Goal: Task Accomplishment & Management: Complete application form

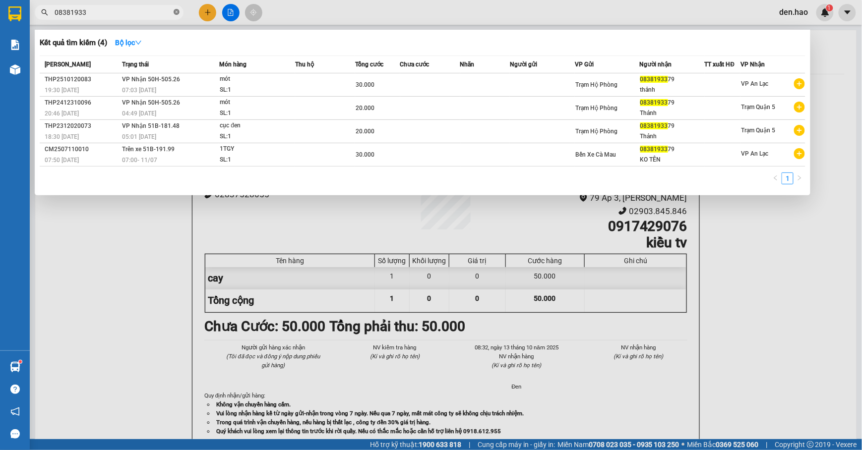
click at [176, 16] on span at bounding box center [177, 12] width 6 height 9
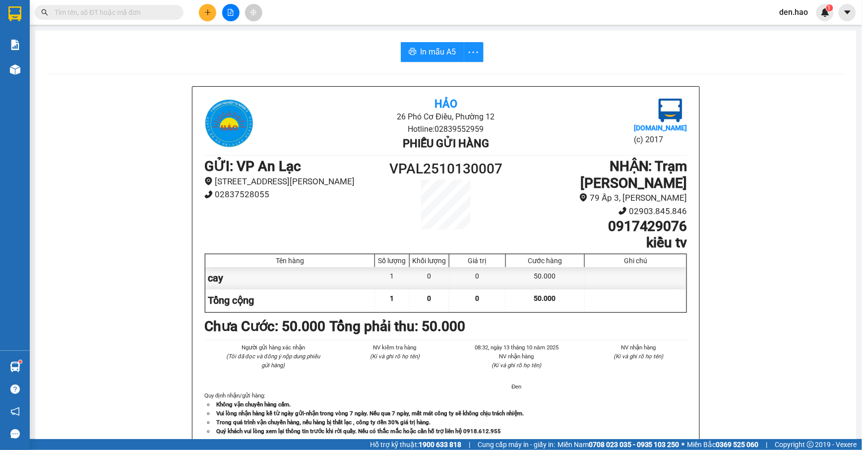
click at [161, 14] on input "text" at bounding box center [113, 12] width 117 height 11
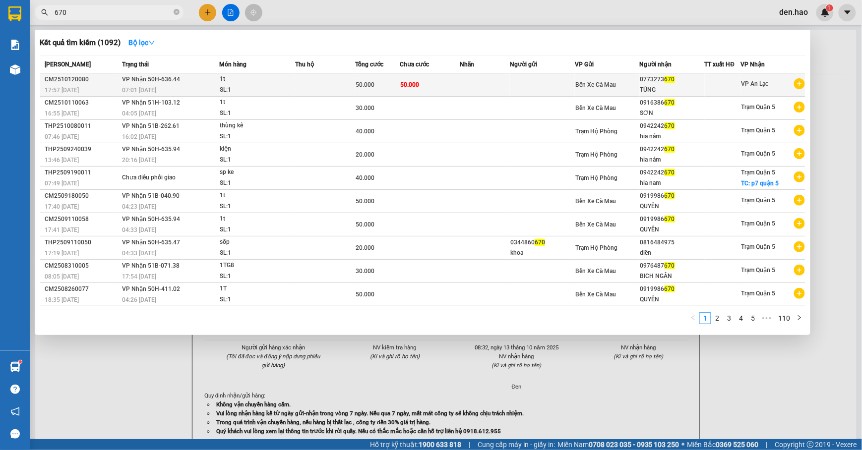
type input "670"
click at [661, 86] on div "TÙNG" at bounding box center [672, 90] width 64 height 10
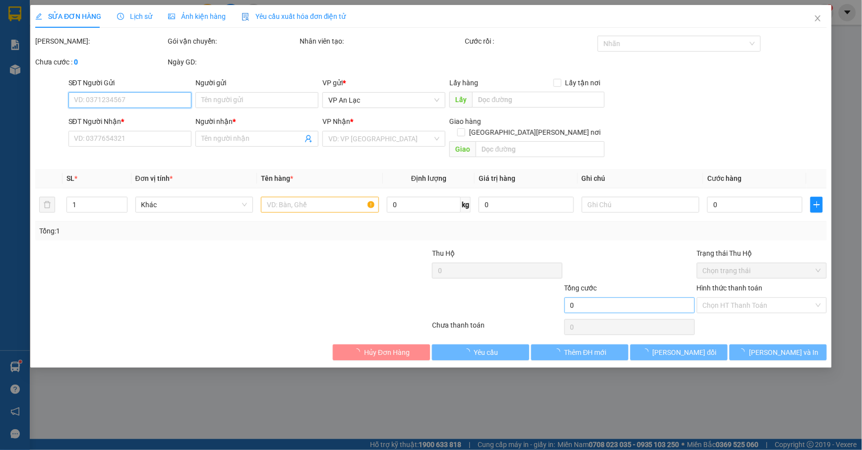
type input "0773273670"
type input "TÙNG"
type input "50.000"
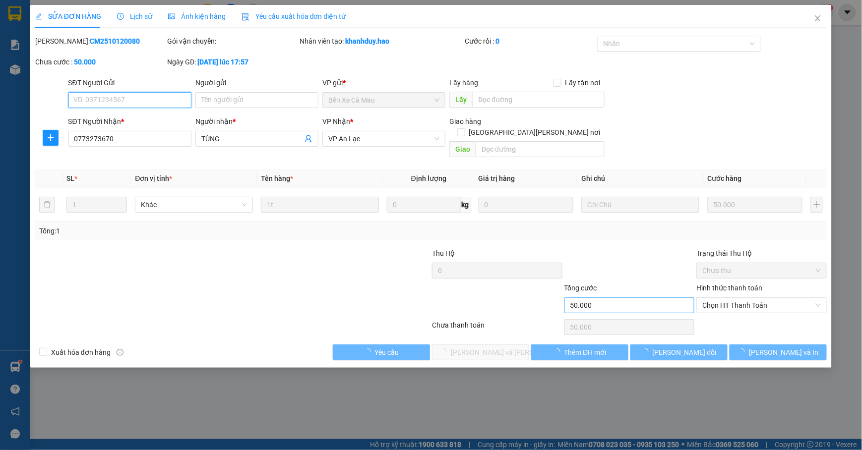
click at [715, 298] on span "Chọn HT Thanh Toán" at bounding box center [761, 305] width 118 height 15
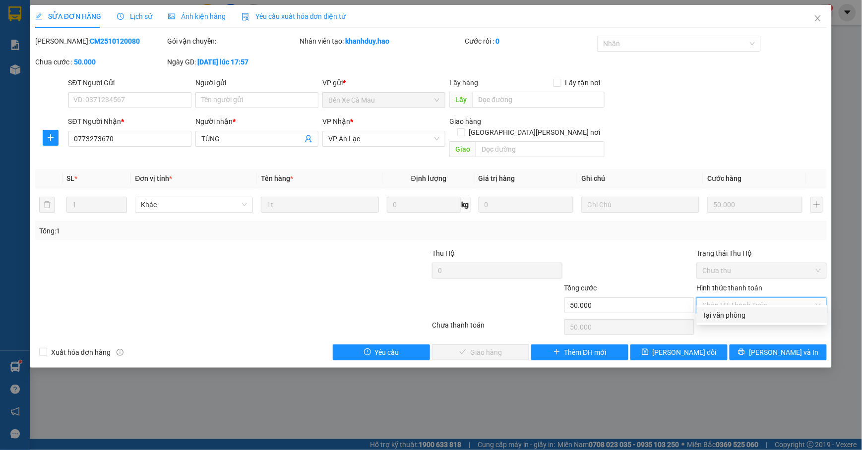
click at [713, 314] on div "Tại văn phòng" at bounding box center [762, 315] width 118 height 11
type input "0"
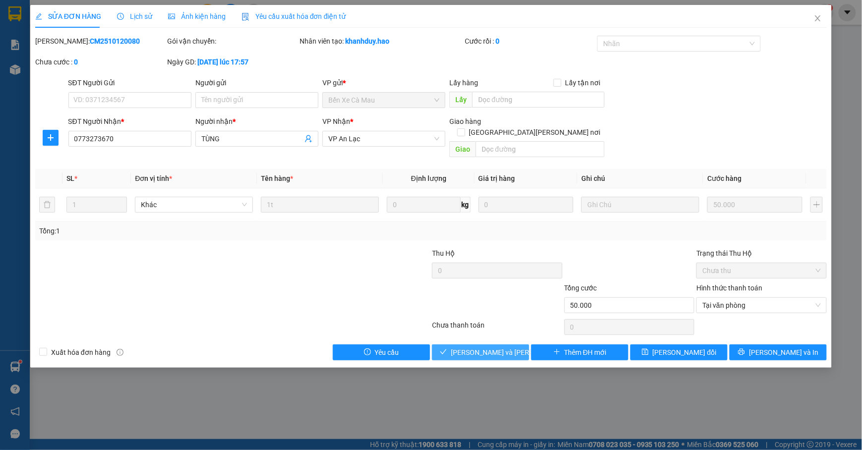
click at [506, 345] on button "[PERSON_NAME] và Giao hàng" at bounding box center [480, 353] width 97 height 16
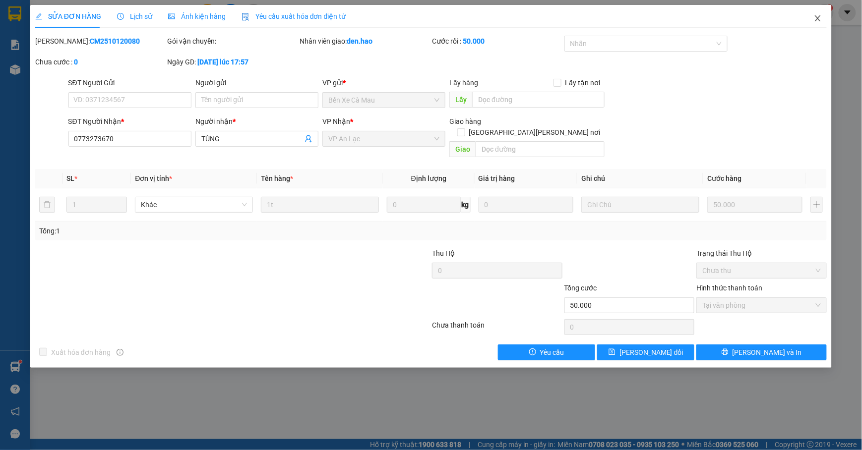
drag, startPoint x: 824, startPoint y: 24, endPoint x: 326, endPoint y: 18, distance: 498.3
click at [821, 24] on span "Close" at bounding box center [818, 19] width 28 height 28
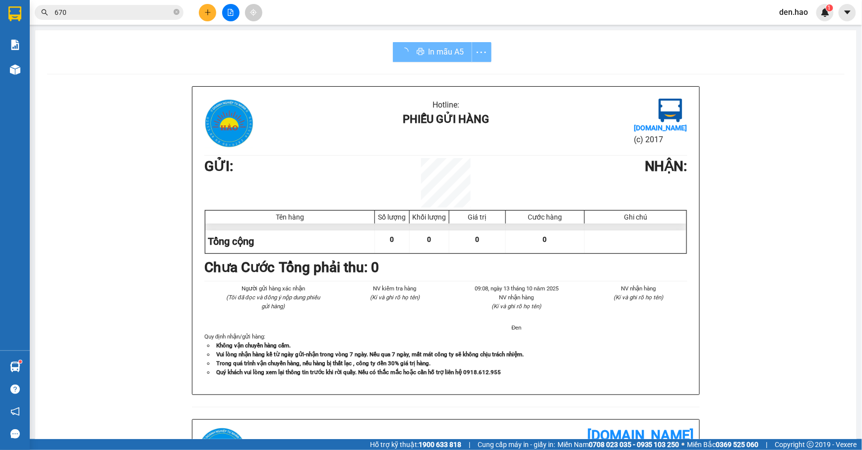
click at [171, 11] on input "670" at bounding box center [113, 12] width 117 height 11
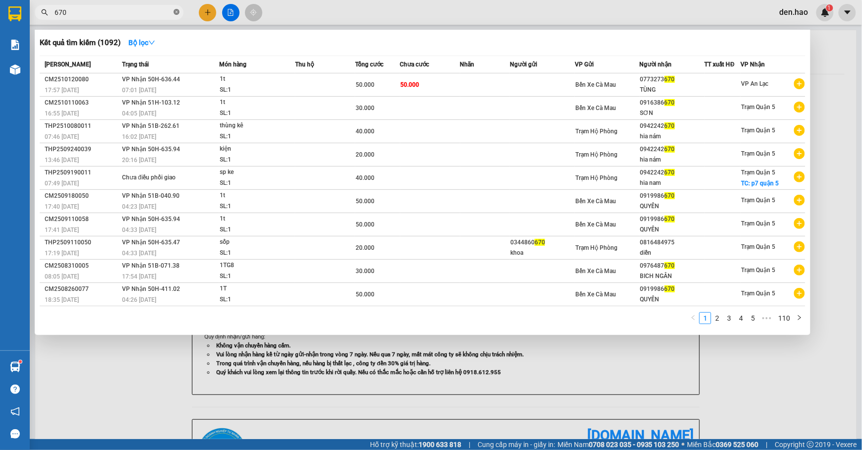
click at [176, 10] on icon "close-circle" at bounding box center [177, 12] width 6 height 6
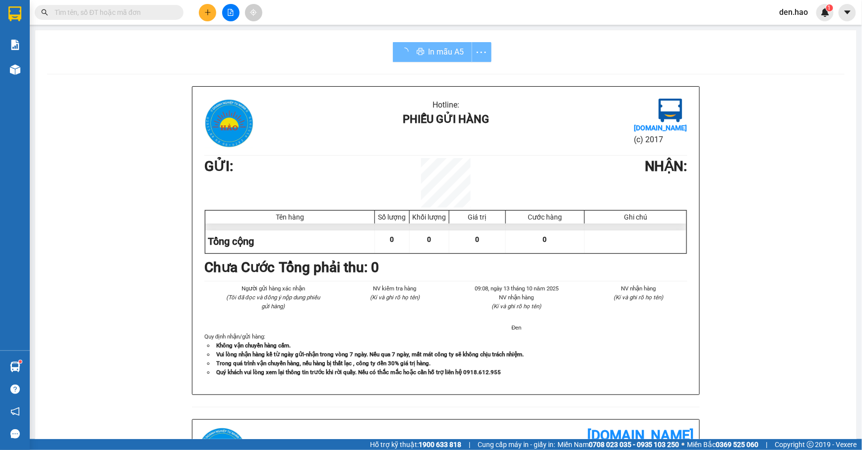
click at [106, 6] on span at bounding box center [109, 12] width 149 height 15
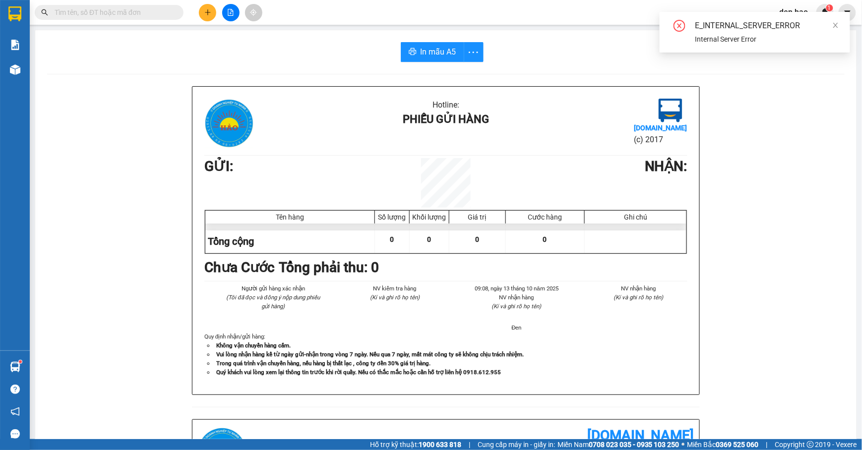
click at [104, 10] on input "text" at bounding box center [113, 12] width 117 height 11
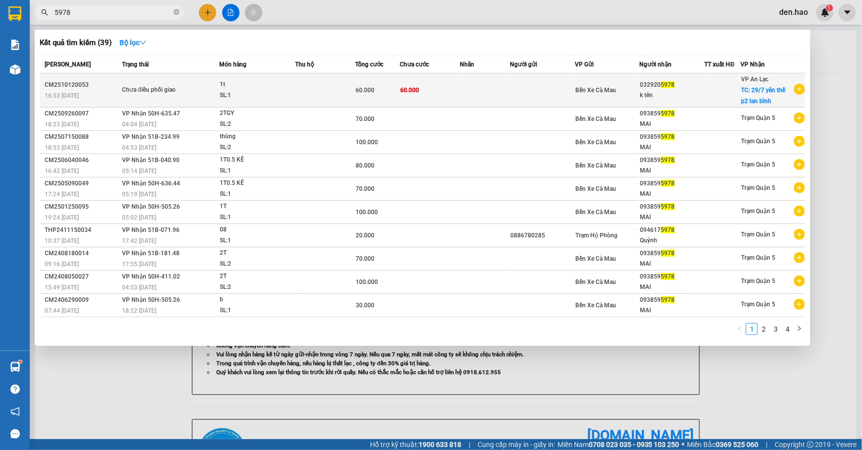
type input "5978"
click at [425, 90] on td "60.000" at bounding box center [430, 90] width 60 height 34
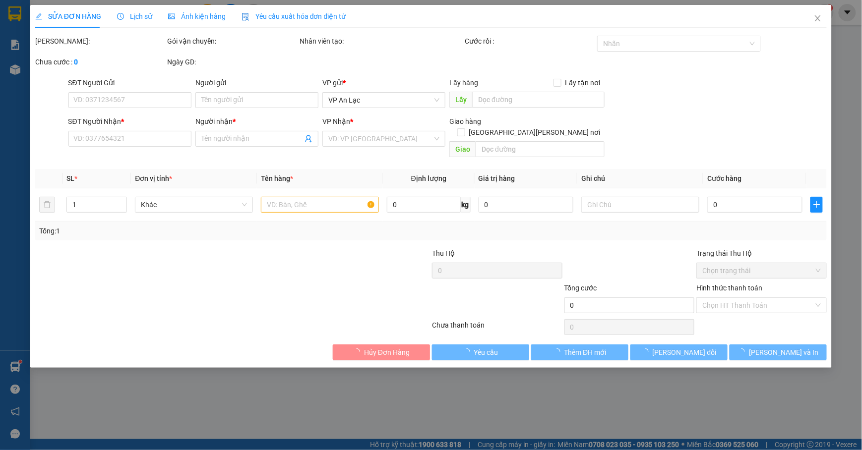
click at [746, 297] on div "Hình thức thanh toán" at bounding box center [761, 290] width 130 height 15
type input "0329205978"
type input "k tên"
checkbox input "true"
type input "29/7 yên thế p2 tan bình"
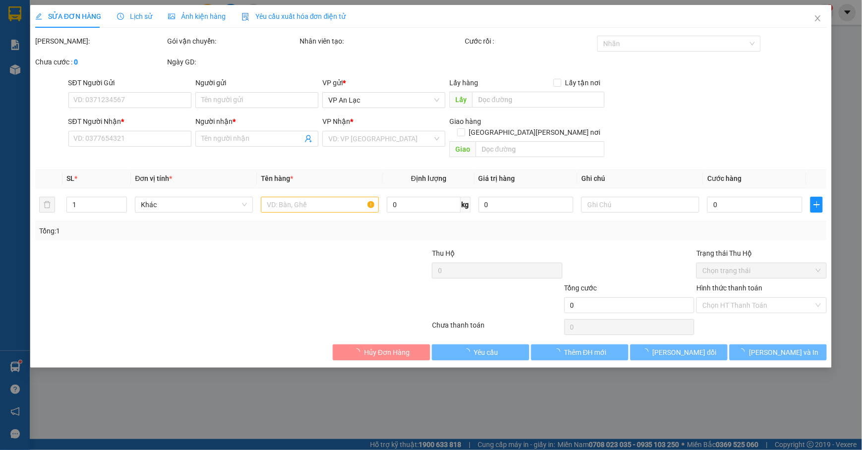
type input "60.000"
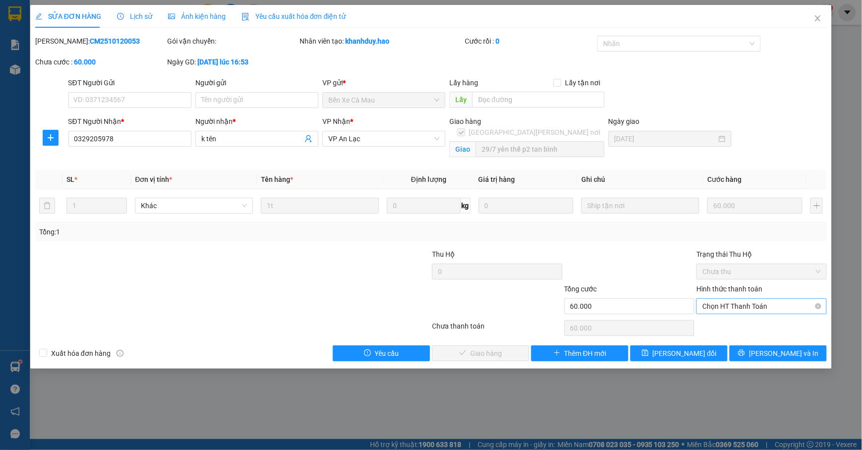
click at [745, 310] on span "Chọn HT Thanh Toán" at bounding box center [761, 306] width 118 height 15
click at [736, 330] on div "Tại văn phòng" at bounding box center [762, 327] width 118 height 11
type input "0"
click at [514, 350] on button "[PERSON_NAME] và Giao hàng" at bounding box center [480, 354] width 97 height 16
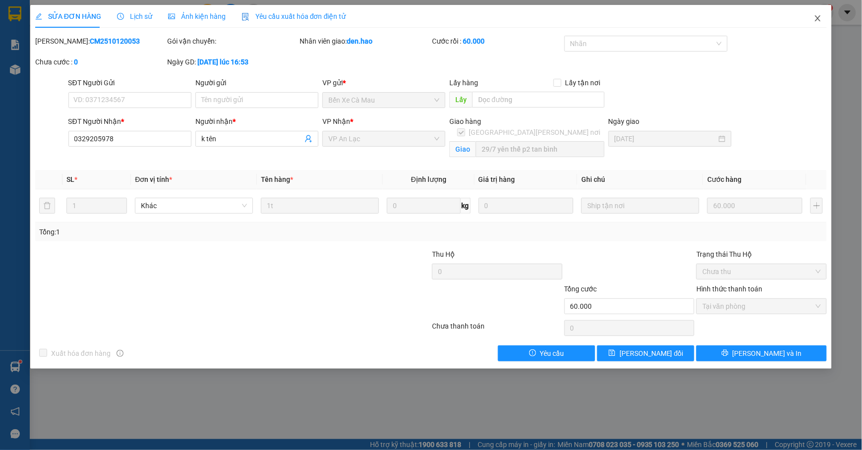
click at [805, 19] on span "Close" at bounding box center [818, 19] width 28 height 28
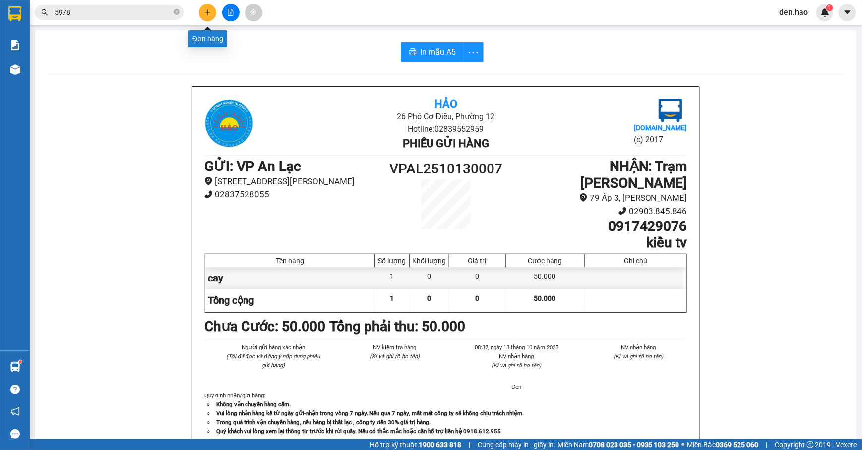
click at [203, 12] on button at bounding box center [207, 12] width 17 height 17
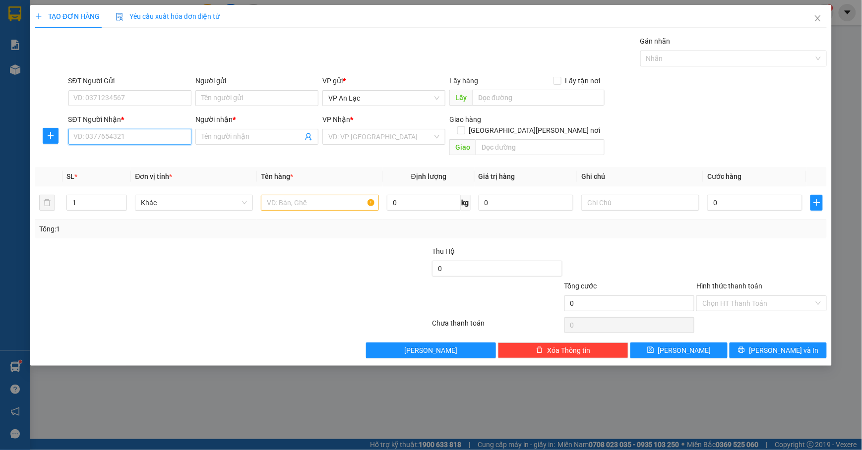
click at [120, 131] on input "SĐT Người Nhận *" at bounding box center [129, 137] width 123 height 16
type input "1"
type input "0916909669"
click at [133, 157] on div "0916909669 - THOA" at bounding box center [129, 157] width 111 height 11
type input "THOA"
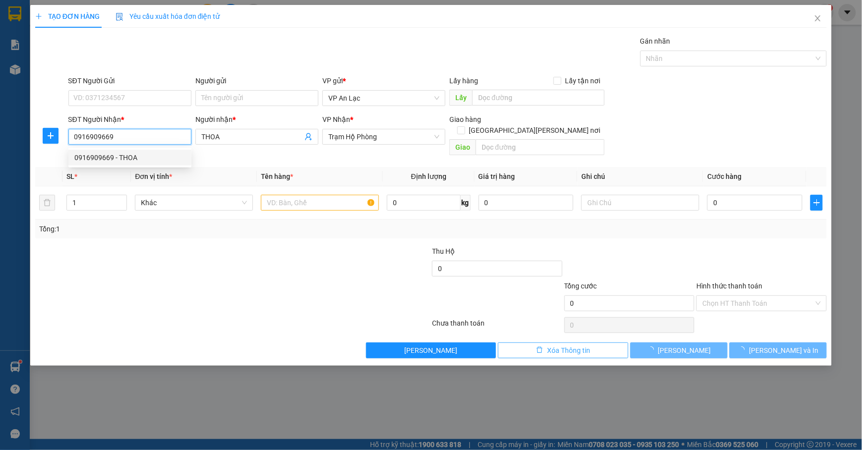
type input "180.000"
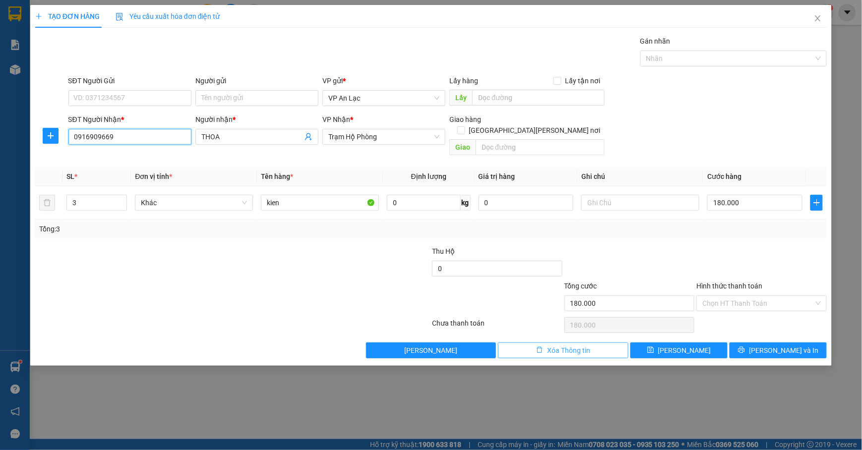
type input "0916909669"
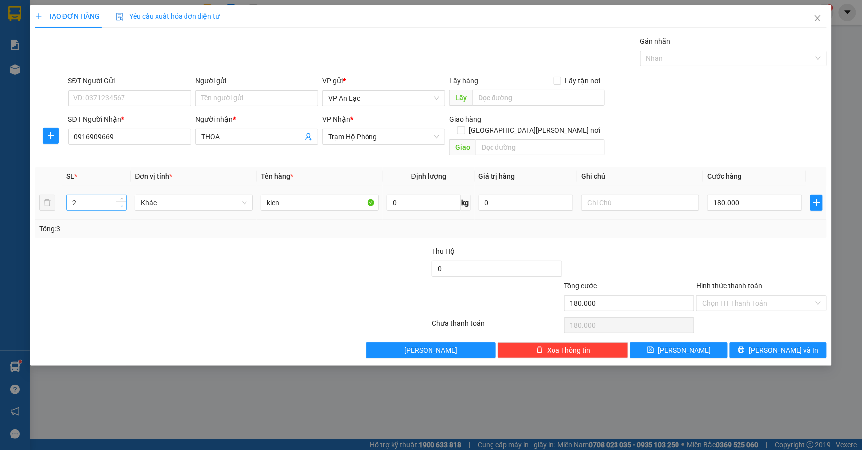
click at [124, 203] on span "down" at bounding box center [121, 206] width 6 height 6
type input "1"
click at [124, 203] on span "down" at bounding box center [121, 206] width 6 height 6
click at [304, 195] on input "kien" at bounding box center [320, 203] width 118 height 16
type input "k"
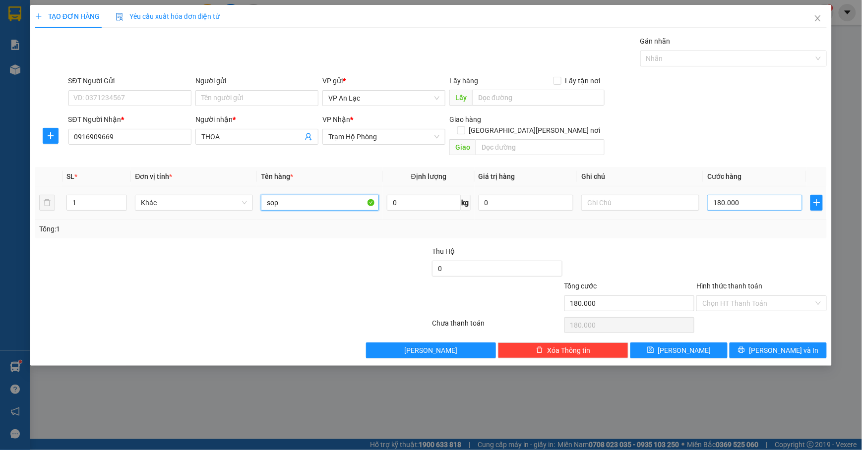
type input "sop"
click at [740, 195] on input "180.000" at bounding box center [754, 203] width 95 height 16
type input "0"
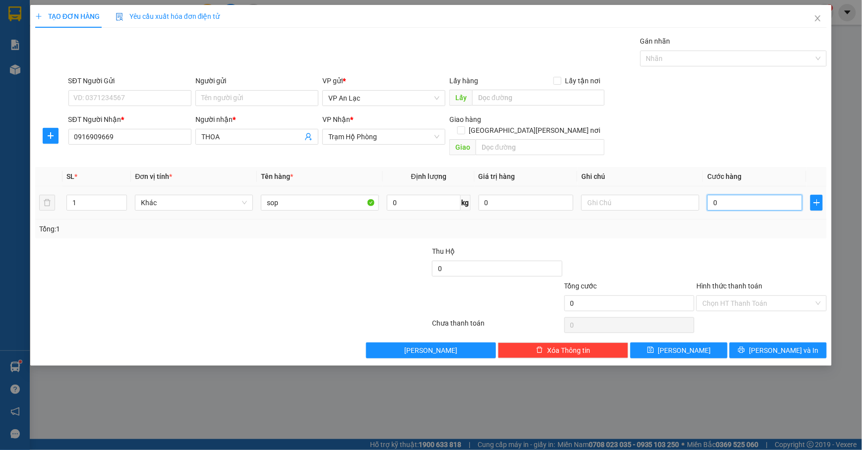
type input "4"
type input "04"
type input "40"
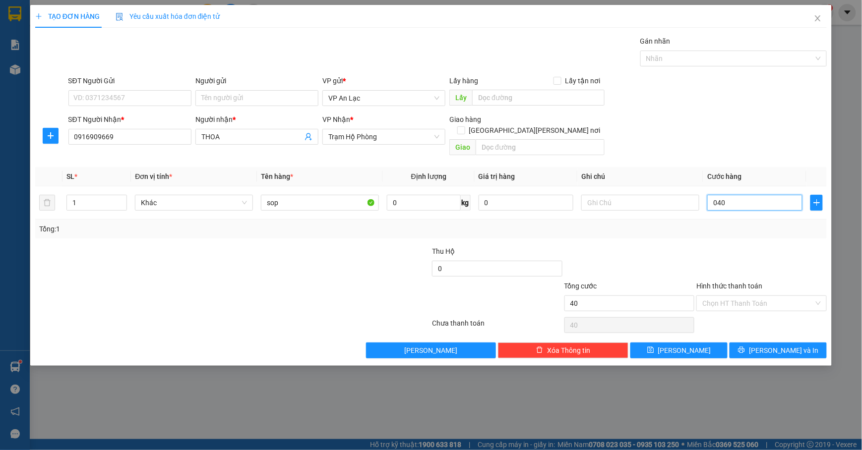
type input "040"
type input "40.000"
click at [803, 114] on form "SĐT Người Gửi VD: 0371234567 Người gửi Tên người gửi VP gửi * VP An Lạc Lấy hàn…" at bounding box center [430, 117] width 791 height 84
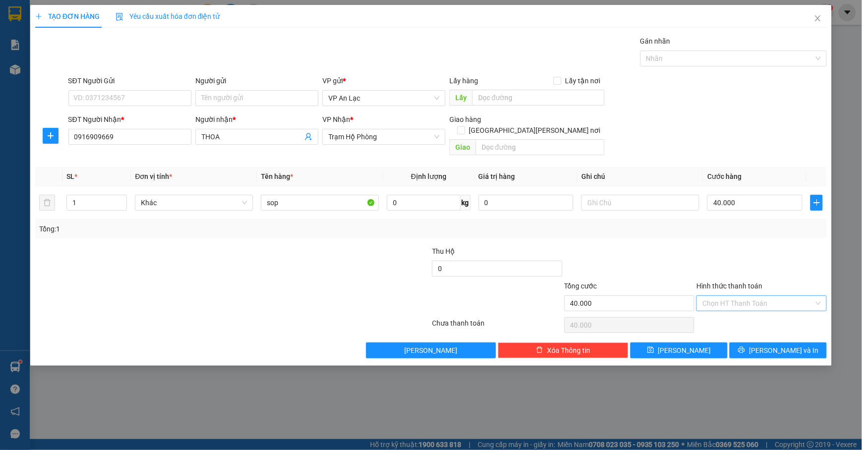
click at [771, 296] on input "Hình thức thanh toán" at bounding box center [758, 303] width 112 height 15
click at [786, 312] on div "Tại văn phòng" at bounding box center [762, 313] width 118 height 11
type input "0"
click at [778, 345] on span "[PERSON_NAME] và In" at bounding box center [783, 350] width 69 height 11
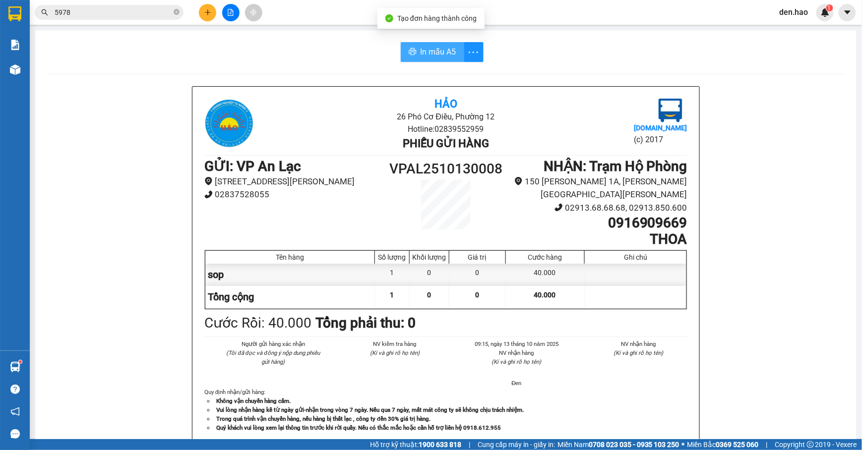
drag, startPoint x: 415, startPoint y: 49, endPoint x: 494, endPoint y: 108, distance: 98.8
click at [420, 50] on span "In mẫu A5" at bounding box center [438, 52] width 36 height 12
click at [175, 14] on icon "close-circle" at bounding box center [177, 12] width 6 height 6
click at [175, 14] on span at bounding box center [177, 12] width 6 height 11
click at [172, 14] on span at bounding box center [109, 12] width 149 height 15
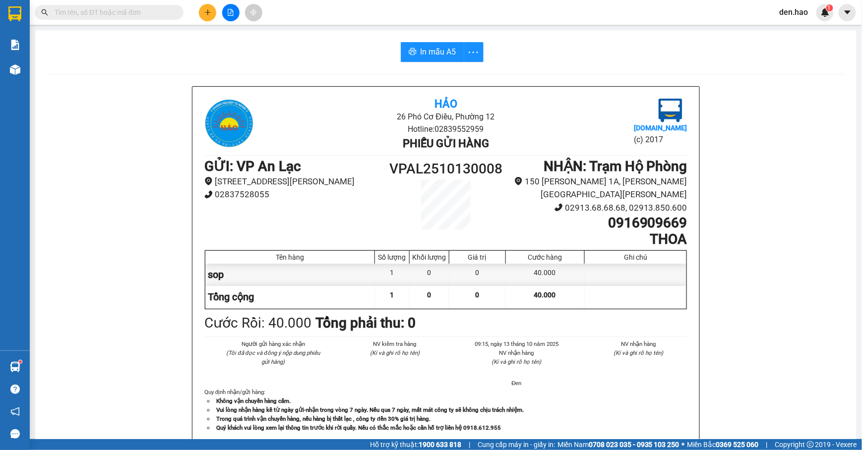
click at [163, 12] on input "text" at bounding box center [113, 12] width 117 height 11
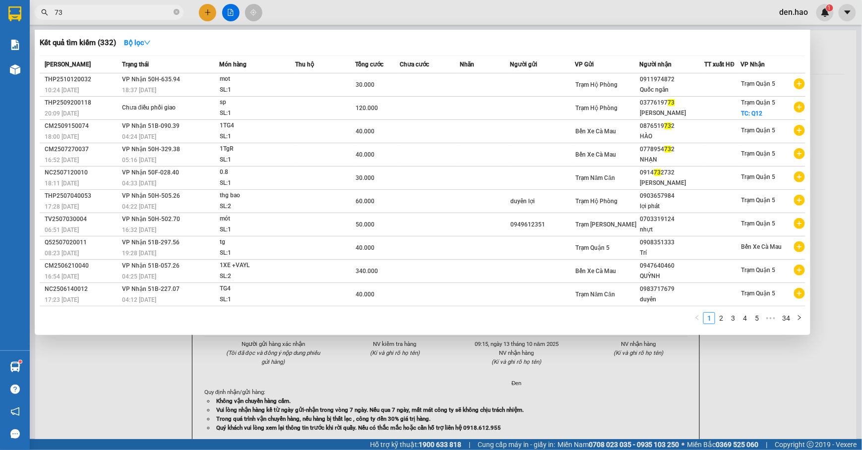
type input "7"
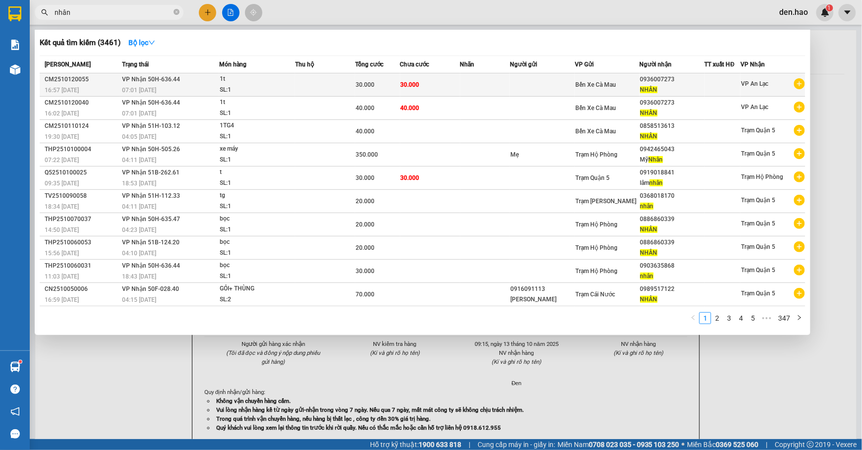
type input "nhân"
click at [631, 75] on td "Bến Xe Cà Mau" at bounding box center [607, 84] width 65 height 23
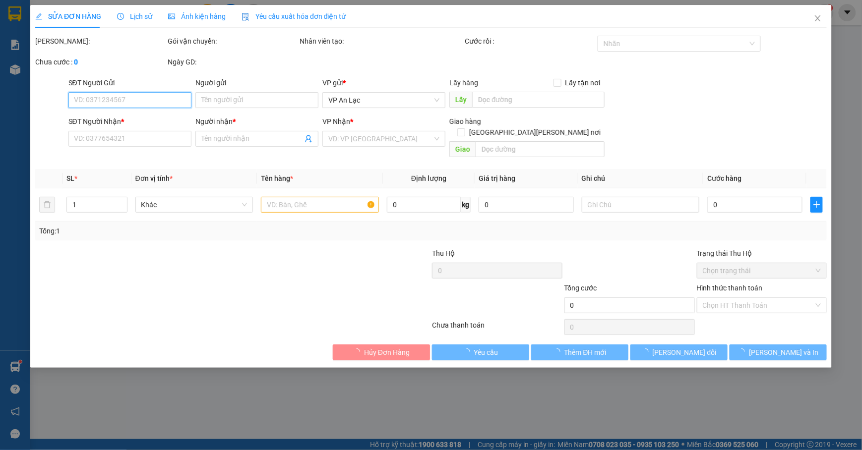
type input "0936007273"
type input "NHÂN"
type input "30.000"
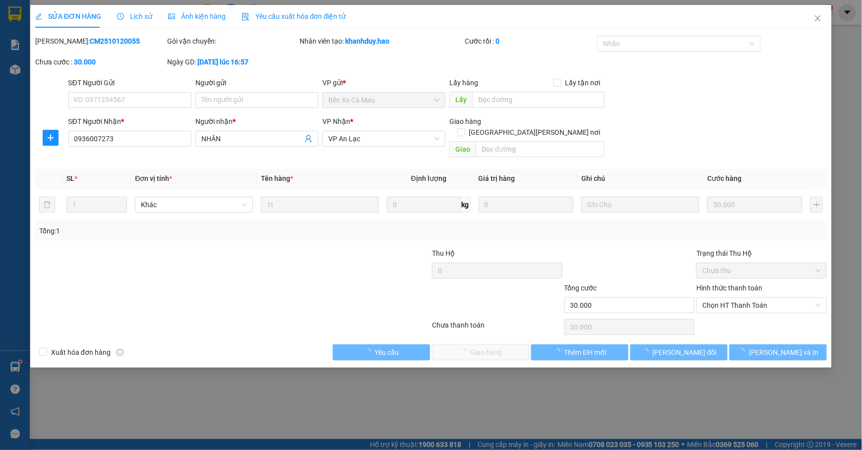
click at [186, 8] on div "Ảnh kiện hàng" at bounding box center [197, 16] width 58 height 23
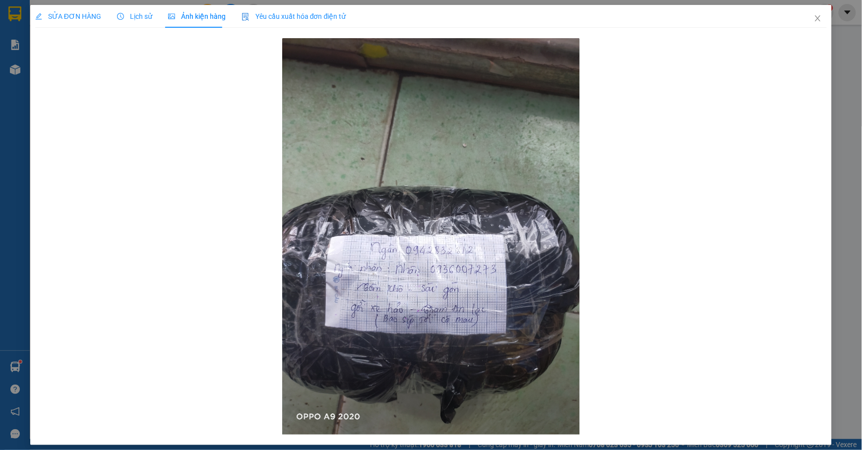
click at [121, 8] on div "Lịch sử" at bounding box center [134, 16] width 35 height 23
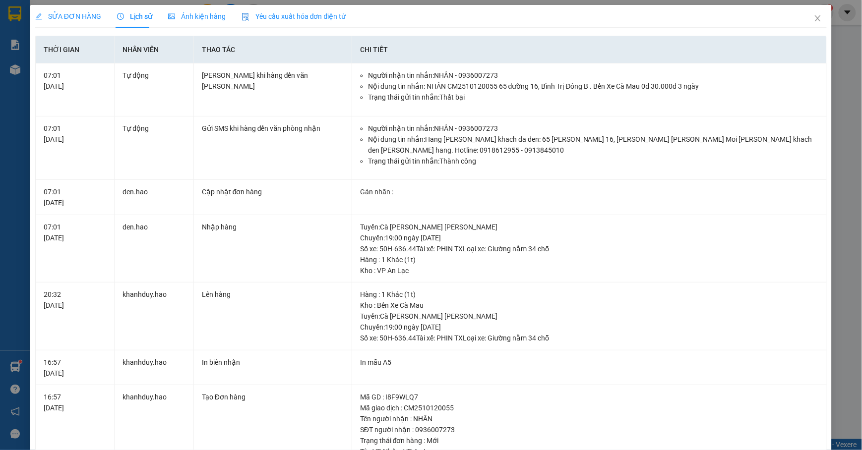
drag, startPoint x: 57, startPoint y: 20, endPoint x: 151, endPoint y: 91, distance: 118.2
click at [58, 18] on span "SỬA ĐƠN HÀNG" at bounding box center [68, 16] width 66 height 8
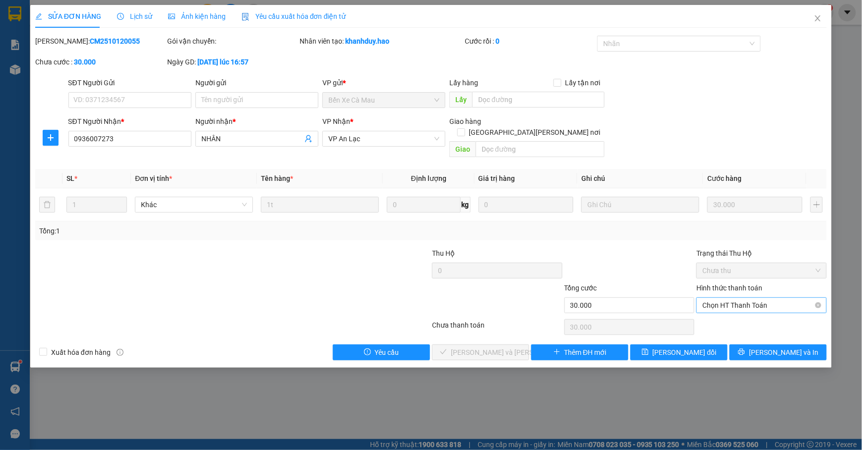
click at [706, 298] on span "Chọn HT Thanh Toán" at bounding box center [761, 305] width 118 height 15
drag, startPoint x: 709, startPoint y: 298, endPoint x: 717, endPoint y: 313, distance: 16.9
click at [717, 313] on div "Tại văn phòng" at bounding box center [762, 315] width 118 height 11
type input "0"
click at [518, 346] on button "[PERSON_NAME] và Giao hàng" at bounding box center [480, 353] width 97 height 16
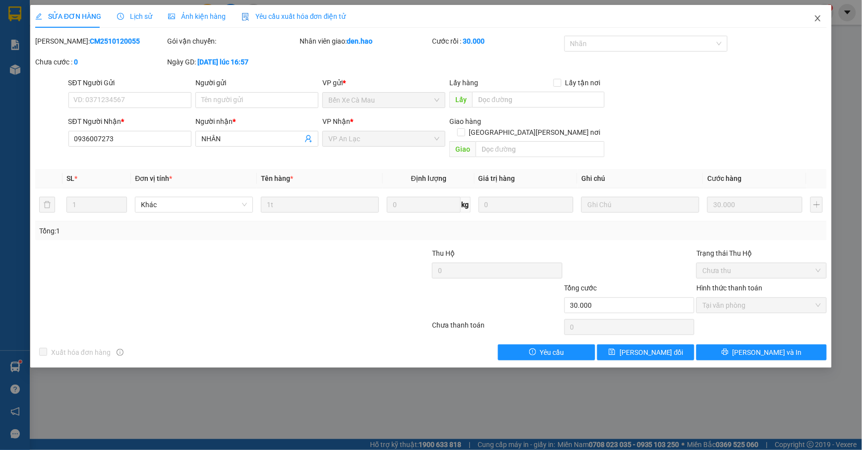
click at [814, 20] on icon "close" at bounding box center [818, 18] width 8 height 8
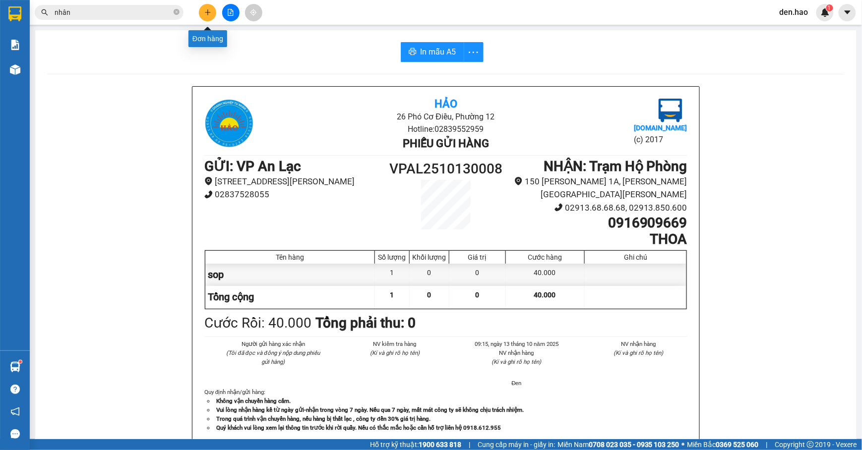
click at [209, 16] on button at bounding box center [207, 12] width 17 height 17
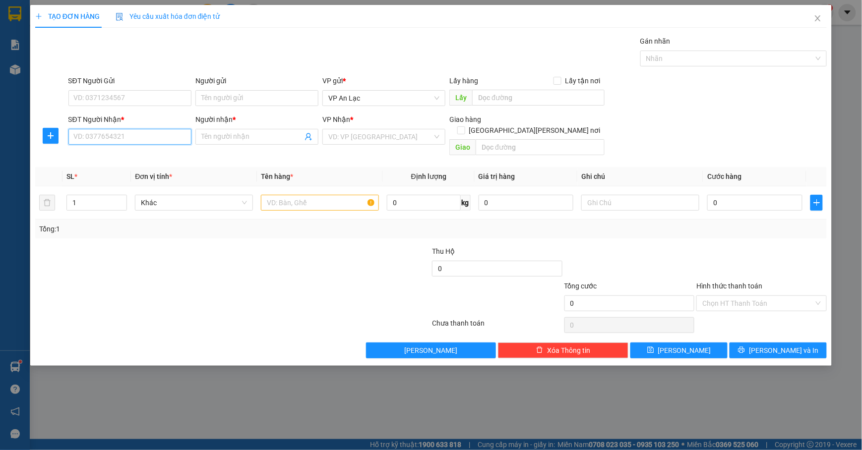
click at [162, 140] on input "SĐT Người Nhận *" at bounding box center [129, 137] width 123 height 16
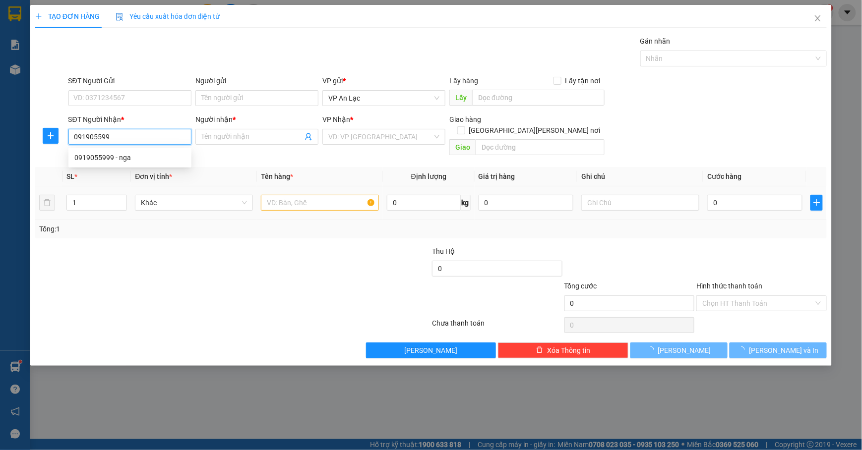
type input "0919055999"
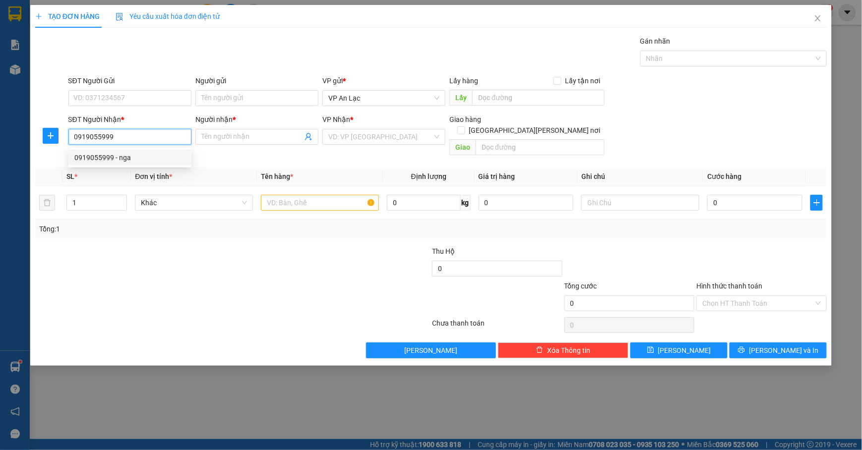
click at [141, 156] on div "0919055999 - nga" at bounding box center [129, 157] width 111 height 11
type input "nga"
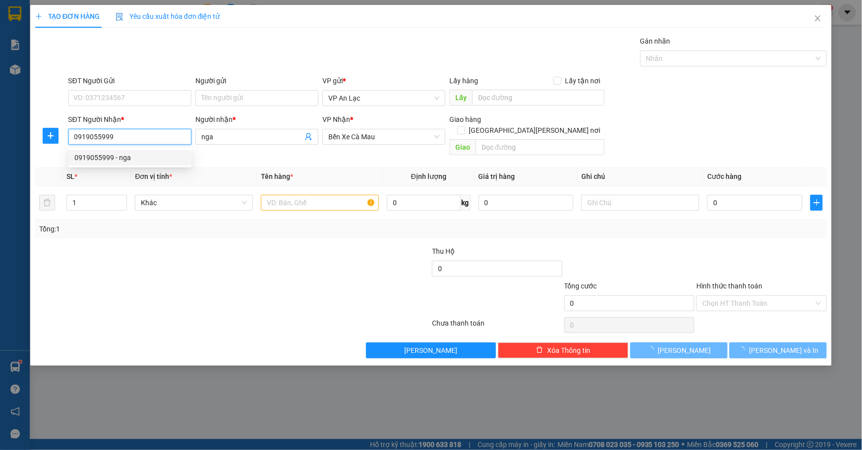
type input "30.000"
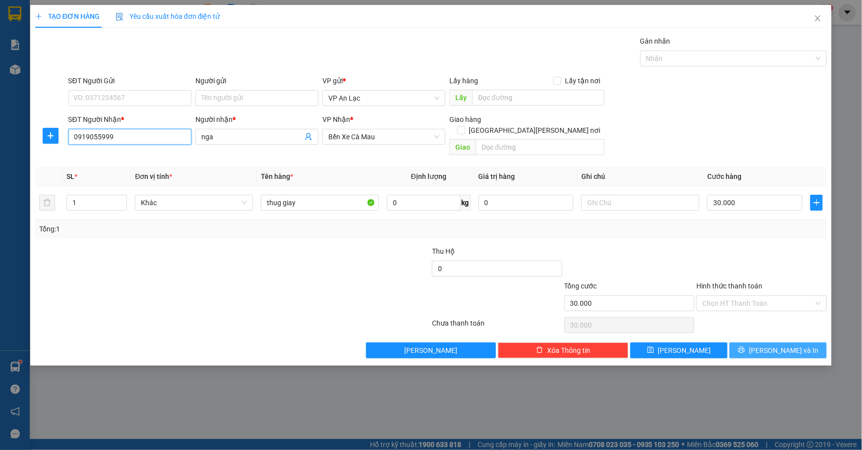
type input "0919055999"
click at [745, 347] on icon "printer" at bounding box center [741, 350] width 6 height 6
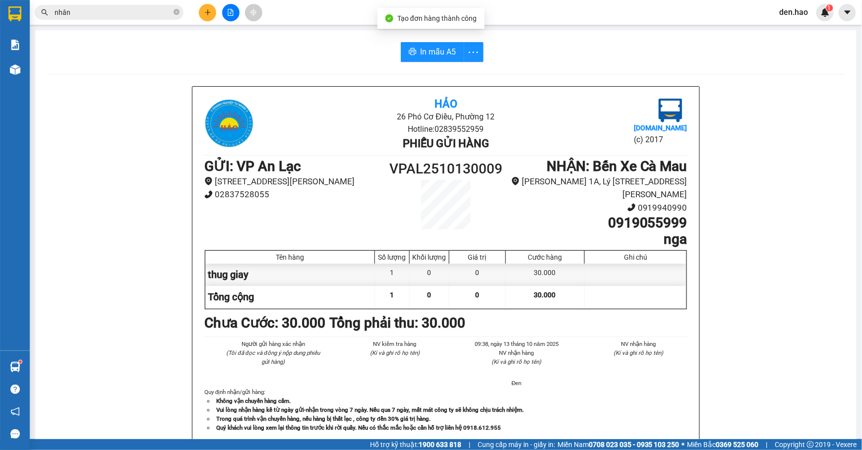
click at [425, 65] on div "In mẫu A5 Hảo 26 Phó Cơ Điều, Phường 12 Hotline: 02839552959 Phiếu gửi hàng Vex…" at bounding box center [445, 419] width 821 height 778
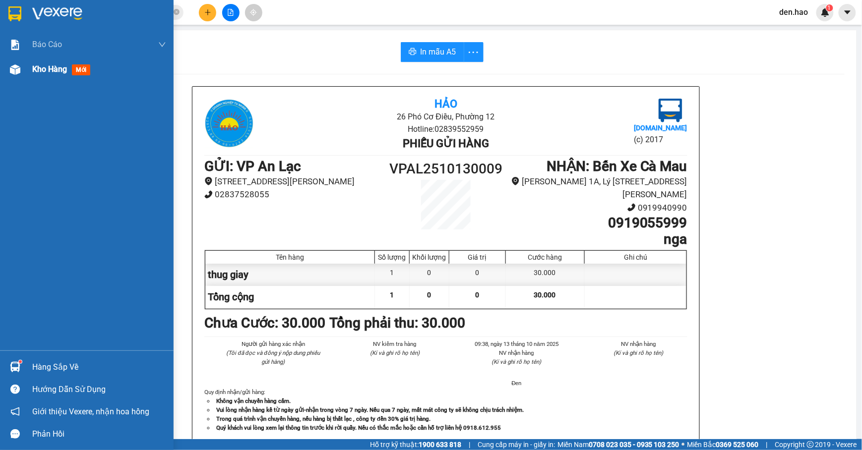
drag, startPoint x: 29, startPoint y: 75, endPoint x: 80, endPoint y: 72, distance: 51.6
click at [31, 72] on div "Kho hàng mới" at bounding box center [87, 69] width 174 height 25
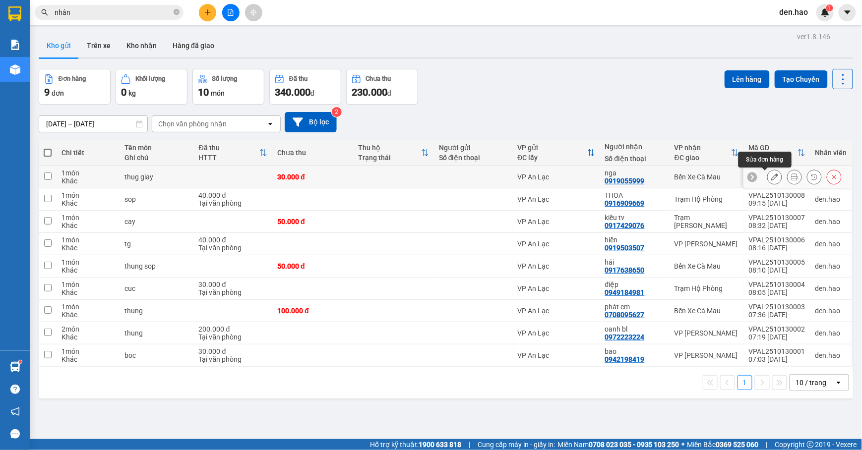
click at [771, 179] on icon at bounding box center [774, 177] width 7 height 7
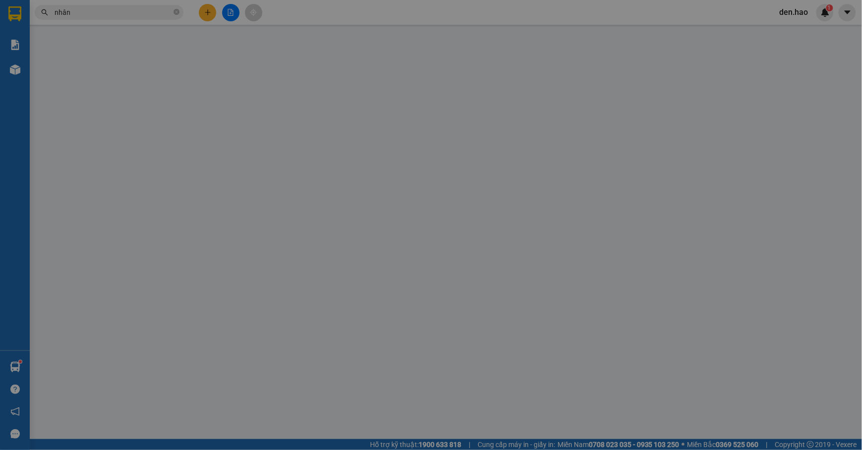
type input "0919055999"
type input "nga"
type input "30.000"
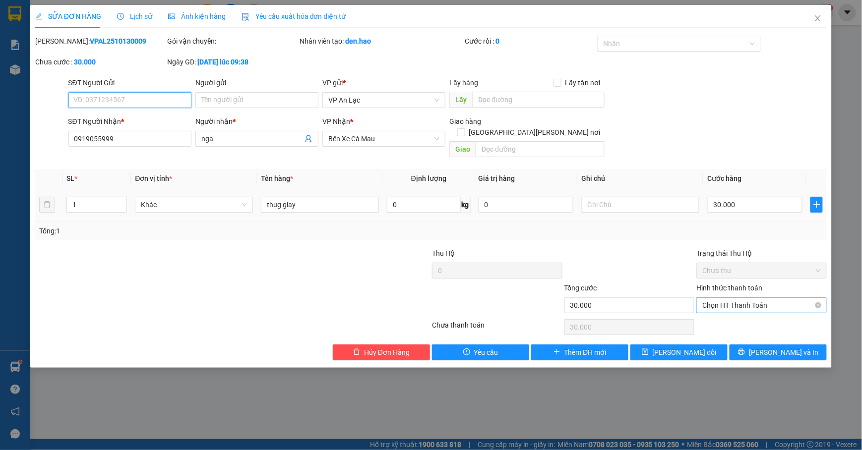
click at [742, 300] on span "Chọn HT Thanh Toán" at bounding box center [761, 305] width 118 height 15
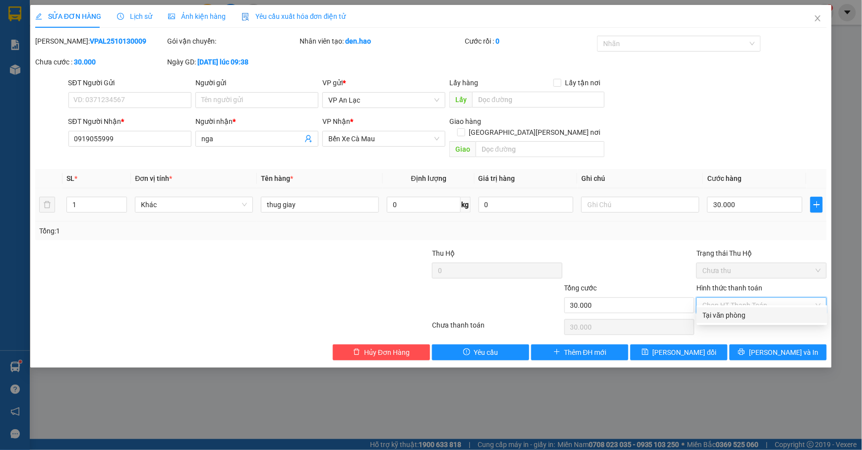
click at [741, 316] on div "Tại văn phòng" at bounding box center [762, 315] width 118 height 11
type input "0"
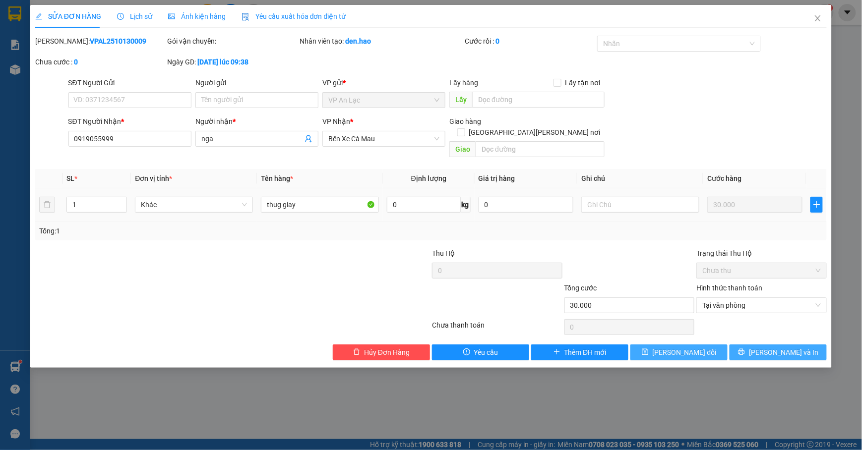
drag, startPoint x: 769, startPoint y: 348, endPoint x: 699, endPoint y: 342, distance: 70.7
click at [771, 347] on span "[PERSON_NAME] và In" at bounding box center [783, 352] width 69 height 11
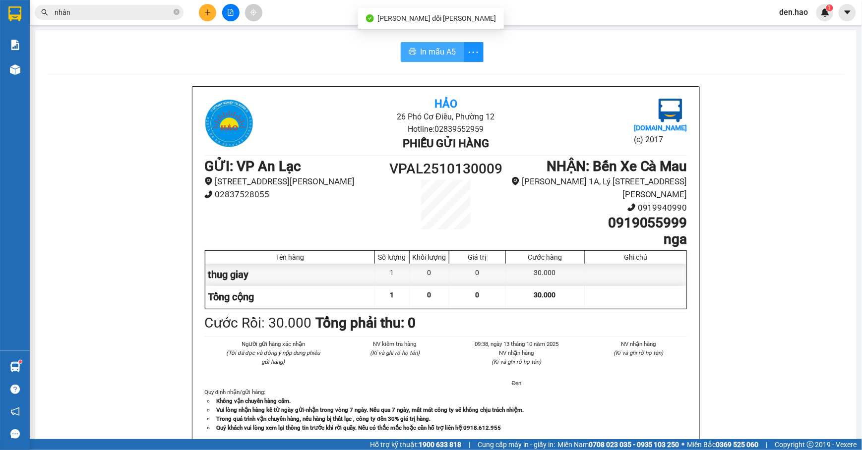
click at [424, 44] on button "In mẫu A5" at bounding box center [432, 52] width 63 height 20
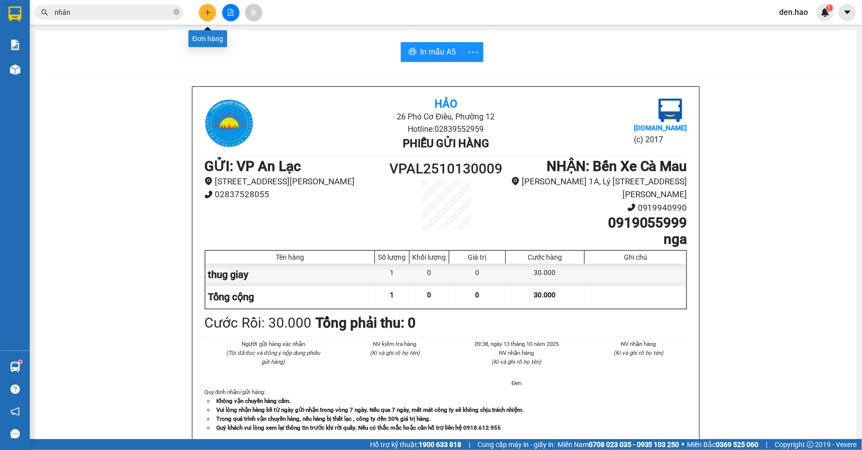
click at [204, 10] on icon "plus" at bounding box center [207, 12] width 7 height 7
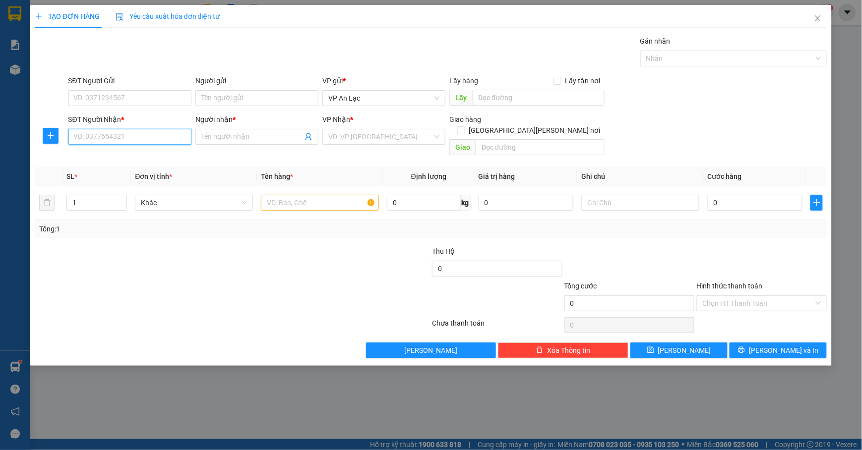
click at [105, 140] on input "SĐT Người Nhận *" at bounding box center [129, 137] width 123 height 16
click at [132, 161] on div "0913183962 - thiện 5 can" at bounding box center [129, 157] width 111 height 11
type input "0913183962"
type input "thiện 5 can"
type input "50.000"
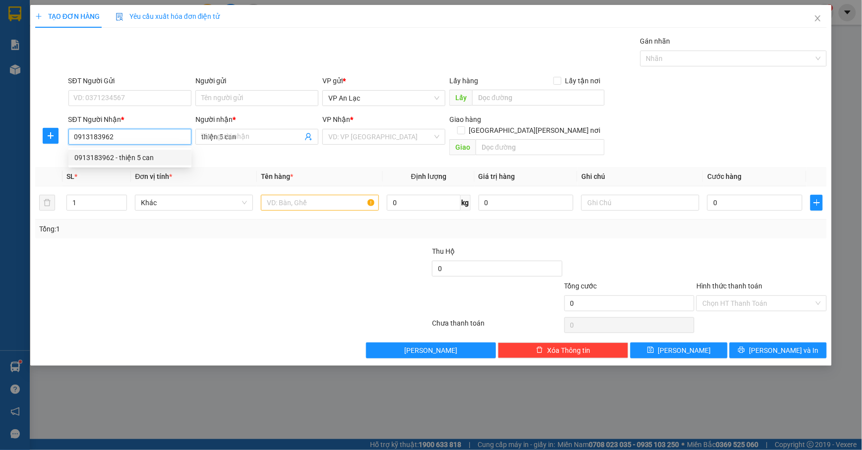
type input "50.000"
click at [124, 201] on span "Decrease Value" at bounding box center [121, 205] width 11 height 9
type input "0913183962"
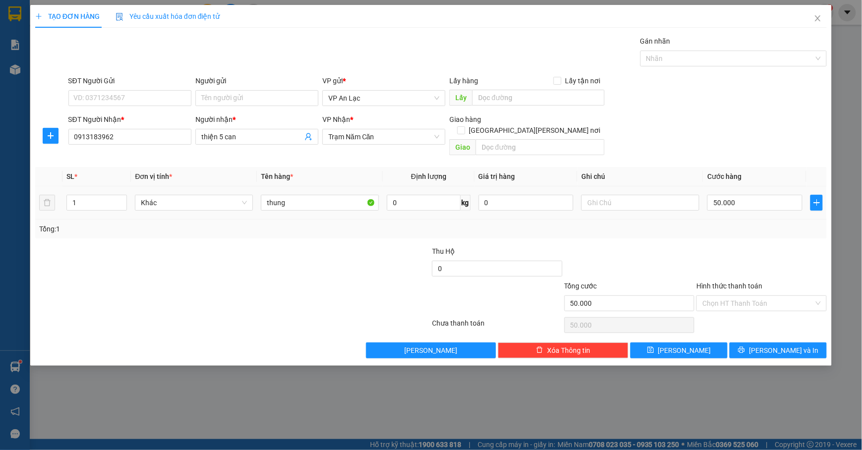
type input "2"
drag, startPoint x: 124, startPoint y: 189, endPoint x: 258, endPoint y: 195, distance: 134.5
click at [125, 195] on span "Increase Value" at bounding box center [121, 198] width 11 height 7
click at [738, 195] on input "50.000" at bounding box center [754, 203] width 95 height 16
type input "0"
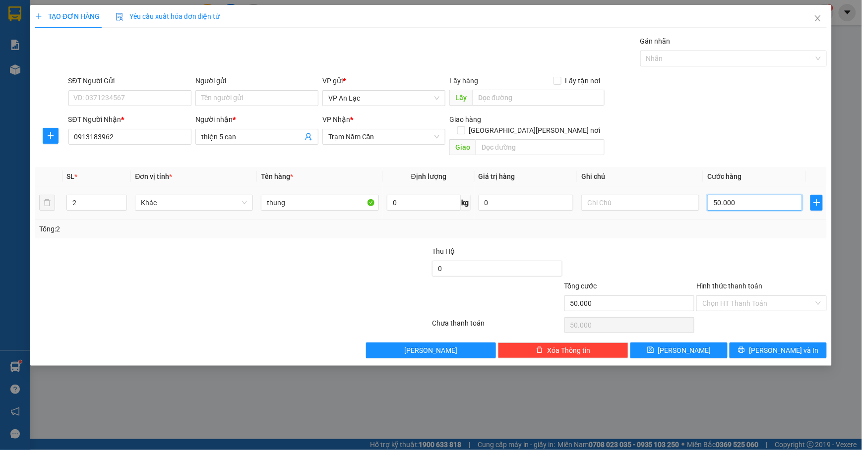
type input "0"
type input "1"
type input "01"
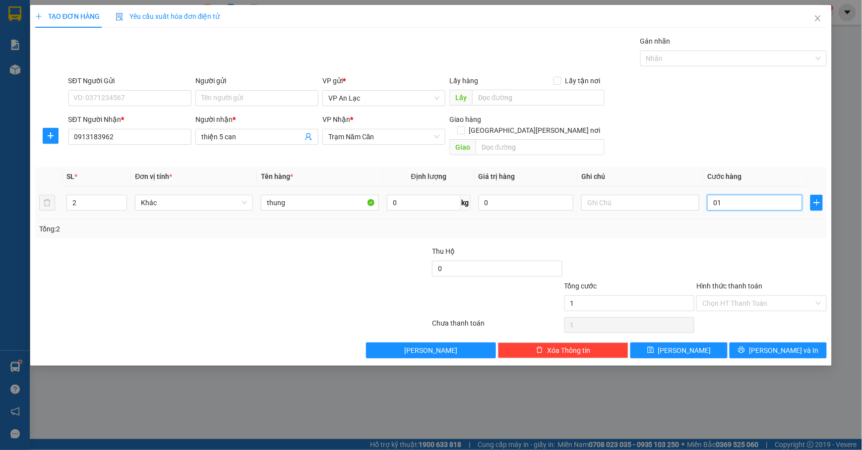
type input "10"
type input "010"
type input "100"
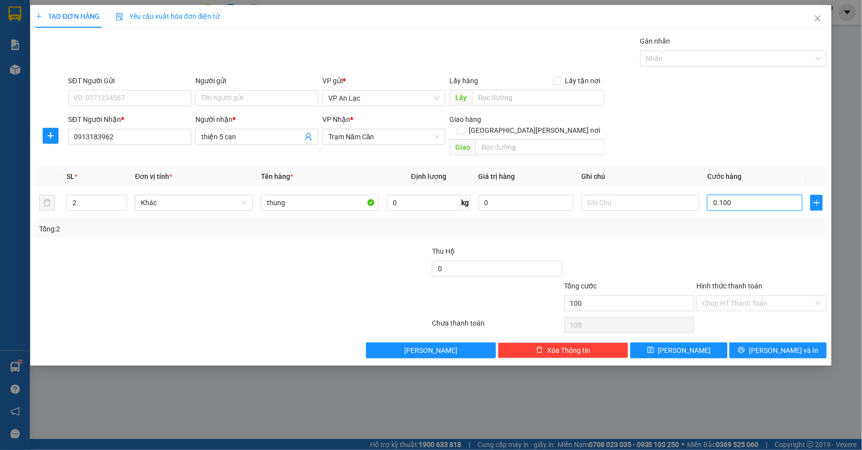
type input "0.100"
type input "100.000"
click at [718, 137] on div "SĐT Người Nhận * 0913183962 Người nhận * thiện 5 can VP Nhận * Trạm Năm Căn Gia…" at bounding box center [447, 137] width 762 height 46
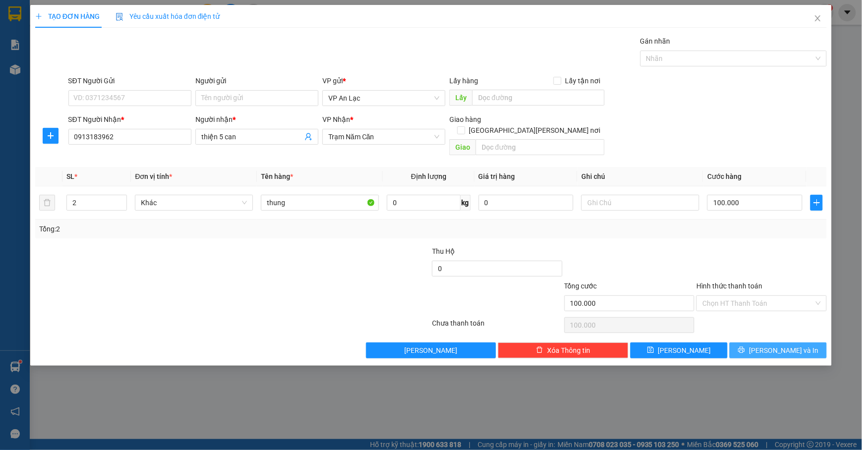
click at [760, 347] on button "[PERSON_NAME] và In" at bounding box center [777, 351] width 97 height 16
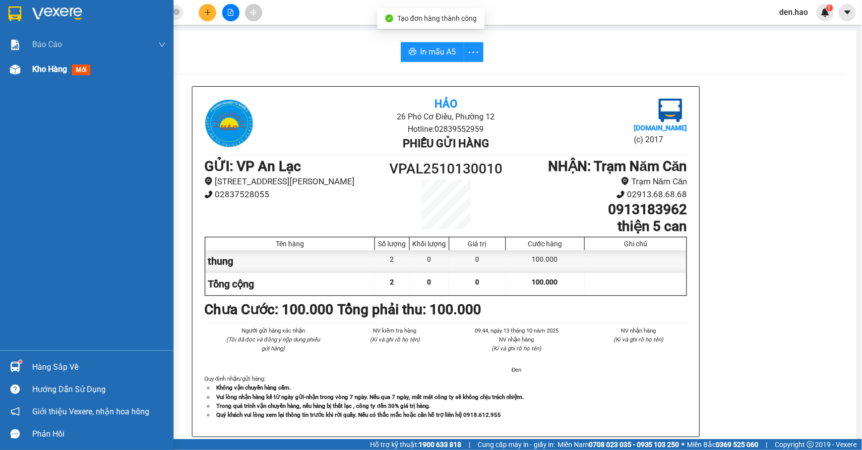
click at [24, 68] on div "Kho hàng mới" at bounding box center [87, 69] width 174 height 25
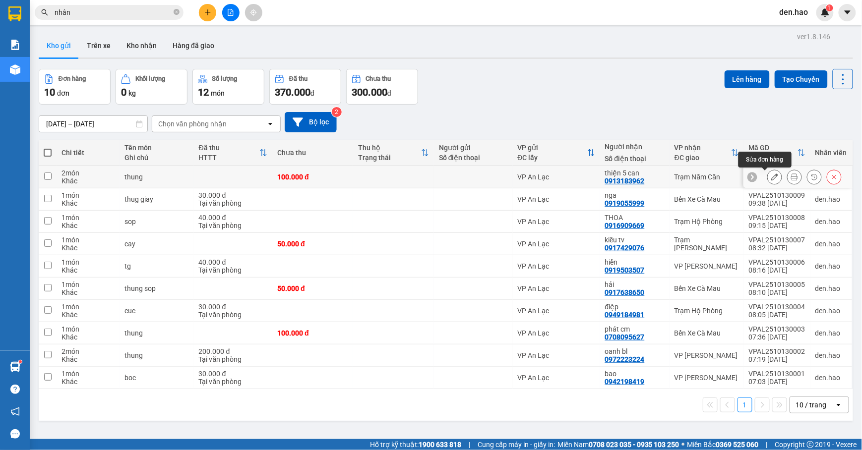
click at [771, 176] on icon at bounding box center [774, 177] width 7 height 7
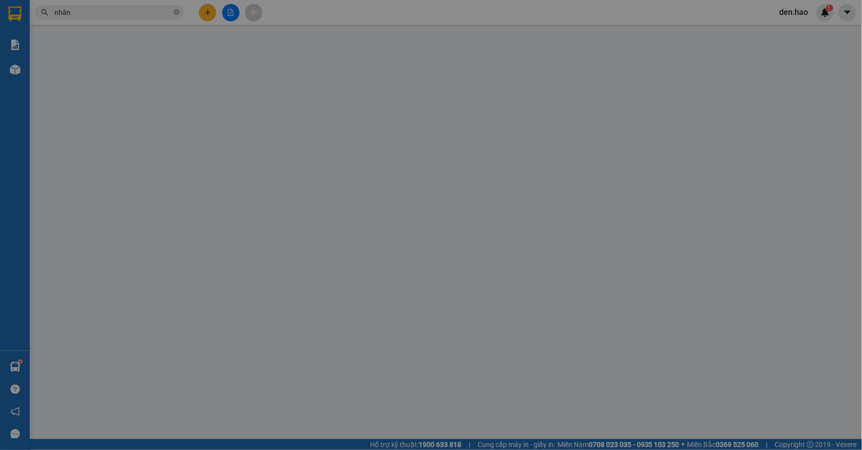
type input "0913183962"
type input "thiện 5 can"
type input "100.000"
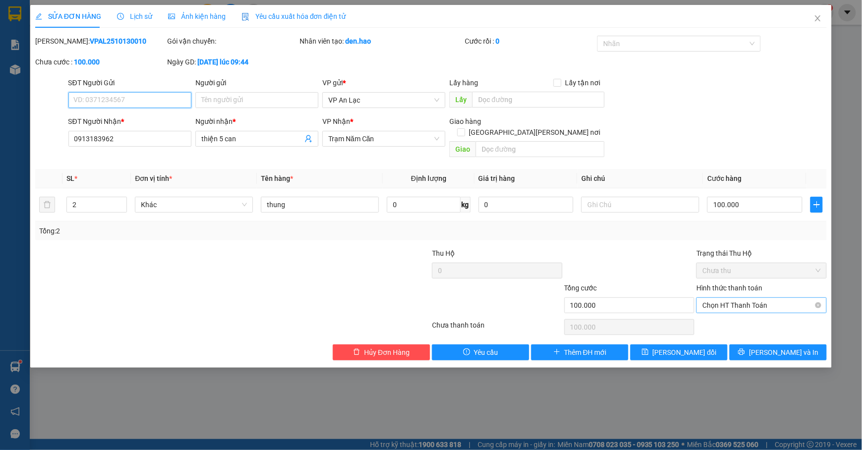
click at [770, 298] on span "Chọn HT Thanh Toán" at bounding box center [761, 305] width 118 height 15
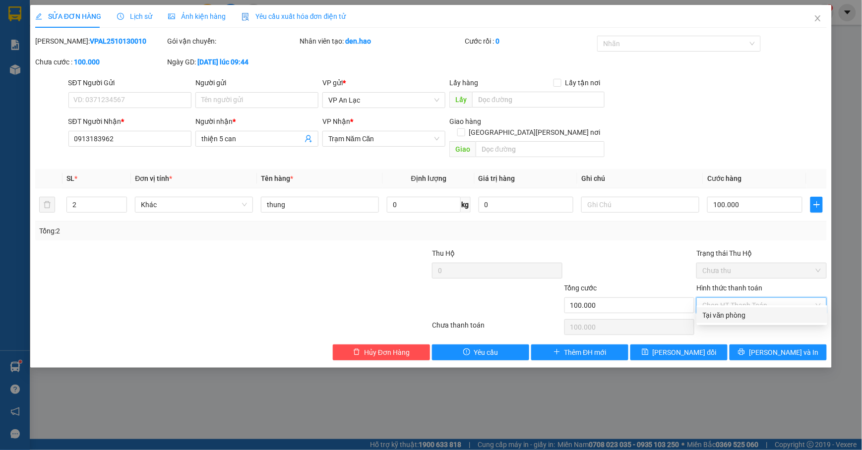
click at [772, 310] on div "Tại văn phòng" at bounding box center [762, 315] width 118 height 11
type input "0"
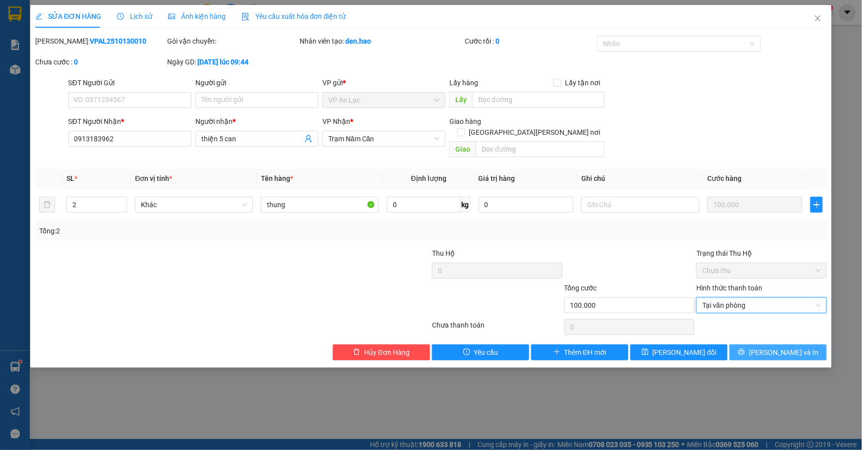
click at [772, 345] on button "[PERSON_NAME] và In" at bounding box center [777, 353] width 97 height 16
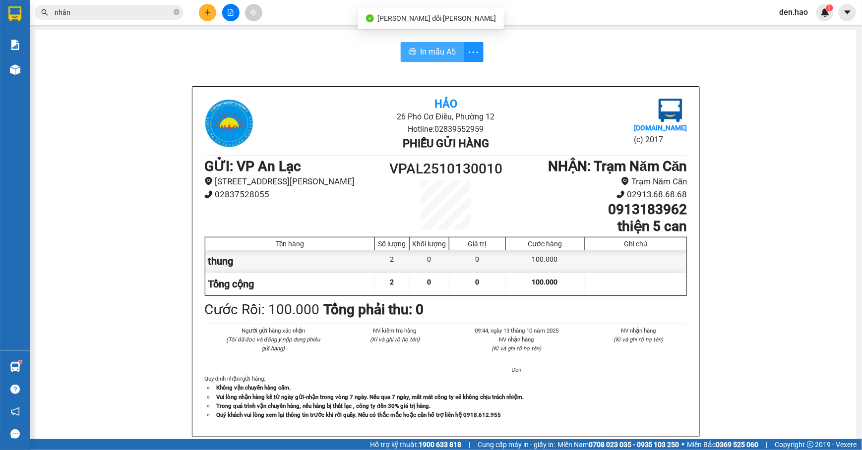
click at [433, 52] on span "In mẫu A5" at bounding box center [438, 52] width 36 height 12
click at [420, 50] on span "In mẫu A5" at bounding box center [438, 52] width 36 height 12
click at [173, 11] on span "nhân" at bounding box center [109, 12] width 149 height 15
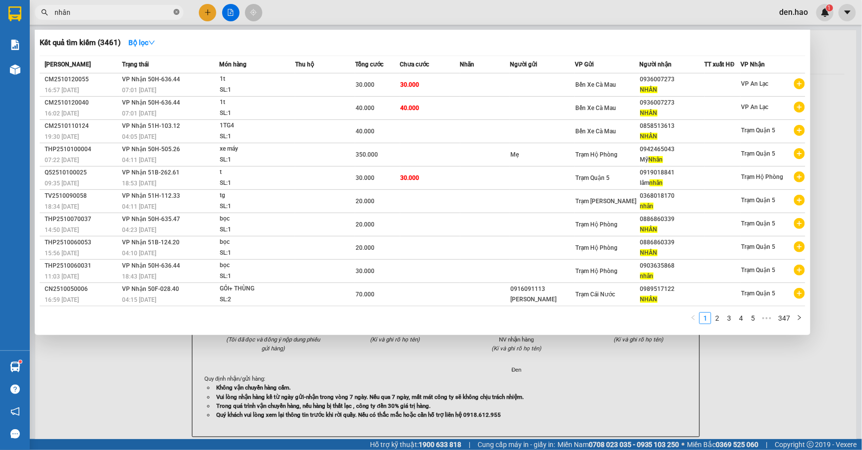
click at [175, 13] on icon "close-circle" at bounding box center [177, 12] width 6 height 6
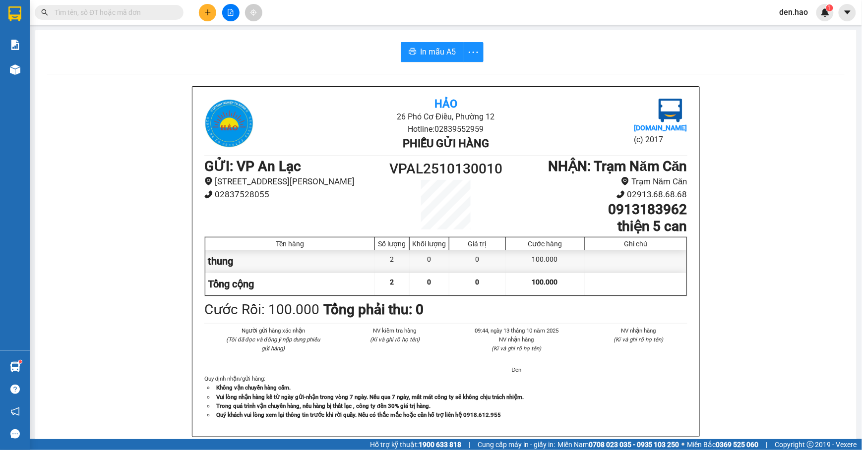
click at [137, 19] on div "Kết quả tìm kiếm ( 3461 ) Bộ lọc Mã ĐH Trạng thái Món hàng Thu hộ Tổng cước Chư…" at bounding box center [96, 12] width 193 height 17
click at [153, 10] on input "text" at bounding box center [113, 12] width 117 height 11
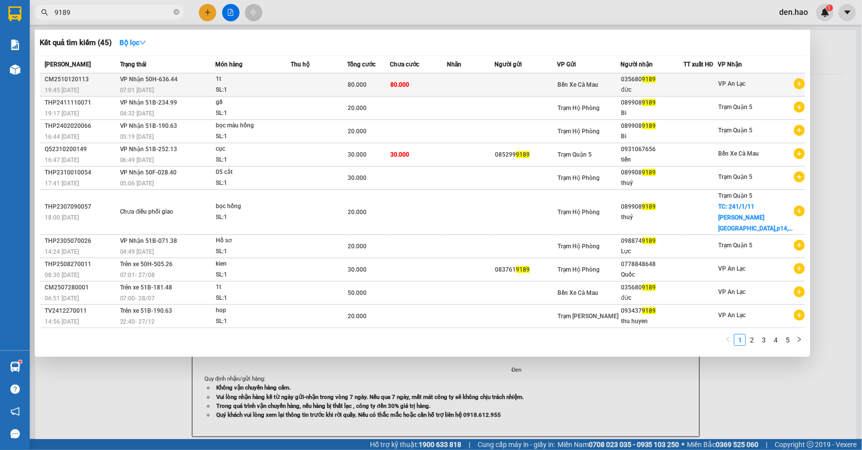
type input "9189"
click at [620, 94] on td "Bến Xe Cà Mau" at bounding box center [588, 84] width 63 height 23
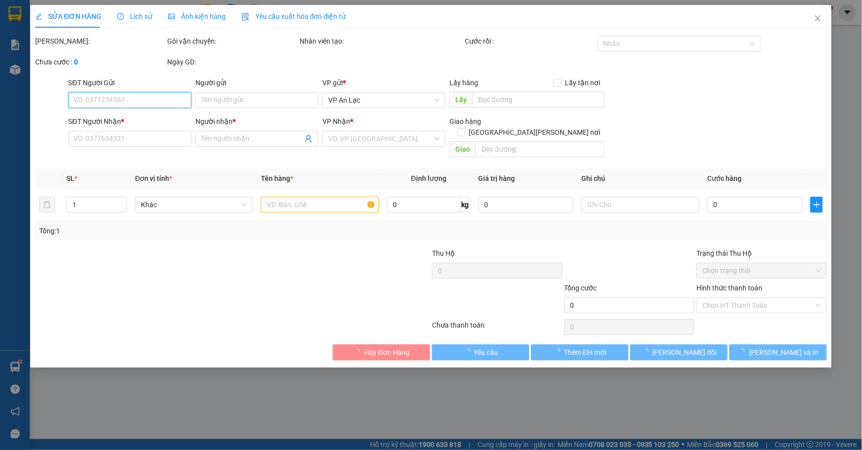
type input "0356809189"
type input "đức"
type input "80.000"
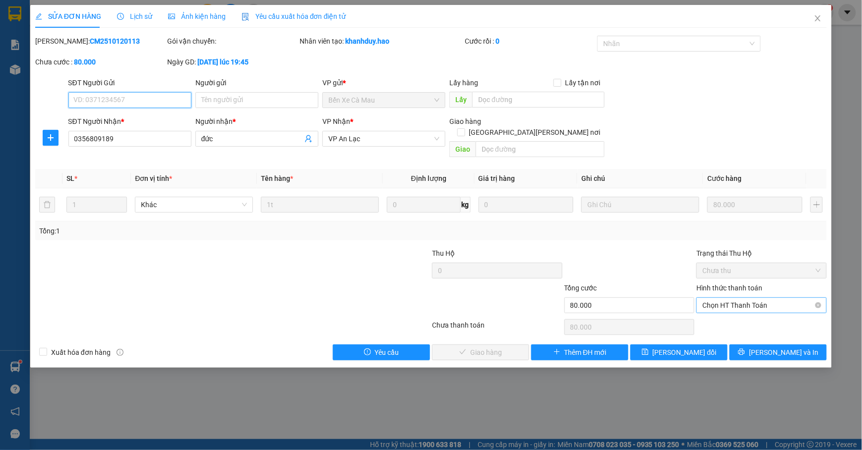
click at [768, 298] on span "Chọn HT Thanh Toán" at bounding box center [761, 305] width 118 height 15
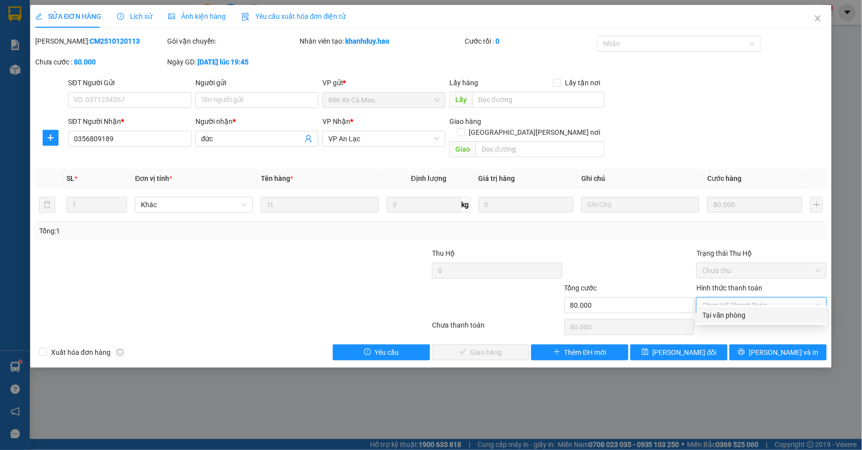
click at [752, 316] on div "Tại văn phòng" at bounding box center [762, 315] width 118 height 11
type input "0"
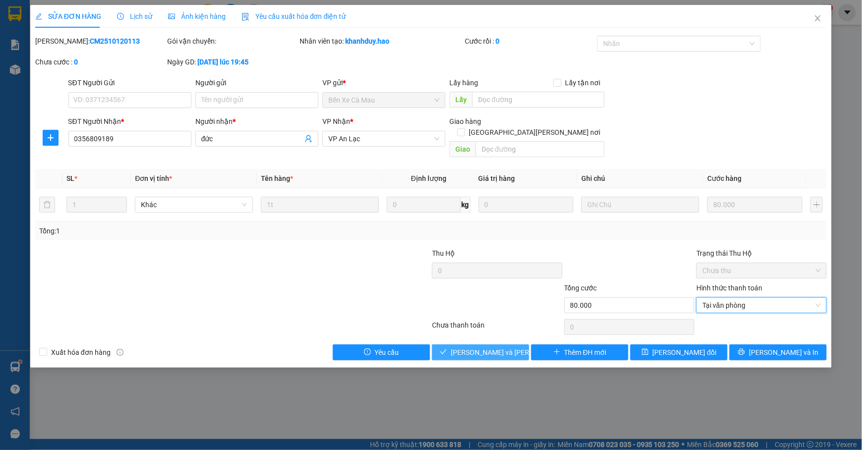
click at [484, 347] on span "[PERSON_NAME] và Giao hàng" at bounding box center [518, 352] width 134 height 11
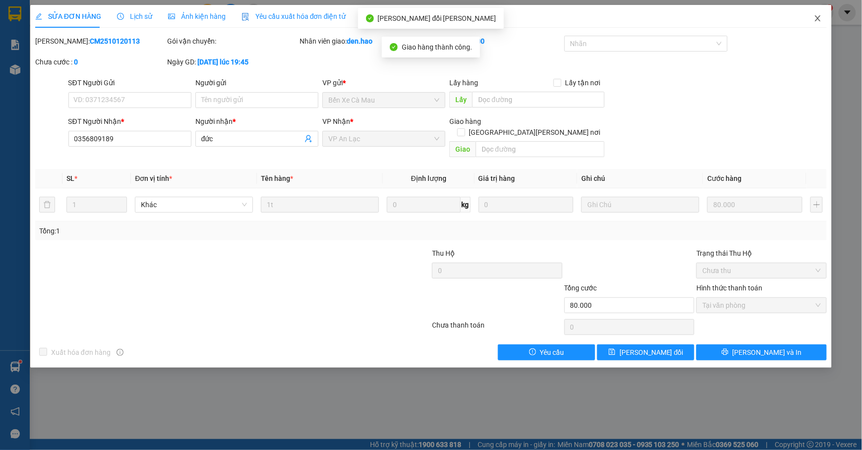
drag, startPoint x: 814, startPoint y: 29, endPoint x: 728, endPoint y: 28, distance: 85.8
click at [816, 29] on span "Close" at bounding box center [818, 19] width 28 height 28
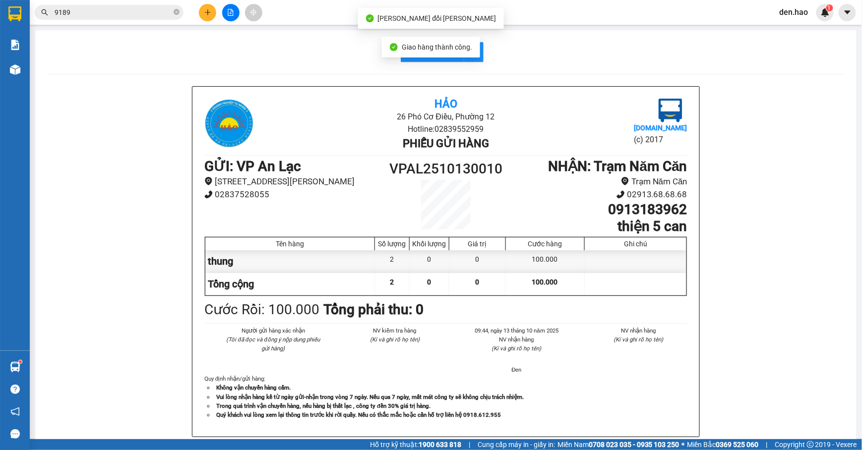
click at [176, 11] on icon "close-circle" at bounding box center [177, 12] width 6 height 6
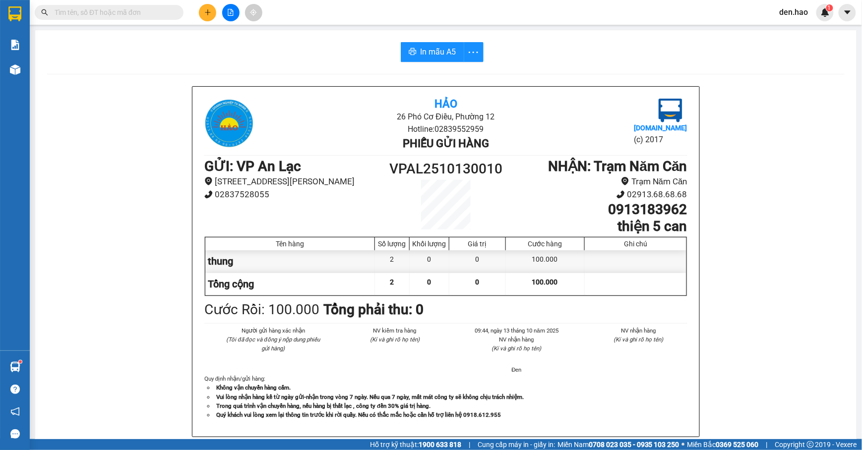
click at [125, 12] on input "text" at bounding box center [113, 12] width 117 height 11
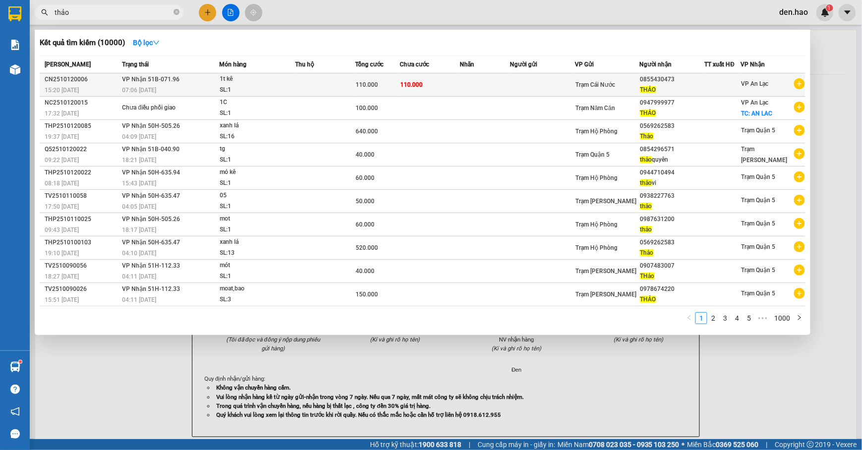
type input "thảo"
click at [657, 87] on div "THẢO" at bounding box center [672, 90] width 64 height 10
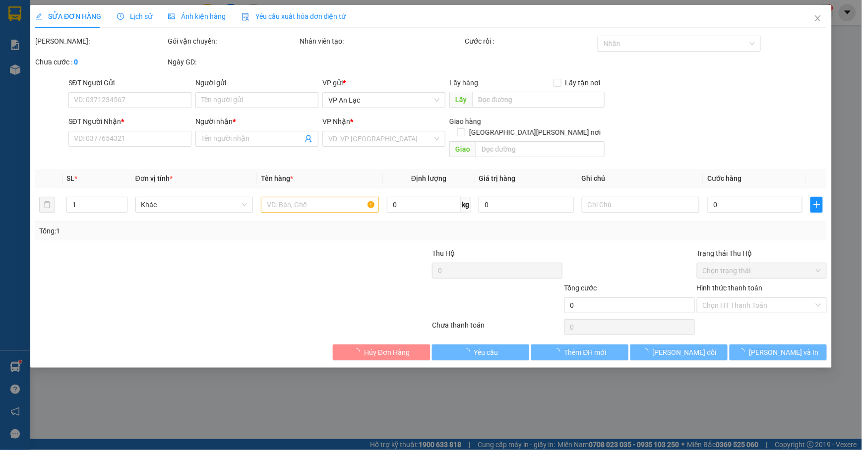
type input "0855430473"
type input "THẢO"
type input "110.000"
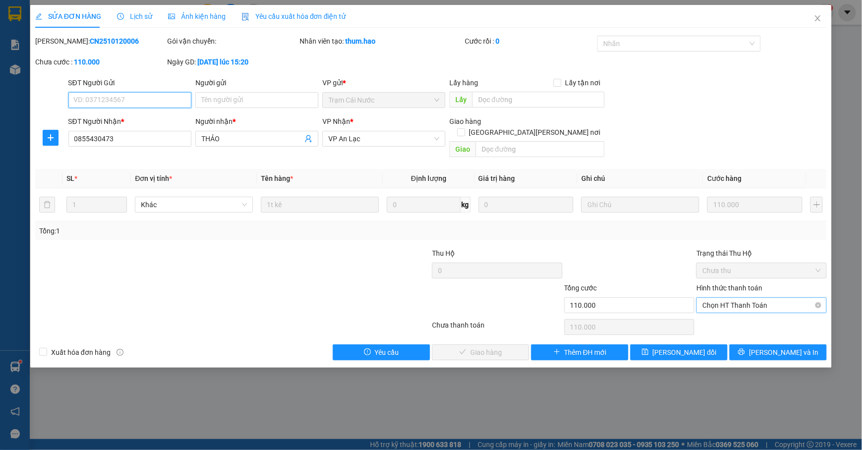
click at [729, 298] on span "Chọn HT Thanh Toán" at bounding box center [761, 305] width 118 height 15
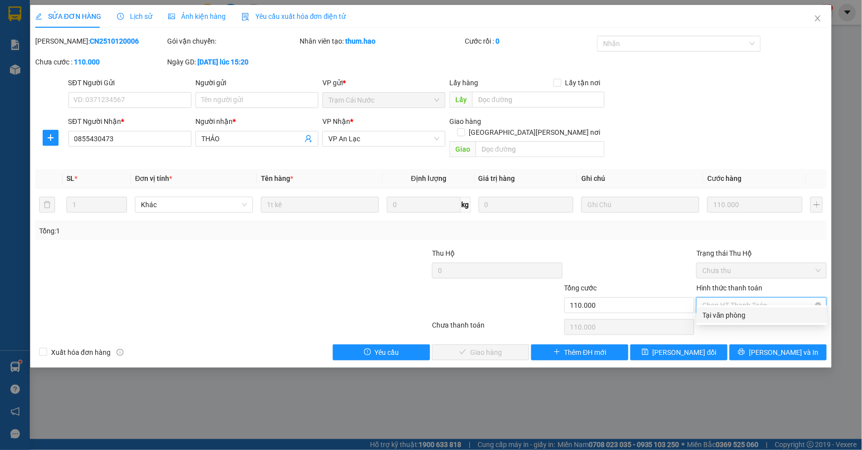
click at [725, 310] on div "Tại văn phòng" at bounding box center [762, 315] width 118 height 11
type input "0"
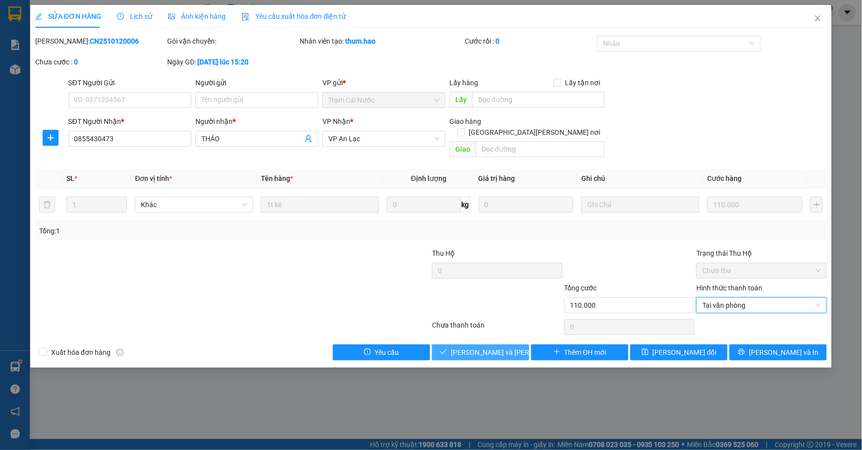
click at [513, 345] on button "[PERSON_NAME] và Giao hàng" at bounding box center [480, 353] width 97 height 16
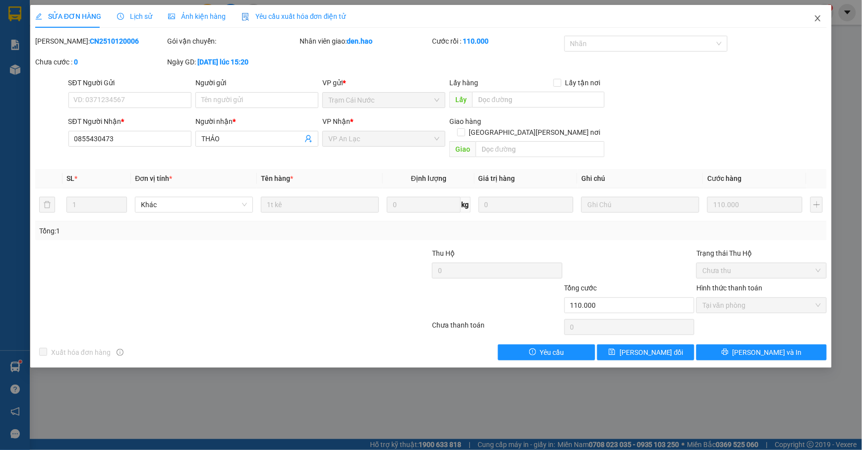
click at [817, 19] on icon "close" at bounding box center [818, 18] width 8 height 8
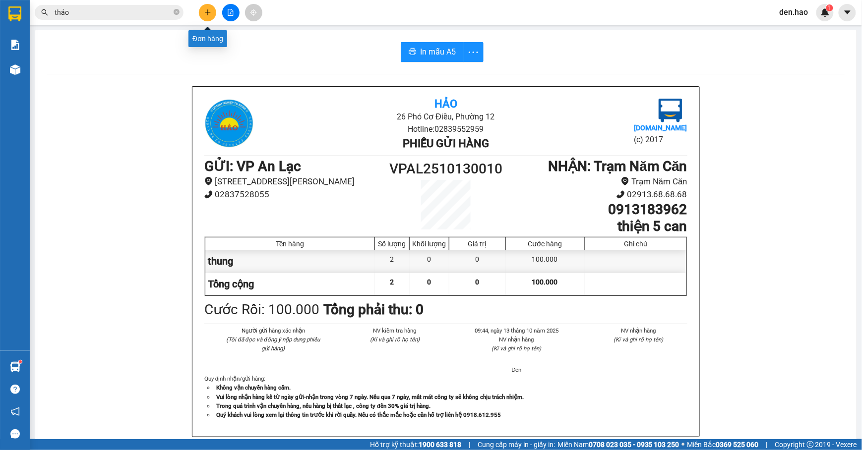
click at [208, 15] on icon "plus" at bounding box center [207, 12] width 7 height 7
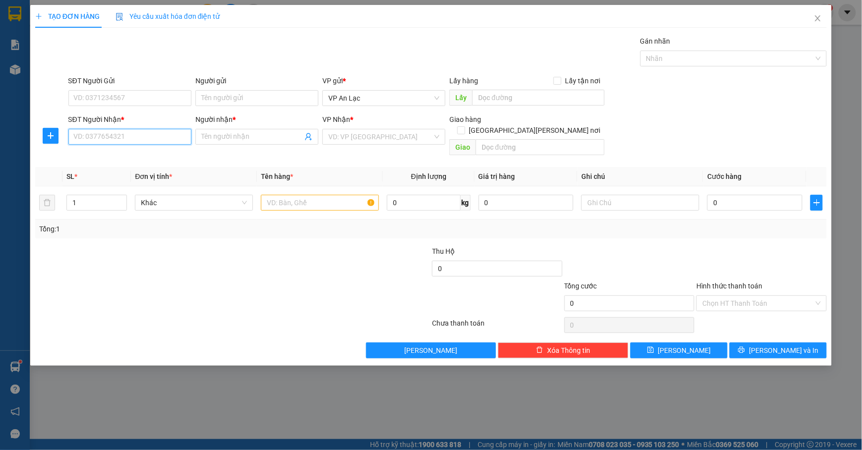
click at [152, 133] on input "SĐT Người Nhận *" at bounding box center [129, 137] width 123 height 16
type input "00000000000"
click at [254, 136] on input "Người nhận *" at bounding box center [251, 136] width 101 height 11
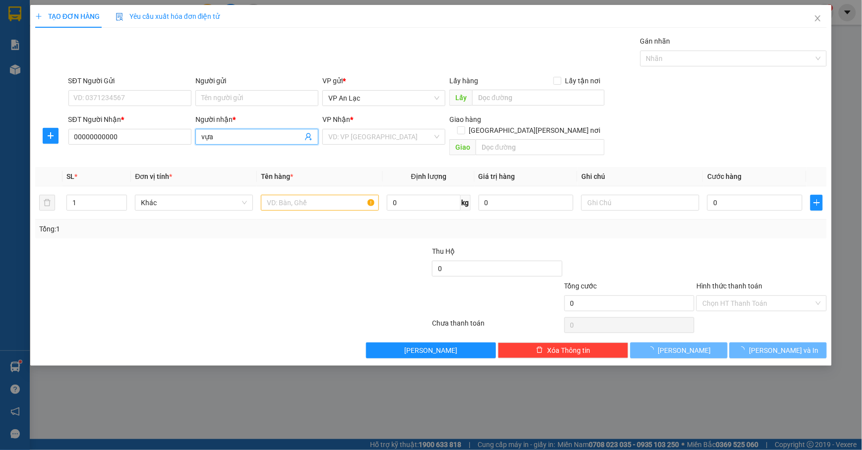
type input "vựa"
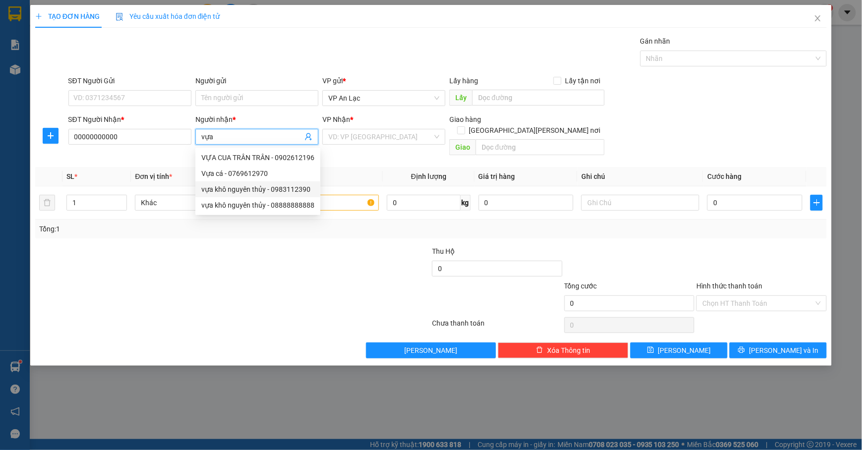
click at [283, 184] on div "vựa khô nguyên thủy - 0983112390" at bounding box center [257, 189] width 113 height 11
type input "0983112390"
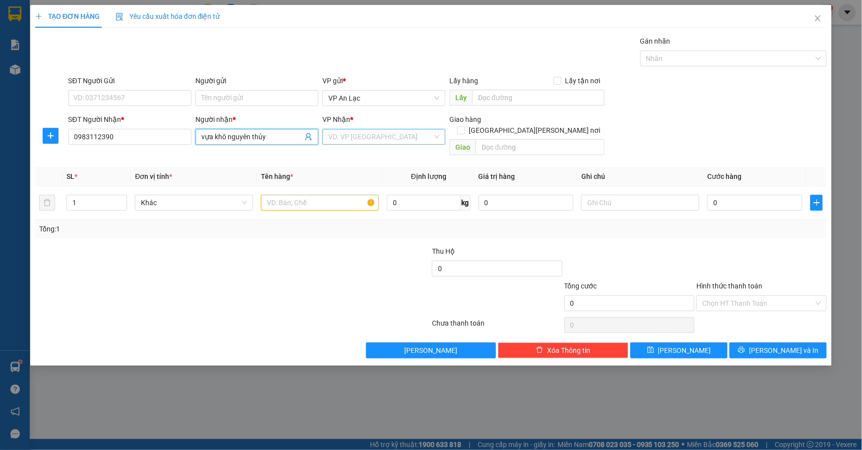
type input "vựa khô nguyên thủy"
click at [407, 139] on input "search" at bounding box center [380, 136] width 104 height 15
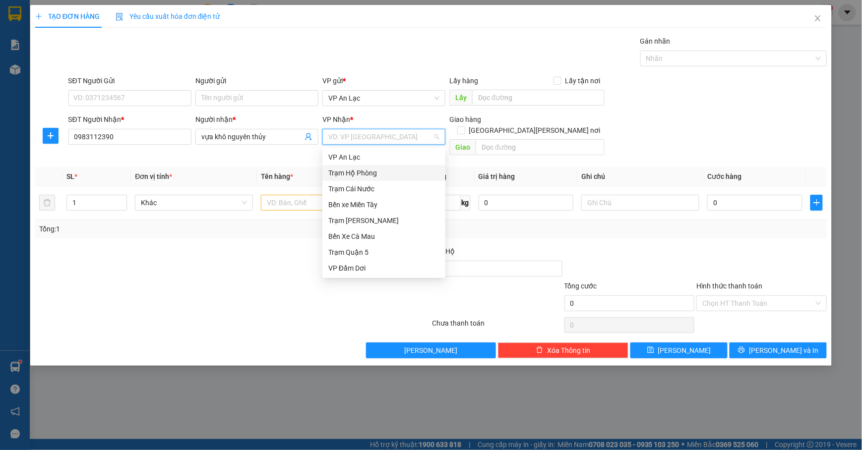
click at [402, 169] on div "Trạm Hộ Phòng" at bounding box center [383, 173] width 111 height 11
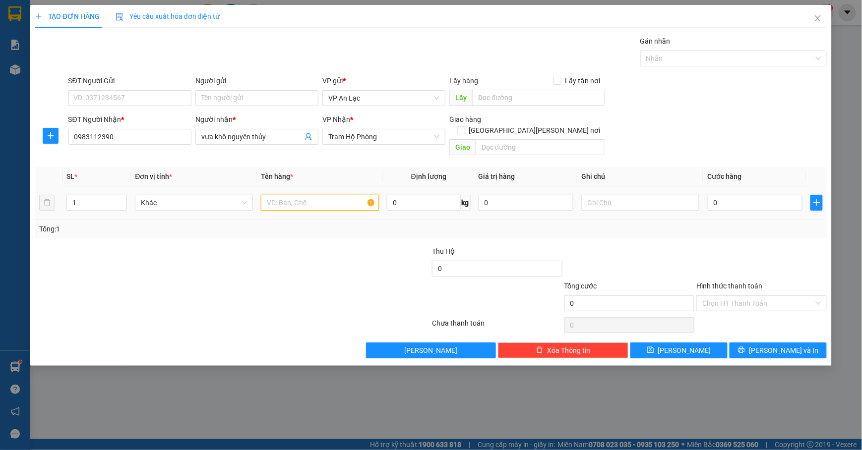
click at [313, 196] on input "text" at bounding box center [320, 203] width 118 height 16
type input "bao"
click at [122, 199] on icon "up" at bounding box center [121, 200] width 3 height 3
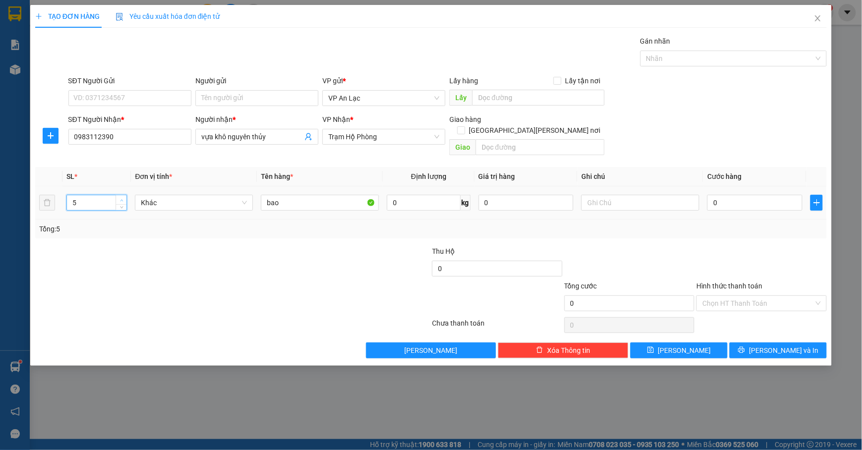
click at [122, 199] on icon "up" at bounding box center [121, 200] width 3 height 3
type input "6"
click at [120, 203] on span "down" at bounding box center [121, 206] width 6 height 6
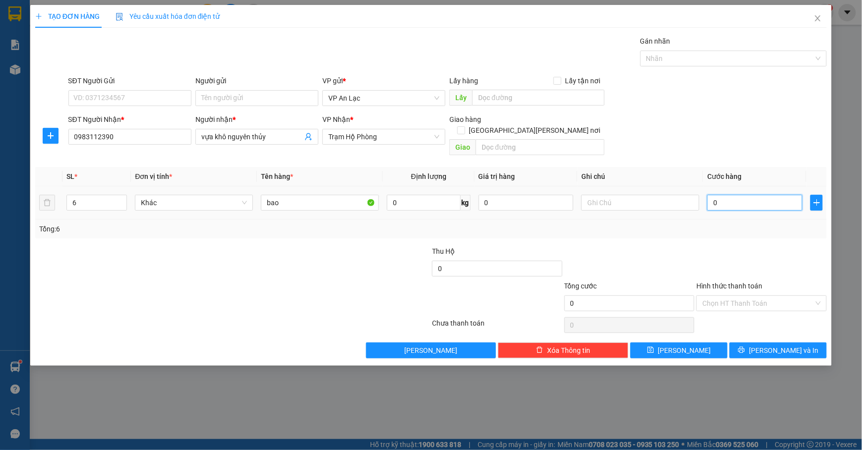
click at [756, 195] on input "0" at bounding box center [754, 203] width 95 height 16
type input "3"
type input "30"
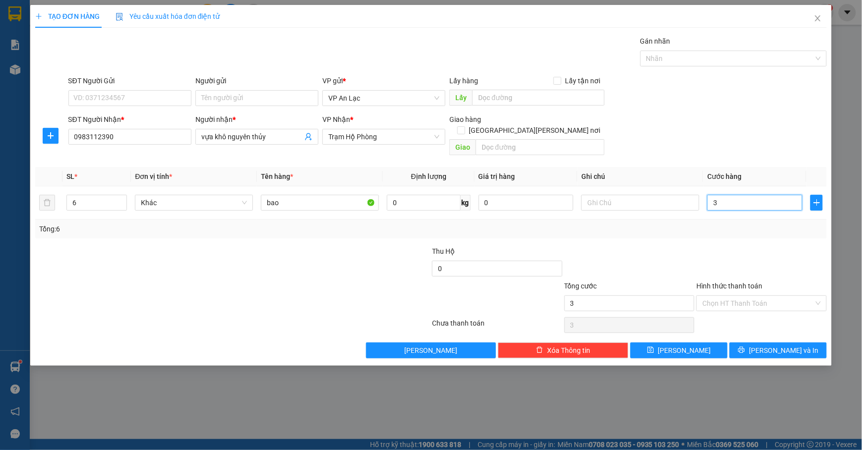
type input "30"
type input "300"
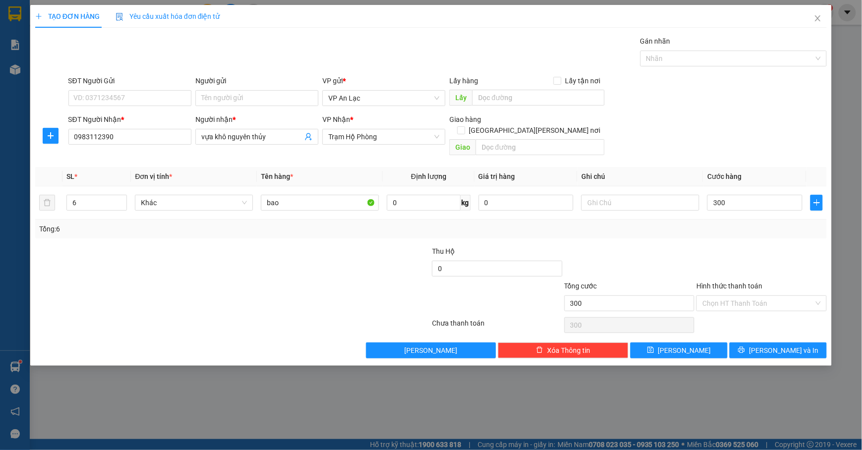
type input "300.000"
click at [660, 84] on div "SĐT Người Gửi VD: 0371234567 Người gửi Tên người gửi VP gửi * VP An Lạc Lấy hàn…" at bounding box center [447, 92] width 762 height 35
click at [766, 343] on button "[PERSON_NAME] và In" at bounding box center [777, 351] width 97 height 16
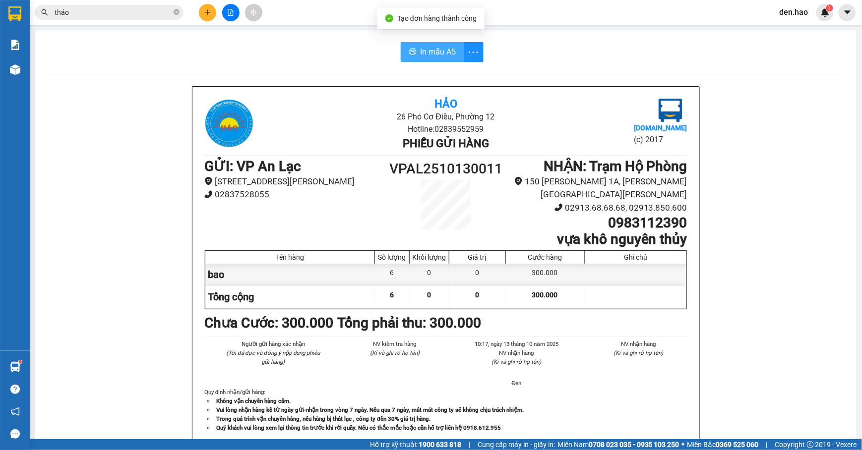
click at [445, 54] on span "In mẫu A5" at bounding box center [438, 52] width 36 height 12
click at [420, 54] on span "In mẫu A5" at bounding box center [438, 52] width 36 height 12
click at [445, 58] on span "In mẫu A5" at bounding box center [438, 52] width 36 height 12
click at [213, 16] on button at bounding box center [207, 12] width 17 height 17
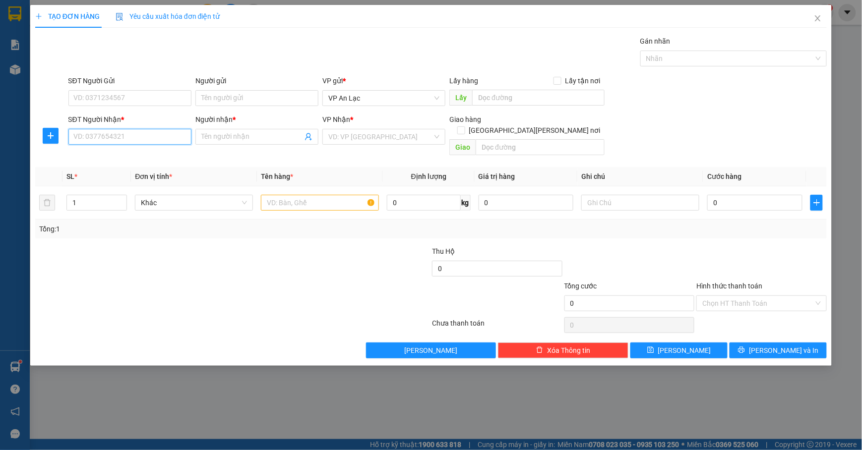
click at [109, 136] on input "SĐT Người Nhận *" at bounding box center [129, 137] width 123 height 16
type input "0"
type input "08568"
click at [252, 131] on span at bounding box center [256, 137] width 123 height 16
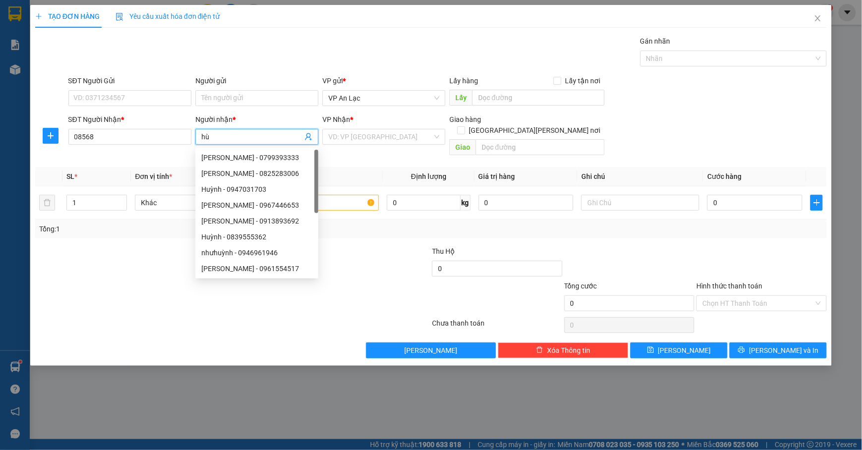
type input "h"
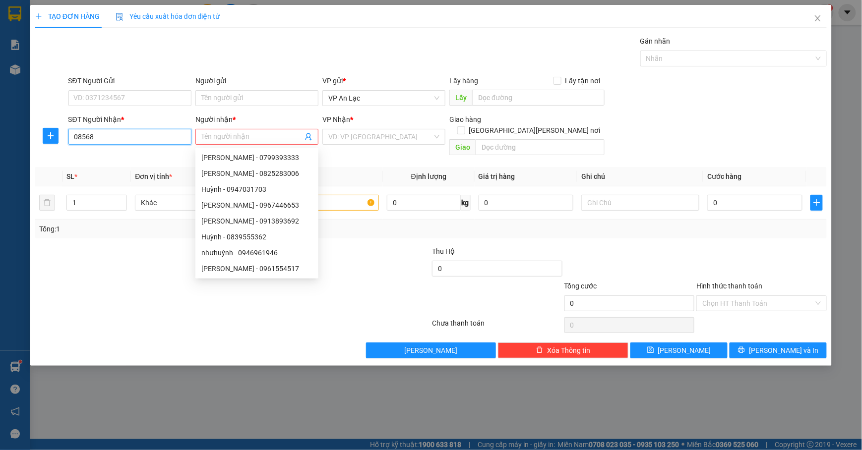
click at [90, 137] on input "08568" at bounding box center [129, 137] width 123 height 16
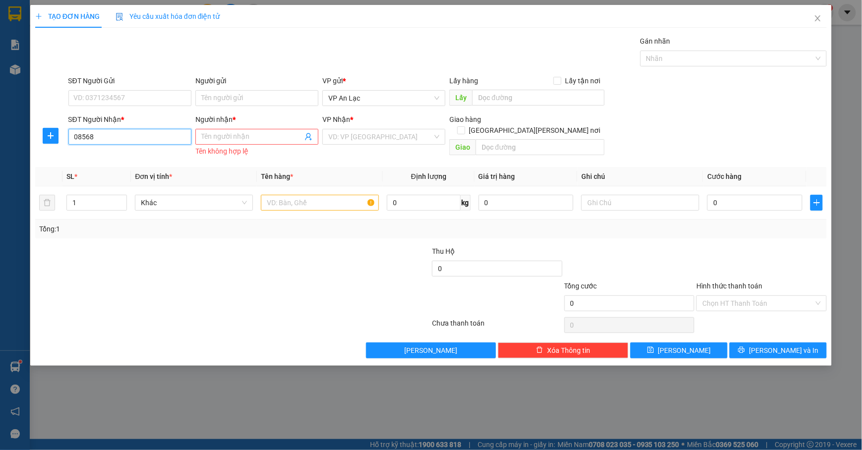
click at [92, 137] on input "08568" at bounding box center [129, 137] width 123 height 16
click at [143, 141] on input "08564808" at bounding box center [129, 137] width 123 height 16
click at [147, 159] on div "0856436440 - hong sang" at bounding box center [129, 157] width 111 height 11
type input "0856436440"
type input "hong sang"
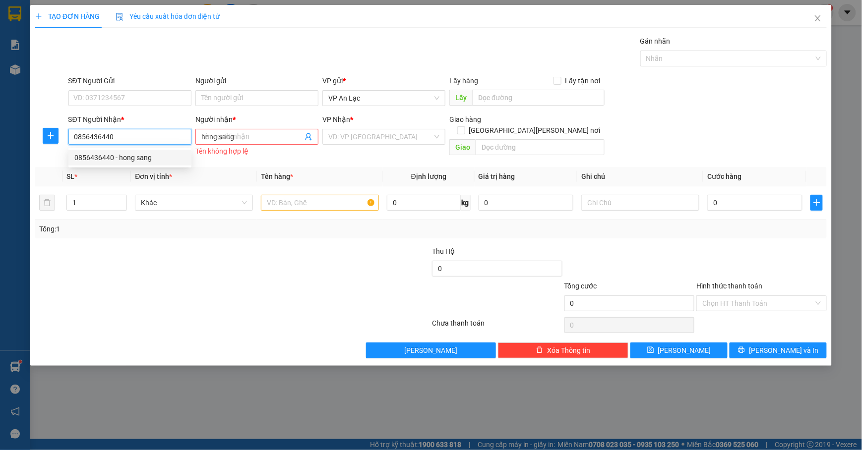
type input "100.000"
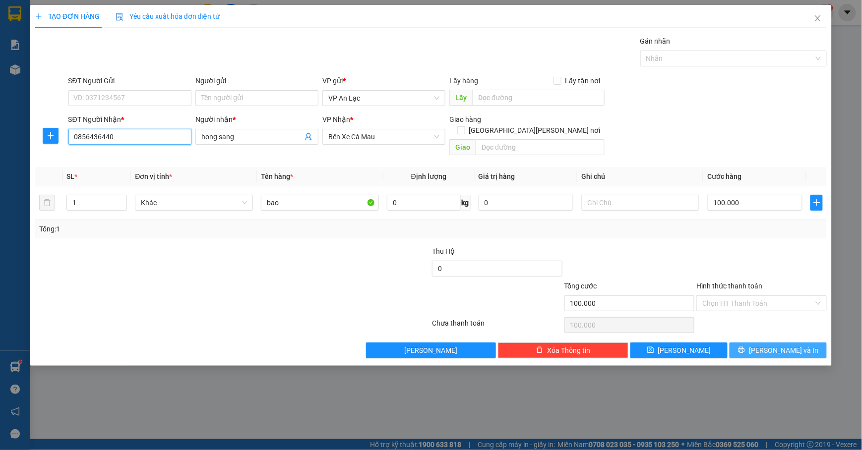
type input "0856436440"
drag, startPoint x: 758, startPoint y: 343, endPoint x: 742, endPoint y: 342, distance: 15.4
click at [758, 343] on button "[PERSON_NAME] và In" at bounding box center [777, 351] width 97 height 16
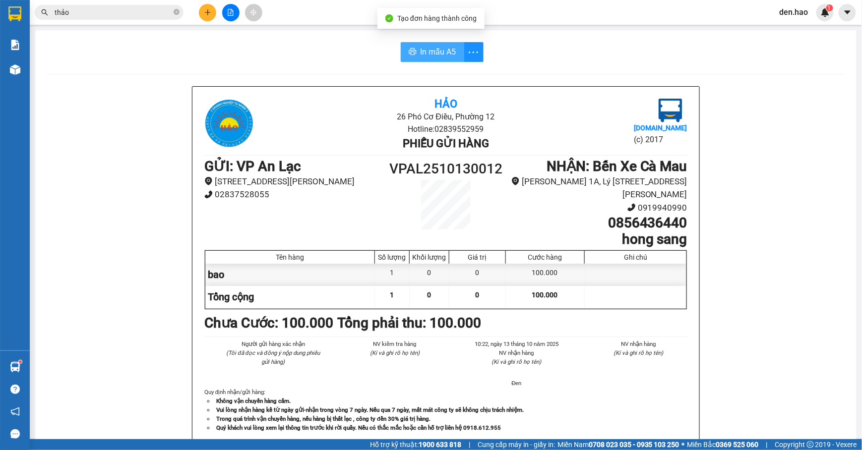
click at [426, 56] on span "In mẫu A5" at bounding box center [438, 52] width 36 height 12
click at [209, 11] on icon "plus" at bounding box center [207, 12] width 7 height 7
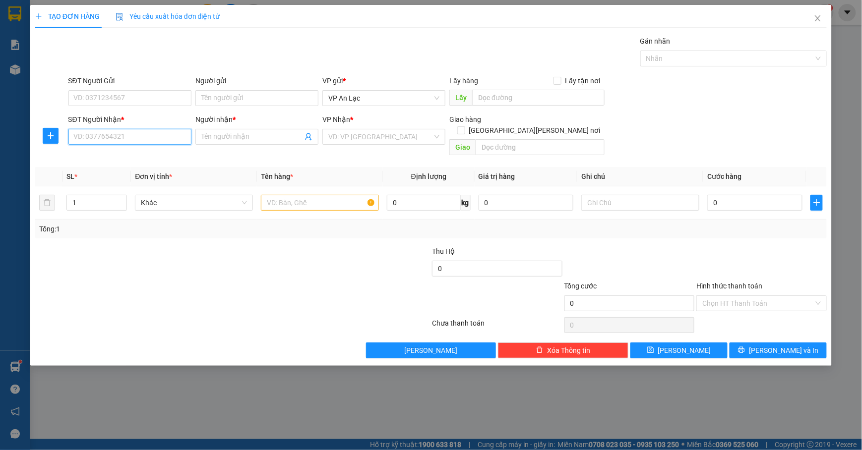
click at [122, 135] on input "SĐT Người Nhận *" at bounding box center [129, 137] width 123 height 16
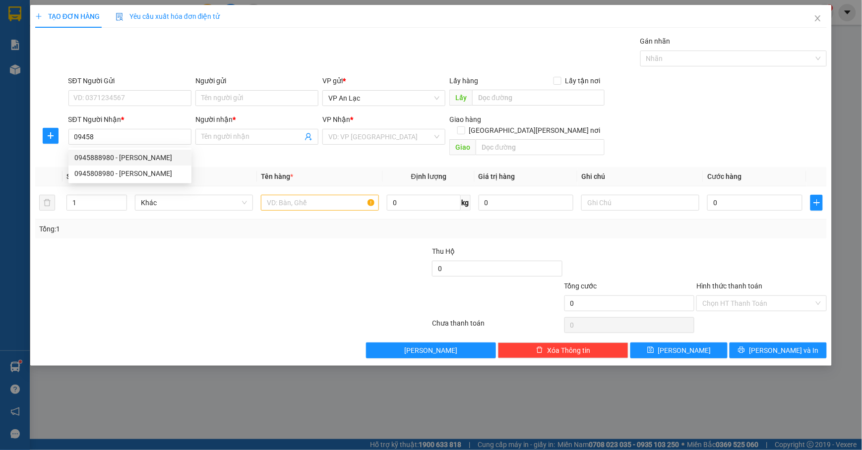
click at [164, 149] on div "0945888980 0945808980 0945888980 - huỳnh 0945808980 - trang quỳnh" at bounding box center [129, 166] width 123 height 36
click at [94, 139] on input "09458" at bounding box center [129, 137] width 123 height 16
click at [115, 154] on div "0945888980 - huỳnh" at bounding box center [129, 157] width 111 height 11
type input "0945888980"
type input "huỳnh"
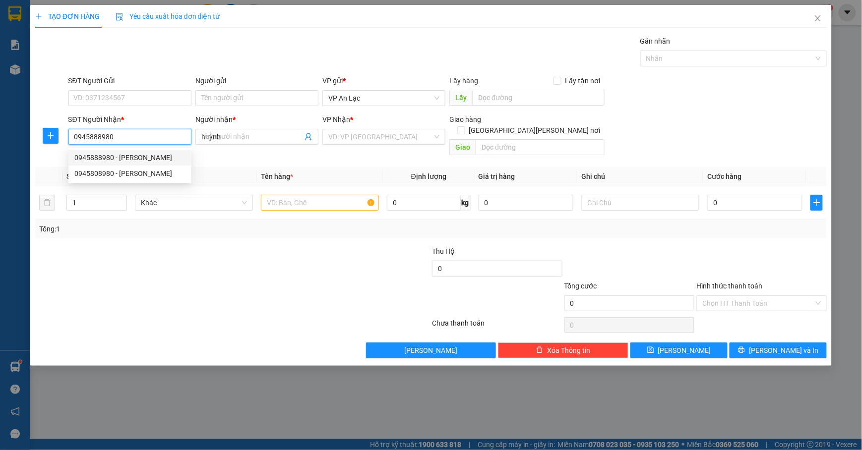
type input "100.000"
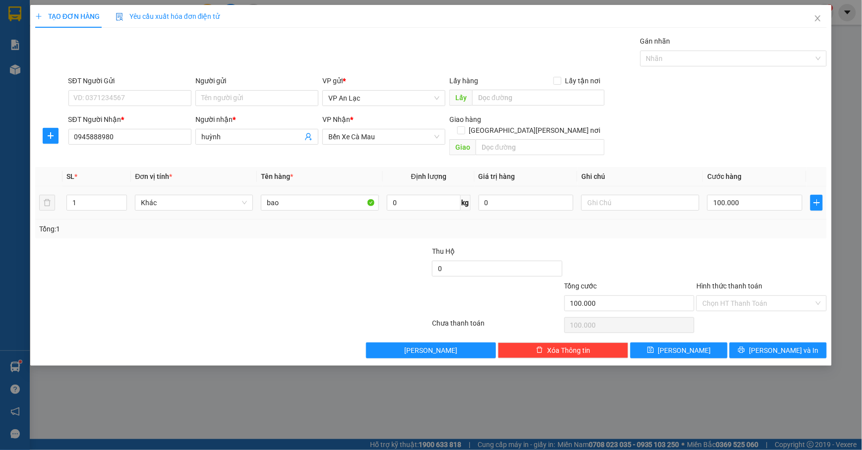
click at [304, 193] on div "bao" at bounding box center [320, 203] width 118 height 20
click at [304, 195] on input "bao" at bounding box center [320, 203] width 118 height 16
type input "b"
type input "cuc"
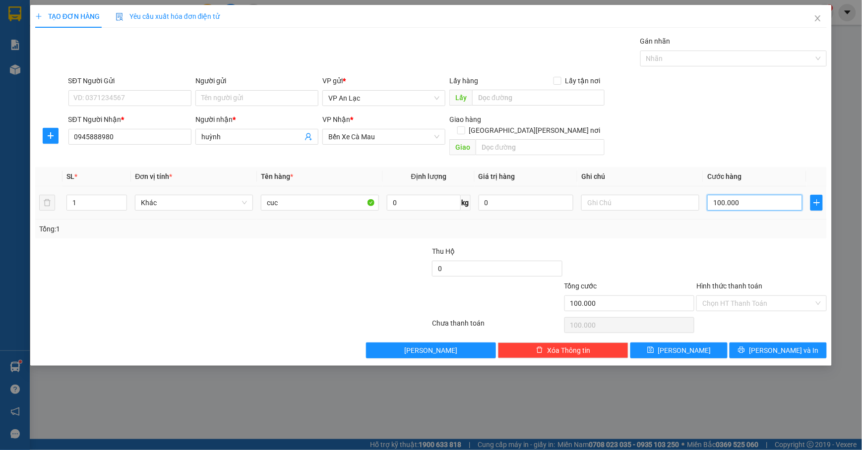
click at [762, 195] on input "100.000" at bounding box center [754, 203] width 95 height 16
type input "0"
type input "4"
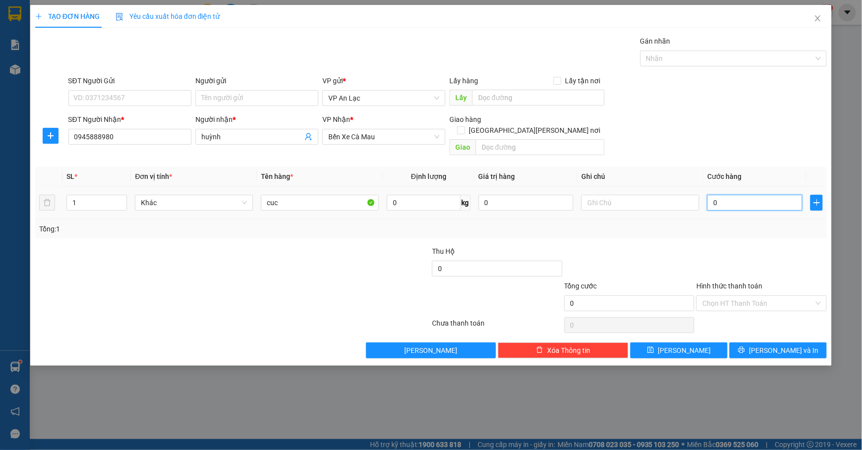
type input "4"
type input "04"
type input "40"
type input "040"
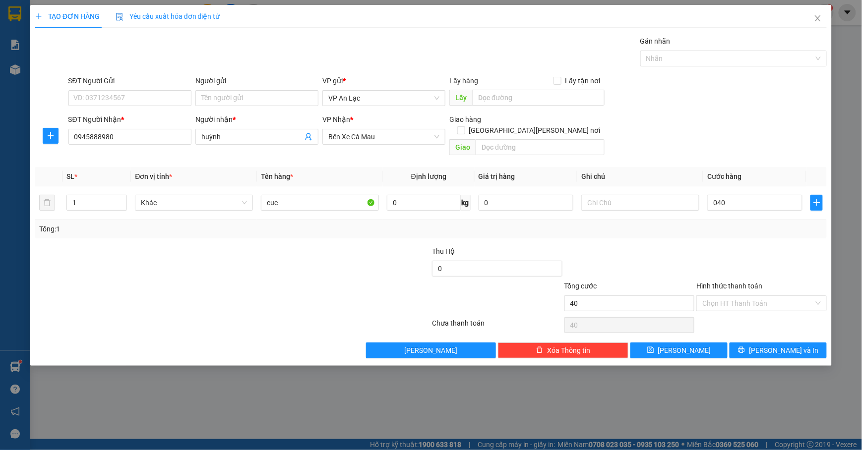
type input "40.000"
click at [780, 102] on div "SĐT Người Gửi VD: 0371234567 Người gửi Tên người gửi VP gửi * VP An Lạc Lấy hàn…" at bounding box center [447, 92] width 762 height 35
drag, startPoint x: 794, startPoint y: 342, endPoint x: 780, endPoint y: 337, distance: 15.2
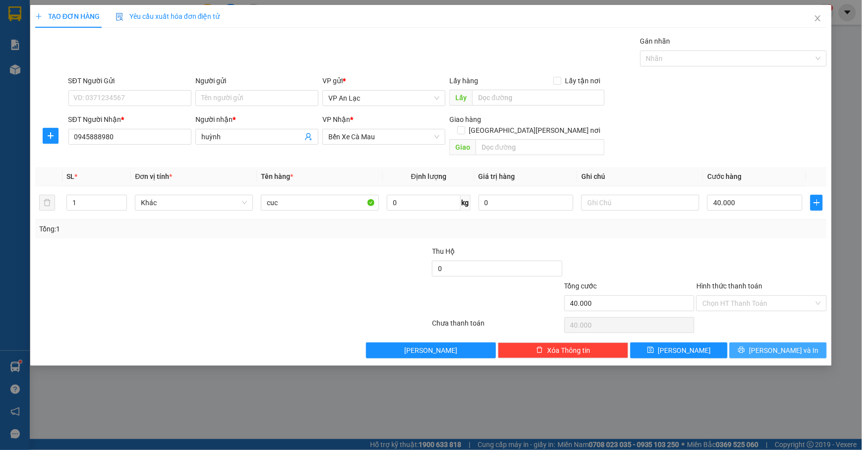
click at [794, 345] on span "[PERSON_NAME] và In" at bounding box center [783, 350] width 69 height 11
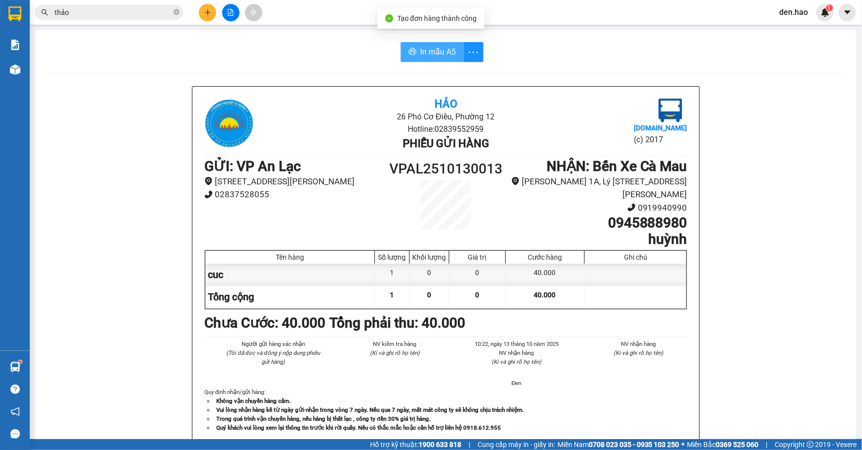
click at [429, 60] on button "In mẫu A5" at bounding box center [432, 52] width 63 height 20
click at [448, 48] on span "In mẫu A5" at bounding box center [438, 52] width 36 height 12
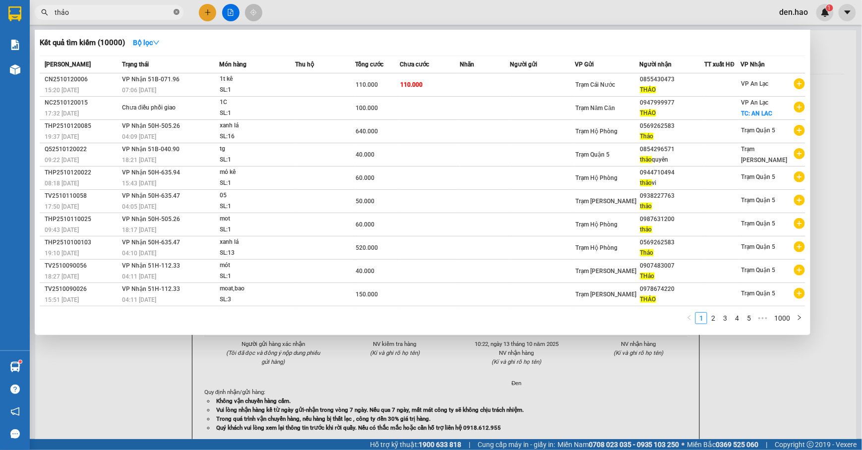
drag, startPoint x: 178, startPoint y: 10, endPoint x: 153, endPoint y: 17, distance: 26.7
click at [177, 10] on icon "close-circle" at bounding box center [177, 12] width 6 height 6
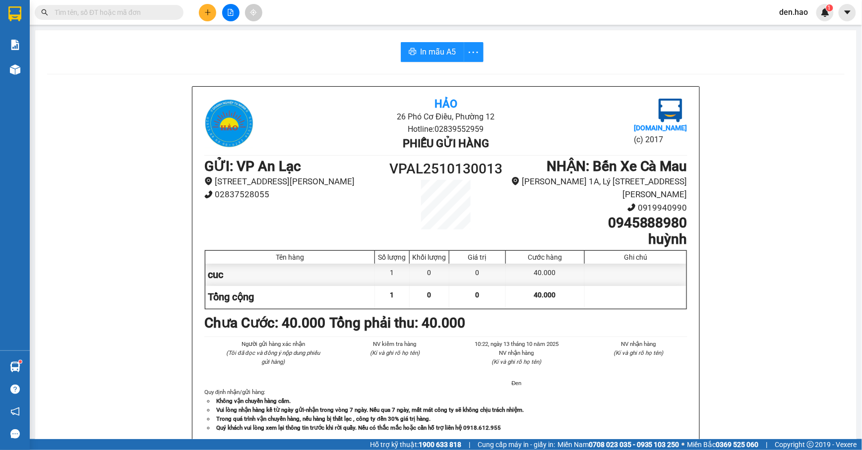
click at [152, 17] on input "text" at bounding box center [113, 12] width 117 height 11
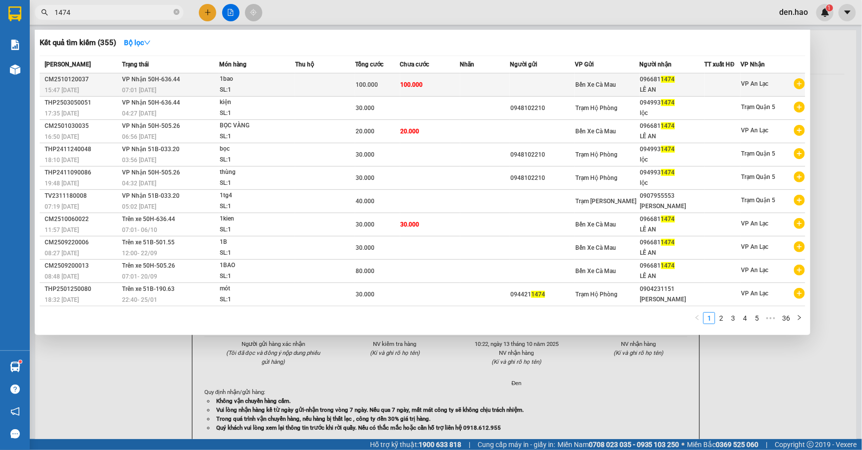
type input "1474"
click at [386, 94] on td "100.000" at bounding box center [377, 84] width 45 height 23
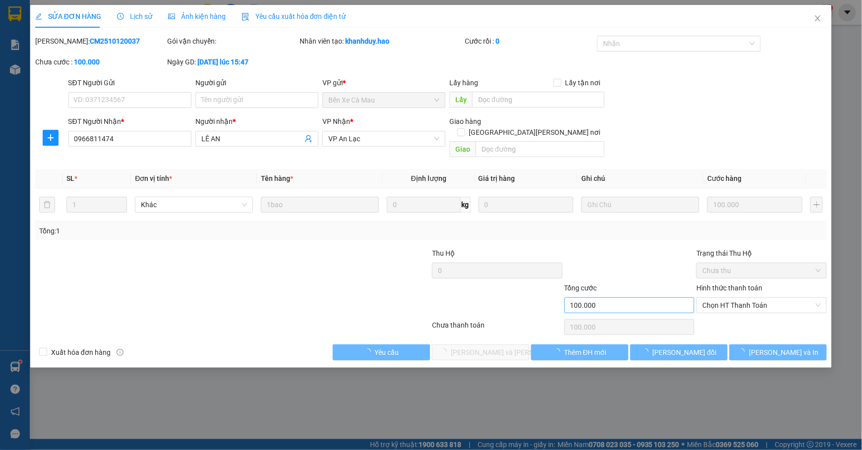
type input "0966811474"
type input "LÊ AN"
type input "100.000"
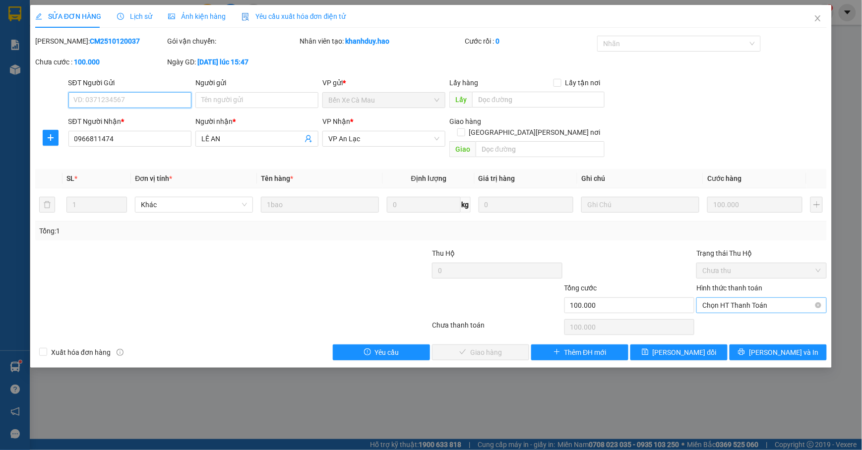
click at [726, 298] on span "Chọn HT Thanh Toán" at bounding box center [761, 305] width 118 height 15
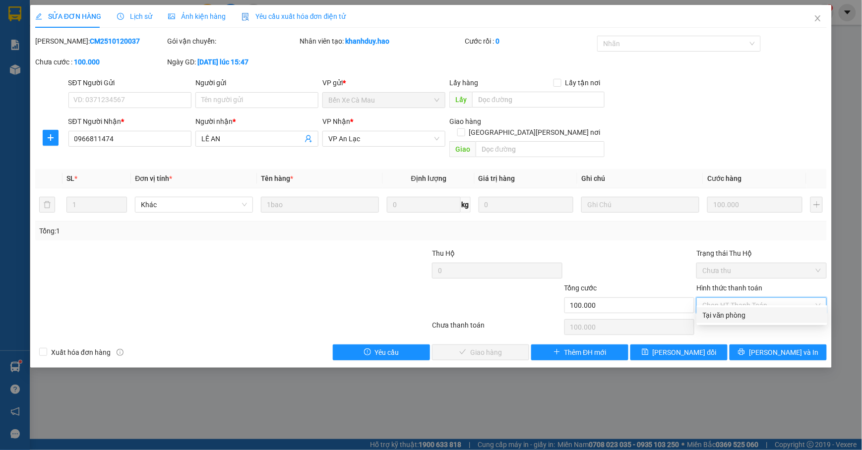
drag, startPoint x: 708, startPoint y: 318, endPoint x: 702, endPoint y: 316, distance: 6.4
click at [708, 317] on div "Tại văn phòng" at bounding box center [762, 315] width 118 height 11
type input "0"
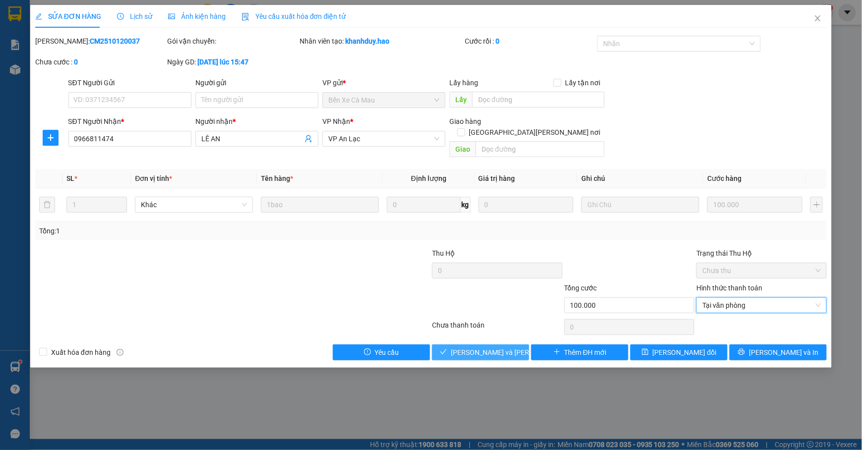
click at [502, 347] on span "[PERSON_NAME] và Giao hàng" at bounding box center [518, 352] width 134 height 11
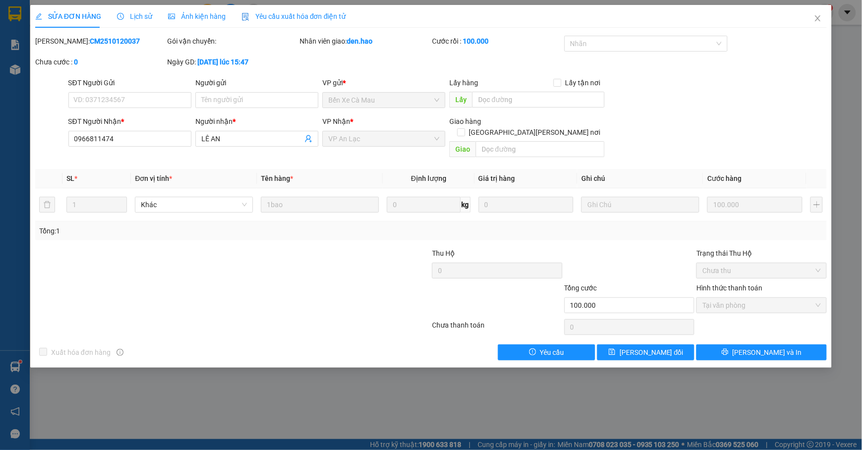
click at [466, 345] on div "Xuất hóa đơn hàng Yêu cầu Lưu thay đổi Lưu và In" at bounding box center [430, 353] width 793 height 16
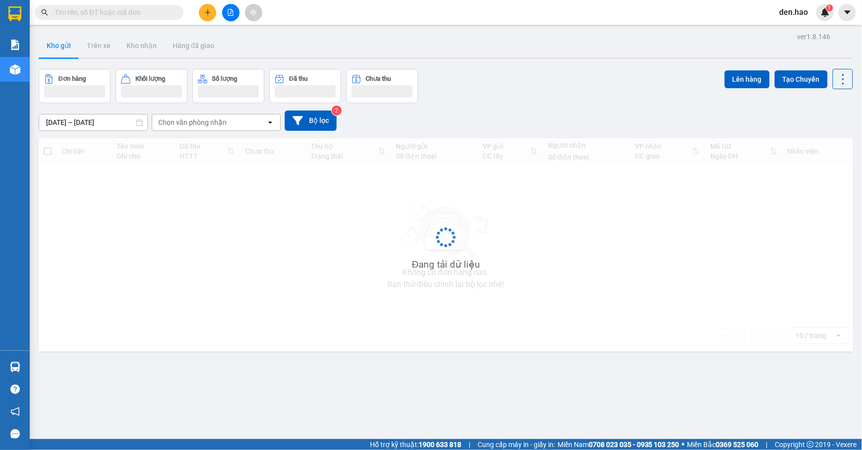
click at [151, 16] on input "text" at bounding box center [113, 12] width 117 height 11
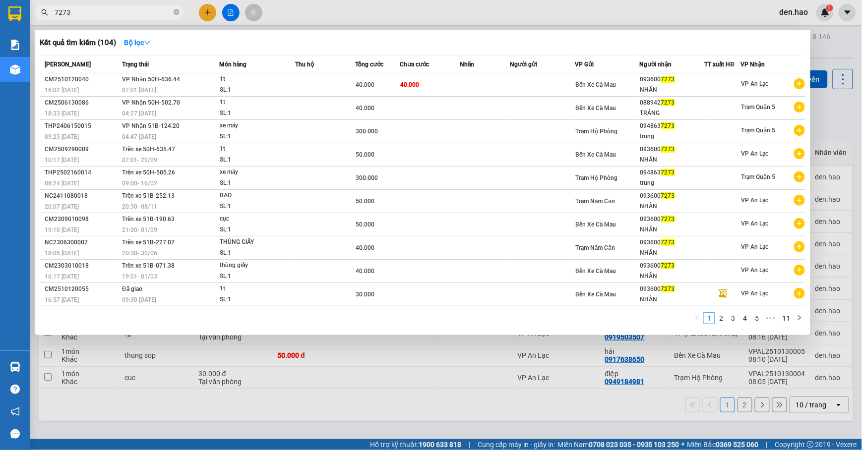
type input "7273"
drag, startPoint x: 389, startPoint y: 66, endPoint x: 391, endPoint y: 72, distance: 6.7
click at [390, 67] on div "Tổng cước" at bounding box center [377, 64] width 45 height 11
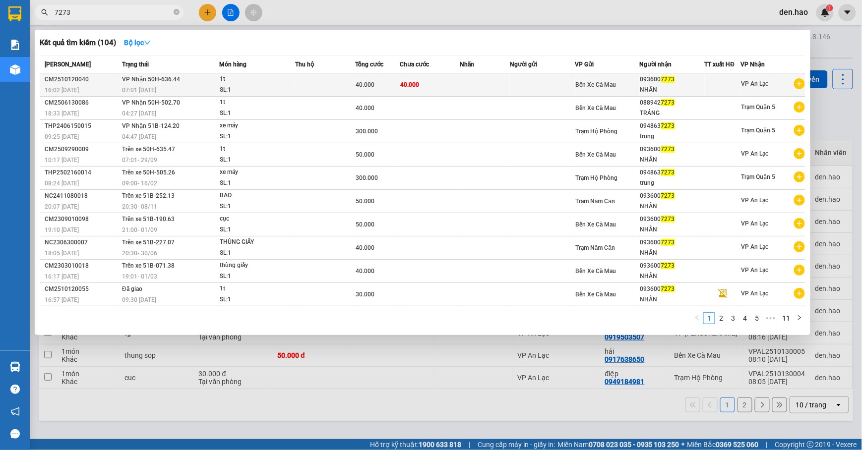
click at [392, 76] on td "40.000" at bounding box center [377, 84] width 45 height 23
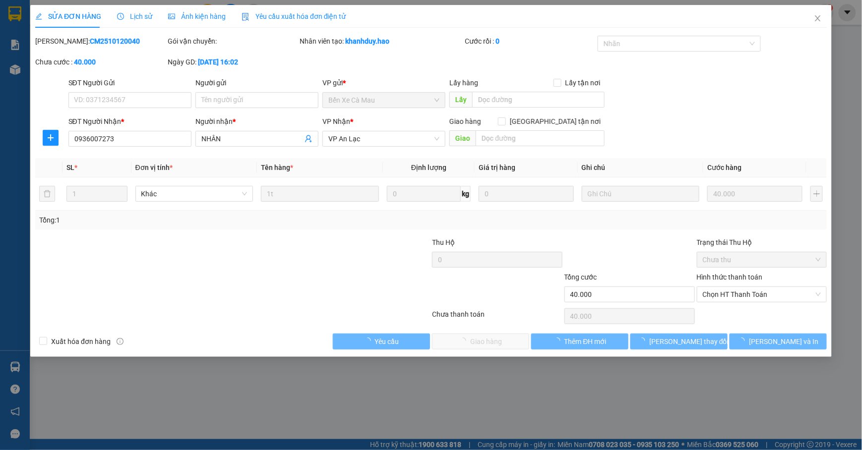
type input "0936007273"
type input "NHÂN"
type input "40.000"
click at [736, 301] on span "Chọn HT Thanh Toán" at bounding box center [761, 294] width 118 height 15
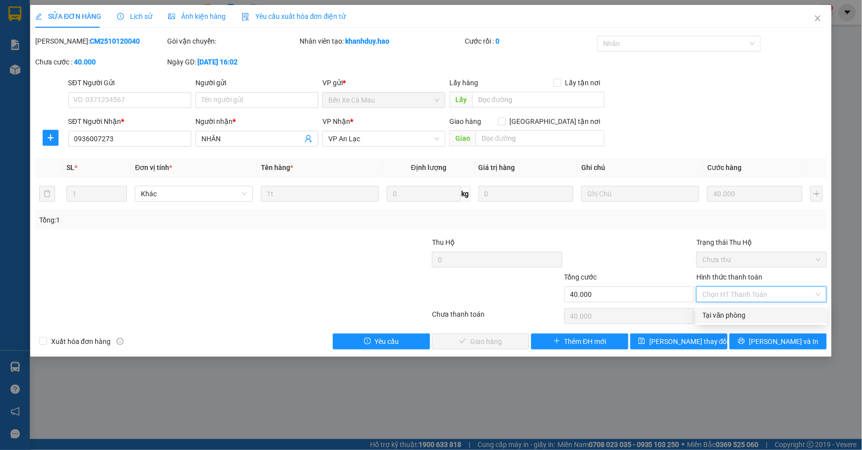
click at [740, 314] on div "Tại văn phòng" at bounding box center [762, 315] width 118 height 11
type input "0"
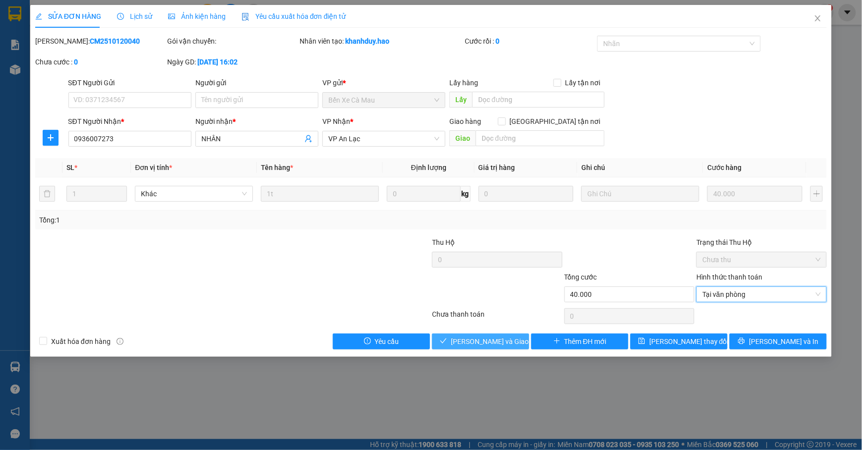
drag, startPoint x: 498, startPoint y: 343, endPoint x: 506, endPoint y: 324, distance: 21.1
click at [500, 336] on button "[PERSON_NAME] và Giao hàng" at bounding box center [480, 342] width 97 height 16
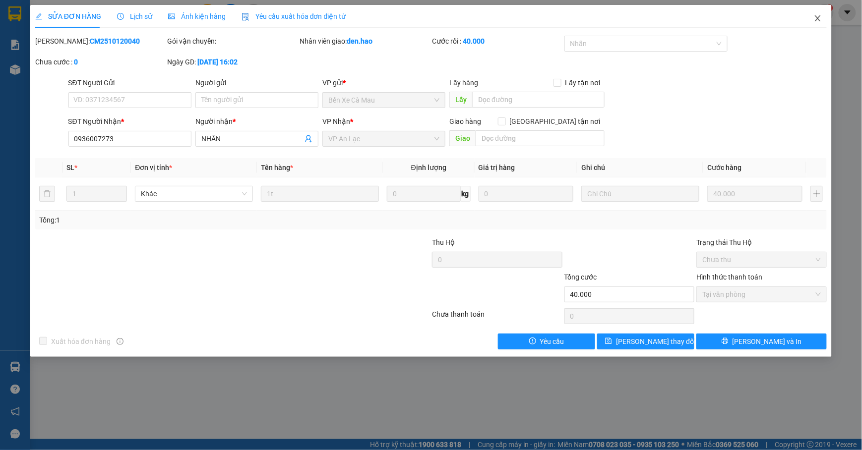
click at [817, 18] on icon "close" at bounding box center [817, 18] width 5 height 6
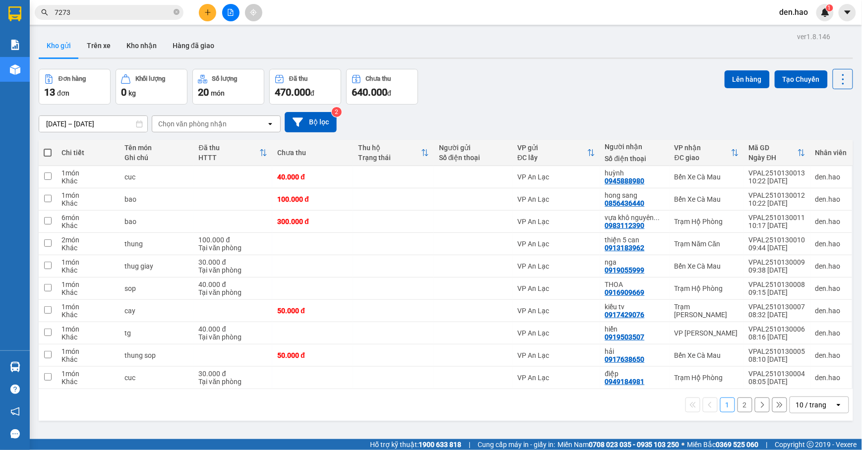
drag, startPoint x: 179, startPoint y: 15, endPoint x: 151, endPoint y: 15, distance: 28.8
click at [179, 14] on span "7273" at bounding box center [109, 12] width 149 height 15
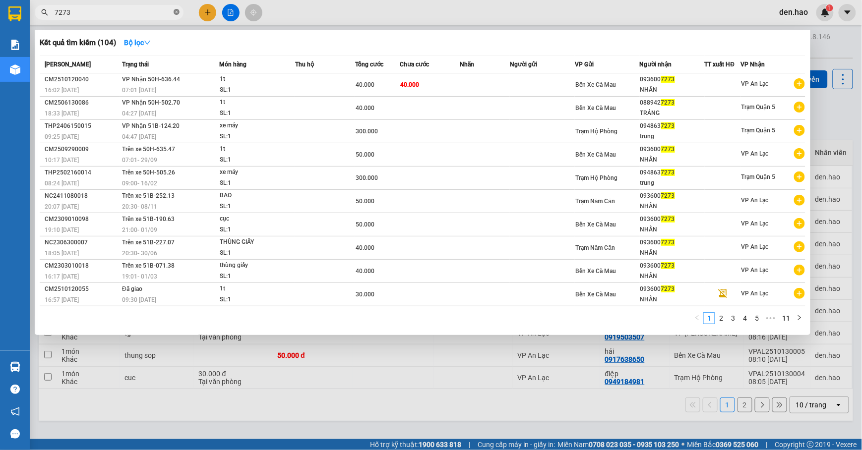
click at [178, 12] on icon "close-circle" at bounding box center [177, 12] width 6 height 6
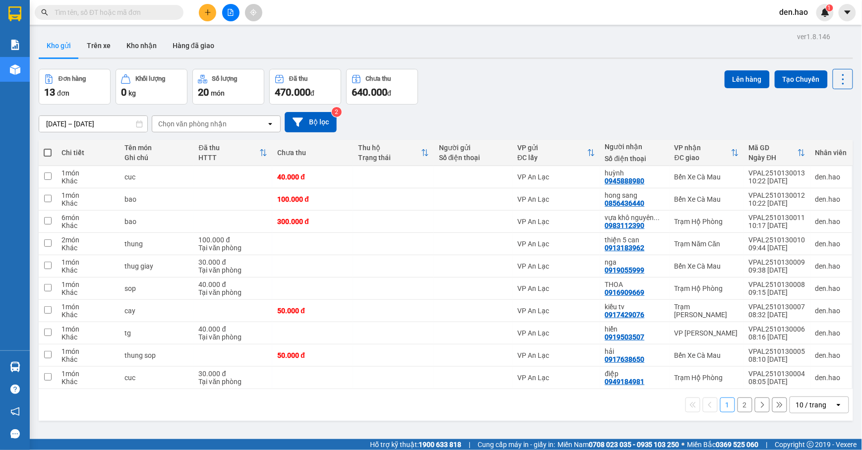
click at [146, 15] on input "text" at bounding box center [113, 12] width 117 height 11
click at [145, 14] on input "text" at bounding box center [113, 12] width 117 height 11
click at [148, 12] on input "text" at bounding box center [113, 12] width 117 height 11
click at [149, 11] on input "text" at bounding box center [113, 12] width 117 height 11
click at [150, 10] on input "text" at bounding box center [113, 12] width 117 height 11
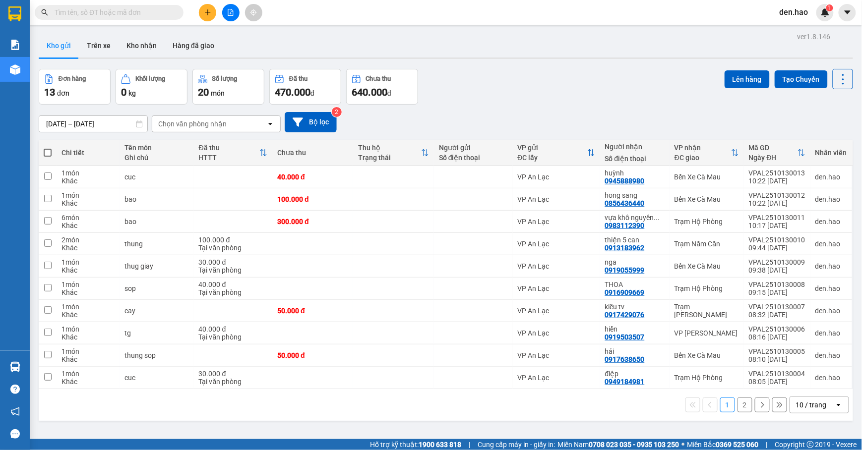
click at [153, 14] on input "text" at bounding box center [113, 12] width 117 height 11
click at [153, 15] on input "text" at bounding box center [113, 12] width 117 height 11
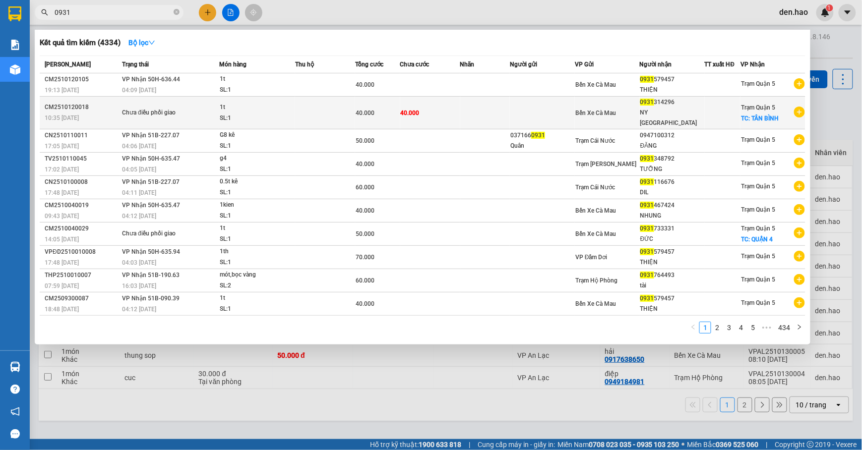
type input "0931"
click at [496, 106] on td at bounding box center [485, 113] width 50 height 33
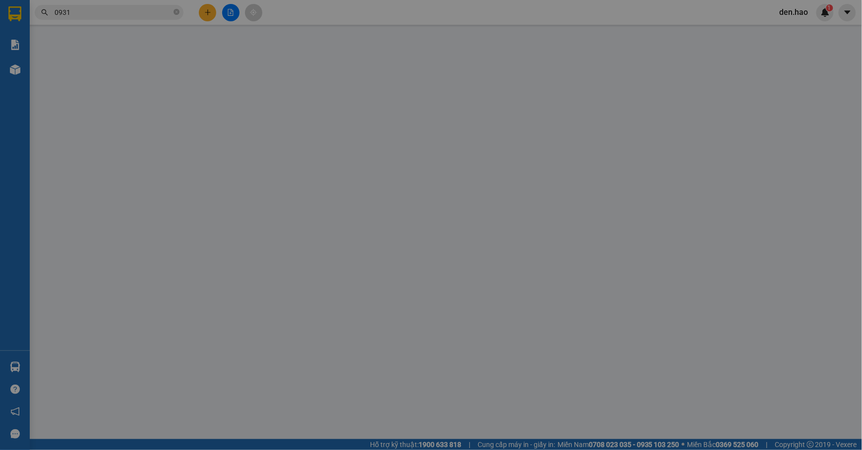
type input "0931314296"
type input "NY [GEOGRAPHIC_DATA]"
checkbox input "true"
type input "TÂN BÌNH"
type input "40.000"
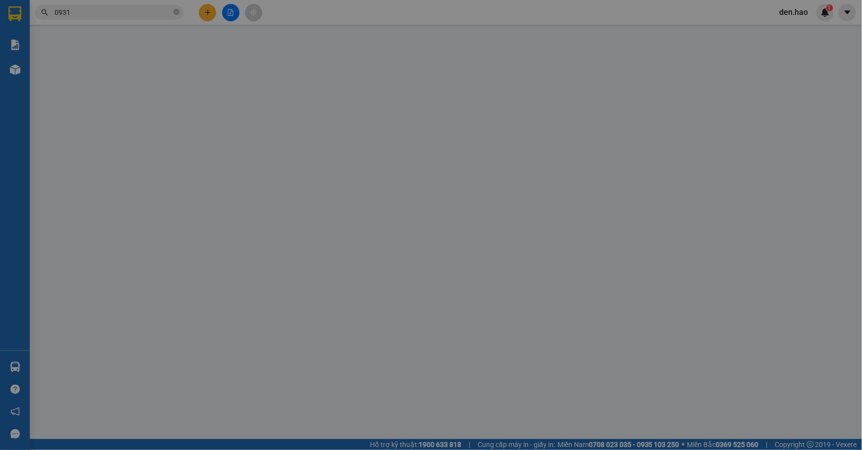
type input "40.000"
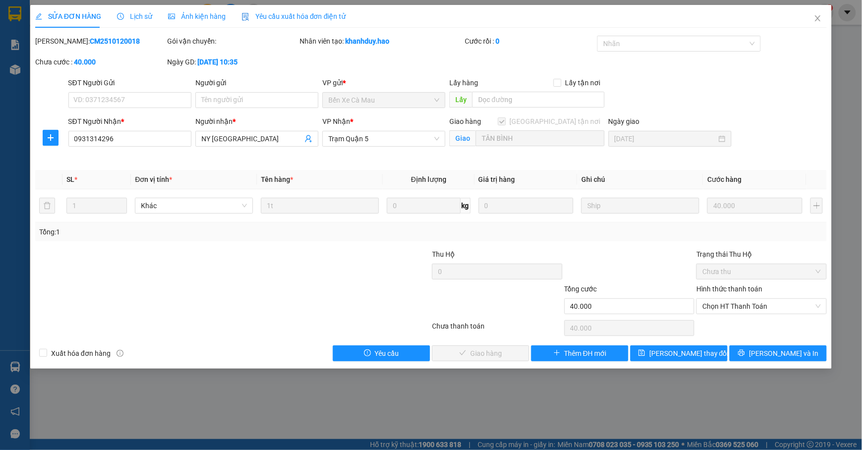
click at [164, 11] on div "SỬA ĐƠN HÀNG Lịch sử Ảnh kiện hàng Yêu cầu xuất hóa đơn điện tử" at bounding box center [190, 16] width 311 height 23
click at [168, 12] on span "Ảnh kiện hàng" at bounding box center [197, 16] width 58 height 8
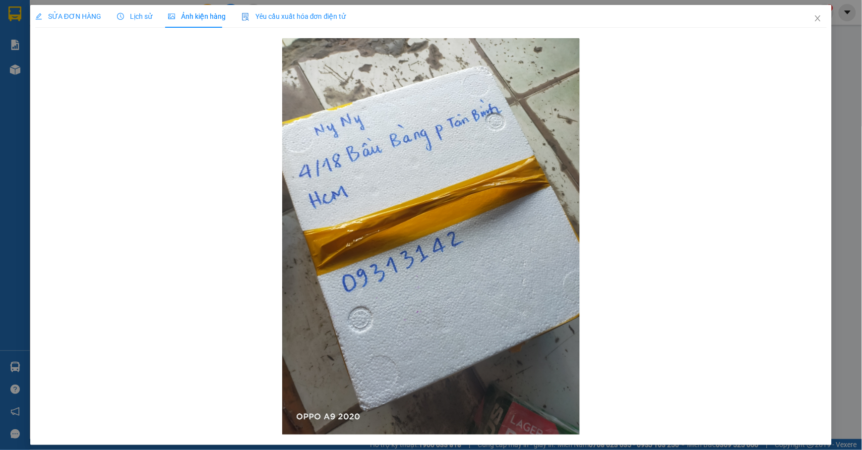
click at [91, 18] on span "SỬA ĐƠN HÀNG" at bounding box center [68, 16] width 66 height 8
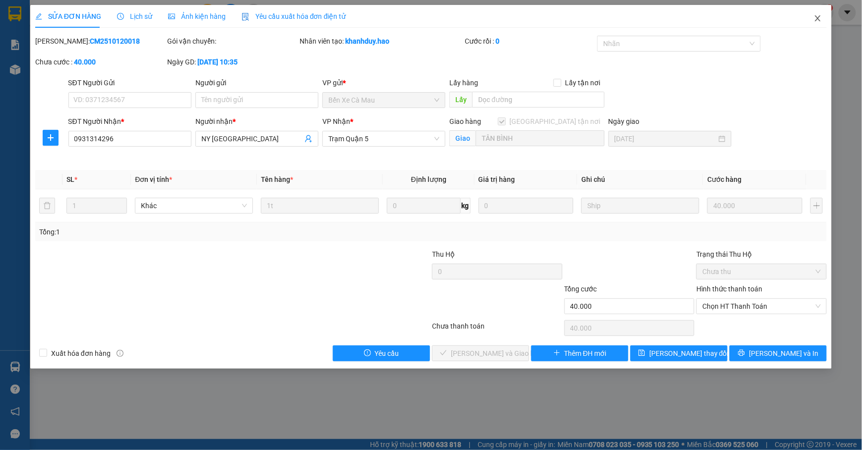
click at [820, 20] on icon "close" at bounding box center [818, 18] width 8 height 8
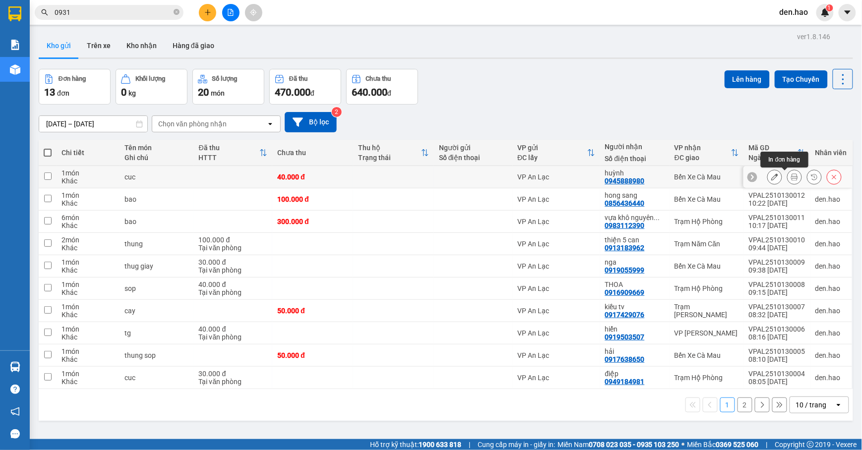
click at [791, 180] on icon at bounding box center [794, 177] width 7 height 7
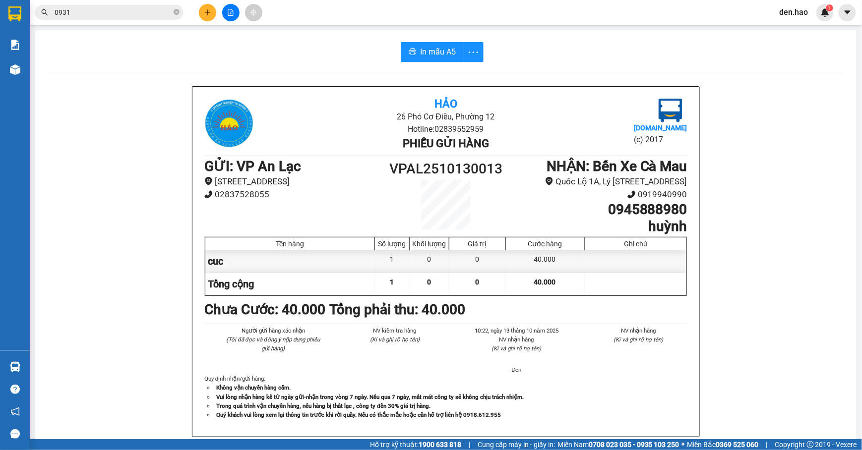
scroll to position [66, 0]
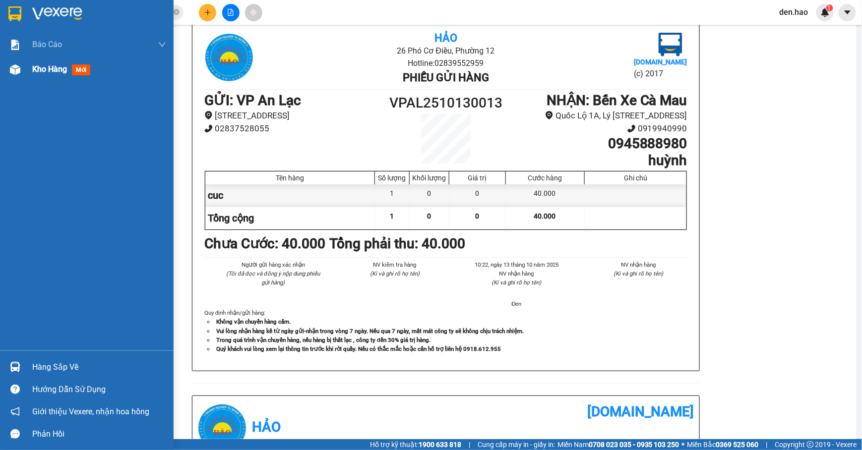
click at [37, 70] on span "Kho hàng" at bounding box center [49, 68] width 35 height 9
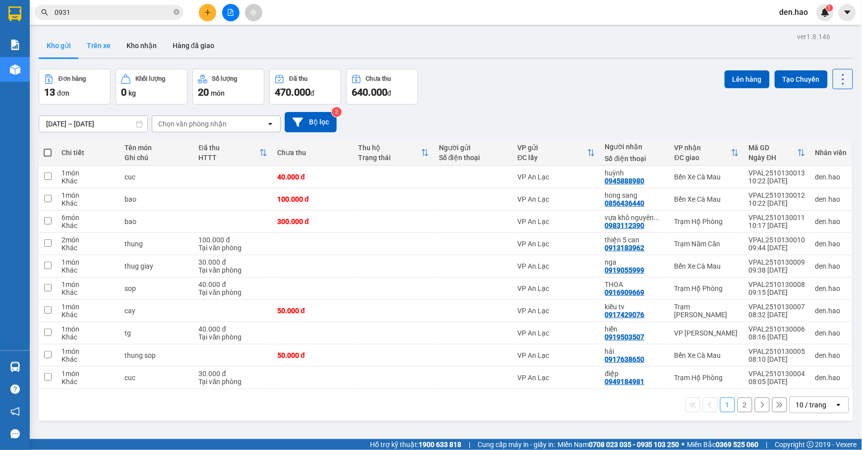
click at [101, 48] on button "Trên xe" at bounding box center [99, 46] width 40 height 24
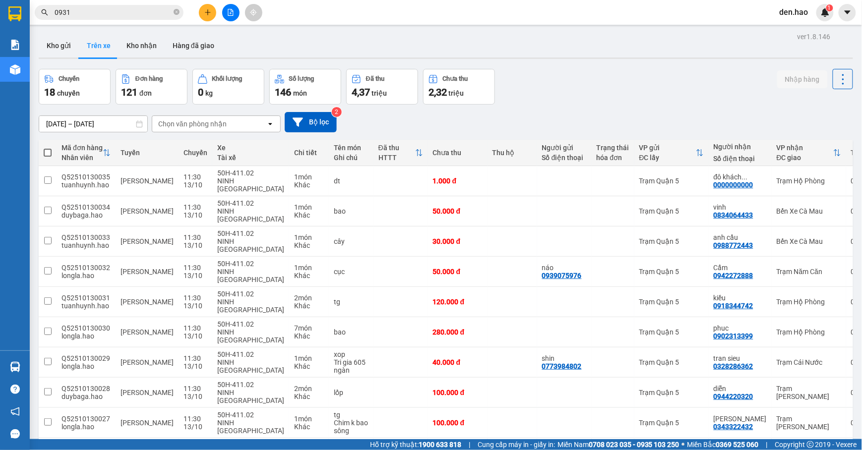
click at [80, 125] on input "[DATE] – [DATE]" at bounding box center [93, 124] width 108 height 16
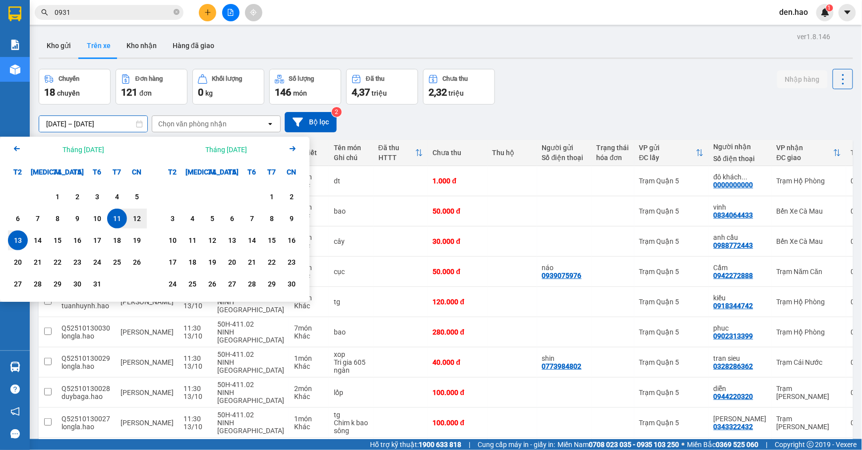
click at [98, 124] on input "[DATE] – [DATE]" at bounding box center [93, 124] width 108 height 16
click at [53, 121] on input "[DATE] – [DATE]" at bounding box center [93, 124] width 108 height 16
click at [396, 124] on div "[DATE] – [DATE] Press the down arrow key to interact with the calendar and sele…" at bounding box center [446, 122] width 814 height 20
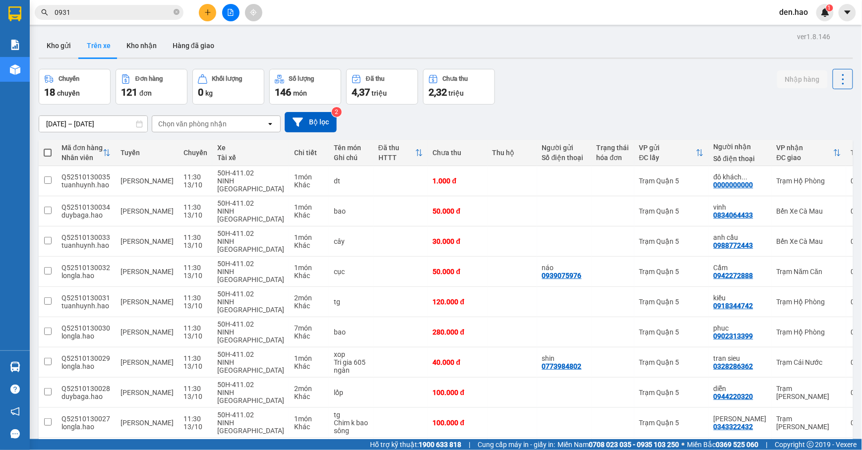
click at [120, 127] on input "[DATE] – [DATE]" at bounding box center [93, 124] width 108 height 16
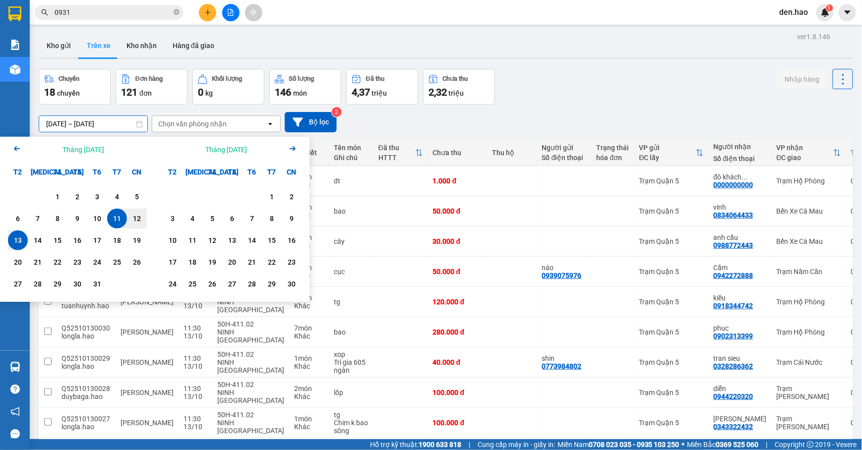
click at [139, 125] on icon at bounding box center [139, 123] width 7 height 7
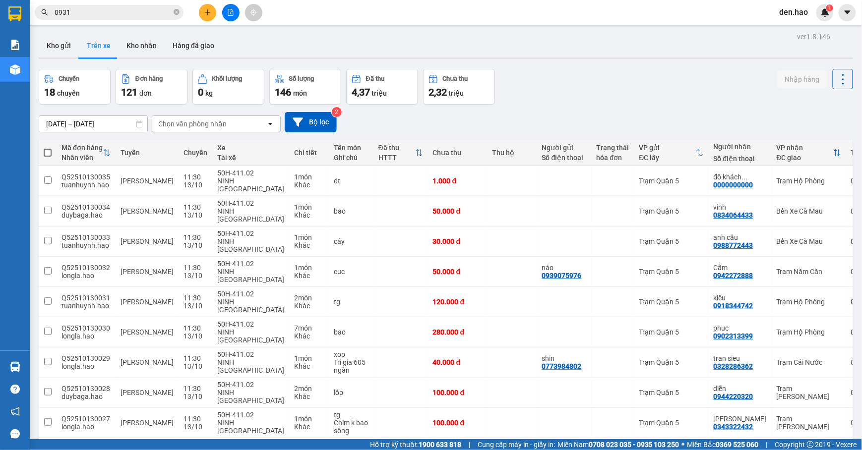
click at [139, 125] on icon at bounding box center [139, 123] width 7 height 7
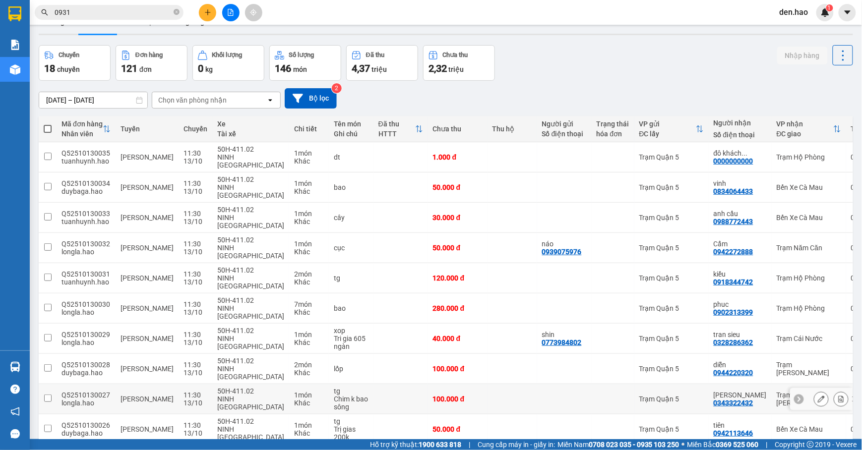
scroll to position [46, 0]
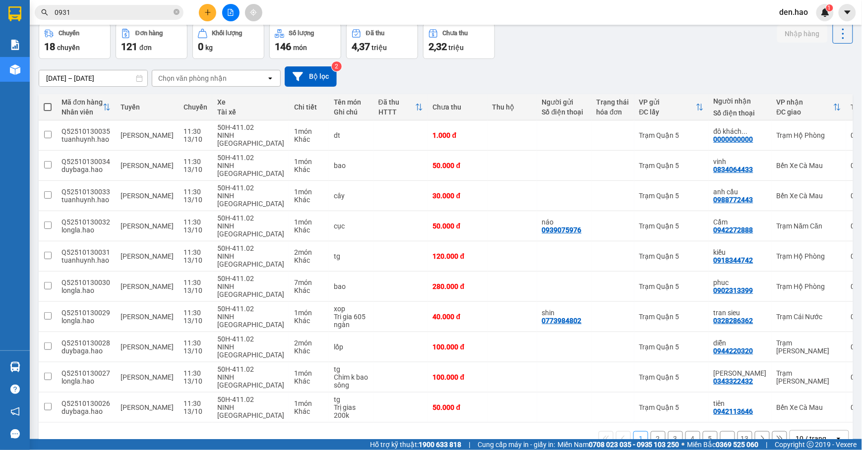
click at [796, 434] on div "10 / trang" at bounding box center [811, 439] width 31 height 10
click at [800, 373] on div "100 / trang" at bounding box center [808, 368] width 59 height 18
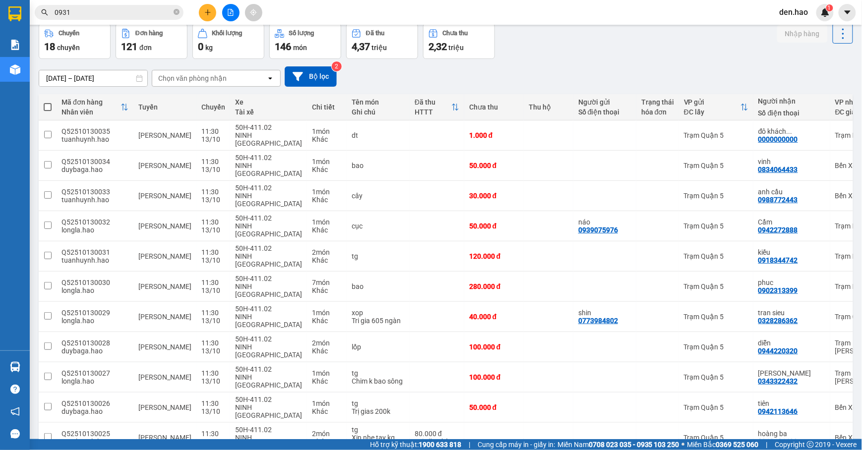
click at [234, 74] on div "Chọn văn phòng nhận" at bounding box center [209, 78] width 114 height 16
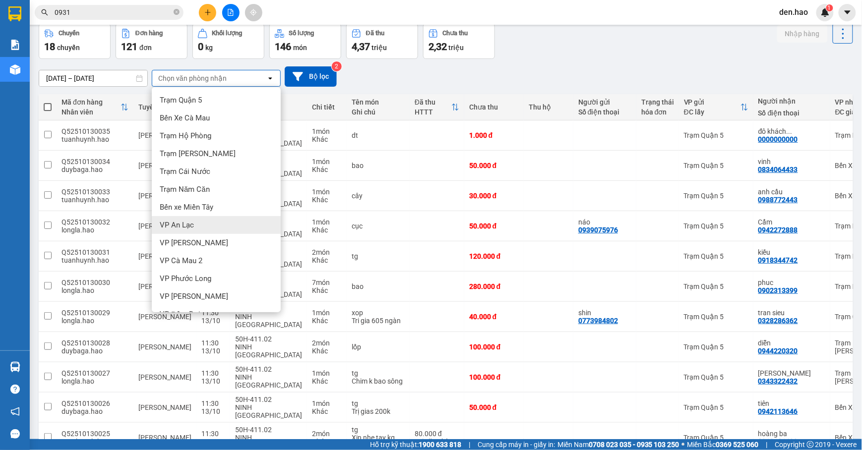
click at [201, 218] on div "VP An Lạc" at bounding box center [216, 225] width 129 height 18
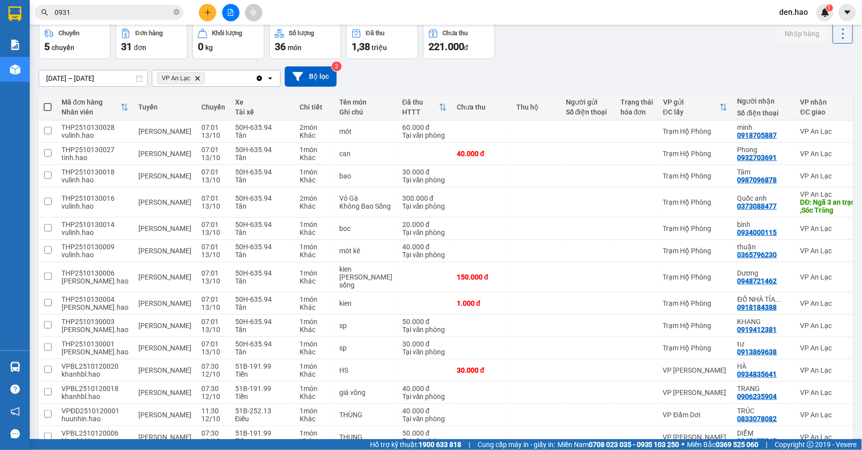
click at [554, 64] on div "[DATE] – [DATE] Press the down arrow key to interact with the calendar and sele…" at bounding box center [446, 76] width 814 height 35
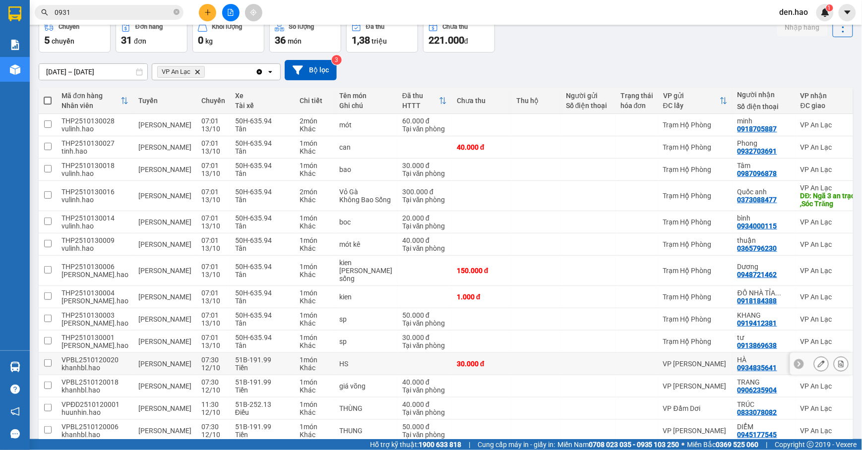
scroll to position [0, 0]
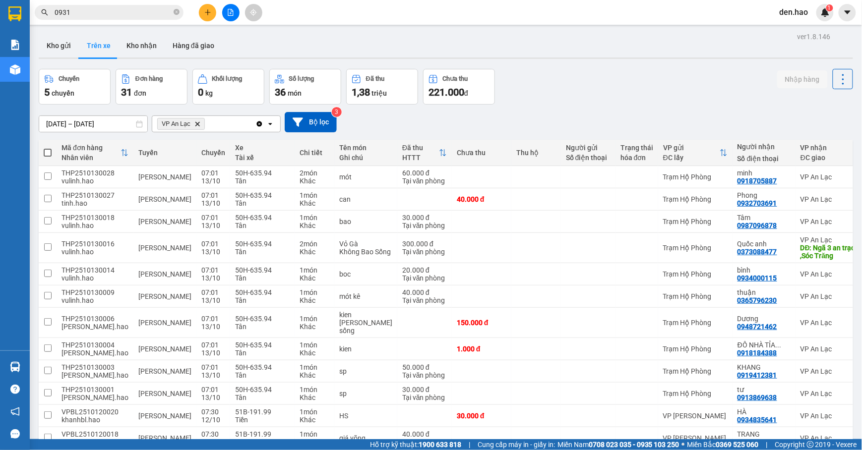
click at [90, 121] on input "[DATE] – [DATE]" at bounding box center [93, 124] width 108 height 16
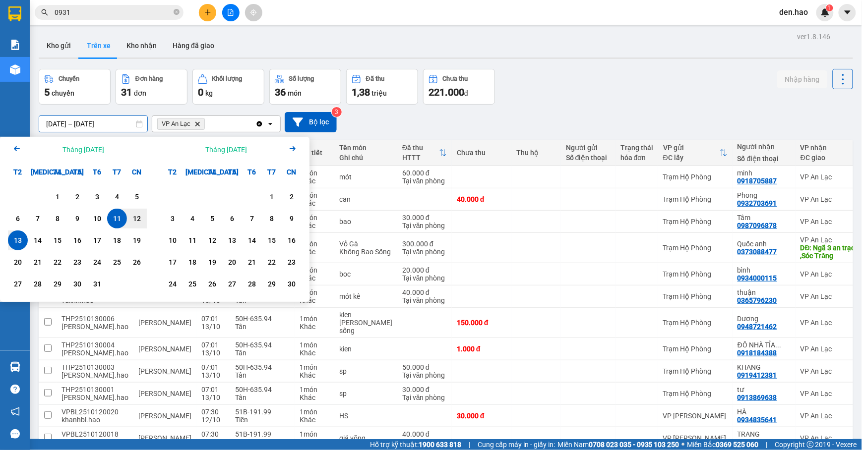
drag, startPoint x: 48, startPoint y: 123, endPoint x: 57, endPoint y: 123, distance: 8.4
click at [49, 123] on input "[DATE] – [DATE]" at bounding box center [93, 124] width 108 height 16
click at [112, 199] on div "4" at bounding box center [117, 197] width 14 height 12
click at [117, 126] on input "[DATE] – / /" at bounding box center [93, 124] width 108 height 16
click at [100, 221] on div "10" at bounding box center [97, 219] width 14 height 12
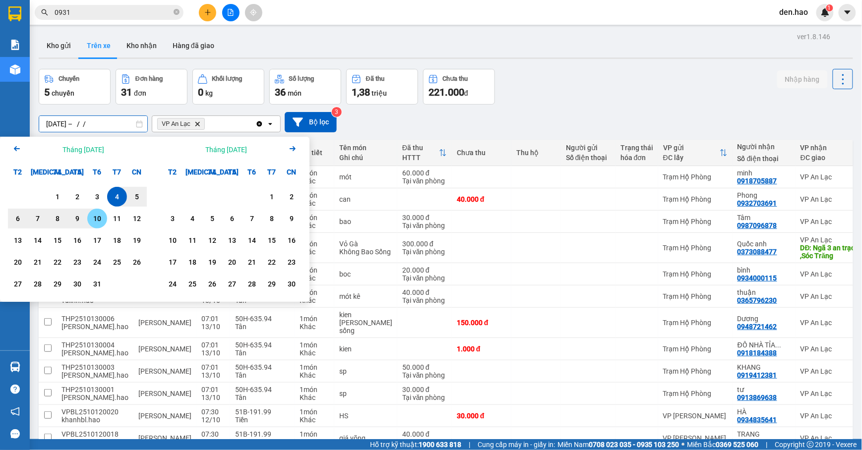
type input "[DATE] – [DATE]"
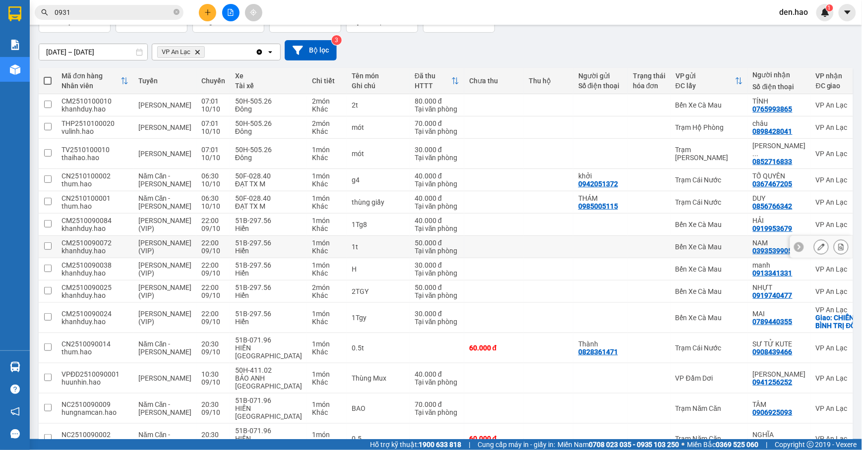
scroll to position [66, 0]
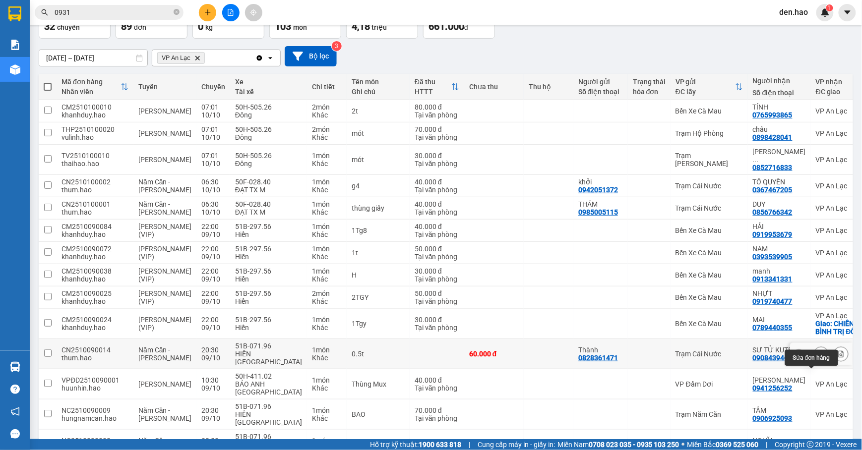
click at [816, 363] on button at bounding box center [821, 354] width 14 height 17
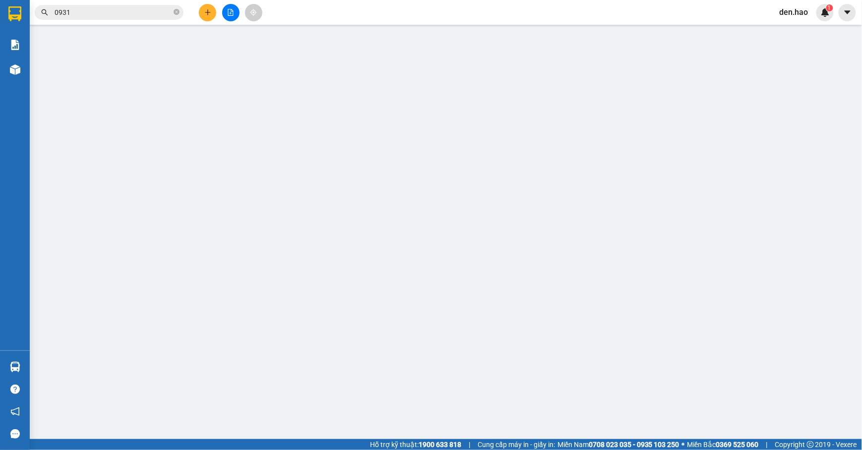
type input "0828361471"
type input "Thành"
type input "0908439466"
type input "SƯ TỬ KUTE"
type input "60.000"
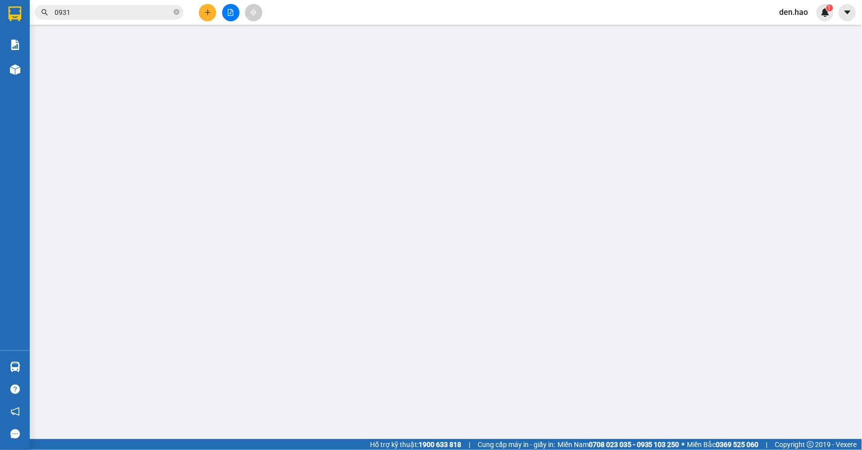
type input "60.000"
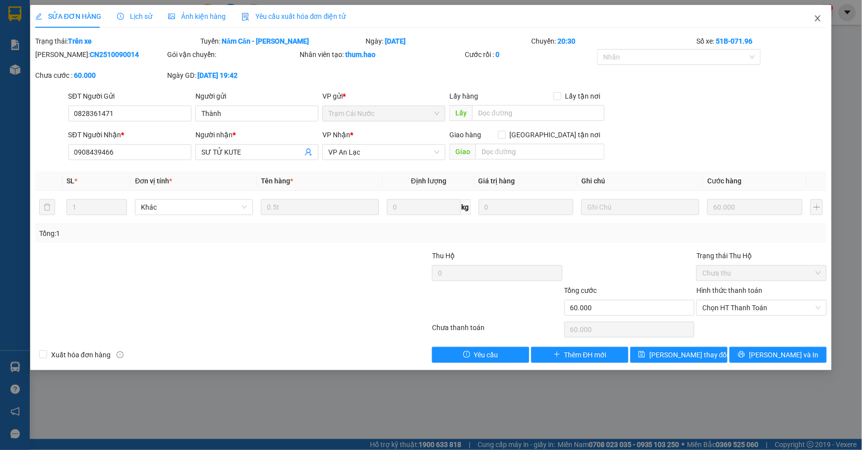
click at [815, 24] on span "Close" at bounding box center [818, 19] width 28 height 28
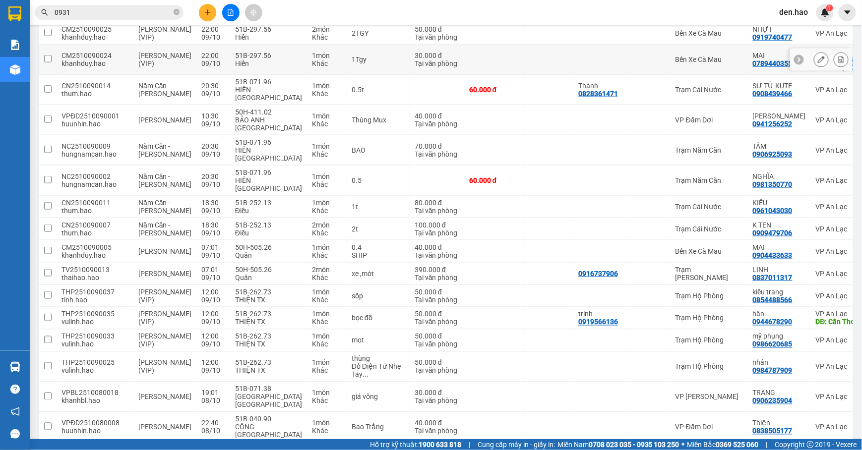
scroll to position [132, 0]
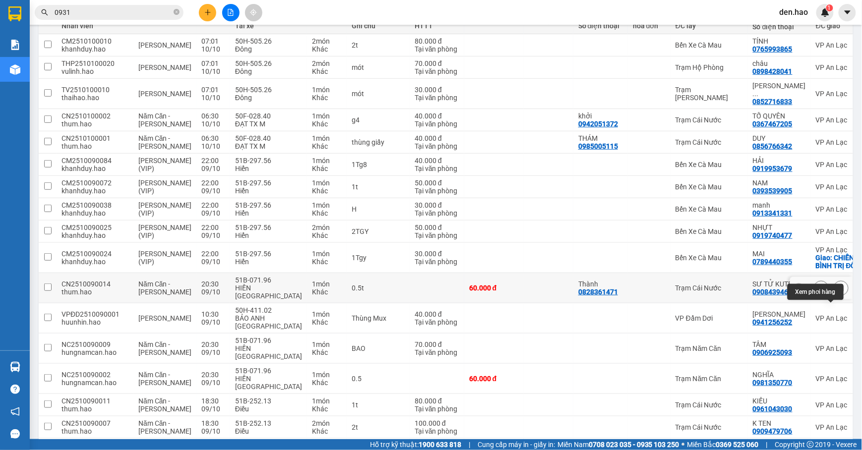
click at [834, 297] on button at bounding box center [841, 288] width 14 height 17
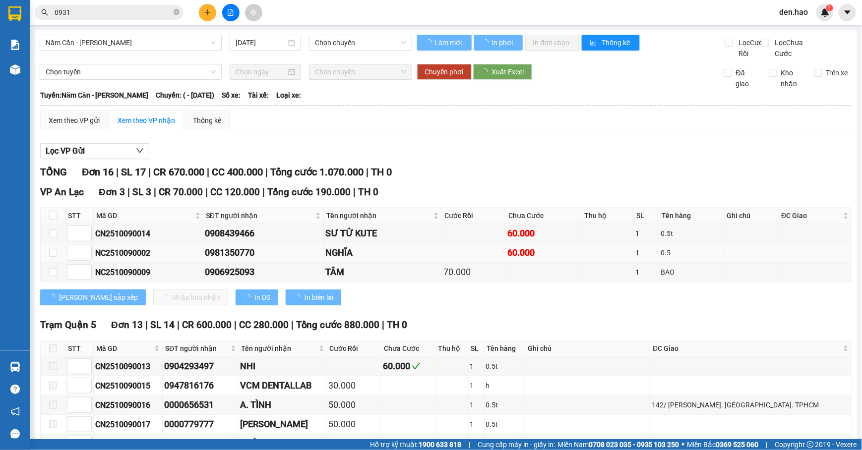
type input "[DATE]"
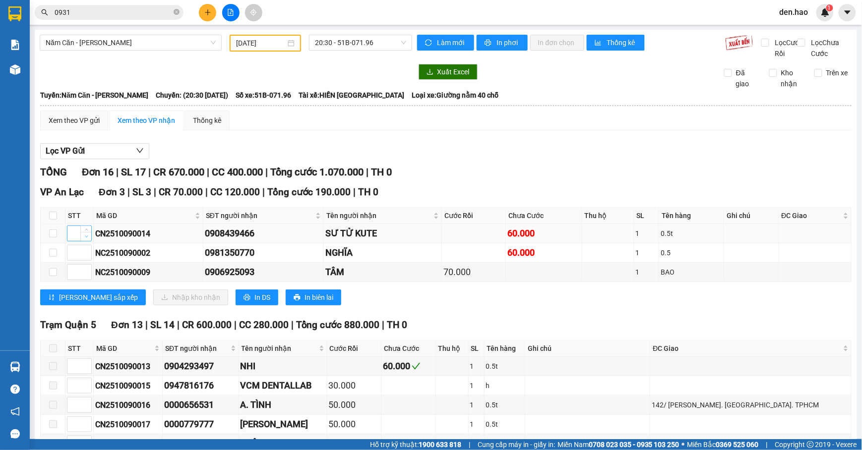
type input "1"
click at [80, 241] on span "Decrease Value" at bounding box center [85, 236] width 11 height 9
click at [231, 156] on div "Lọc VP Gửi" at bounding box center [445, 151] width 811 height 16
click at [54, 237] on input "checkbox" at bounding box center [53, 234] width 8 height 8
checkbox input "true"
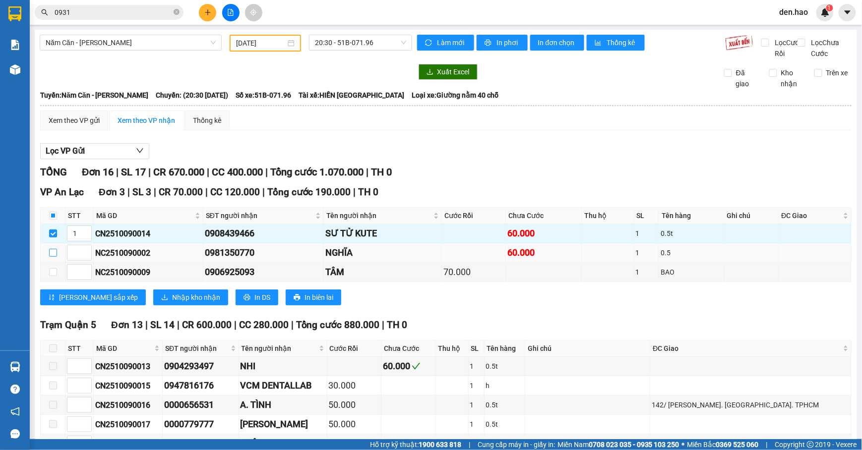
click at [52, 257] on input "checkbox" at bounding box center [53, 253] width 8 height 8
checkbox input "true"
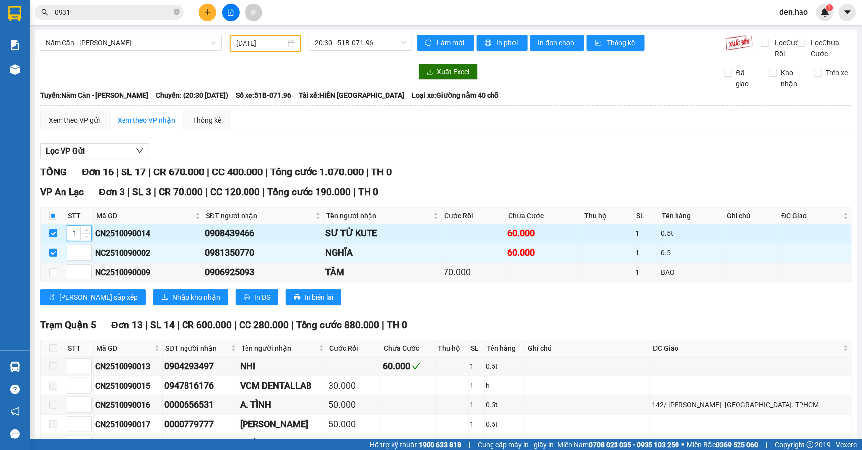
click at [76, 241] on input "1" at bounding box center [79, 233] width 24 height 15
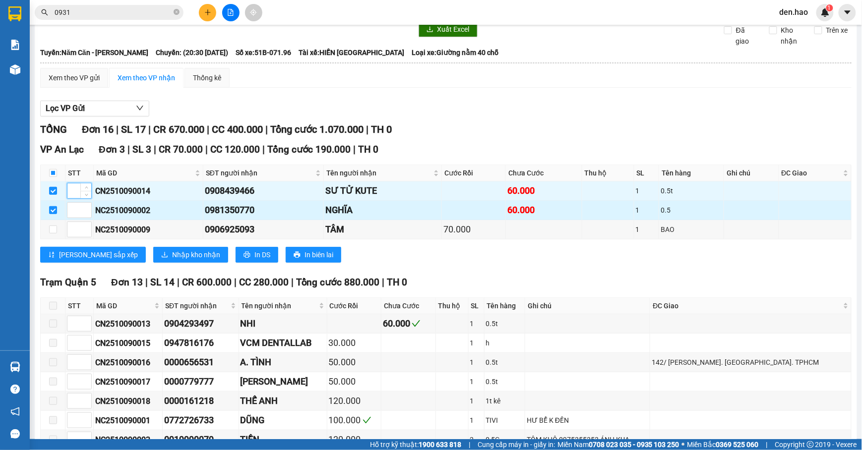
scroll to position [66, 0]
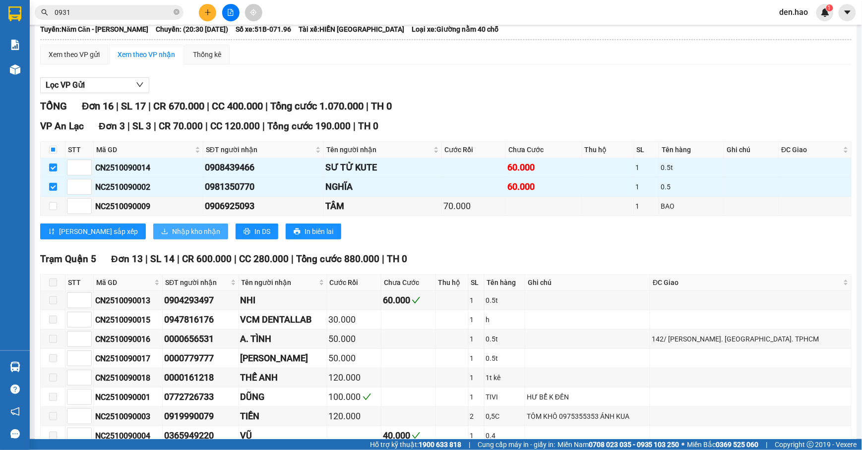
click at [172, 237] on span "Nhập kho nhận" at bounding box center [196, 231] width 48 height 11
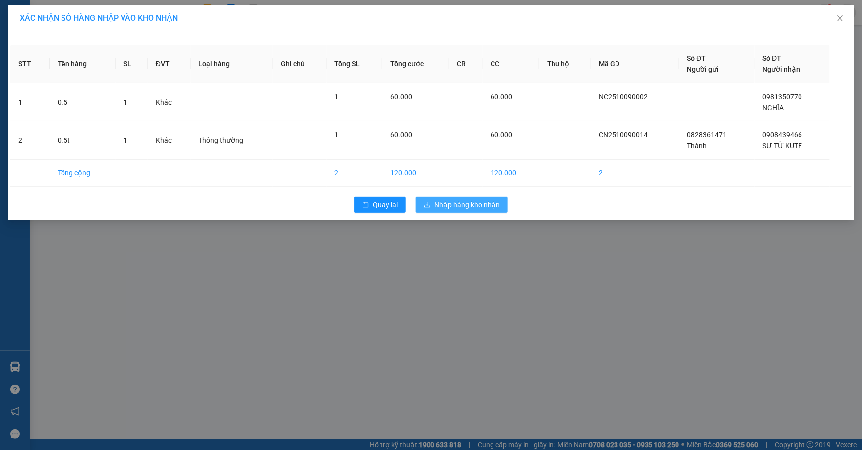
click at [446, 206] on span "Nhập hàng kho nhận" at bounding box center [466, 204] width 65 height 11
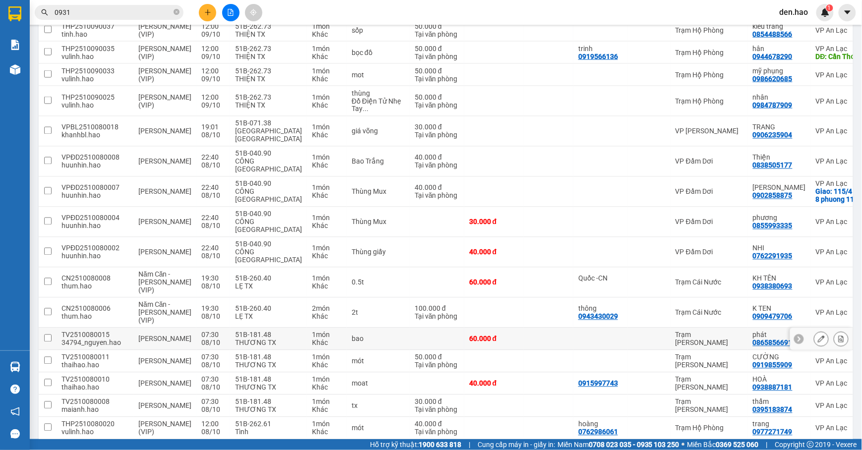
scroll to position [595, 0]
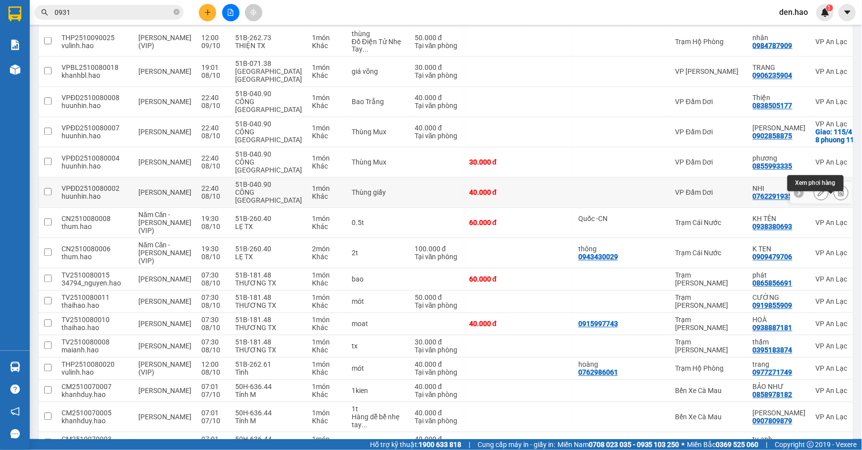
click at [837, 196] on icon at bounding box center [840, 192] width 7 height 7
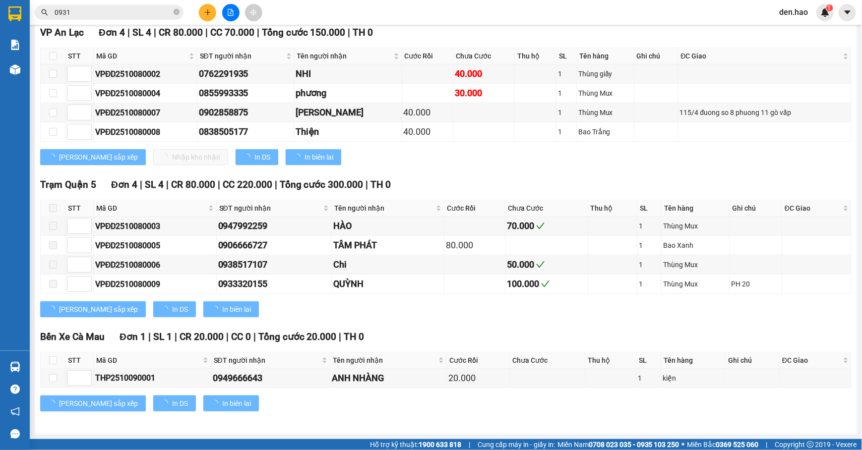
scroll to position [176, 0]
type input "[DATE]"
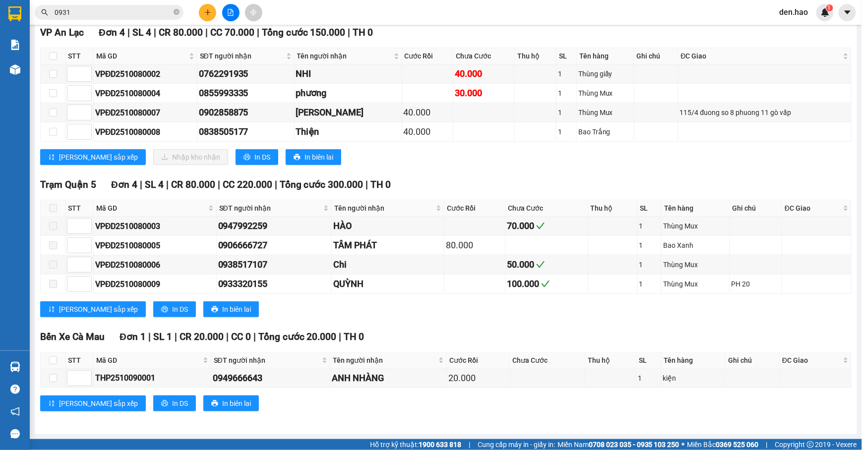
scroll to position [110, 0]
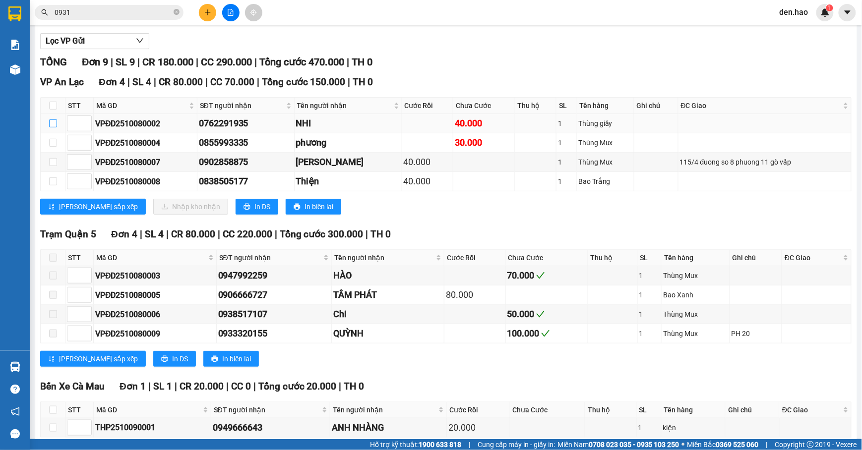
click at [54, 127] on input "checkbox" at bounding box center [53, 123] width 8 height 8
checkbox input "true"
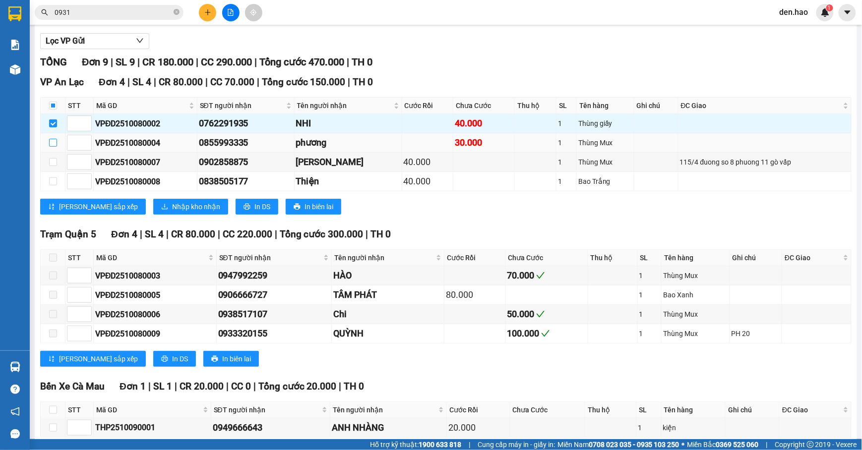
click at [53, 147] on input "checkbox" at bounding box center [53, 143] width 8 height 8
checkbox input "true"
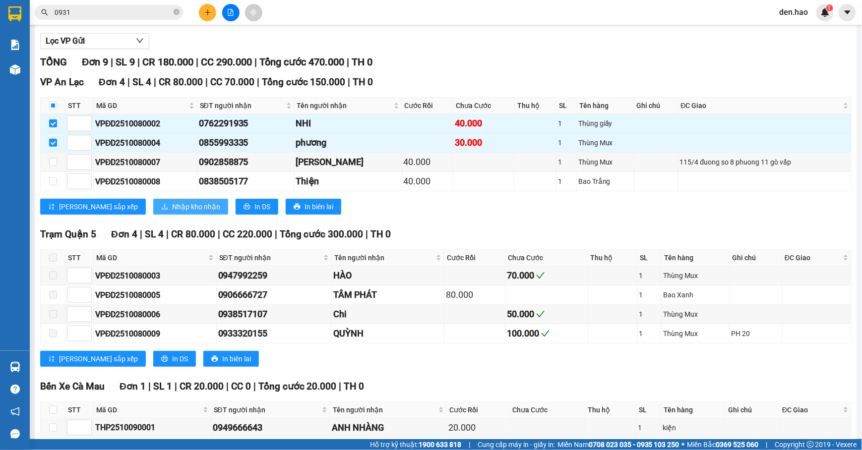
click at [172, 212] on span "Nhập kho nhận" at bounding box center [196, 206] width 48 height 11
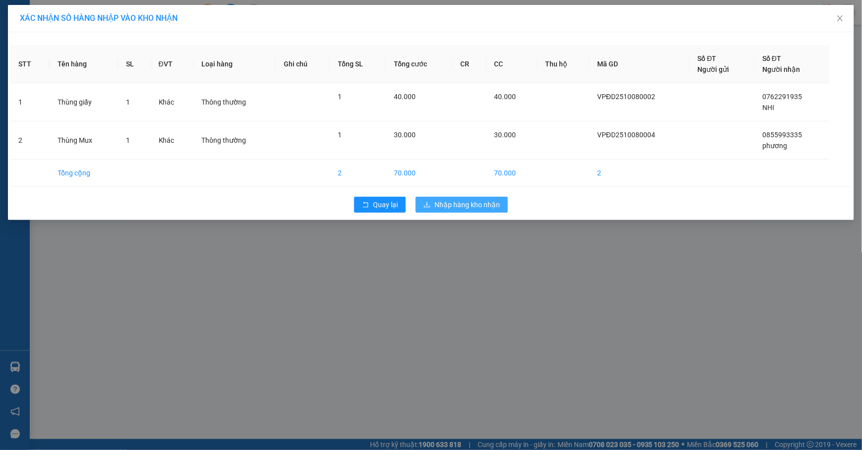
click at [464, 204] on span "Nhập hàng kho nhận" at bounding box center [466, 204] width 65 height 11
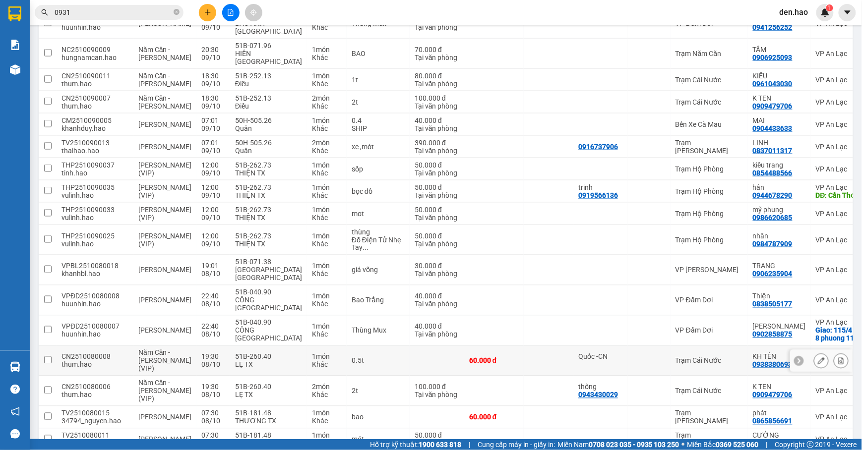
scroll to position [595, 0]
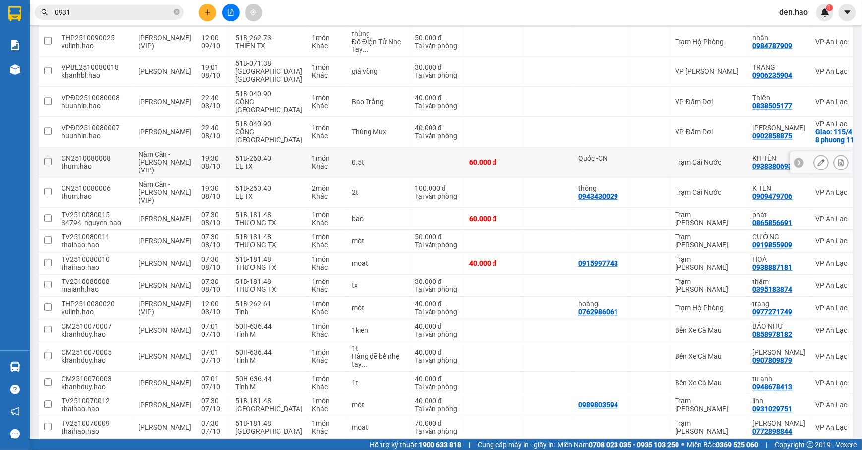
click at [46, 166] on input "checkbox" at bounding box center [47, 161] width 7 height 7
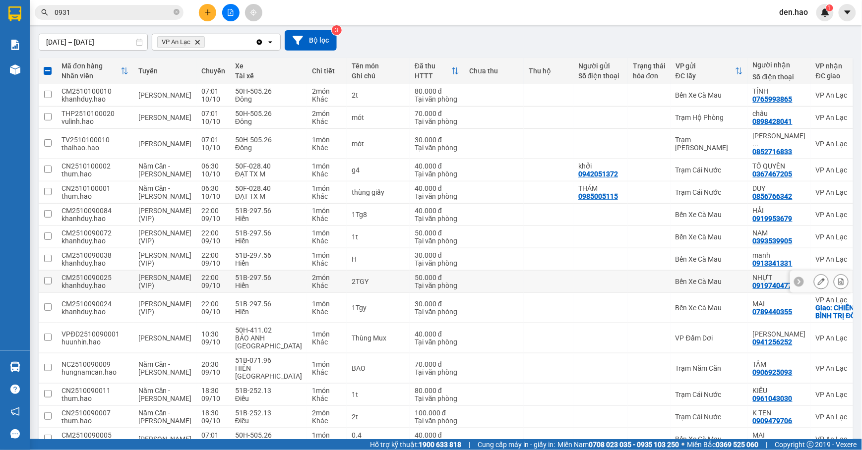
scroll to position [0, 0]
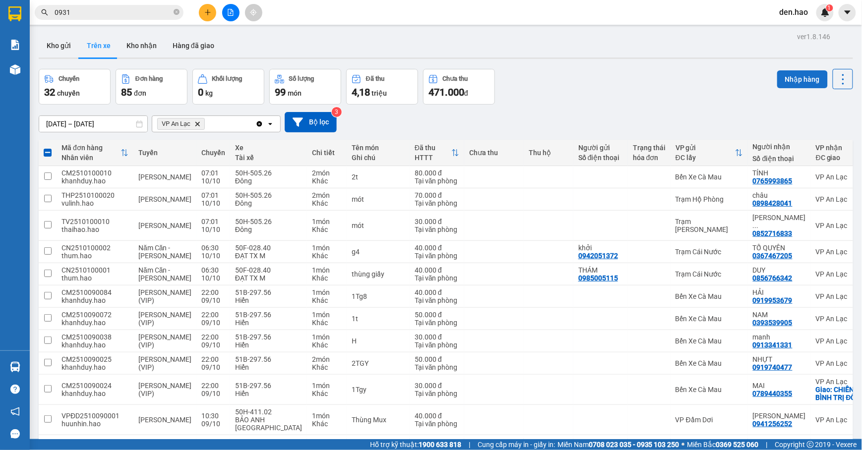
click at [795, 78] on button "Nhập hàng" at bounding box center [802, 79] width 51 height 18
checkbox input "false"
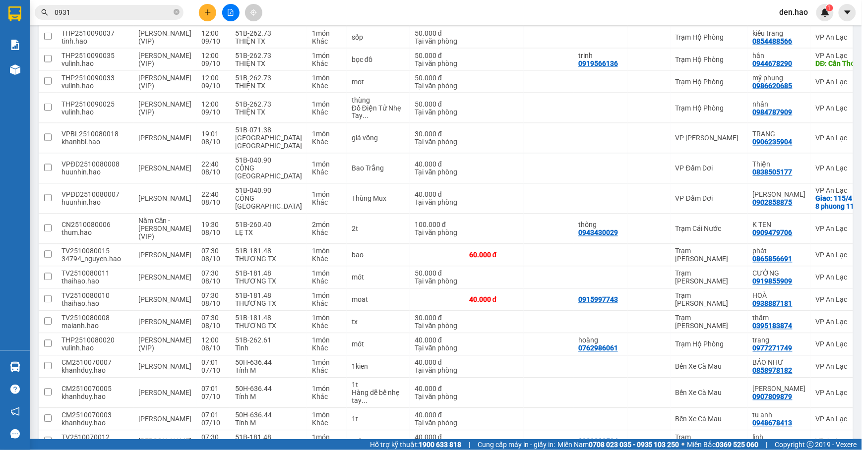
scroll to position [727, 0]
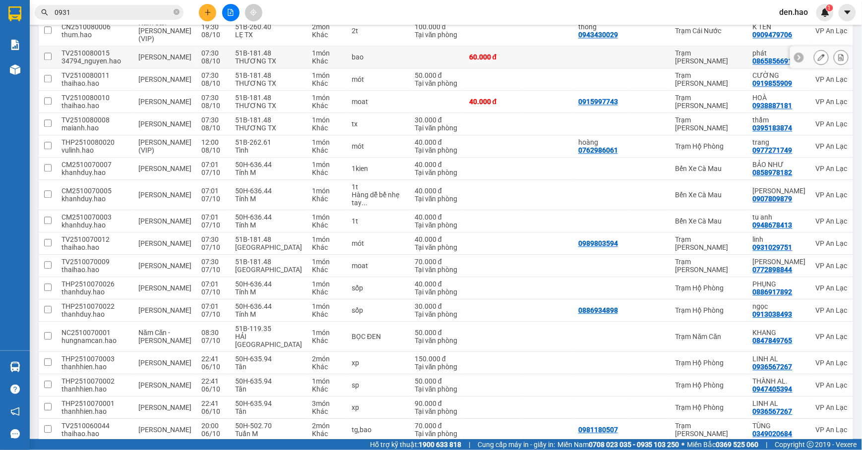
click at [43, 68] on td at bounding box center [48, 57] width 18 height 22
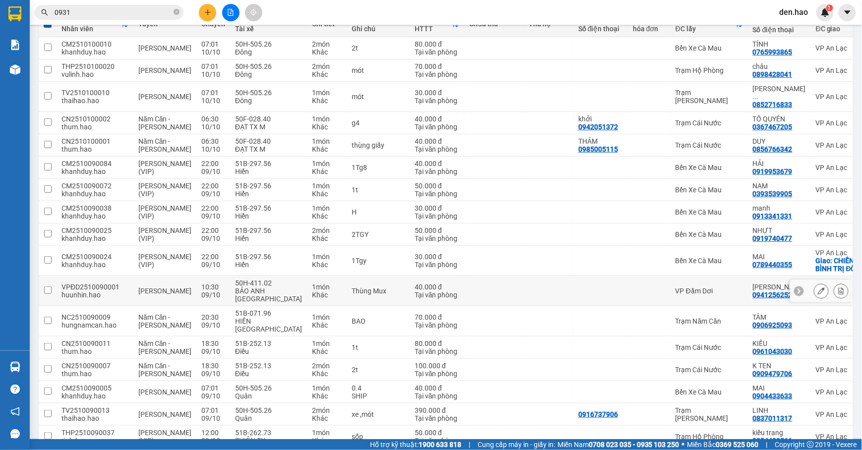
scroll to position [0, 0]
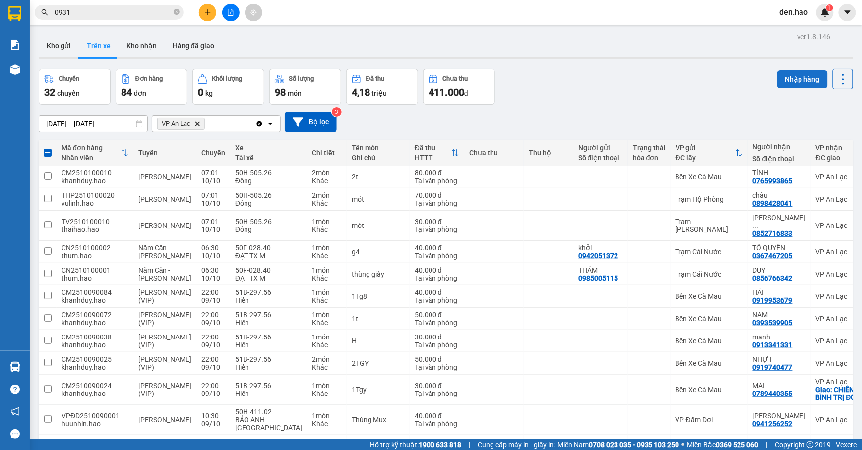
click at [788, 84] on button "Nhập hàng" at bounding box center [802, 79] width 51 height 18
checkbox input "false"
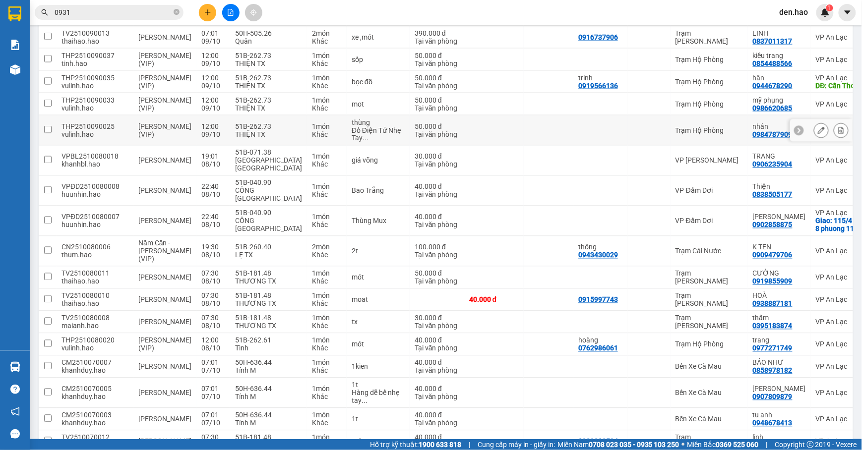
scroll to position [528, 0]
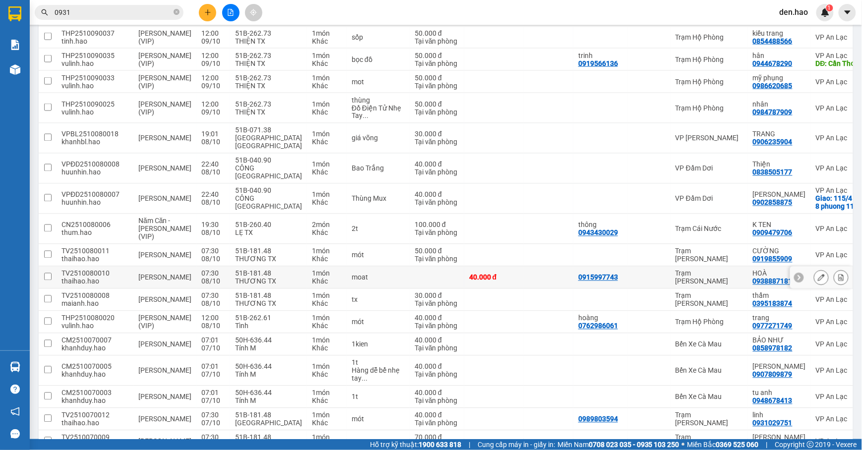
click at [45, 281] on input "checkbox" at bounding box center [47, 276] width 7 height 7
checkbox input "true"
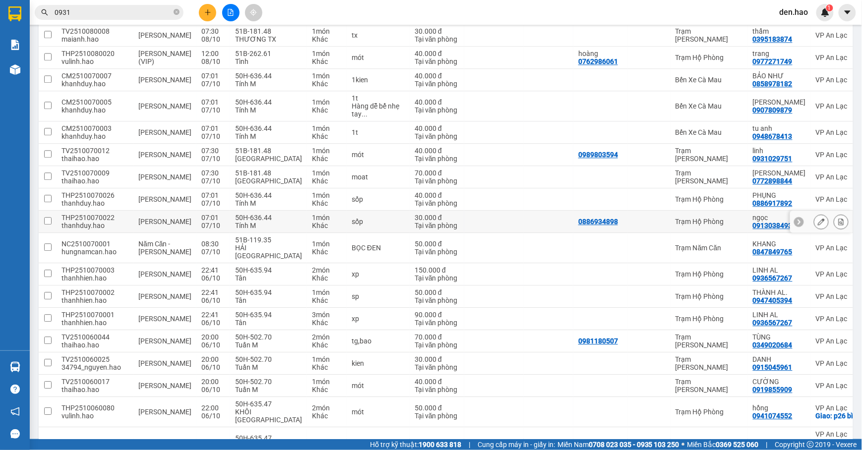
scroll to position [925, 0]
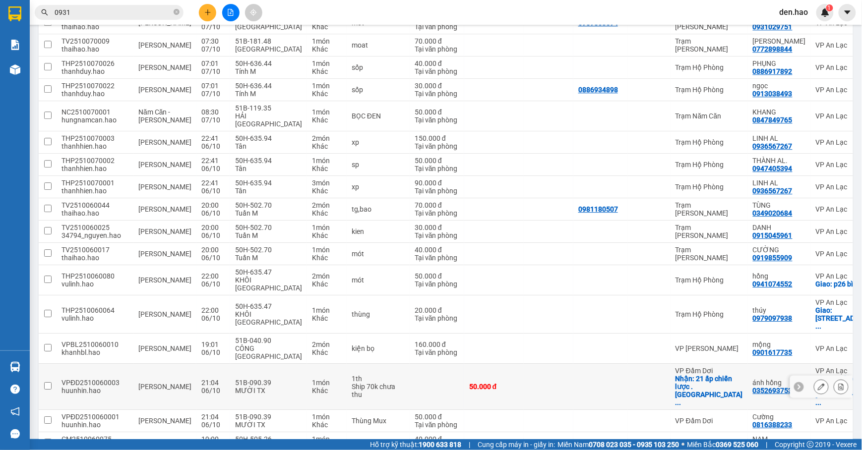
click at [48, 385] on input "checkbox" at bounding box center [47, 385] width 7 height 7
checkbox input "true"
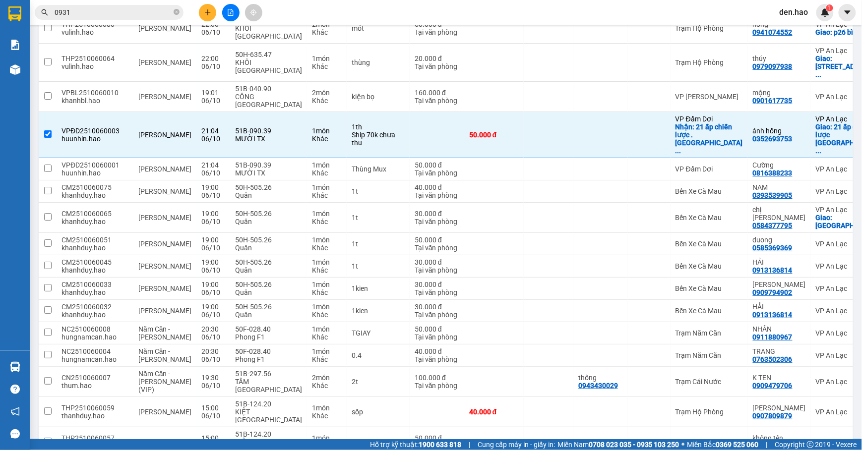
scroll to position [1322, 0]
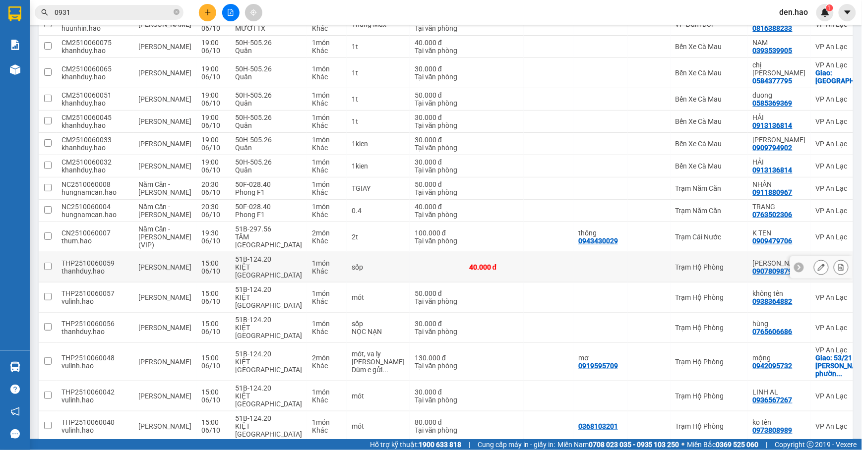
click at [47, 252] on td at bounding box center [48, 267] width 18 height 30
checkbox input "true"
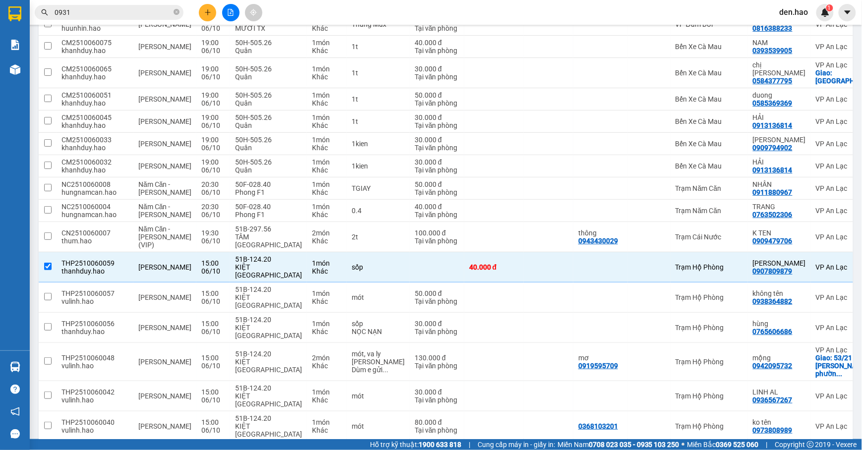
click at [47, 450] on input "checkbox" at bounding box center [47, 455] width 7 height 7
checkbox input "true"
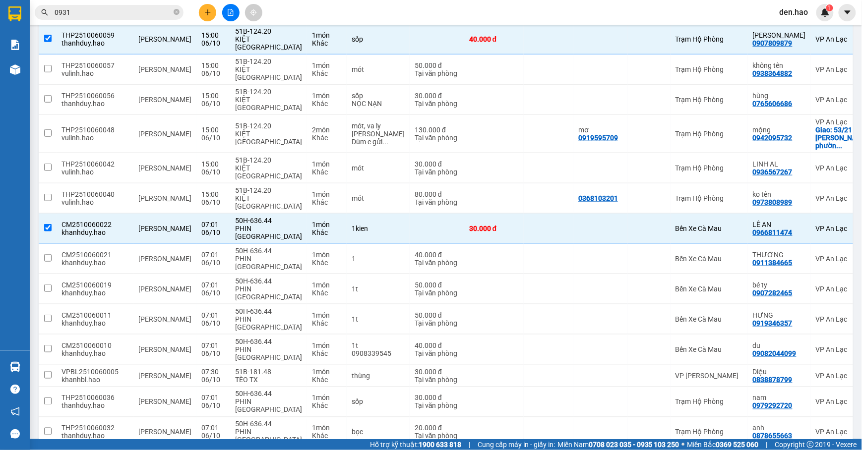
scroll to position [1652, 0]
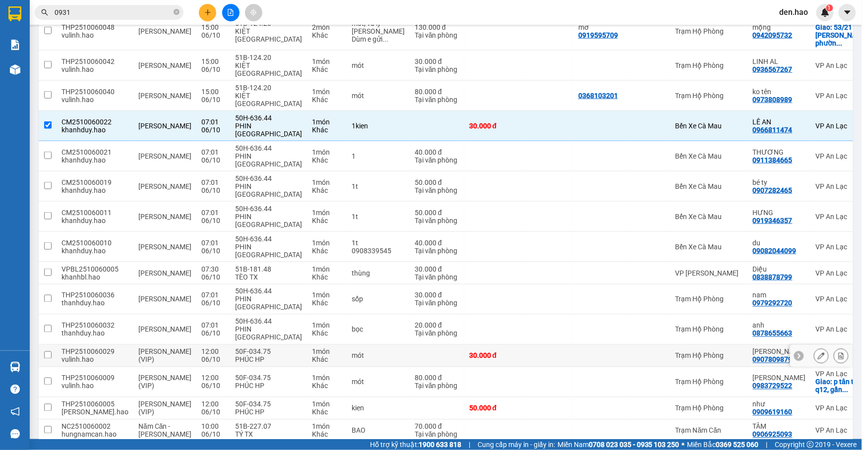
click at [48, 352] on input "checkbox" at bounding box center [47, 355] width 7 height 7
checkbox input "true"
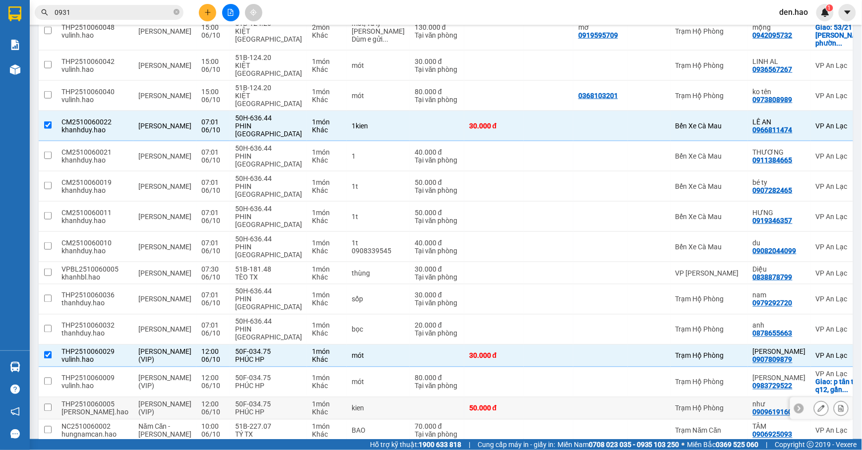
click at [48, 404] on input "checkbox" at bounding box center [47, 407] width 7 height 7
checkbox input "true"
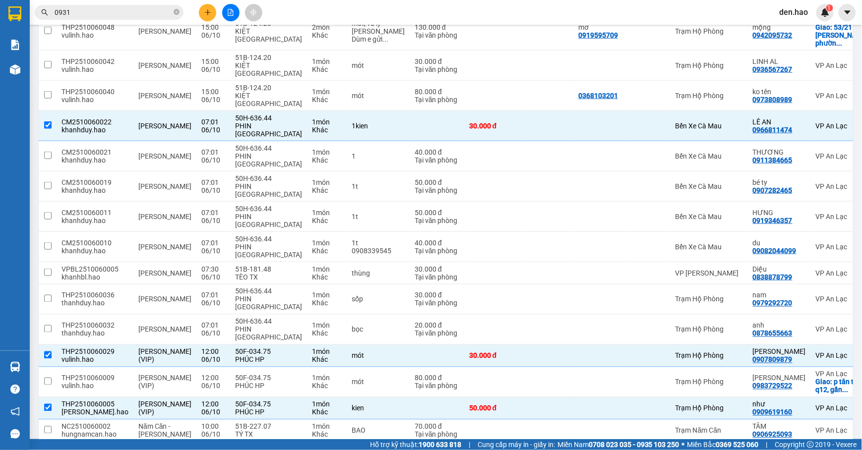
checkbox input "true"
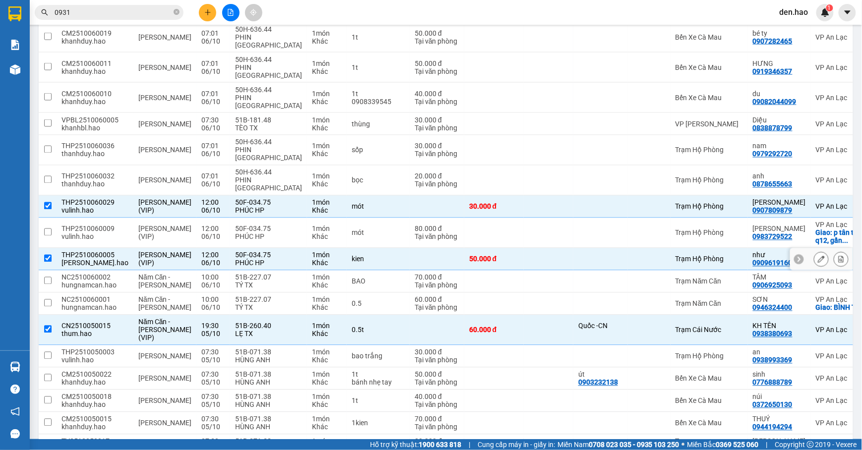
scroll to position [1820, 0]
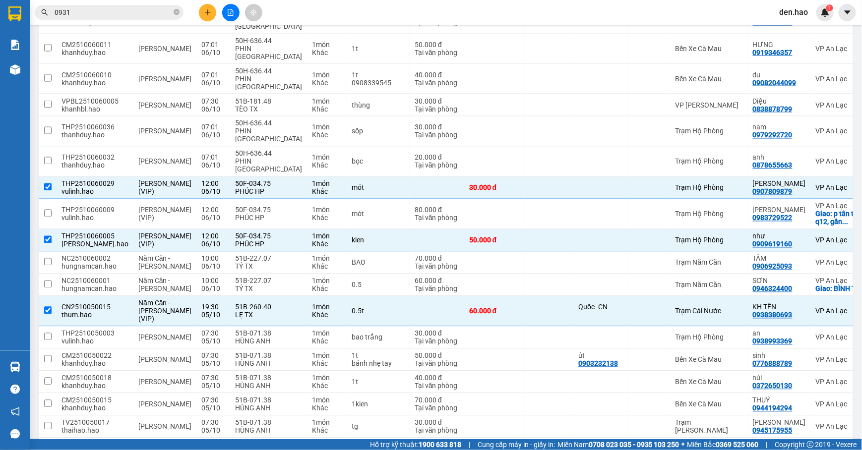
checkbox input "true"
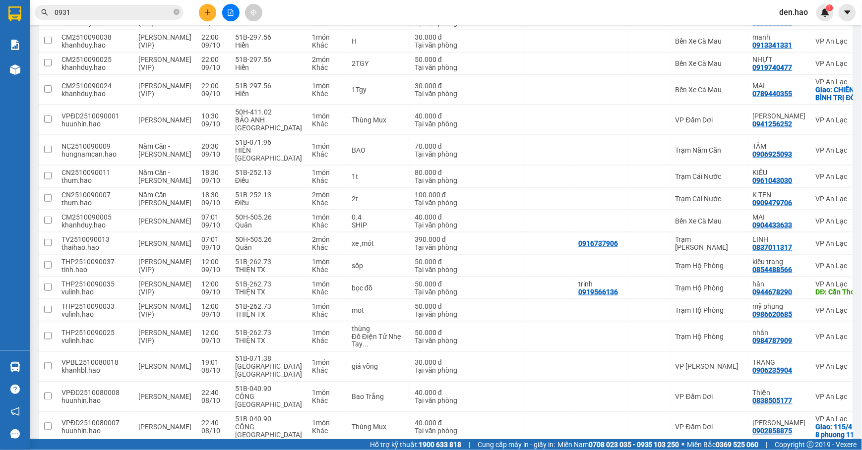
scroll to position [0, 0]
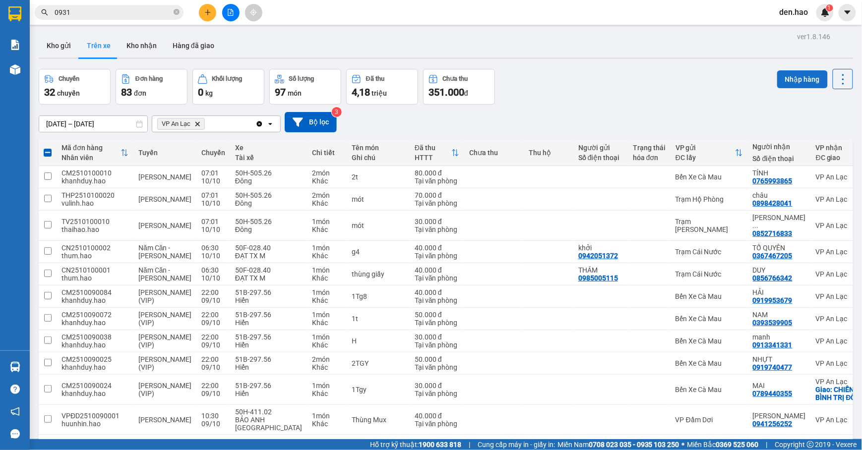
click at [802, 84] on button "Nhập hàng" at bounding box center [802, 79] width 51 height 18
checkbox input "false"
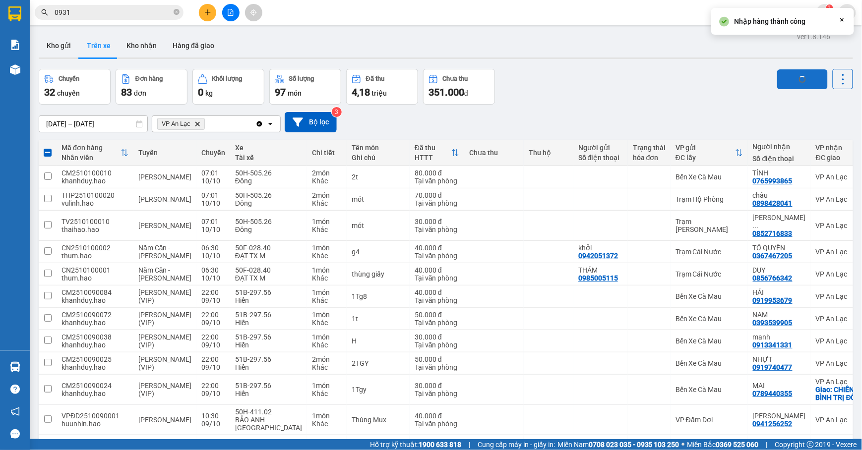
checkbox input "false"
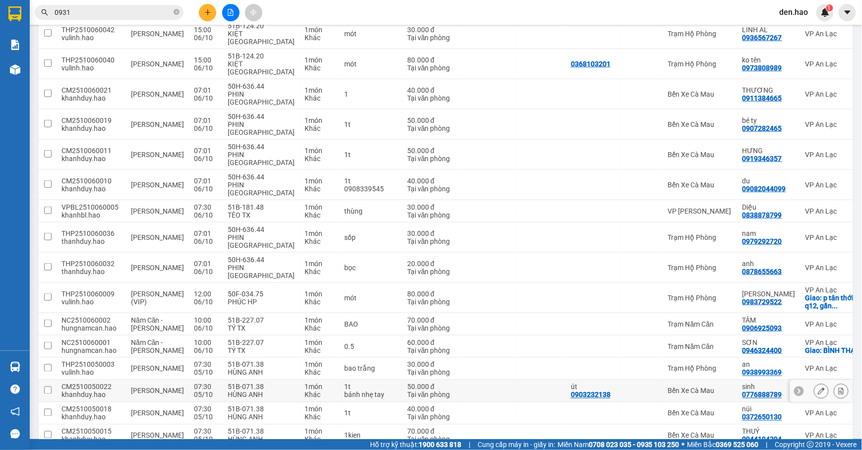
scroll to position [1609, 0]
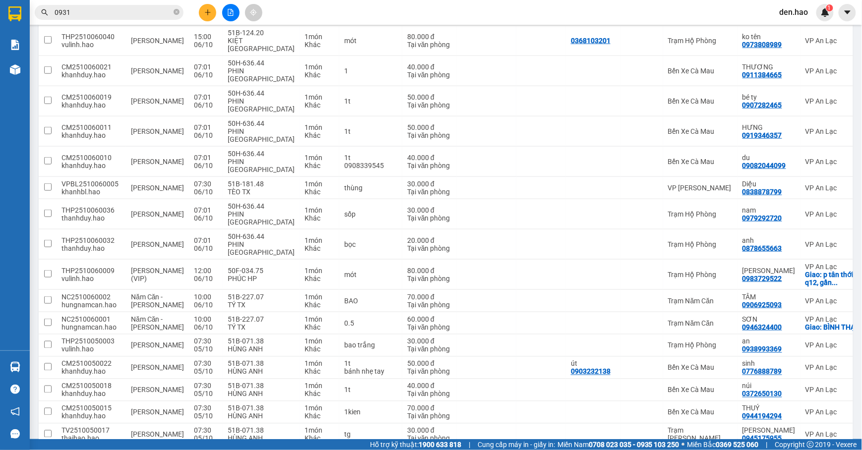
click at [814, 395] on span "100 / trang" at bounding box center [806, 393] width 38 height 10
click at [813, 391] on span "100 / trang" at bounding box center [806, 393] width 38 height 10
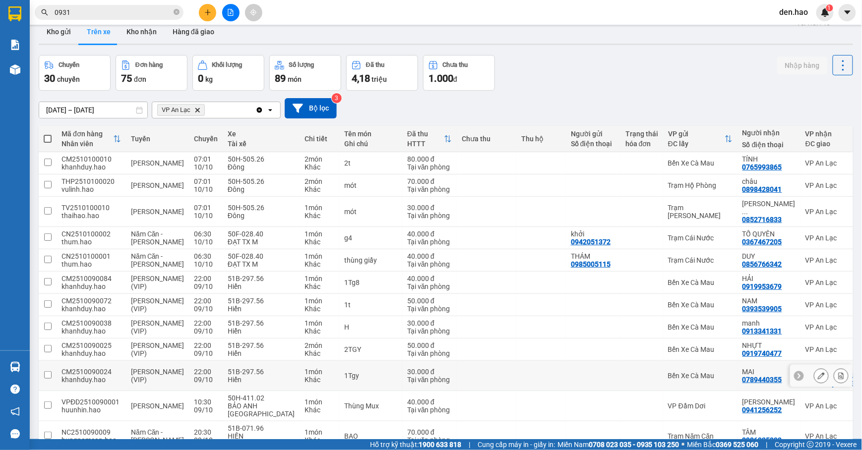
scroll to position [0, 0]
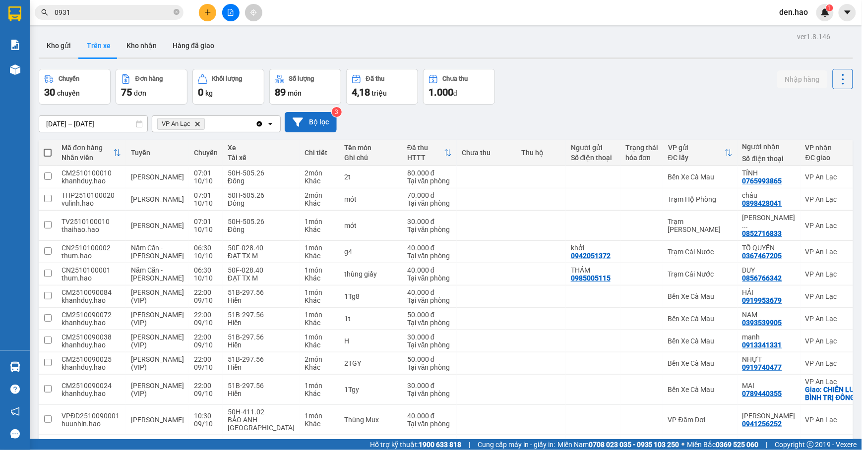
click at [310, 118] on button "Bộ lọc" at bounding box center [311, 122] width 52 height 20
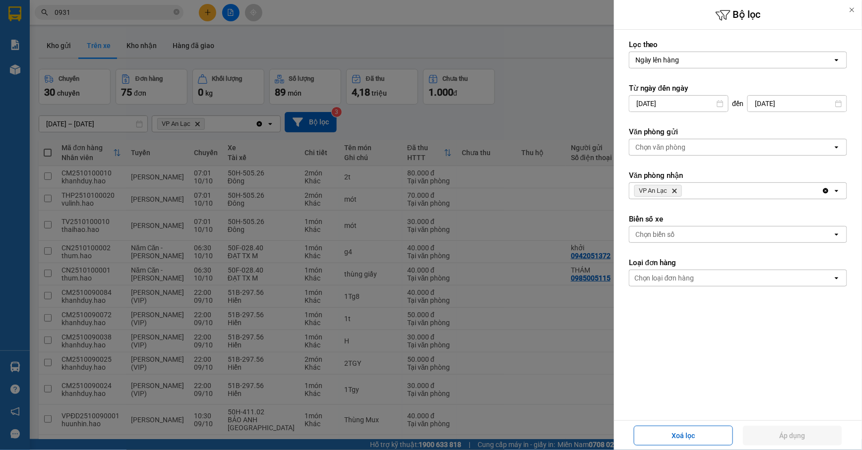
click at [567, 98] on div at bounding box center [431, 225] width 862 height 450
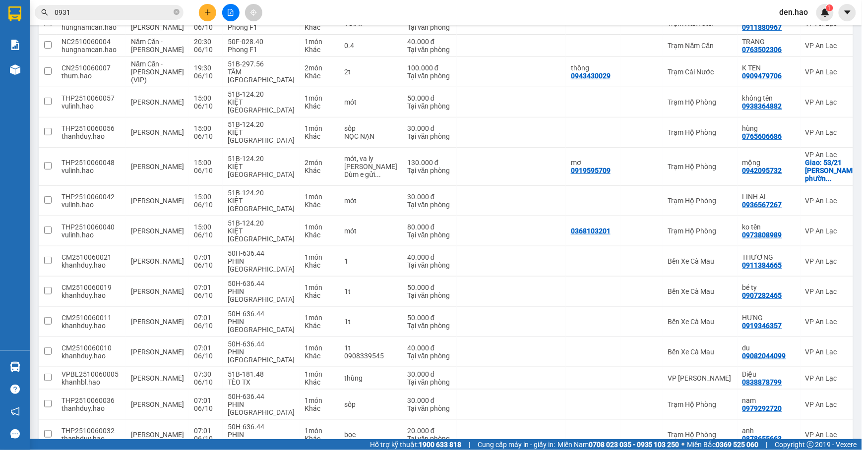
scroll to position [1609, 0]
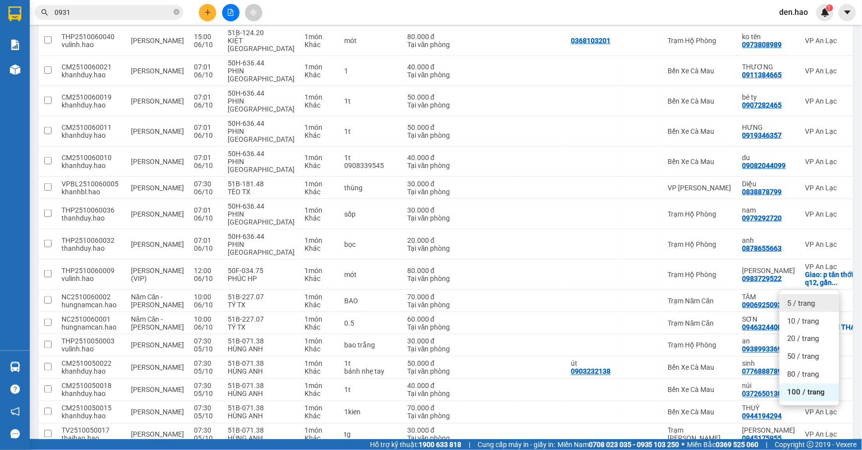
click at [807, 310] on div "5 / trang" at bounding box center [808, 303] width 59 height 18
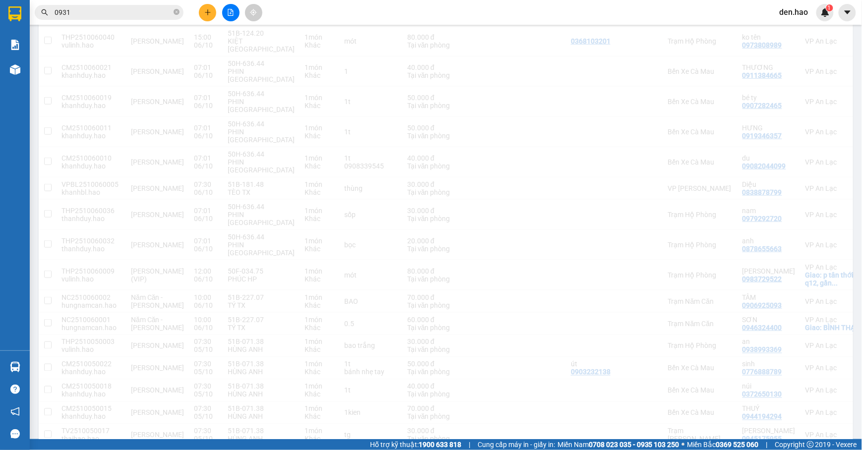
scroll to position [46, 0]
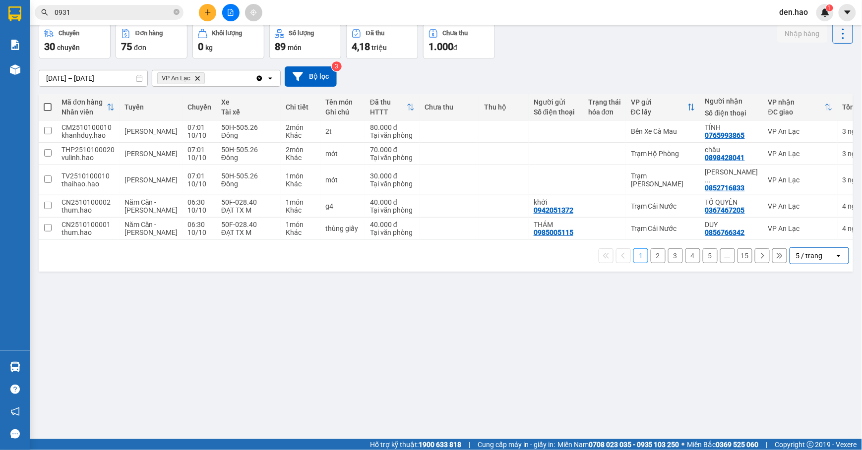
click at [807, 419] on div "ver 1.8.146 Kho gửi Trên xe Kho nhận Hàng đã giao Chuyến 30 chuyến Đơn hàng 75 …" at bounding box center [446, 209] width 822 height 450
click at [806, 258] on div "5 / trang" at bounding box center [809, 256] width 27 height 10
click at [795, 290] on span "10 / trang" at bounding box center [803, 293] width 32 height 10
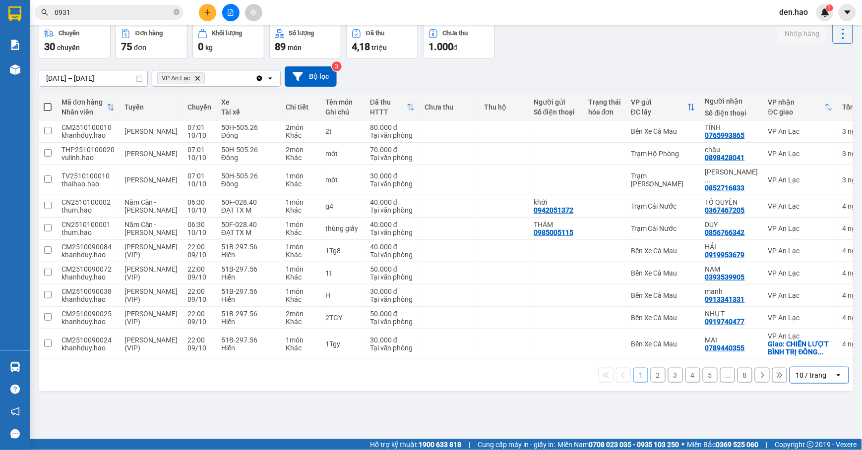
click at [816, 380] on div "10 / trang" at bounding box center [811, 375] width 31 height 10
click at [810, 334] on span "20 / trang" at bounding box center [803, 331] width 32 height 10
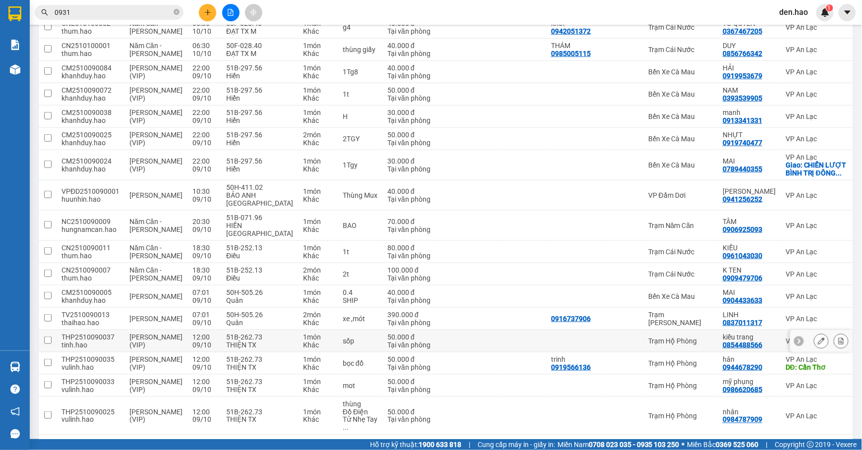
scroll to position [293, 0]
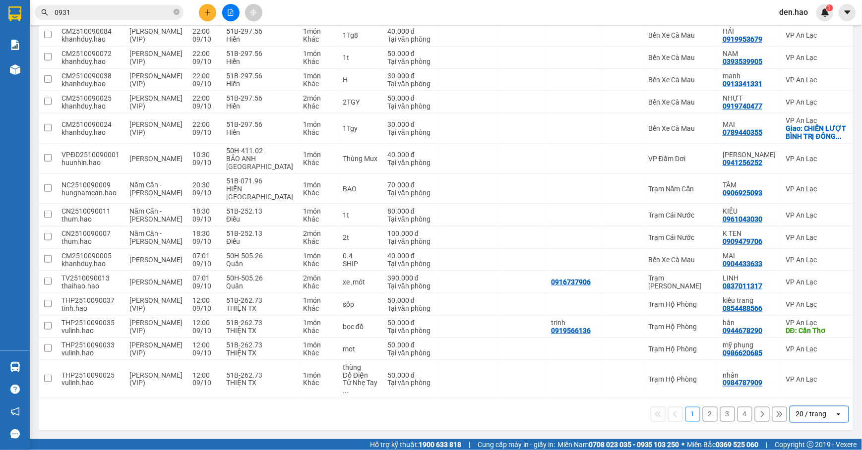
click at [803, 407] on div "20 / trang" at bounding box center [812, 415] width 45 height 16
click at [820, 380] on div "50 / trang" at bounding box center [808, 389] width 59 height 18
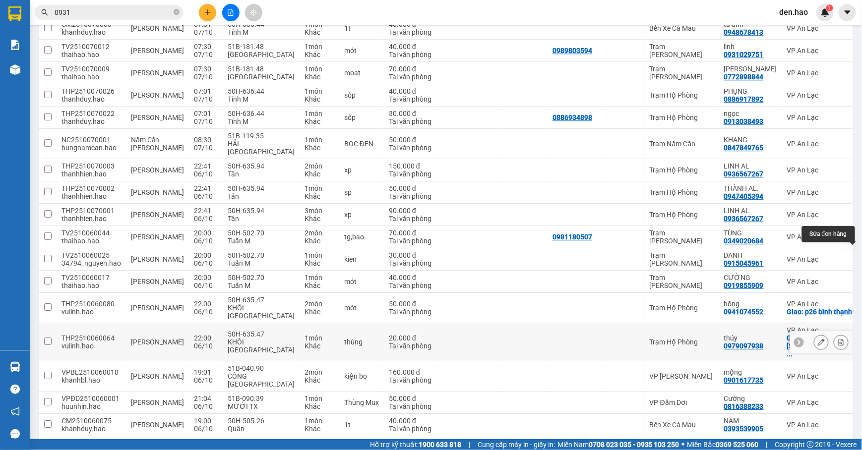
scroll to position [1015, 0]
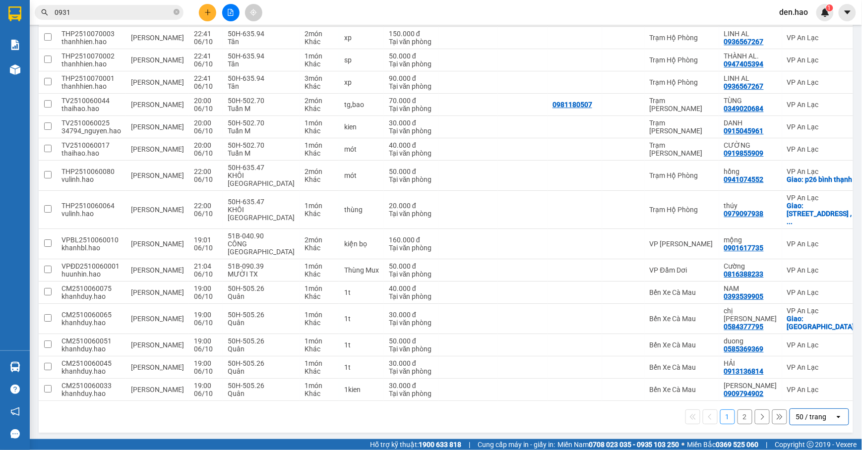
click at [805, 415] on div "50 / trang" at bounding box center [811, 417] width 31 height 10
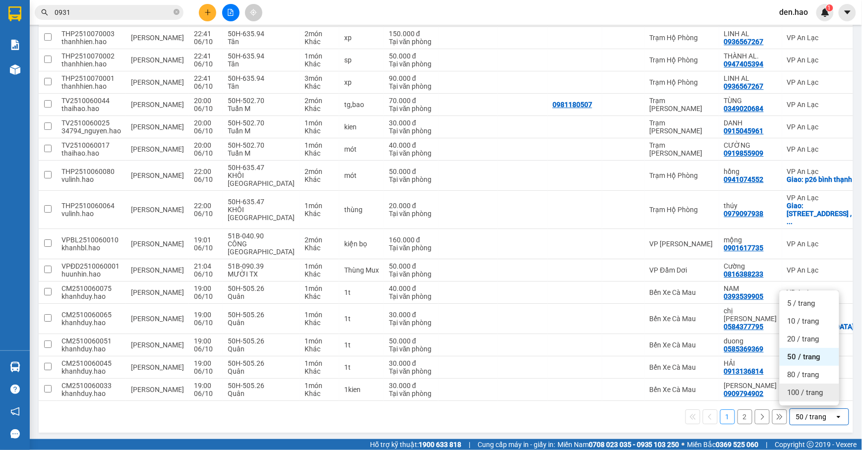
click at [807, 389] on span "100 / trang" at bounding box center [805, 393] width 36 height 10
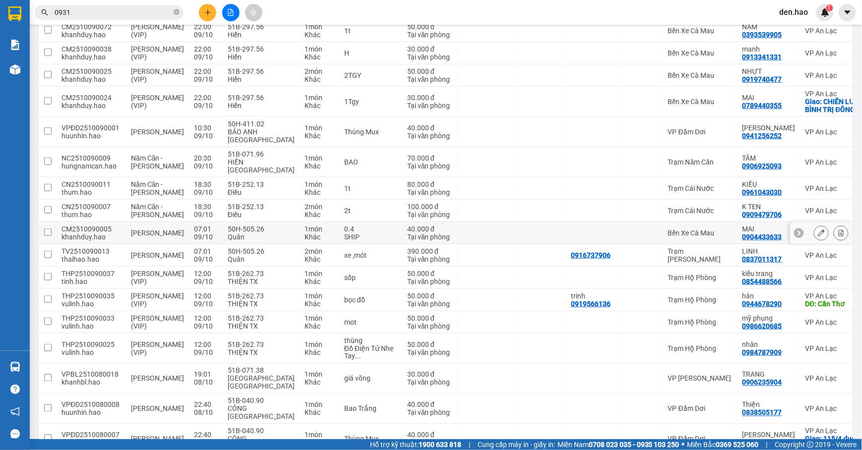
scroll to position [0, 0]
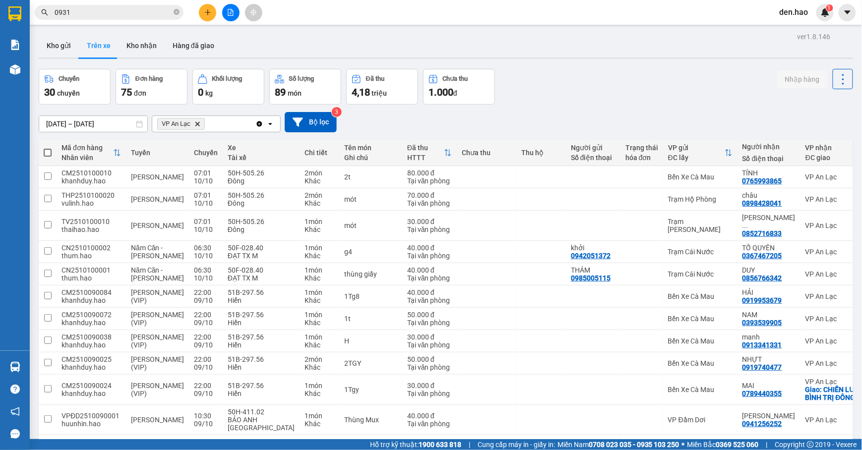
click at [98, 124] on input "[DATE] – [DATE]" at bounding box center [93, 124] width 108 height 16
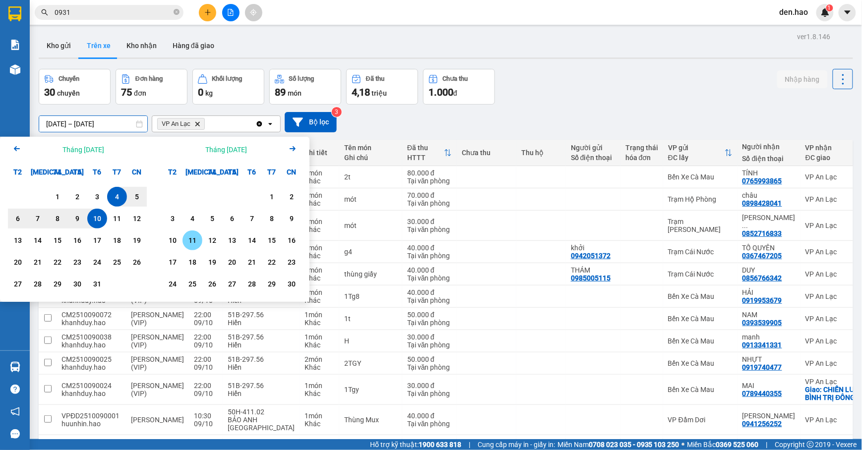
click at [193, 238] on div "11" at bounding box center [192, 240] width 14 height 12
click at [193, 239] on div "11" at bounding box center [192, 240] width 14 height 12
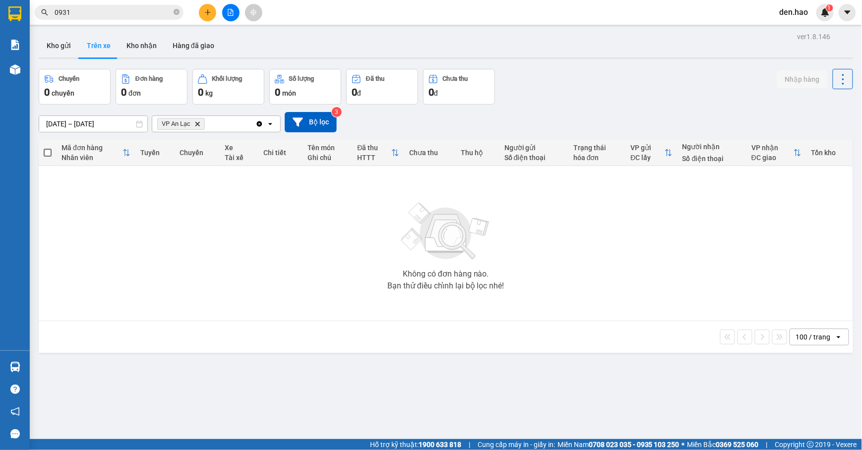
click at [98, 121] on input "[DATE] – [DATE]" at bounding box center [93, 124] width 108 height 16
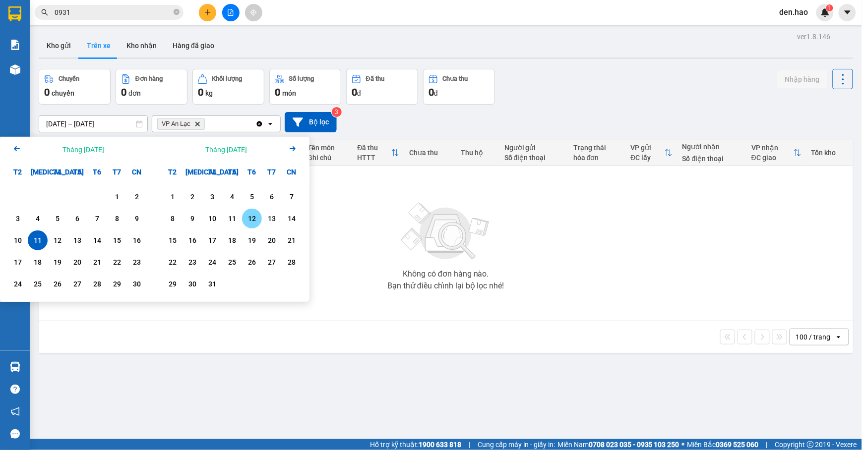
click at [252, 220] on div "12" at bounding box center [252, 219] width 14 height 12
click at [253, 222] on div "12" at bounding box center [252, 219] width 14 height 12
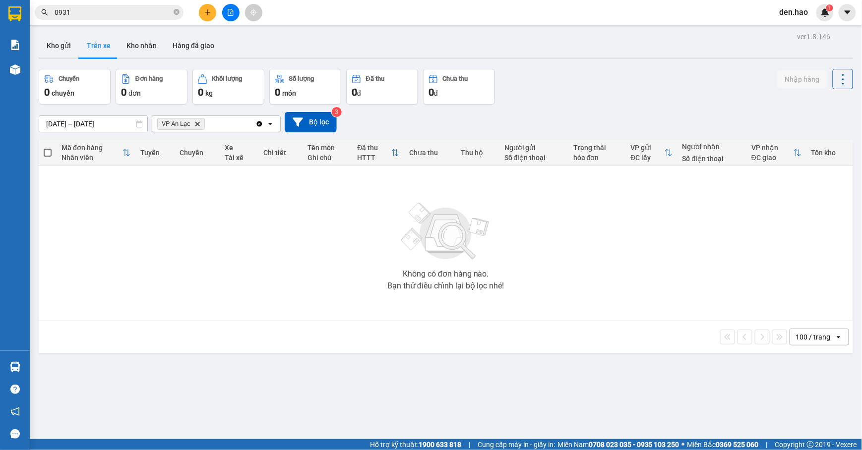
click at [97, 123] on input "[DATE] – [DATE]" at bounding box center [93, 124] width 108 height 16
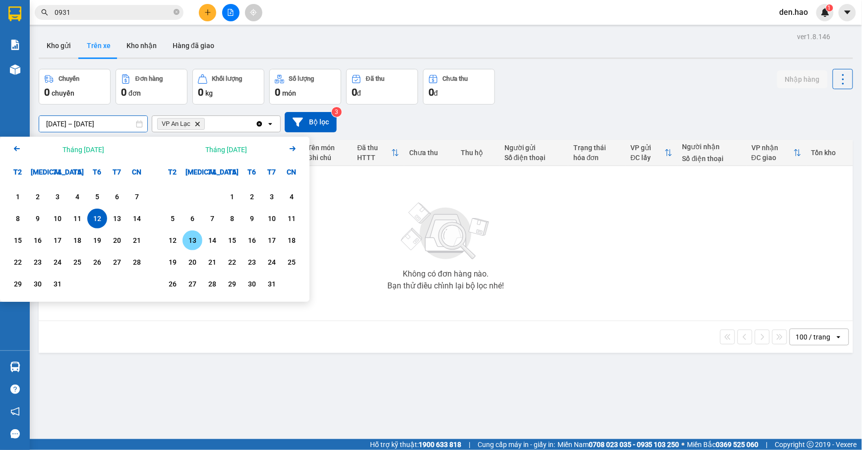
click at [193, 242] on div "13" at bounding box center [192, 240] width 14 height 12
type input "[DATE] – [DATE]"
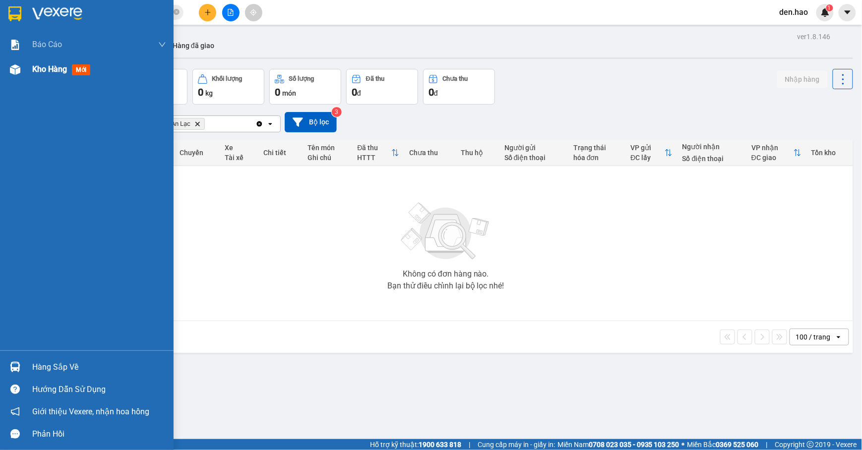
click at [20, 73] on div at bounding box center [14, 69] width 17 height 17
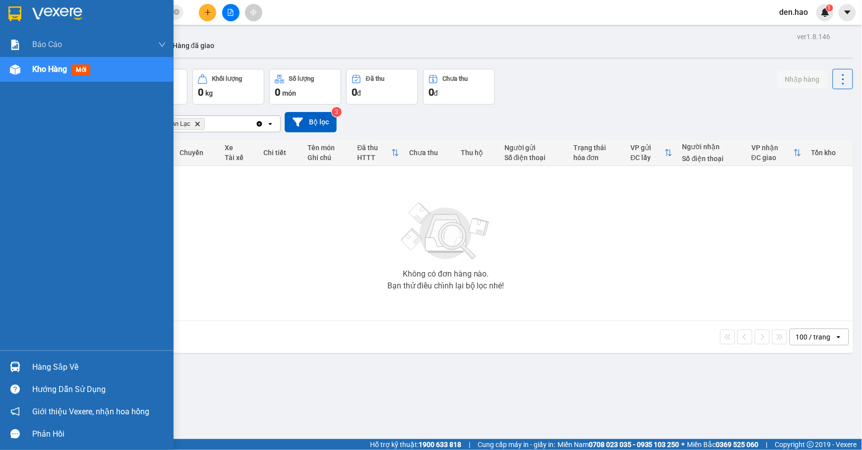
click at [20, 73] on div at bounding box center [14, 69] width 17 height 17
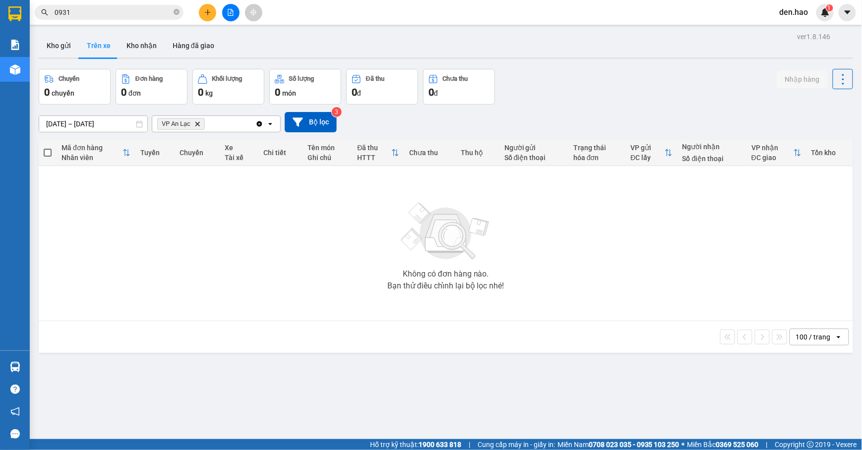
click at [633, 102] on div "Chuyến 0 chuyến Đơn hàng 0 đơn Khối lượng 0 kg Số lượng 0 món Đã thu 0 đ Chưa t…" at bounding box center [446, 87] width 814 height 36
click at [59, 50] on button "Kho gửi" at bounding box center [59, 46] width 40 height 24
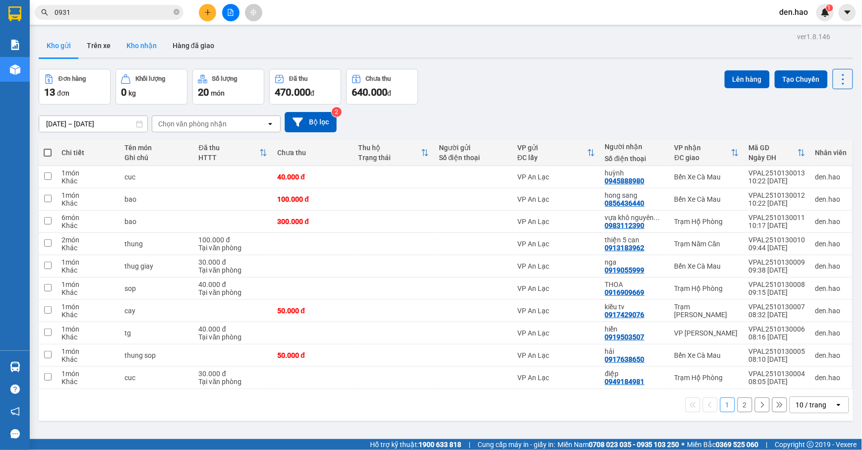
click at [136, 46] on button "Kho nhận" at bounding box center [141, 46] width 46 height 24
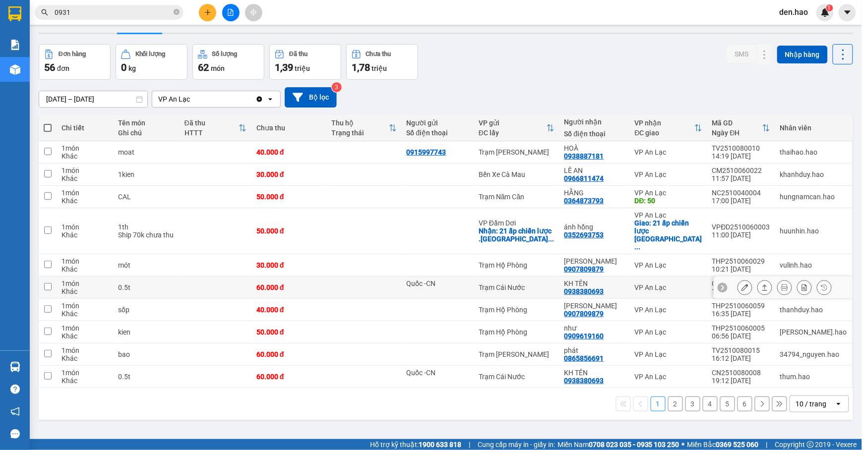
scroll to position [46, 0]
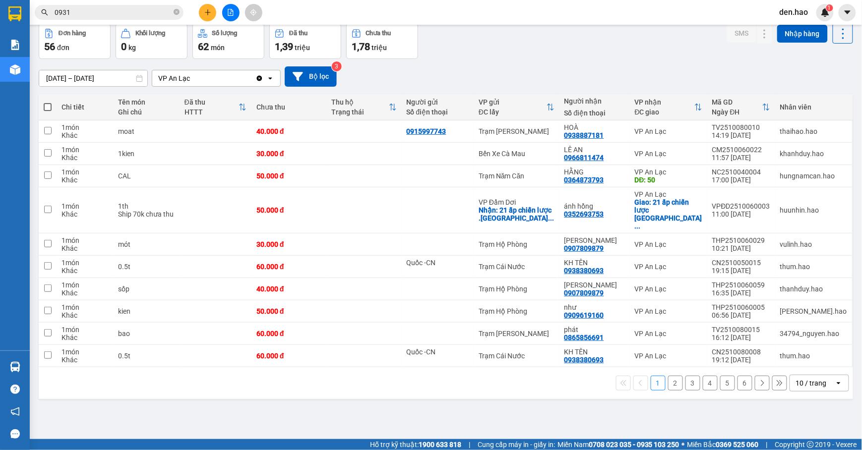
click at [668, 376] on button "2" at bounding box center [675, 383] width 15 height 15
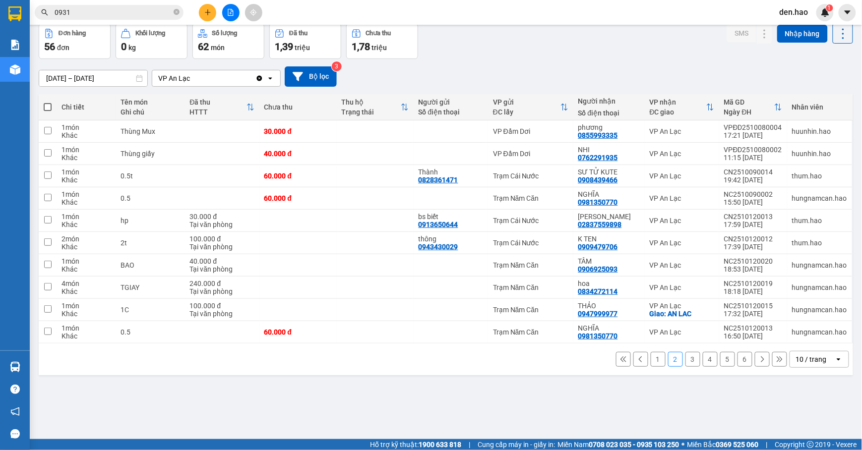
click at [685, 364] on button "3" at bounding box center [692, 359] width 15 height 15
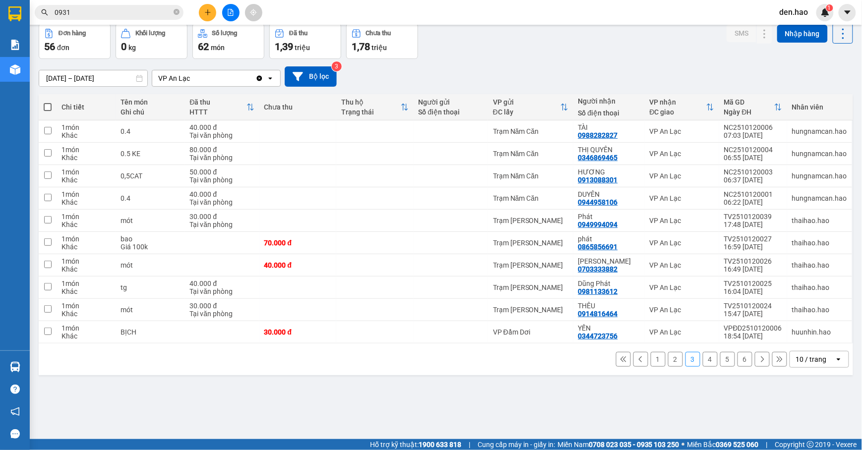
click at [810, 364] on div "10 / trang" at bounding box center [811, 359] width 31 height 10
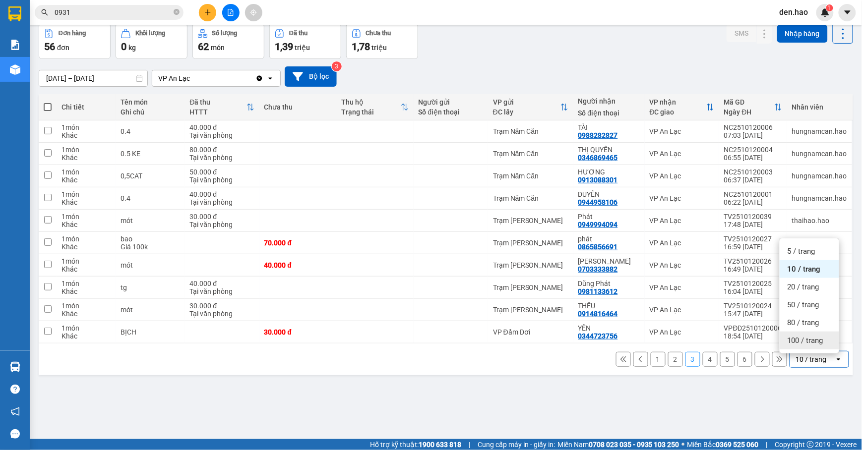
click at [807, 346] on div "100 / trang" at bounding box center [808, 341] width 59 height 18
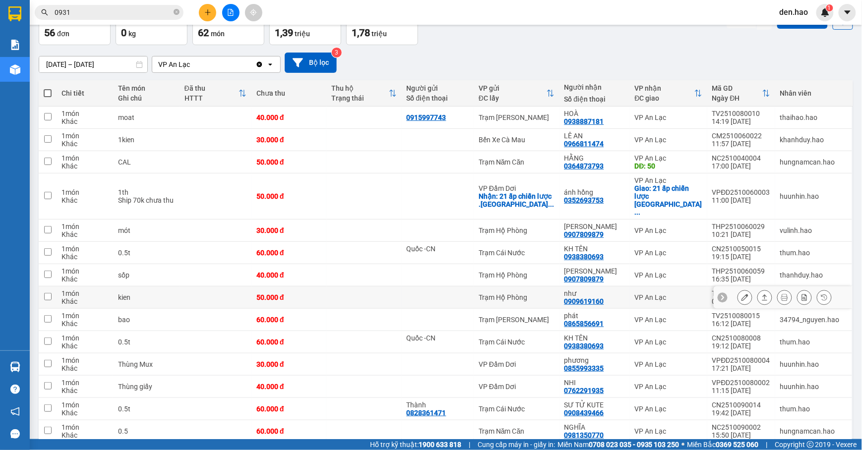
scroll to position [0, 0]
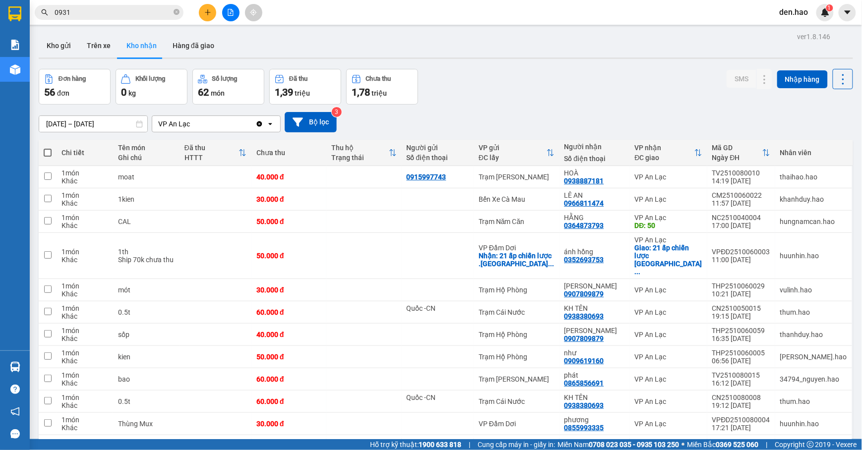
drag, startPoint x: 178, startPoint y: 14, endPoint x: 114, endPoint y: 14, distance: 64.5
click at [177, 14] on icon "close-circle" at bounding box center [177, 12] width 6 height 6
click at [92, 14] on input "text" at bounding box center [113, 12] width 117 height 11
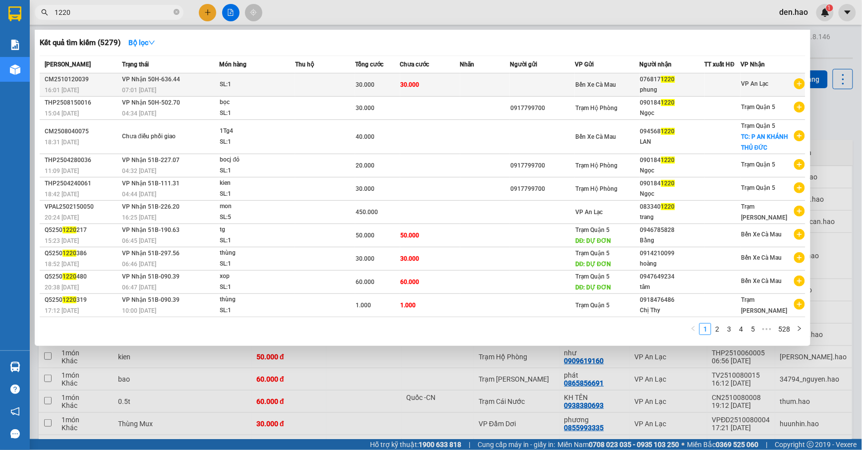
type input "1220"
click at [561, 79] on td at bounding box center [542, 84] width 65 height 23
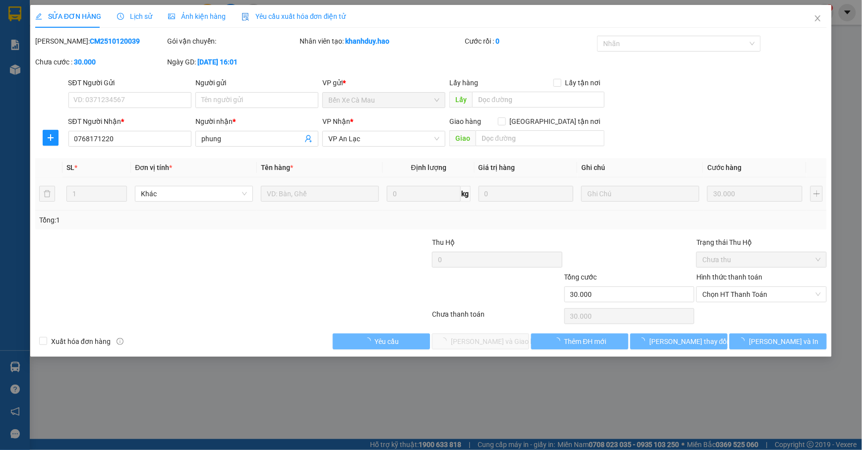
type input "0768171220"
type input "phung"
type input "30.000"
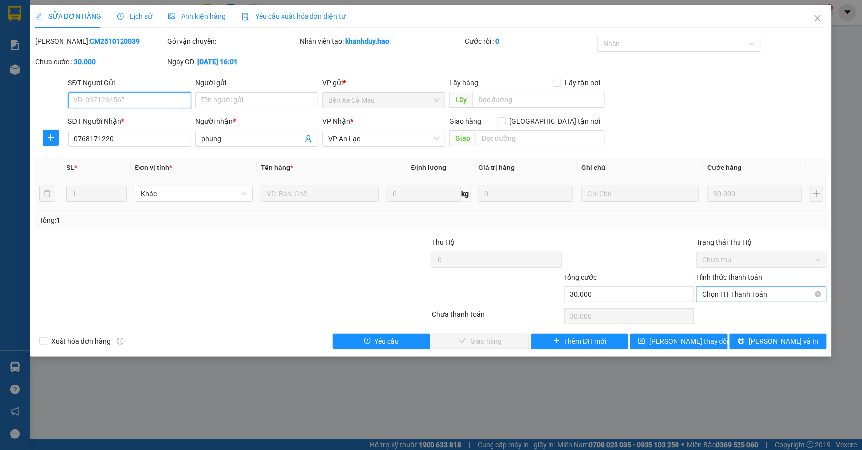
click at [775, 292] on span "Chọn HT Thanh Toán" at bounding box center [761, 294] width 118 height 15
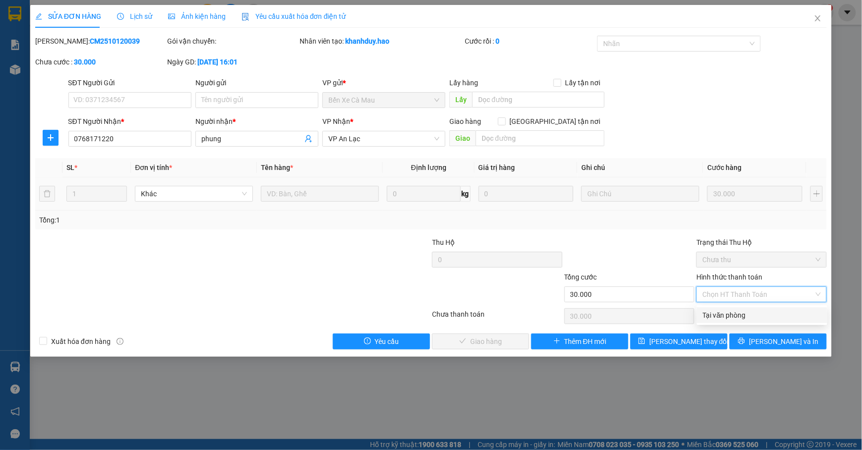
click at [747, 317] on div "Tại văn phòng" at bounding box center [762, 315] width 118 height 11
type input "0"
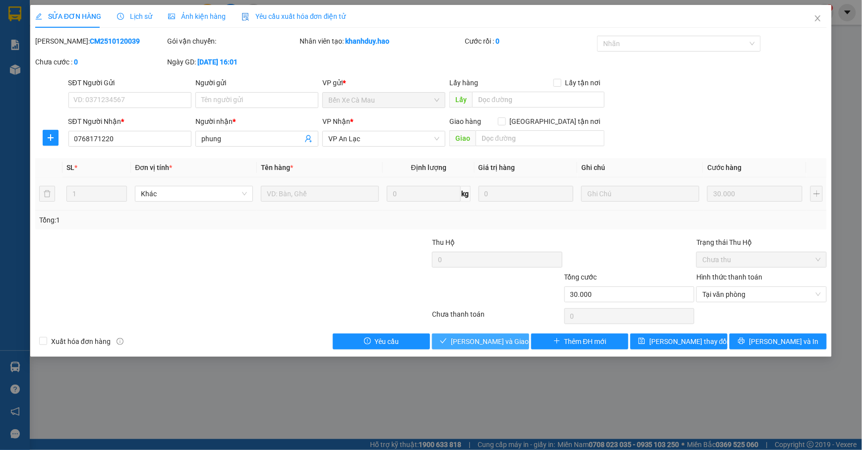
click at [469, 347] on span "[PERSON_NAME] và Giao hàng" at bounding box center [498, 341] width 95 height 11
click at [482, 341] on span "[PERSON_NAME] và Giao hàng" at bounding box center [498, 341] width 95 height 11
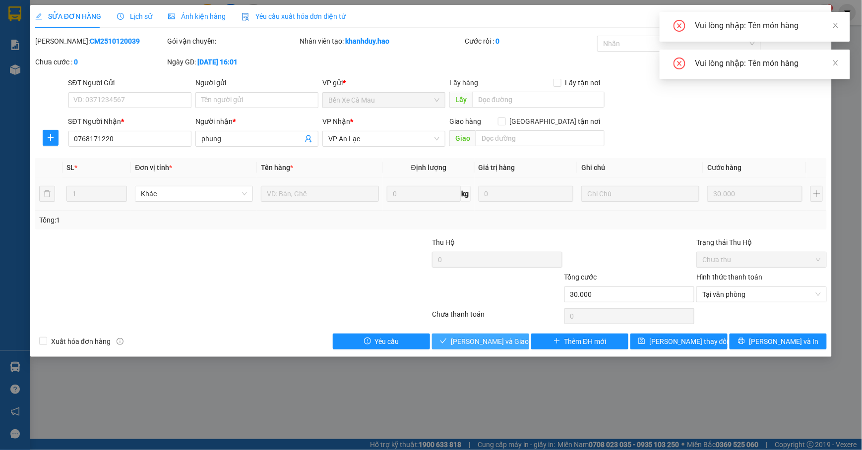
click at [482, 341] on span "[PERSON_NAME] và Giao hàng" at bounding box center [498, 341] width 95 height 11
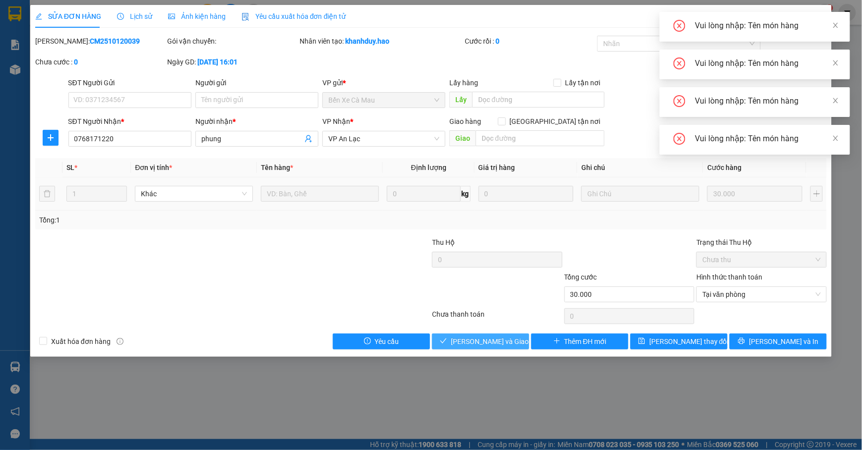
click at [482, 341] on span "[PERSON_NAME] và Giao hàng" at bounding box center [498, 341] width 95 height 11
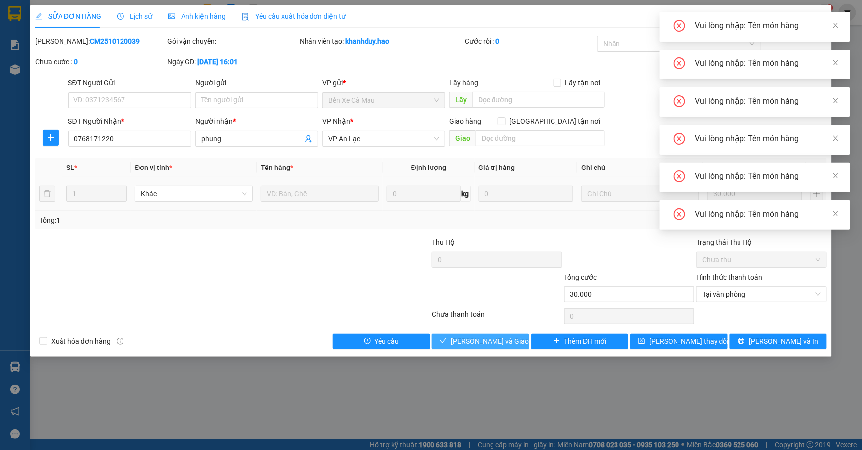
click at [482, 341] on span "[PERSON_NAME] và Giao hàng" at bounding box center [498, 341] width 95 height 11
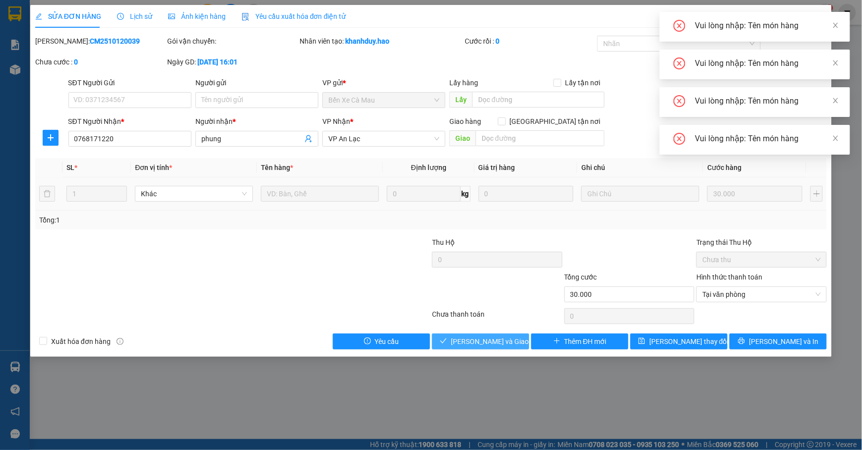
click at [482, 341] on span "[PERSON_NAME] và Giao hàng" at bounding box center [498, 341] width 95 height 11
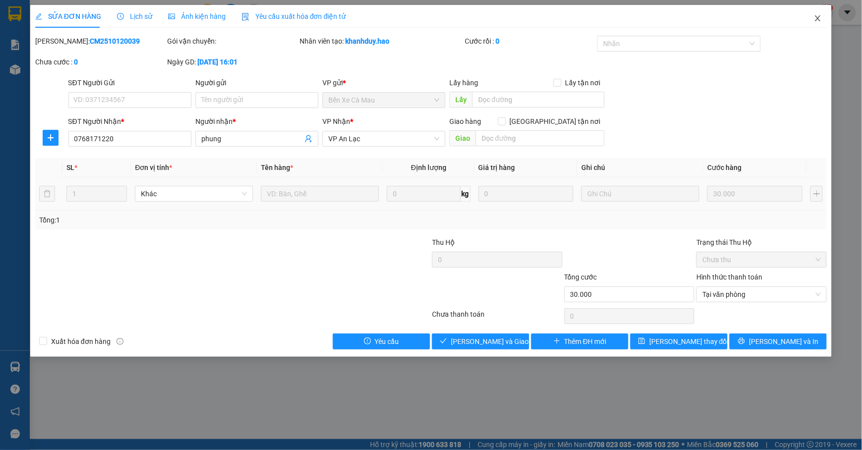
click at [811, 24] on span "Close" at bounding box center [818, 19] width 28 height 28
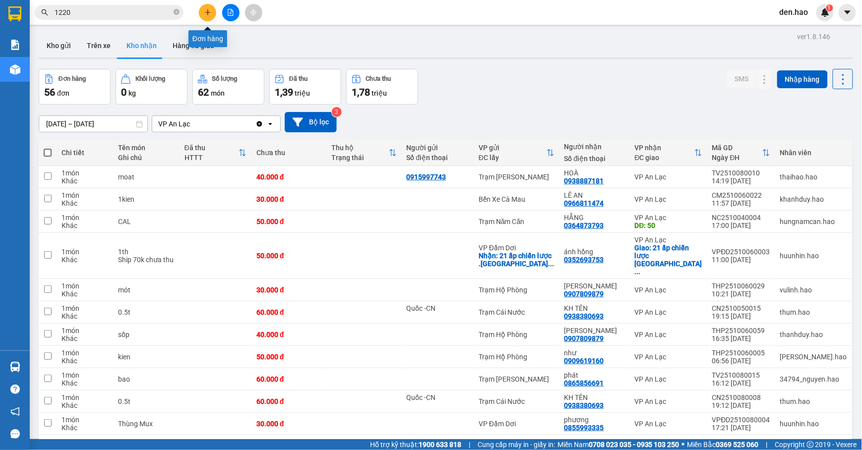
click at [207, 14] on icon "plus" at bounding box center [207, 12] width 7 height 7
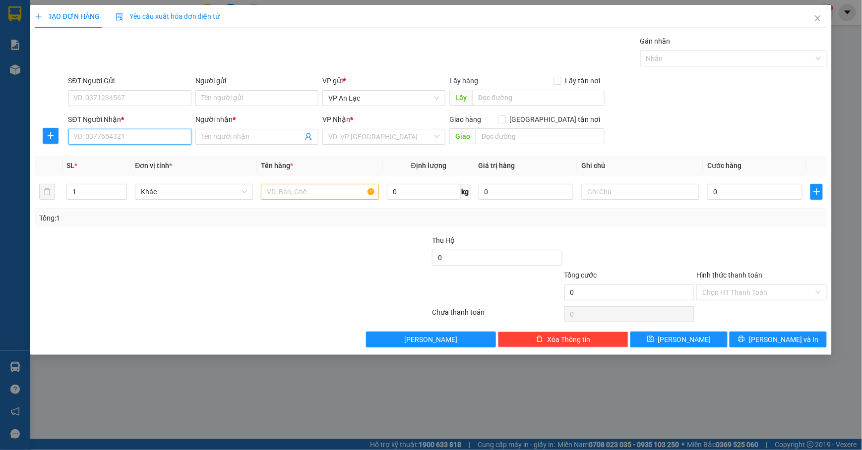
click at [133, 139] on input "SĐT Người Nhận *" at bounding box center [129, 137] width 123 height 16
click at [113, 161] on div "0912977281 - TÚ" at bounding box center [129, 157] width 111 height 11
type input "0912977281"
type input "TÚ"
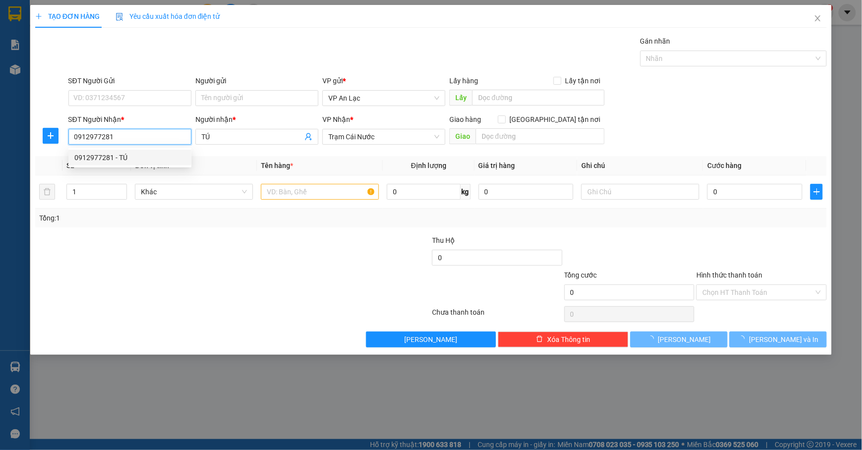
type input "100.000"
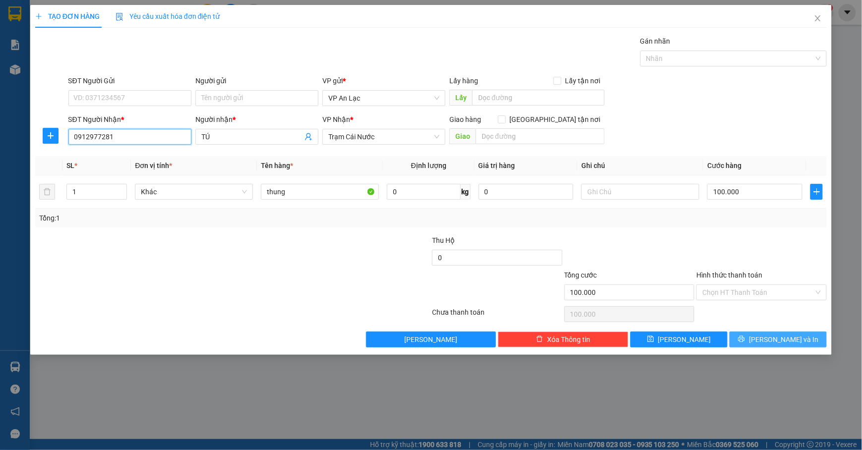
type input "0912977281"
click at [766, 342] on button "[PERSON_NAME] và In" at bounding box center [777, 340] width 97 height 16
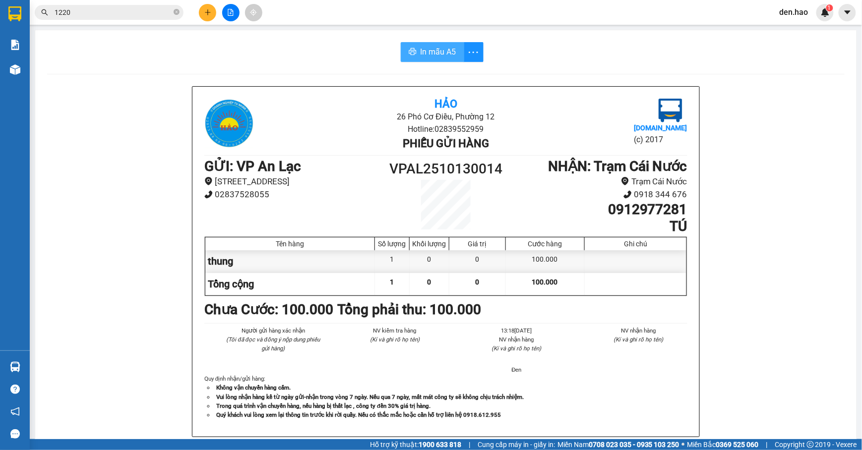
click at [431, 48] on span "In mẫu A5" at bounding box center [438, 52] width 36 height 12
click at [203, 14] on button at bounding box center [207, 12] width 17 height 17
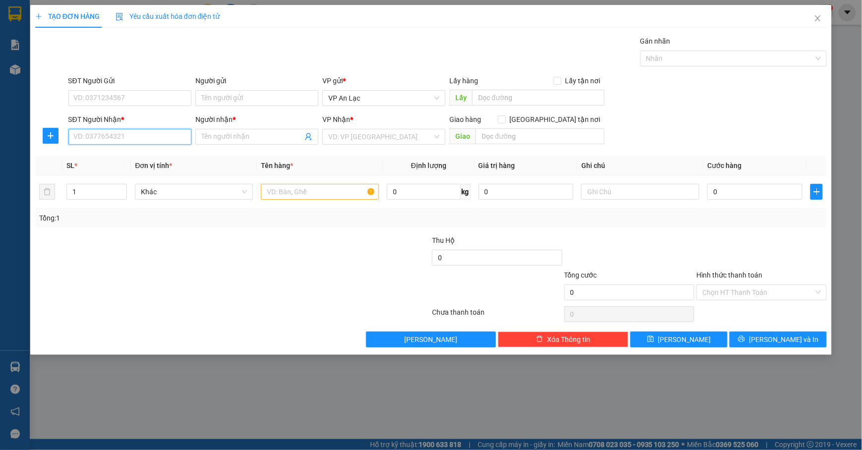
click at [147, 141] on input "SĐT Người Nhận *" at bounding box center [129, 137] width 123 height 16
click at [814, 24] on span "Close" at bounding box center [818, 19] width 28 height 28
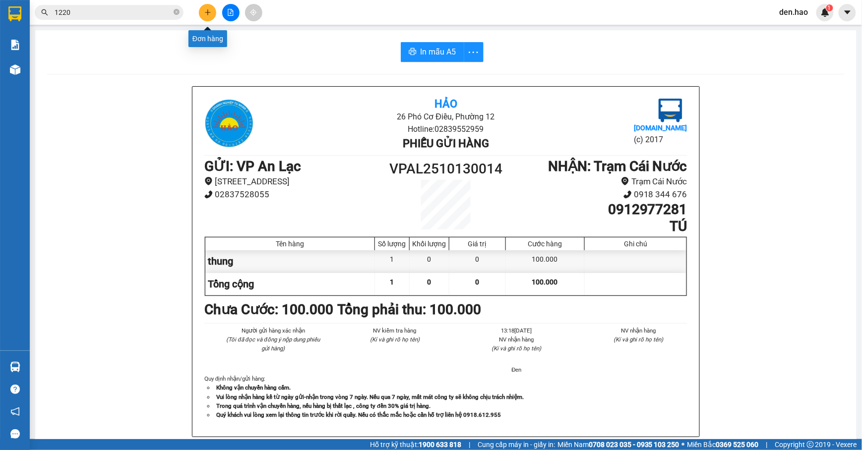
click at [208, 11] on icon "plus" at bounding box center [207, 12] width 7 height 7
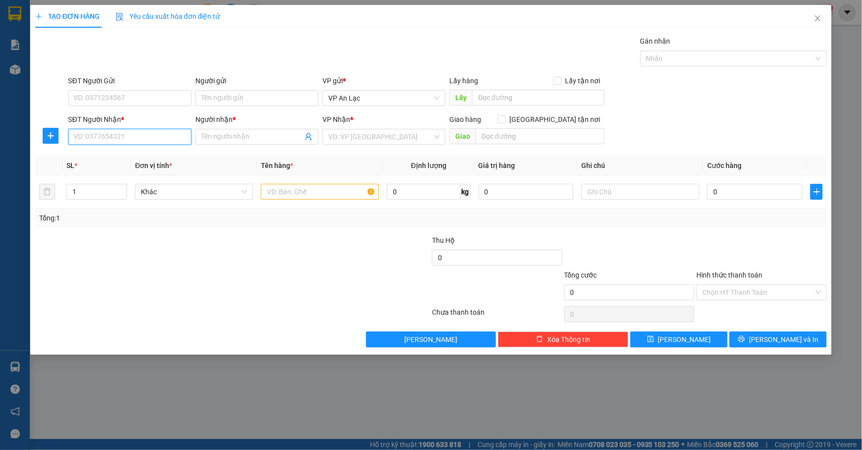
click at [108, 137] on input "SĐT Người Nhận *" at bounding box center [129, 137] width 123 height 16
type input "0919115880"
click at [266, 138] on input "Người nhận *" at bounding box center [251, 136] width 101 height 11
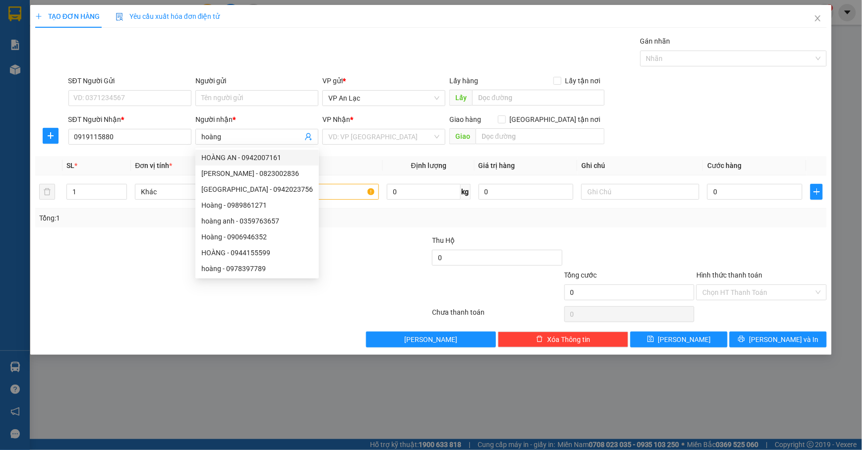
click at [277, 129] on div "Người nhận *" at bounding box center [256, 121] width 123 height 15
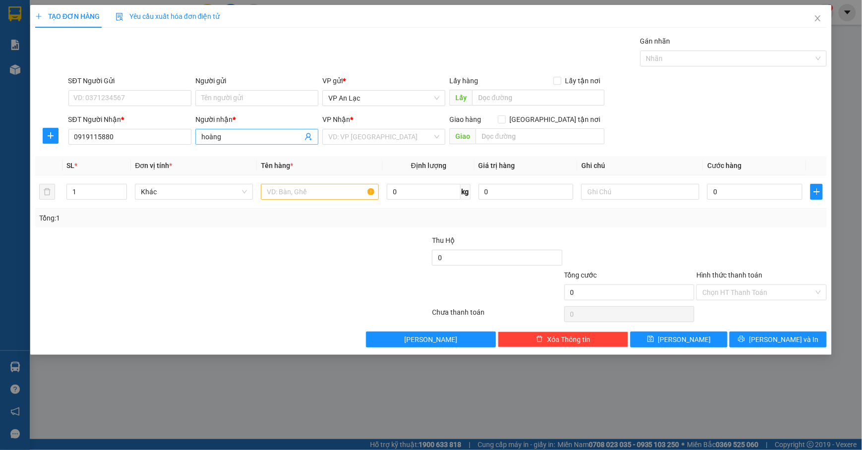
click at [281, 138] on input "hoàng" at bounding box center [251, 136] width 101 height 11
type input "hoàng n"
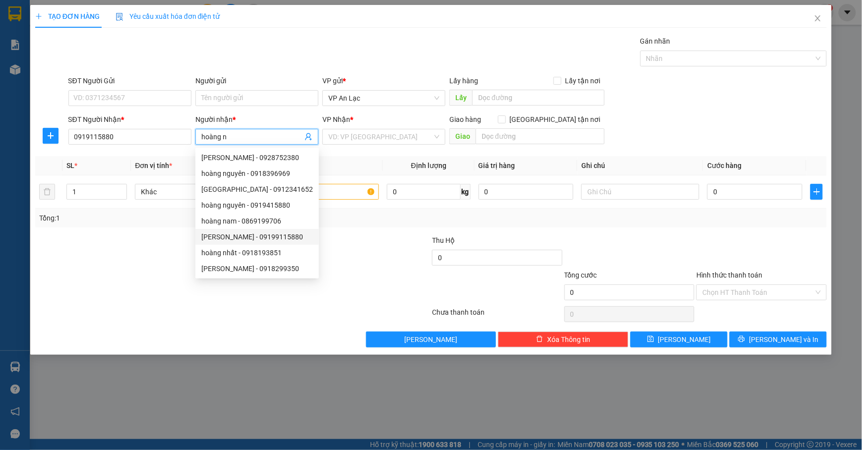
click at [278, 233] on div "Hoàng Nguyễn - 09199115880" at bounding box center [257, 237] width 112 height 11
type input "09199115880"
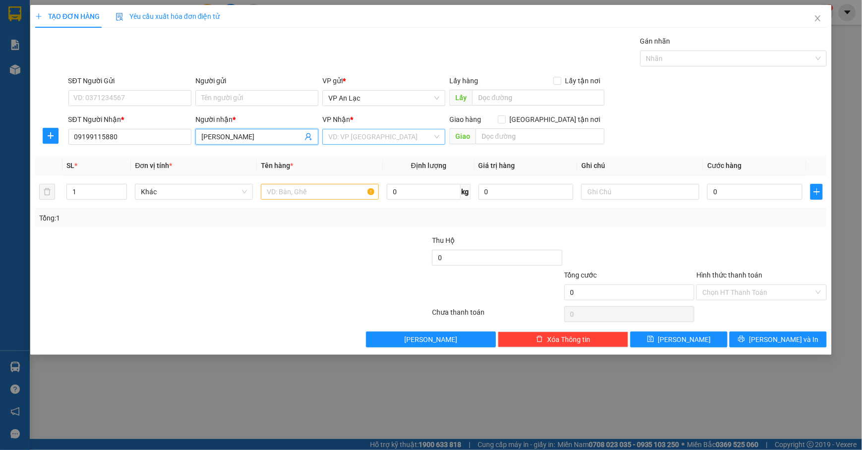
type input "Hoàng Nguyễn"
click at [373, 139] on input "search" at bounding box center [380, 136] width 104 height 15
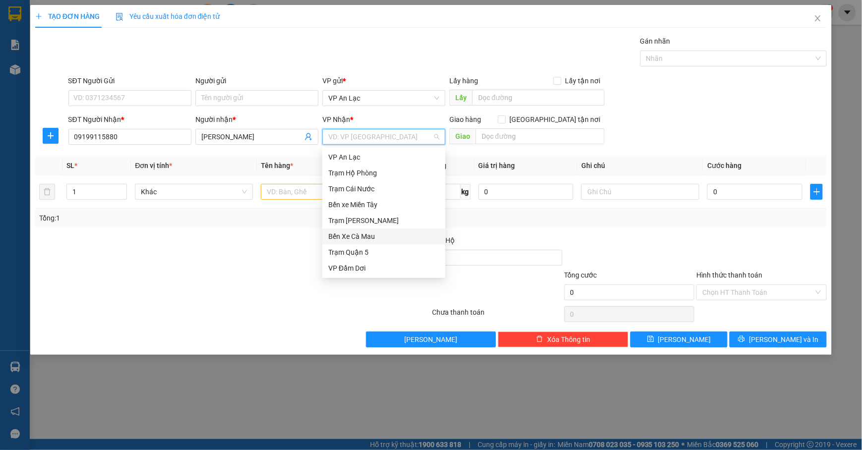
click at [387, 233] on div "Bến Xe Cà Mau" at bounding box center [383, 236] width 111 height 11
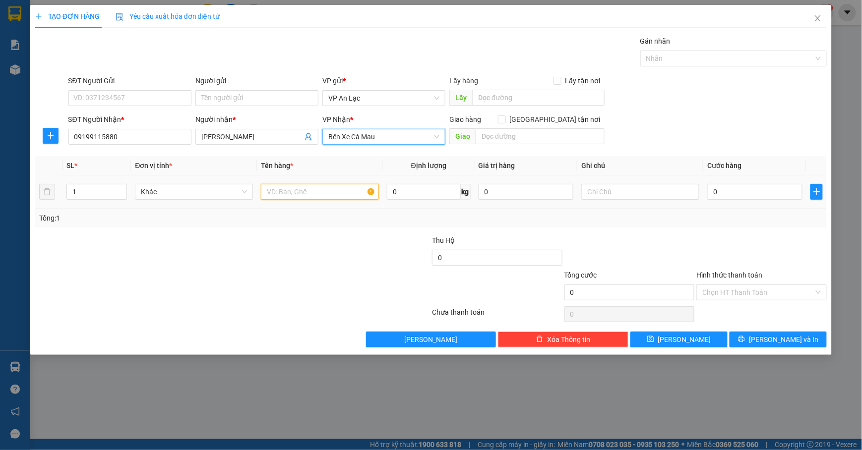
click at [299, 187] on input "text" at bounding box center [320, 192] width 118 height 16
type input "l"
click at [119, 191] on span "Decrease Value" at bounding box center [121, 194] width 11 height 9
type input "k"
click at [121, 191] on icon "up" at bounding box center [121, 189] width 3 height 3
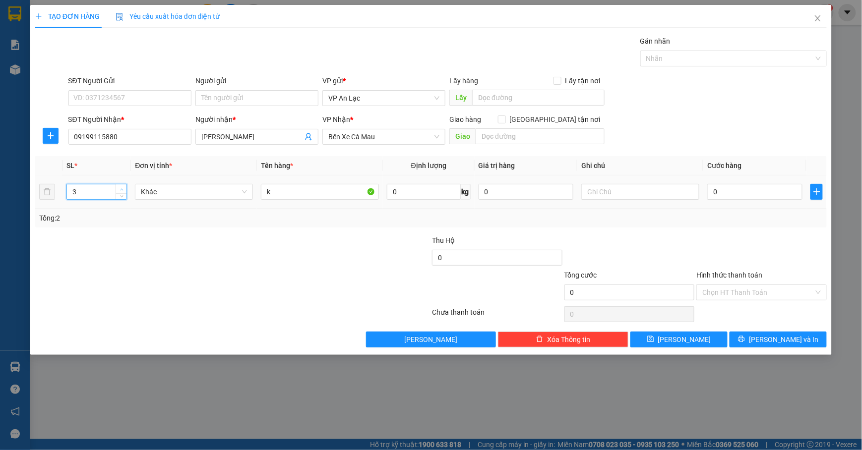
click at [121, 191] on icon "up" at bounding box center [121, 189] width 3 height 3
type input "4"
click at [121, 191] on icon "up" at bounding box center [121, 189] width 3 height 3
click at [745, 184] on div "0" at bounding box center [754, 192] width 95 height 20
click at [746, 190] on input "0" at bounding box center [754, 192] width 95 height 16
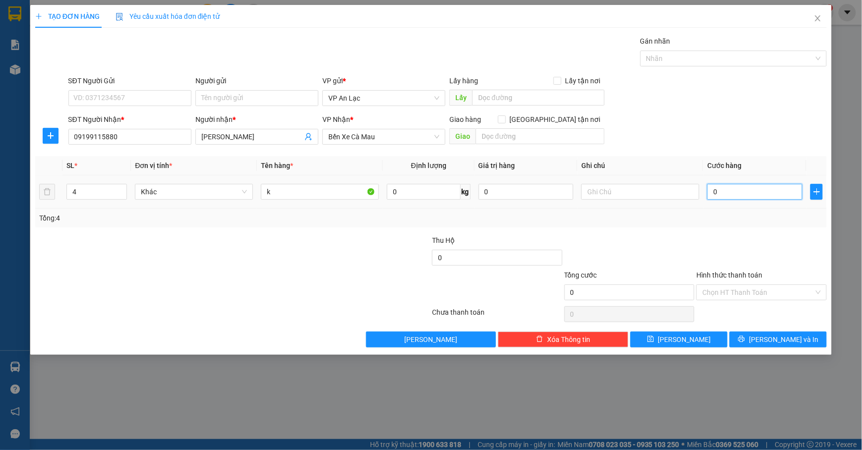
type input "1"
type input "12"
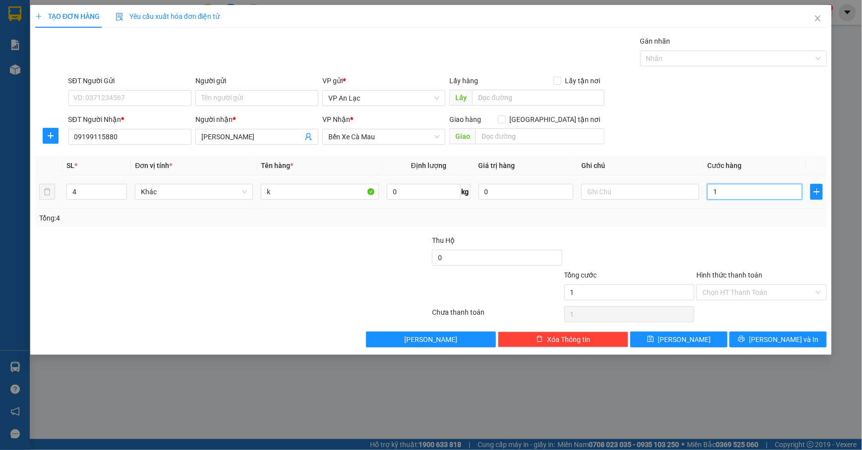
type input "12"
type input "120"
type input "120.000"
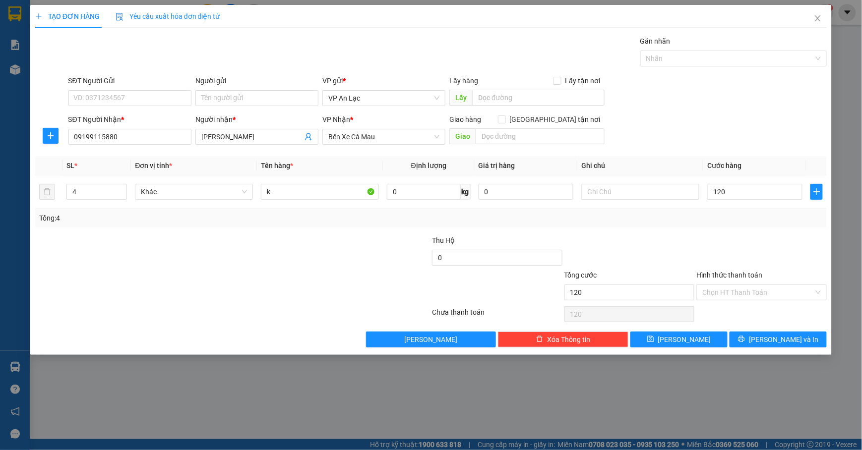
type input "120.000"
click at [727, 144] on div "SĐT Người Nhận * 09199115880 Người nhận * Hoàng Nguyễn VP Nhận * Bến Xe Cà Mau …" at bounding box center [447, 131] width 762 height 35
click at [764, 337] on button "[PERSON_NAME] và In" at bounding box center [777, 340] width 97 height 16
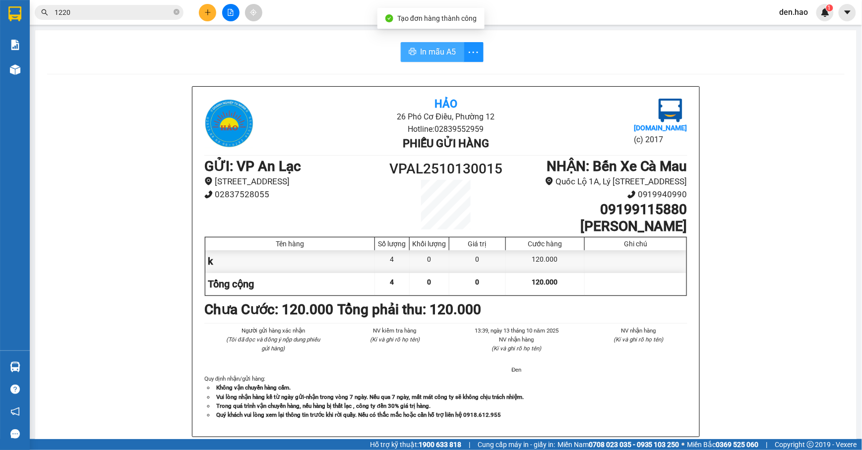
click at [413, 49] on button "In mẫu A5" at bounding box center [432, 52] width 63 height 20
click at [409, 55] on icon "printer" at bounding box center [412, 51] width 7 height 7
click at [208, 10] on icon "plus" at bounding box center [207, 12] width 7 height 7
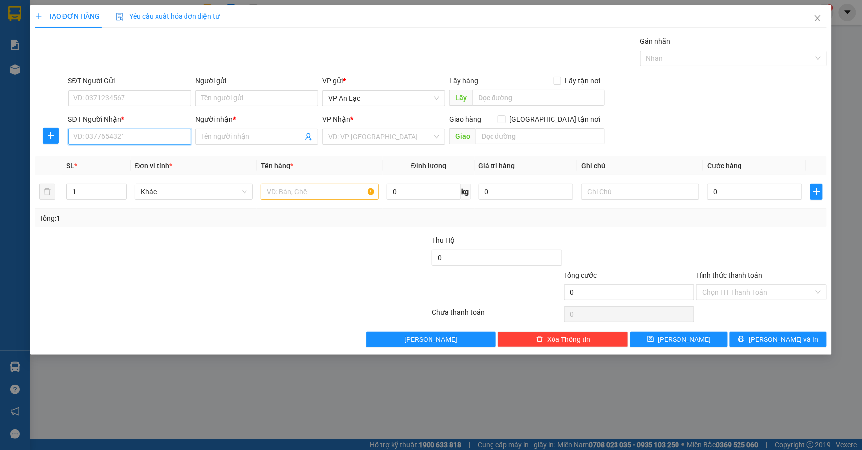
click at [101, 135] on input "SĐT Người Nhận *" at bounding box center [129, 137] width 123 height 16
click at [238, 136] on input "Người nhận *" at bounding box center [251, 136] width 101 height 11
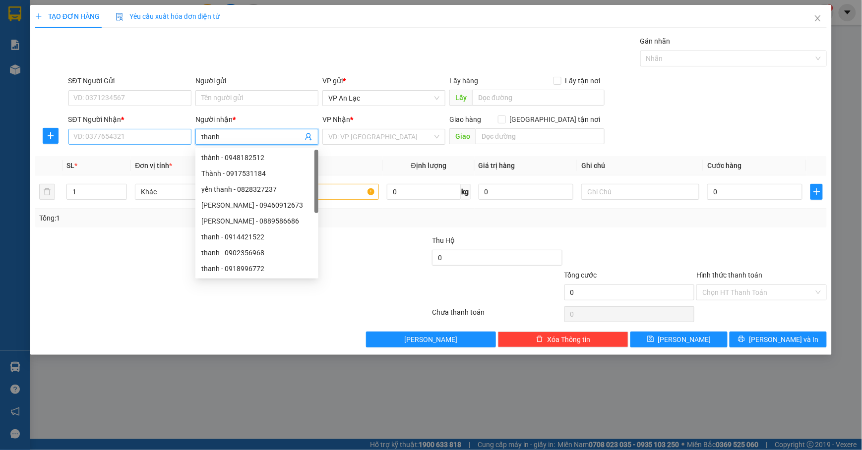
type input "thanh"
click at [120, 138] on input "SĐT Người Nhận *" at bounding box center [129, 137] width 123 height 16
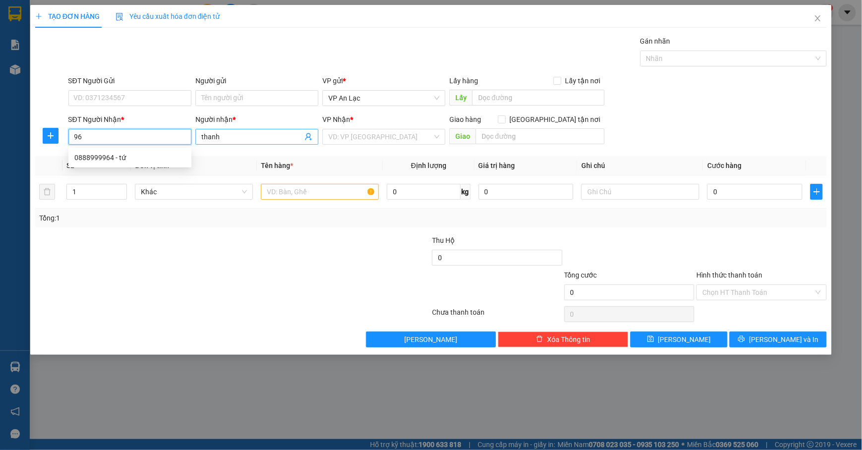
type input "9"
click at [158, 161] on div "0964817270 - Thanh Thoảng" at bounding box center [130, 157] width 112 height 11
type input "0964817270"
type input "Thanh Thoảng"
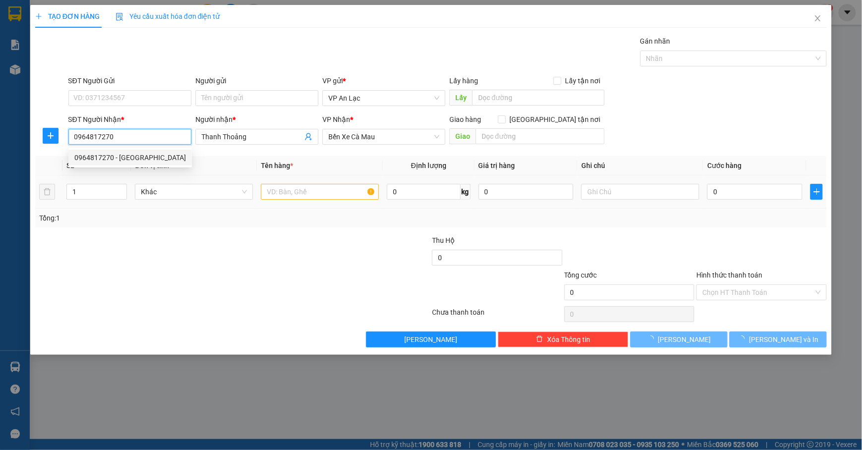
type input "300.000"
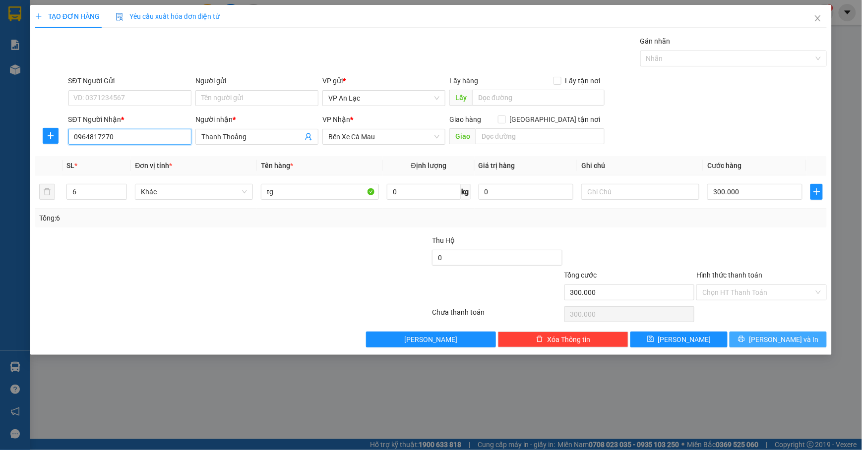
type input "0964817270"
click at [747, 340] on button "[PERSON_NAME] và In" at bounding box center [777, 340] width 97 height 16
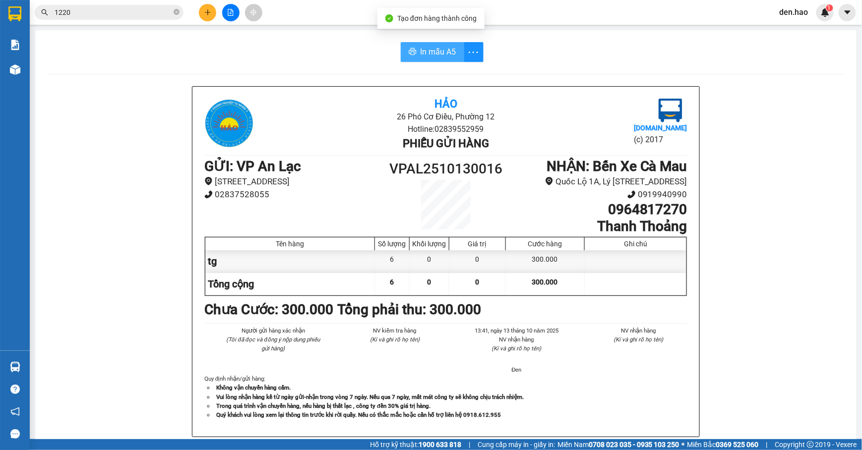
click at [427, 44] on button "In mẫu A5" at bounding box center [432, 52] width 63 height 20
click at [420, 54] on span "In mẫu A5" at bounding box center [438, 52] width 36 height 12
click at [209, 12] on icon "plus" at bounding box center [207, 12] width 7 height 7
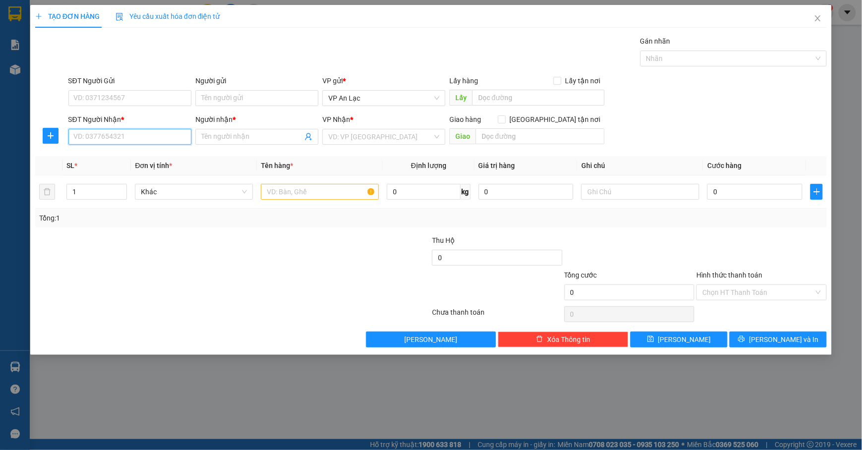
click at [146, 141] on input "SĐT Người Nhận *" at bounding box center [129, 137] width 123 height 16
click at [158, 153] on div "0102030405 - út hủ tiếu" at bounding box center [129, 157] width 111 height 11
type input "0102030405"
type input "út hủ tiếu"
type input "BỚT 40"
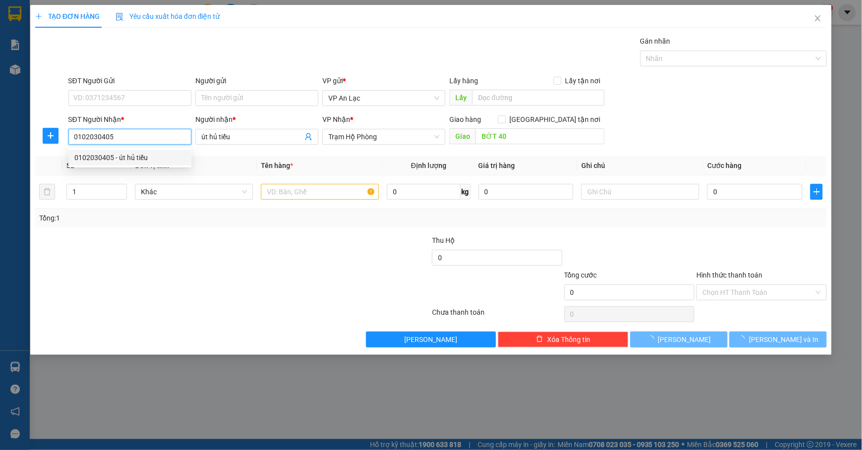
type input "200.000"
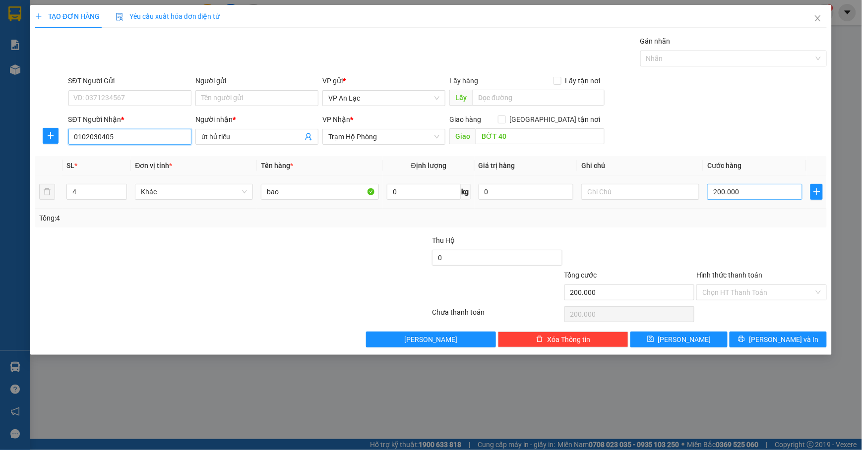
type input "0102030405"
click at [754, 198] on input "200.000" at bounding box center [754, 192] width 95 height 16
type input "0"
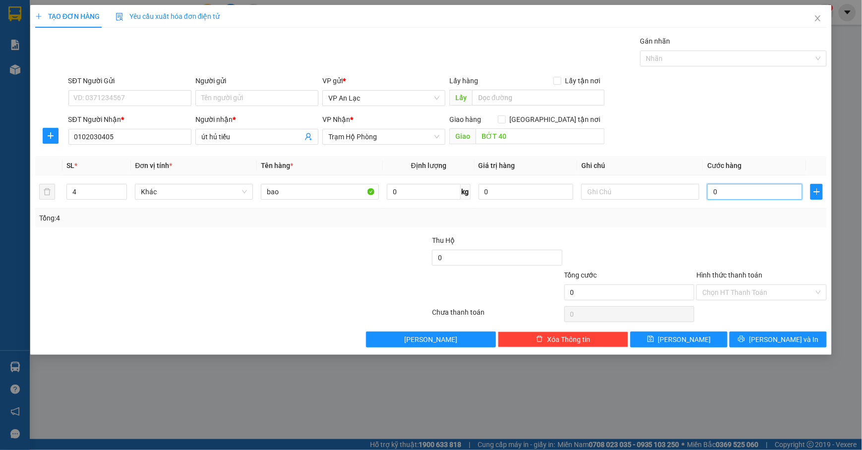
type input "2"
type input "02"
type input "25"
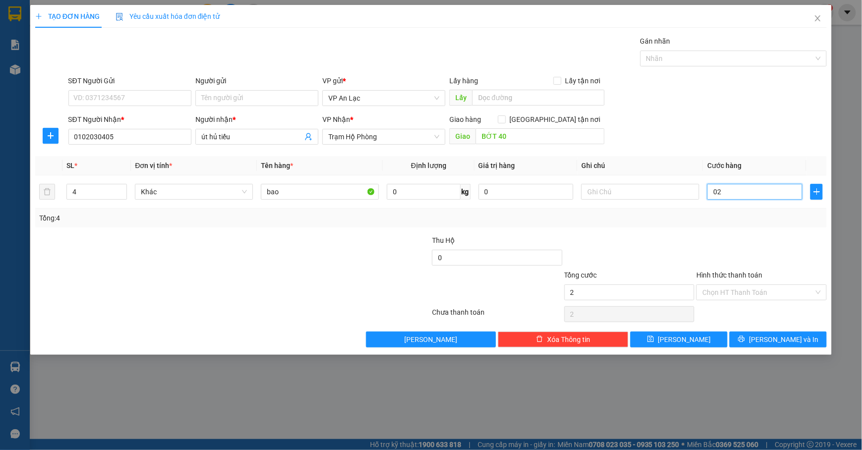
type input "025"
type input "250"
type input "0.250"
type input "250.000"
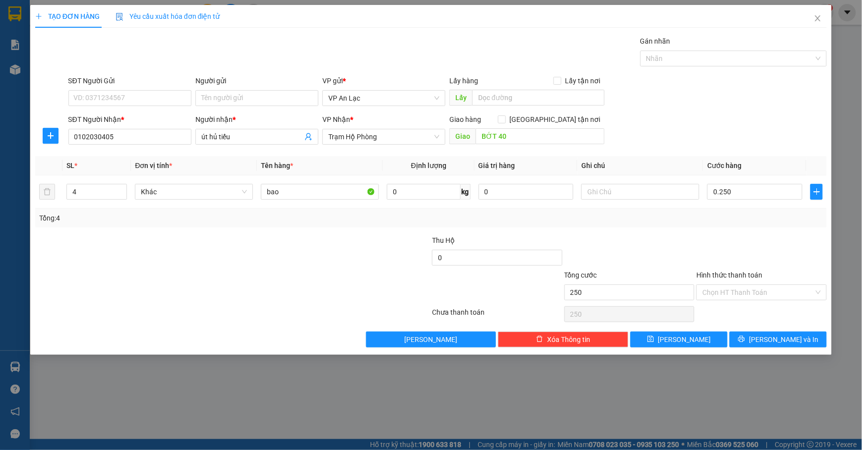
type input "250.000"
drag, startPoint x: 643, startPoint y: 117, endPoint x: 618, endPoint y: 146, distance: 37.6
click at [644, 115] on div "SĐT Người Nhận * 0102030405 Người nhận * út hủ tiếu VP Nhận * Trạm Hộ Phòng Gia…" at bounding box center [447, 131] width 762 height 35
type input "5"
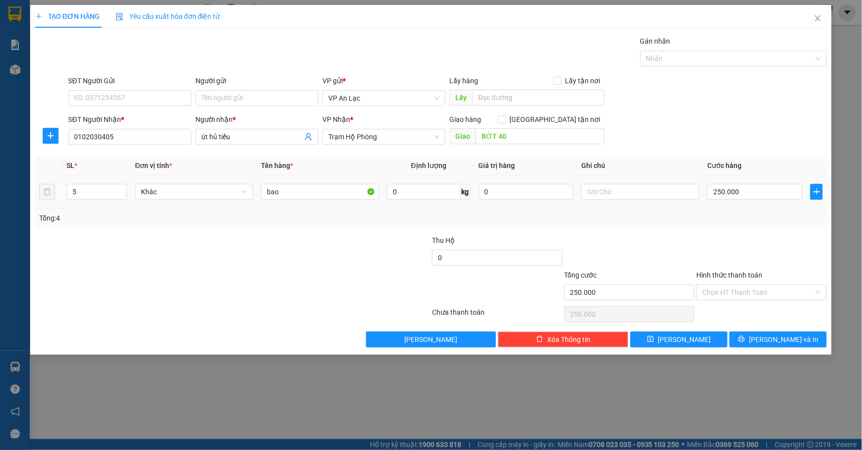
click at [127, 188] on div "5" at bounding box center [96, 192] width 60 height 16
drag, startPoint x: 752, startPoint y: 336, endPoint x: 753, endPoint y: 330, distance: 5.5
click at [753, 335] on button "[PERSON_NAME] và In" at bounding box center [777, 340] width 97 height 16
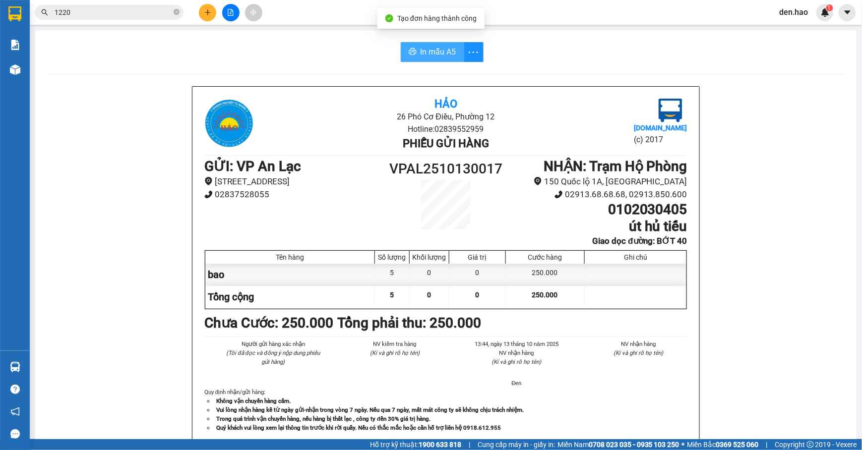
click at [436, 58] on span "In mẫu A5" at bounding box center [438, 52] width 36 height 12
click at [205, 13] on icon "plus" at bounding box center [207, 12] width 7 height 7
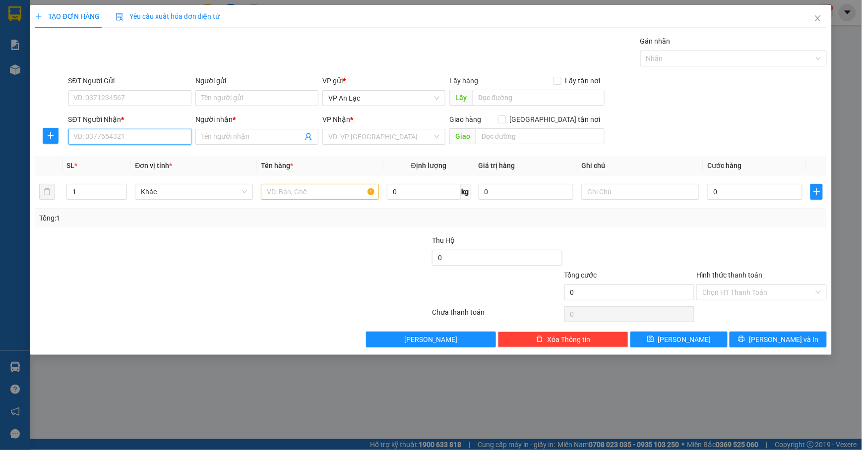
click at [144, 143] on input "SĐT Người Nhận *" at bounding box center [129, 137] width 123 height 16
click at [149, 176] on div "0913656847 - phuong nam" at bounding box center [130, 173] width 112 height 11
type input "0913656847"
type input "phuong nam"
type input "30.000"
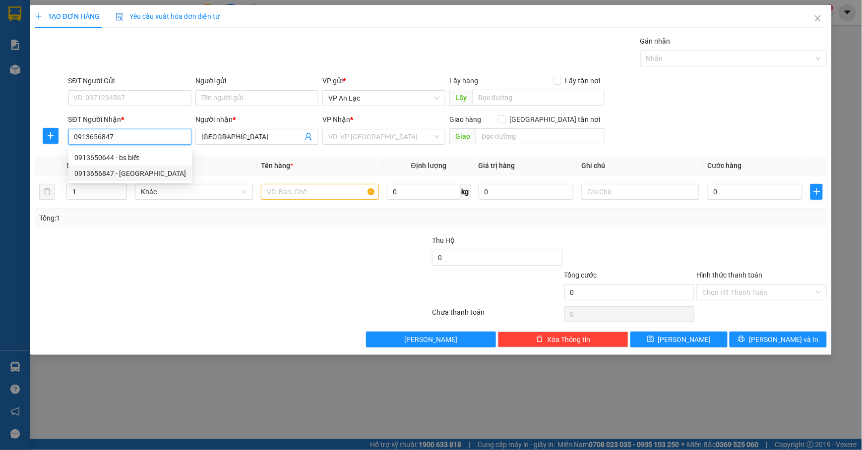
type input "30.000"
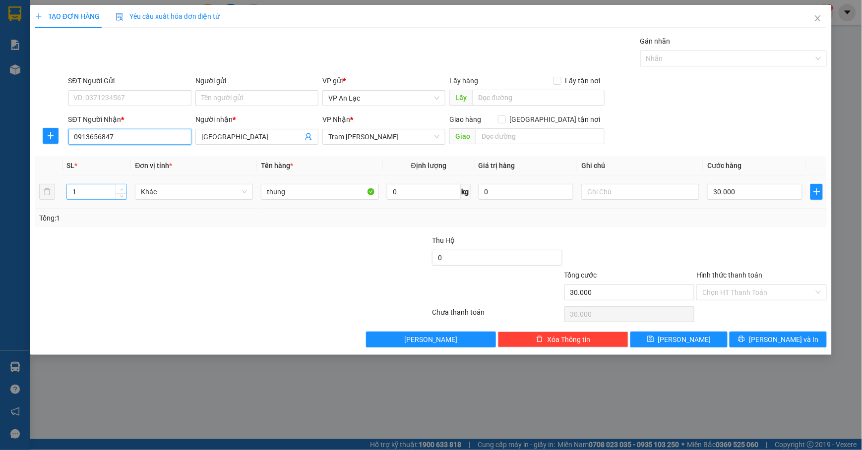
type input "0913656847"
click at [122, 191] on icon "up" at bounding box center [121, 189] width 3 height 3
type input "3"
click at [122, 191] on icon "up" at bounding box center [121, 189] width 3 height 3
click at [757, 198] on input "30.000" at bounding box center [754, 192] width 95 height 16
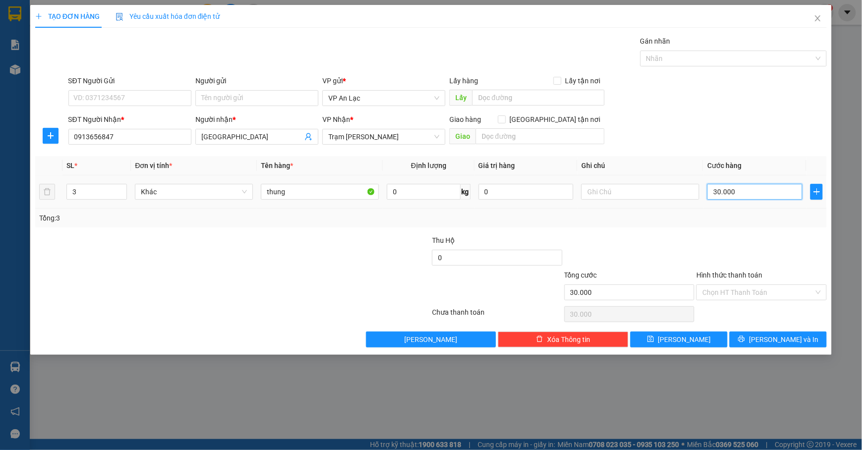
type input "0"
type input "9"
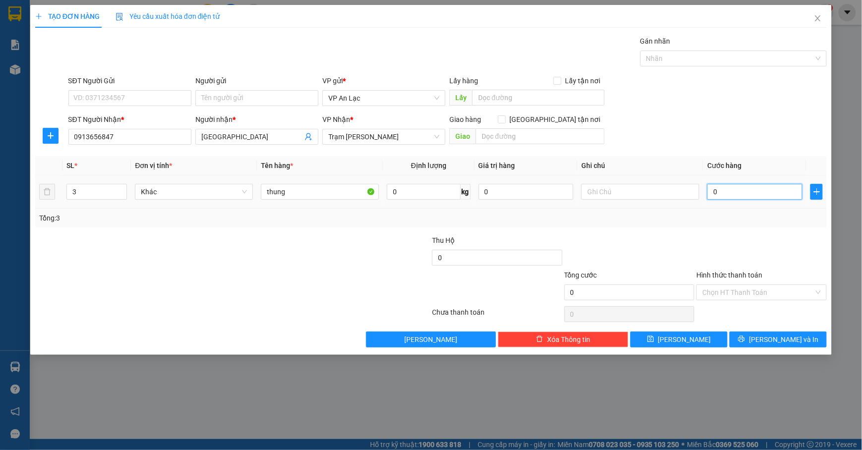
type input "09"
type input "92"
type input "092"
type input "9"
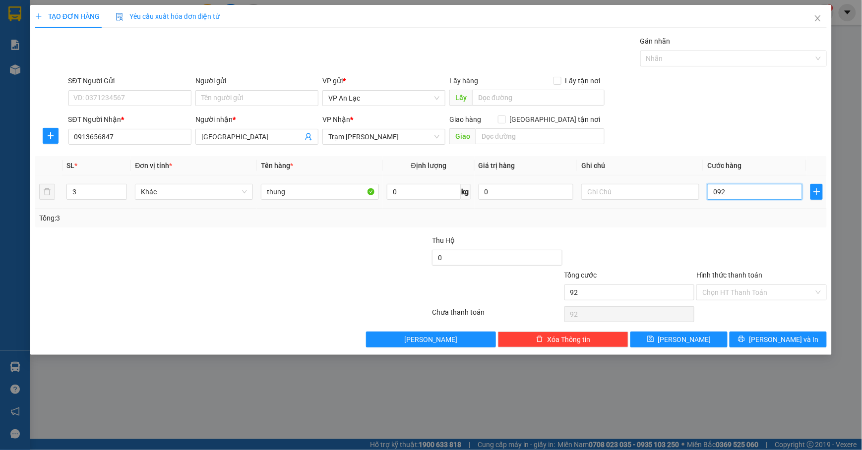
type input "9"
type input "09"
type input "90"
type input "090"
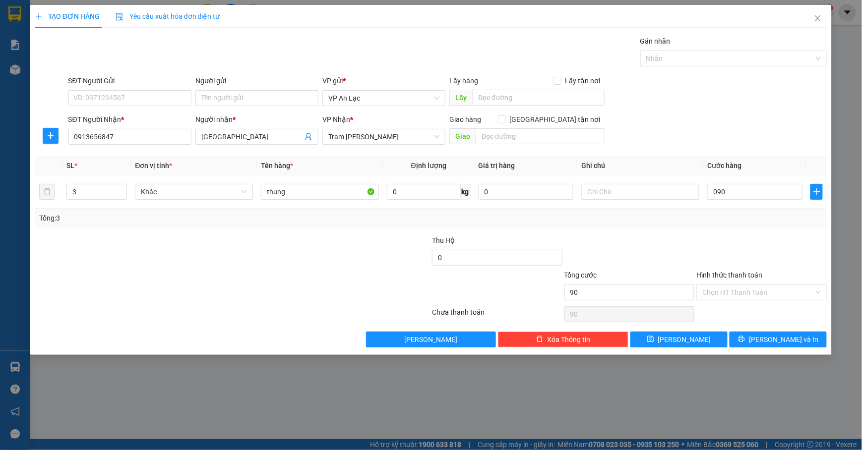
click at [760, 129] on div "SĐT Người Nhận * 0913656847 Người nhận * phuong nam VP Nhận * Trạm Tắc Vân Giao…" at bounding box center [447, 131] width 762 height 35
type input "90.000"
click at [754, 340] on button "[PERSON_NAME] và In" at bounding box center [777, 340] width 97 height 16
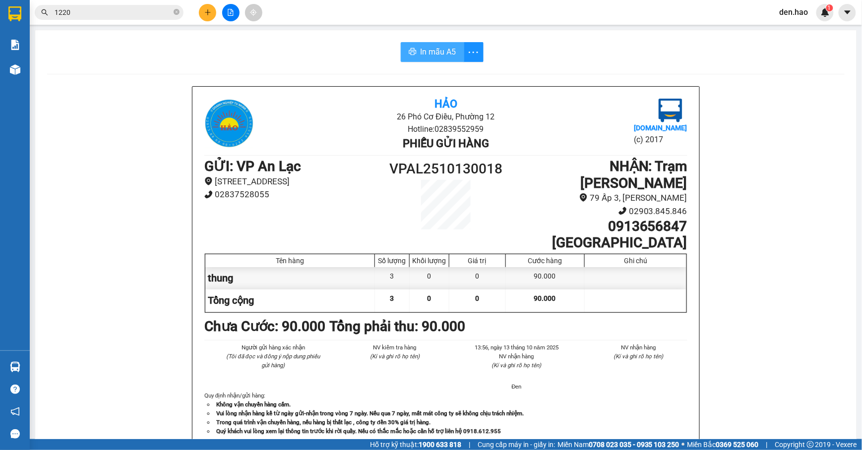
click at [433, 52] on span "In mẫu A5" at bounding box center [438, 52] width 36 height 12
click at [210, 14] on icon "plus" at bounding box center [207, 12] width 7 height 7
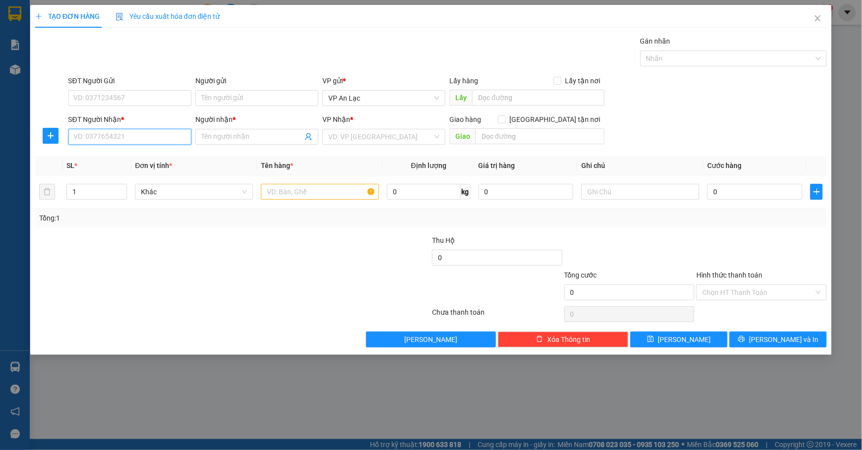
click at [91, 140] on input "SĐT Người Nhận *" at bounding box center [129, 137] width 123 height 16
click at [96, 177] on div "0838853853 - A PHONG" at bounding box center [129, 173] width 111 height 11
type input "0838853853"
type input "A PHONG"
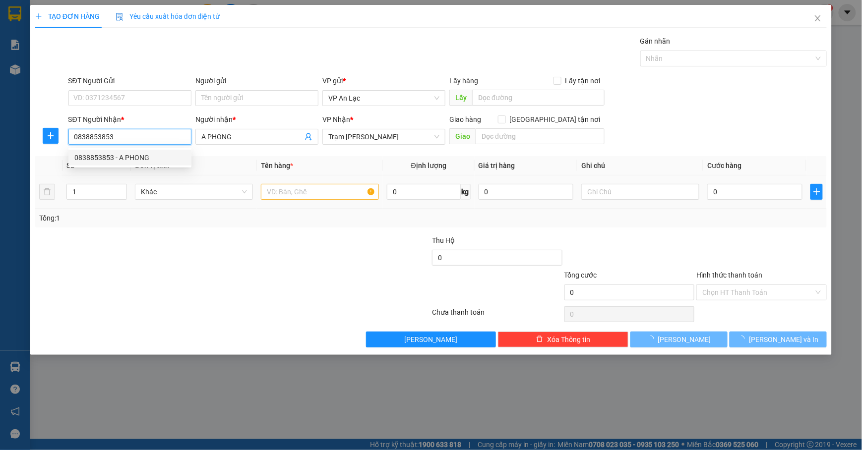
type input "40.000"
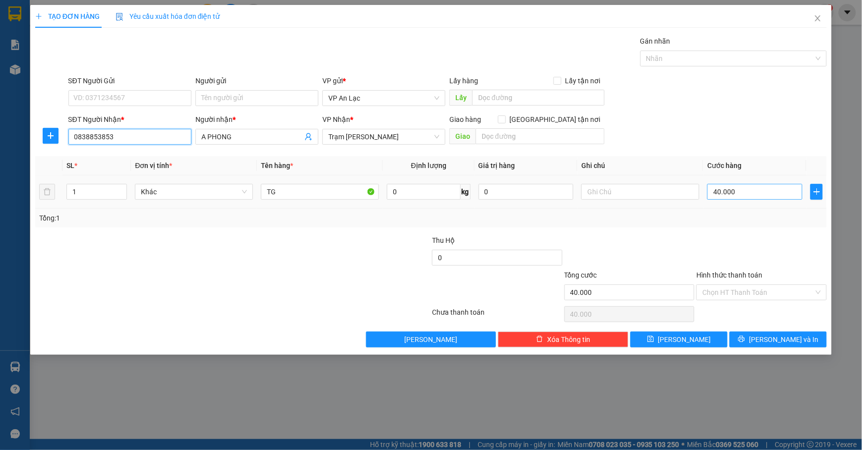
type input "0838853853"
type input "0"
type input "9"
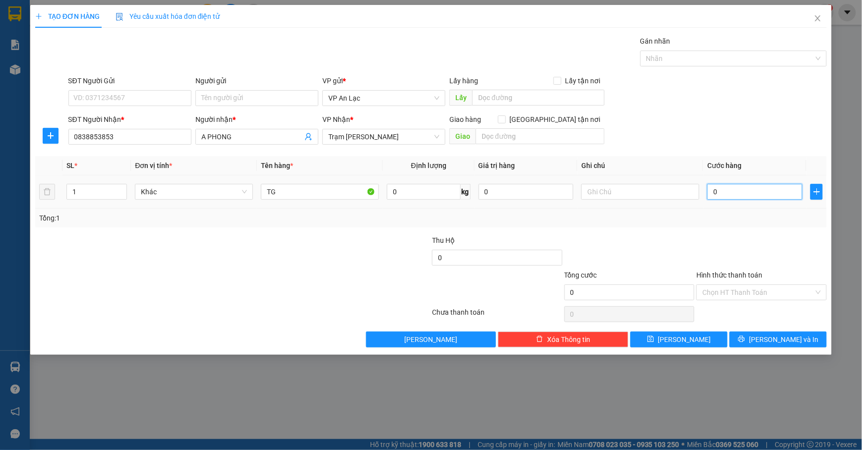
type input "9"
type input "09"
type input "90"
type input "090"
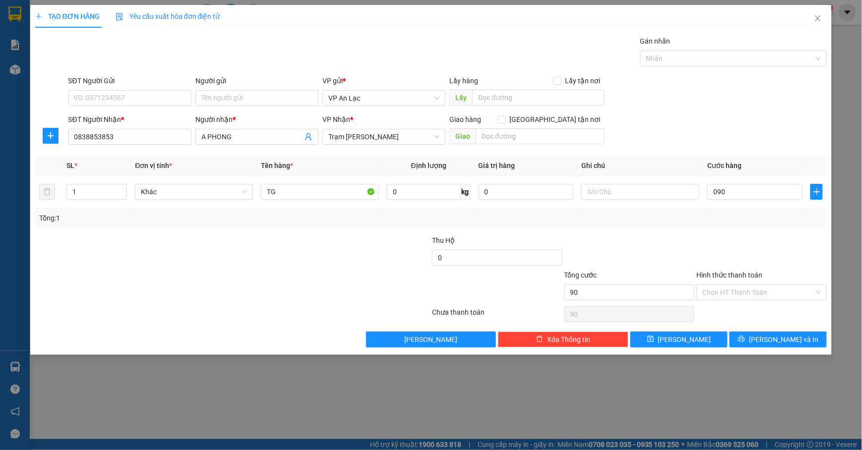
type input "90.000"
click at [726, 92] on div "SĐT Người Gửi VD: 0371234567 Người gửi Tên người gửi VP gửi * VP An Lạc Lấy hàn…" at bounding box center [447, 92] width 762 height 35
click at [119, 187] on span "up" at bounding box center [121, 189] width 6 height 6
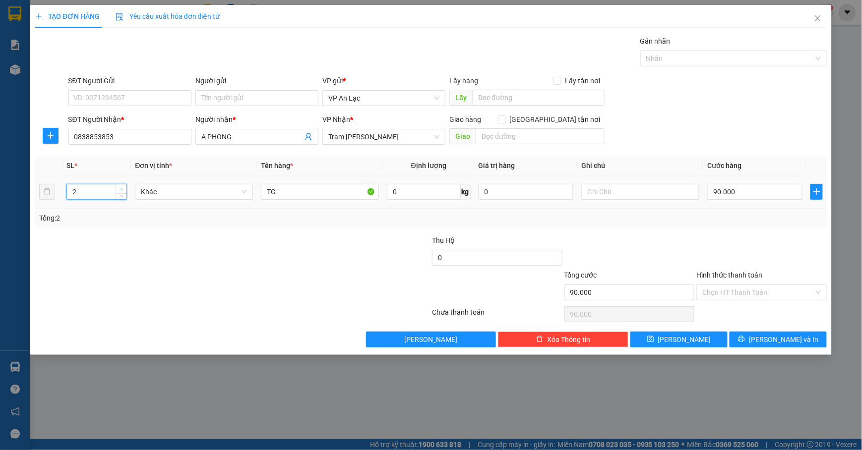
type input "3"
click at [119, 186] on span "Increase Value" at bounding box center [121, 188] width 11 height 9
click at [371, 141] on span "Trạm [PERSON_NAME]" at bounding box center [383, 136] width 111 height 15
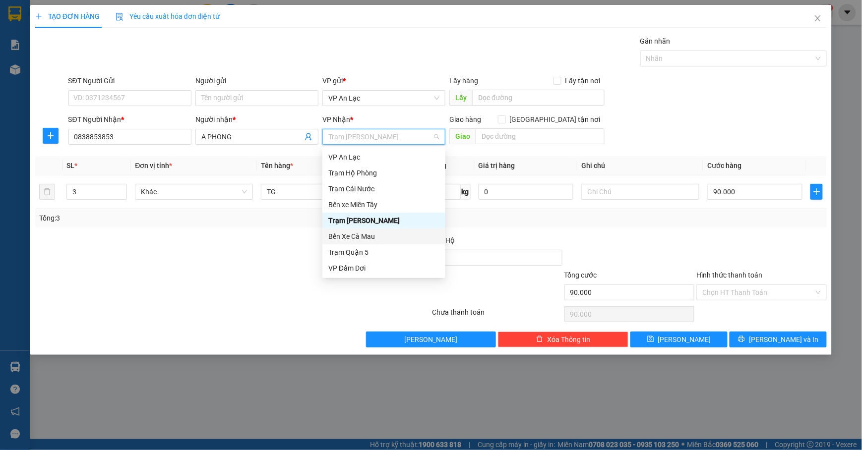
click at [386, 237] on div "Bến Xe Cà Mau" at bounding box center [383, 236] width 111 height 11
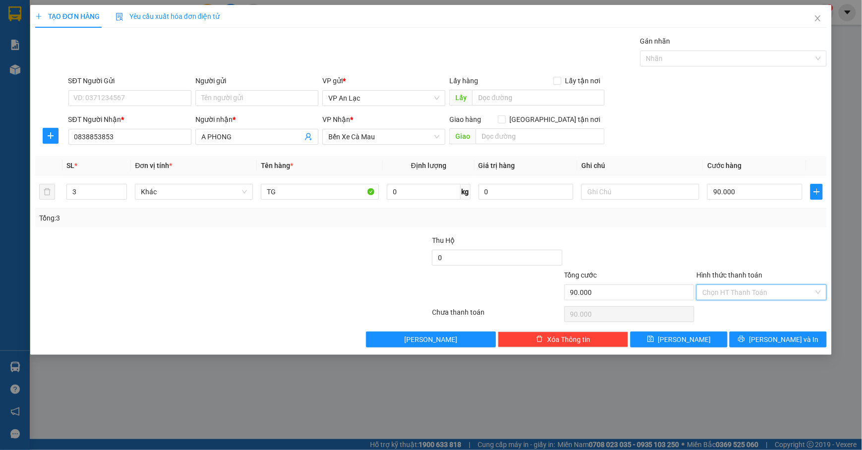
drag, startPoint x: 746, startPoint y: 298, endPoint x: 750, endPoint y: 318, distance: 20.7
click at [746, 297] on input "Hình thức thanh toán" at bounding box center [758, 292] width 112 height 15
click at [746, 316] on div "Tại văn phòng" at bounding box center [762, 313] width 118 height 11
type input "0"
click at [762, 346] on button "[PERSON_NAME] và In" at bounding box center [777, 340] width 97 height 16
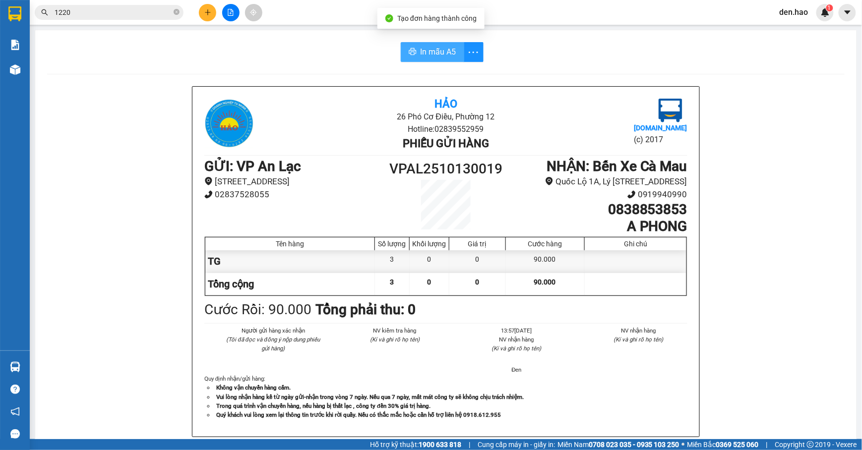
click at [438, 56] on span "In mẫu A5" at bounding box center [438, 52] width 36 height 12
click at [427, 52] on span "In mẫu A5" at bounding box center [438, 52] width 36 height 12
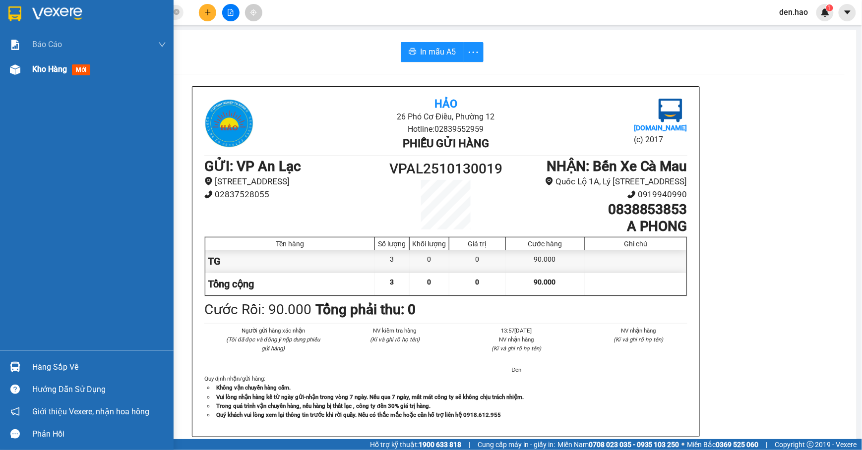
click at [22, 59] on div "Kho hàng mới" at bounding box center [87, 69] width 174 height 25
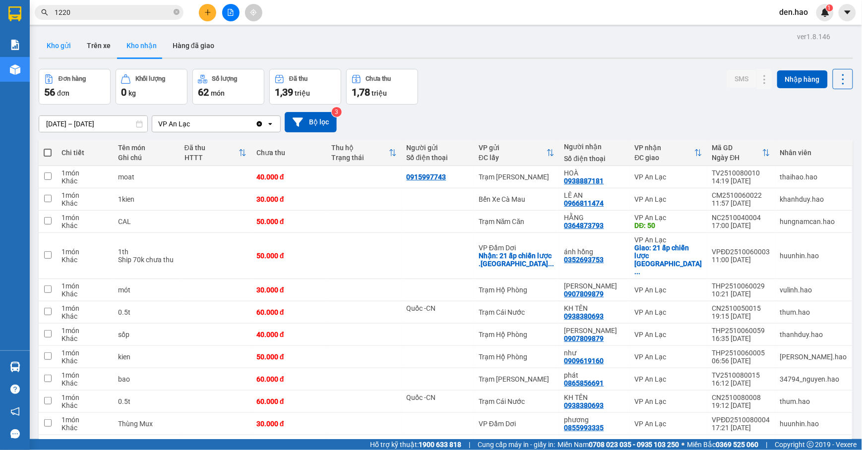
click at [70, 46] on button "Kho gửi" at bounding box center [59, 46] width 40 height 24
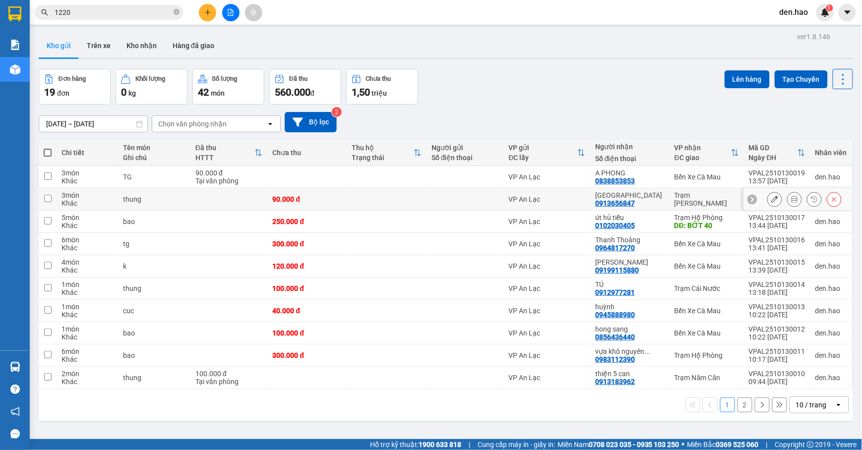
click at [791, 197] on icon at bounding box center [794, 199] width 7 height 7
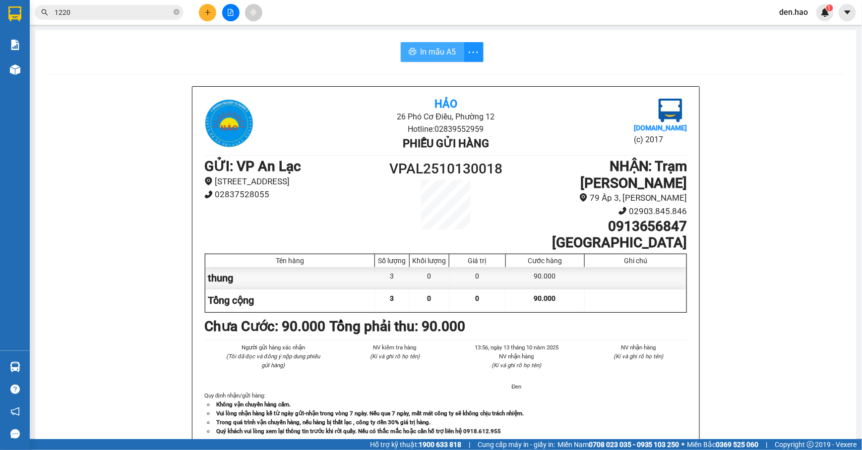
click at [436, 54] on span "In mẫu A5" at bounding box center [438, 52] width 36 height 12
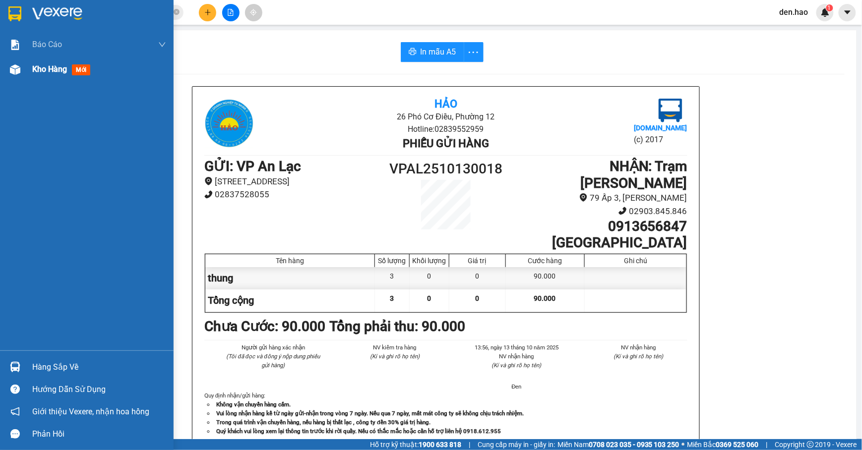
click at [19, 74] on div at bounding box center [14, 69] width 17 height 17
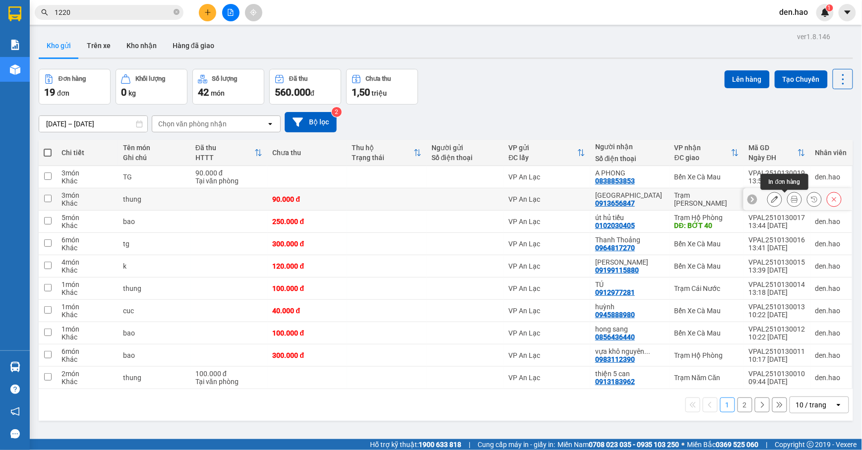
click at [771, 203] on icon at bounding box center [774, 199] width 7 height 7
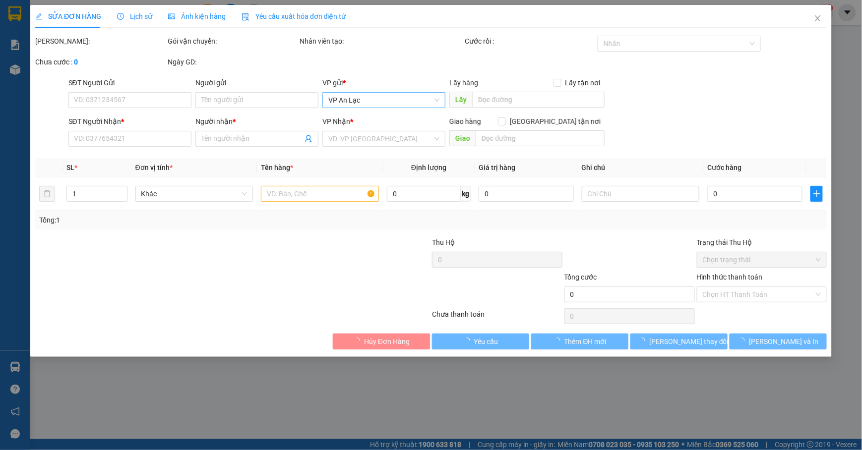
type input "0913656847"
type input "phuong nam"
type input "90.000"
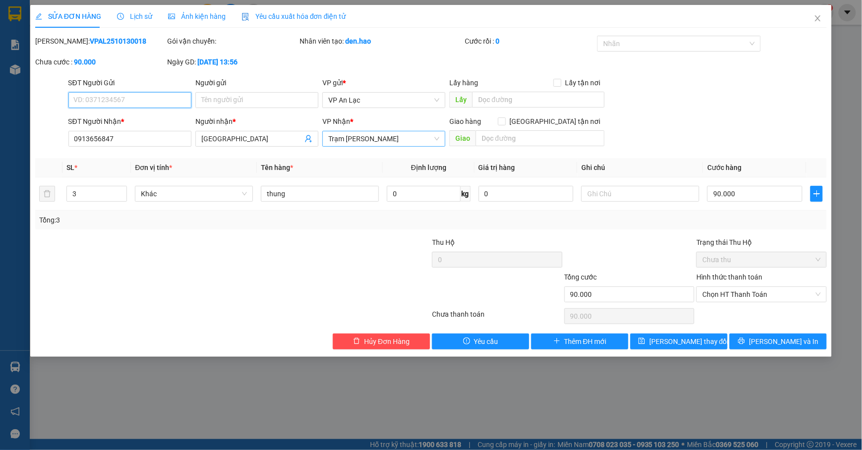
click at [419, 142] on span "Trạm [PERSON_NAME]" at bounding box center [383, 138] width 111 height 15
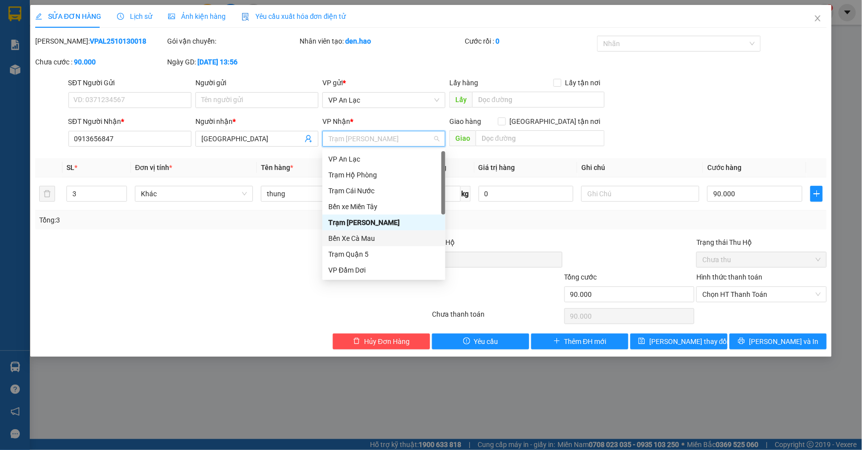
click at [409, 240] on div "Bến Xe Cà Mau" at bounding box center [383, 238] width 111 height 11
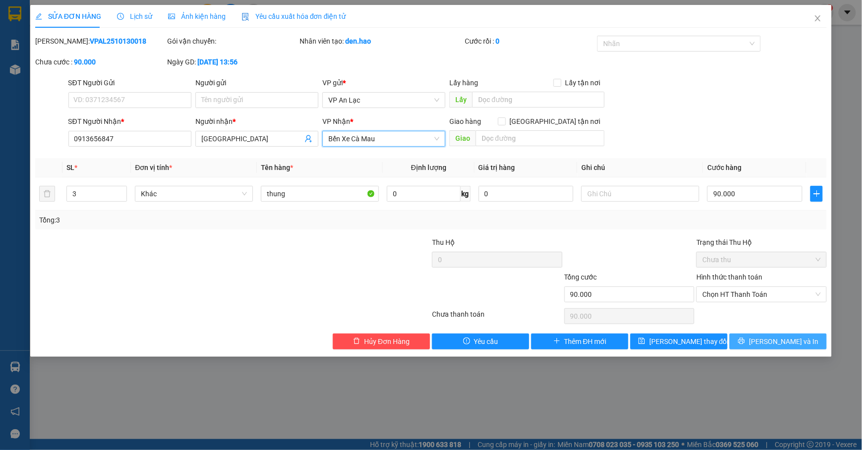
click at [801, 341] on button "[PERSON_NAME] và In" at bounding box center [777, 342] width 97 height 16
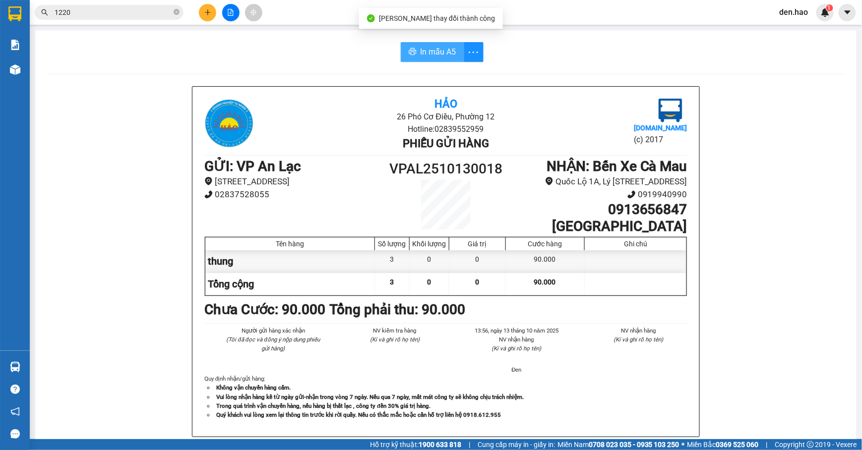
click at [444, 56] on span "In mẫu A5" at bounding box center [438, 52] width 36 height 12
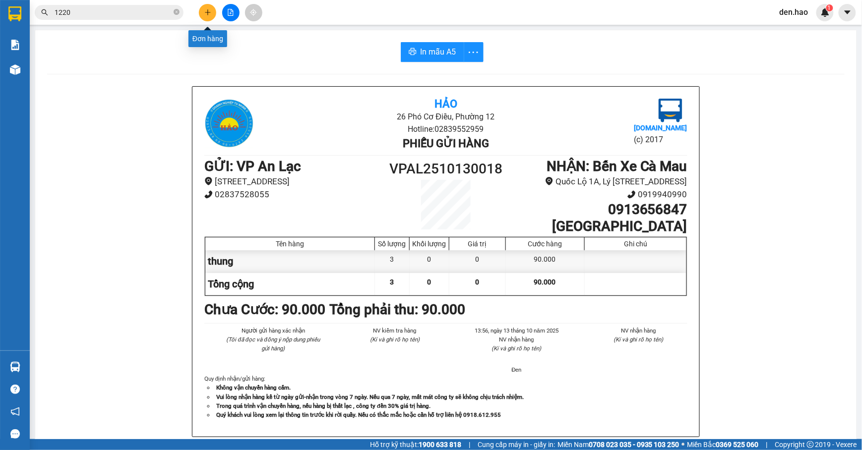
click at [207, 10] on icon "plus" at bounding box center [207, 11] width 0 height 5
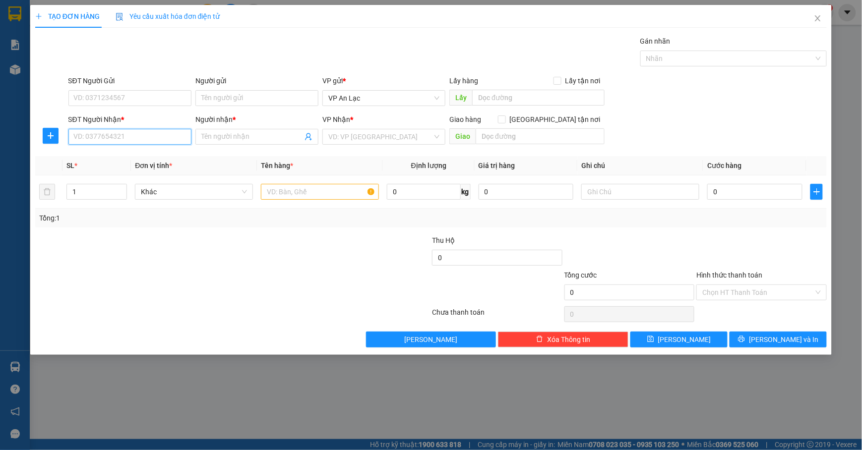
click at [123, 143] on input "SĐT Người Nhận *" at bounding box center [129, 137] width 123 height 16
click at [135, 162] on div "0913836849 - phương 849" at bounding box center [129, 157] width 111 height 11
type input "0913836849"
type input "phương 849"
type input "B 60K"
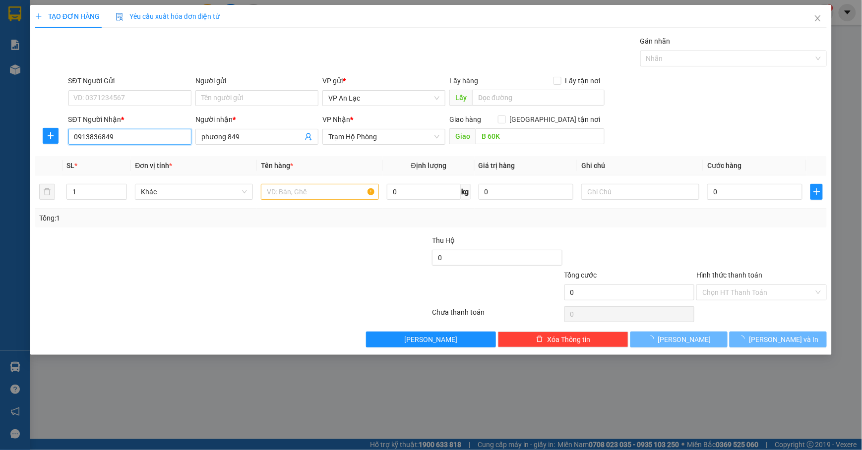
type input "150.000"
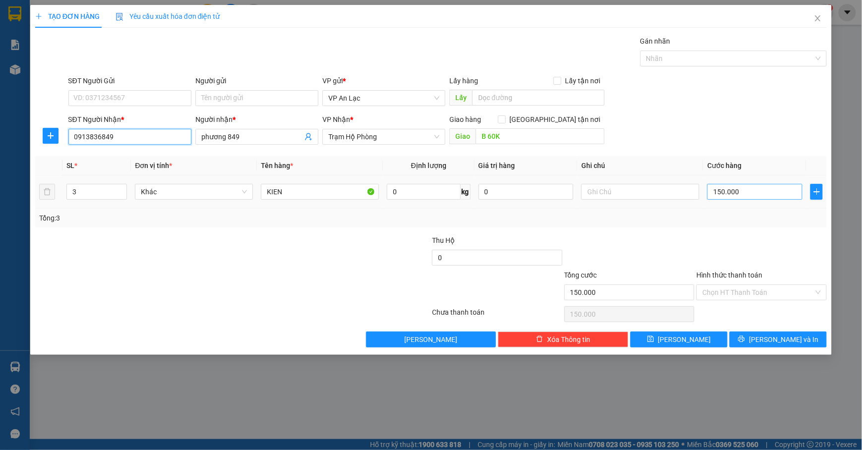
type input "0913836849"
type input "0"
type input "3"
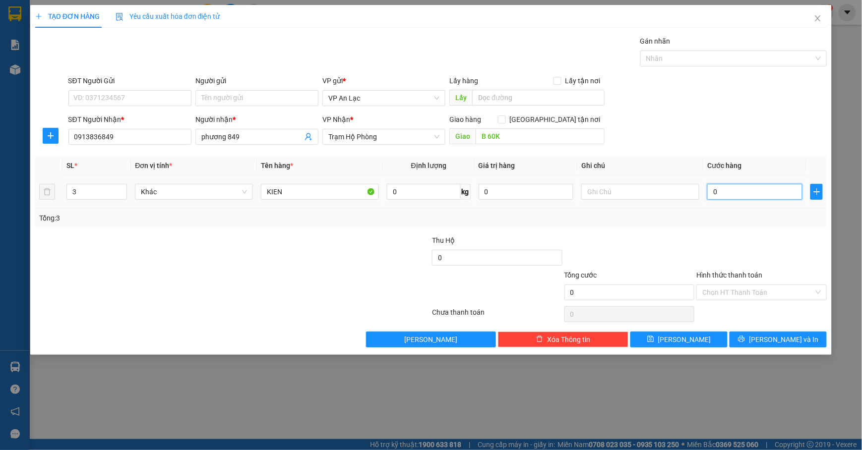
type input "3"
type input "03"
type input "35"
type input "035"
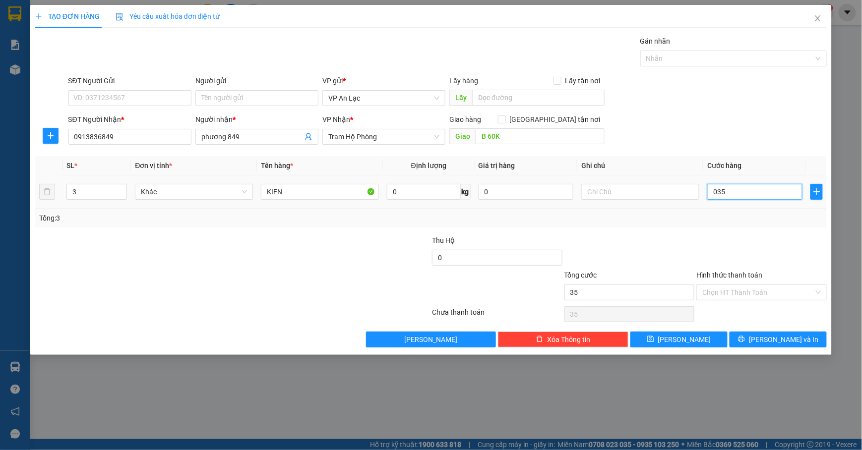
type input "3"
type input "03"
type input "0"
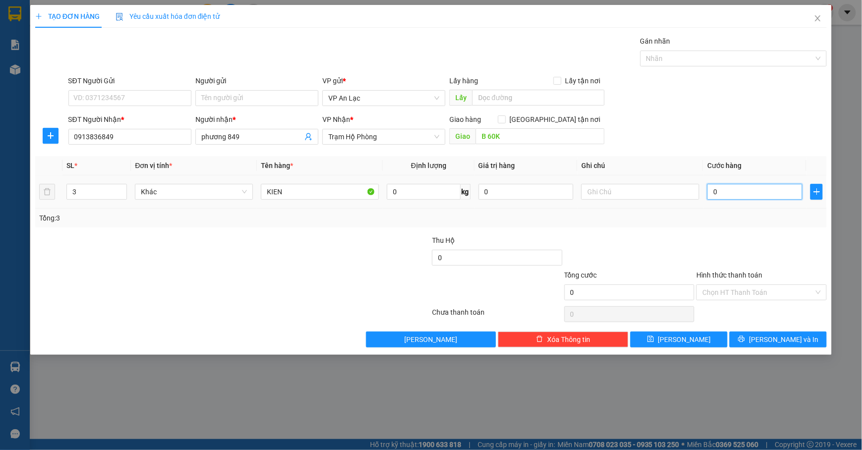
type input "0"
type input "4"
type input "04"
type input "40"
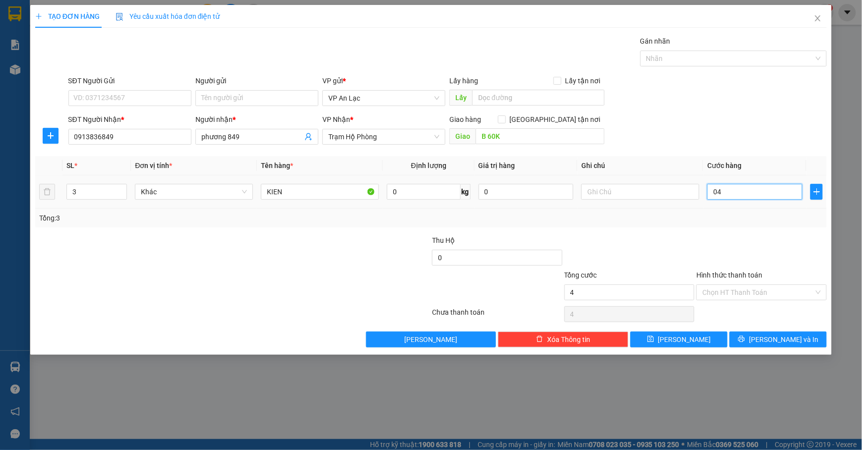
type input "40"
type input "040"
type input "400"
type input "0.400"
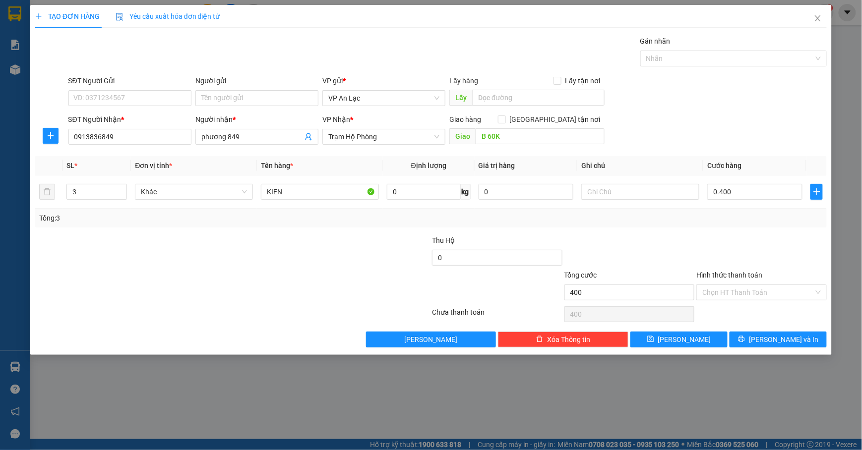
type input "400.000"
click at [758, 133] on div "SĐT Người Nhận * 0913836849 Người nhận * phương 849 VP Nhận * Trạm Hộ Phòng Gia…" at bounding box center [447, 131] width 762 height 35
click at [125, 189] on span "Increase Value" at bounding box center [121, 188] width 11 height 9
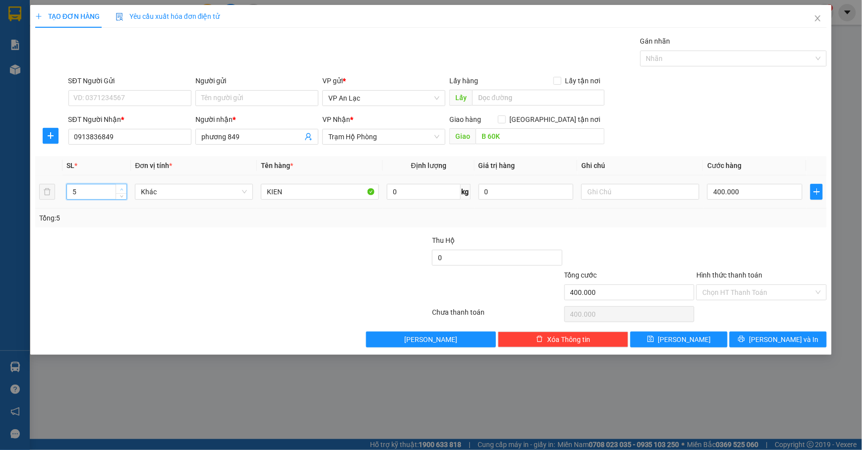
click at [125, 189] on span "Increase Value" at bounding box center [121, 188] width 11 height 9
type input "7"
click at [125, 189] on span "Increase Value" at bounding box center [121, 188] width 11 height 9
click at [544, 139] on input "B 60K" at bounding box center [539, 136] width 128 height 16
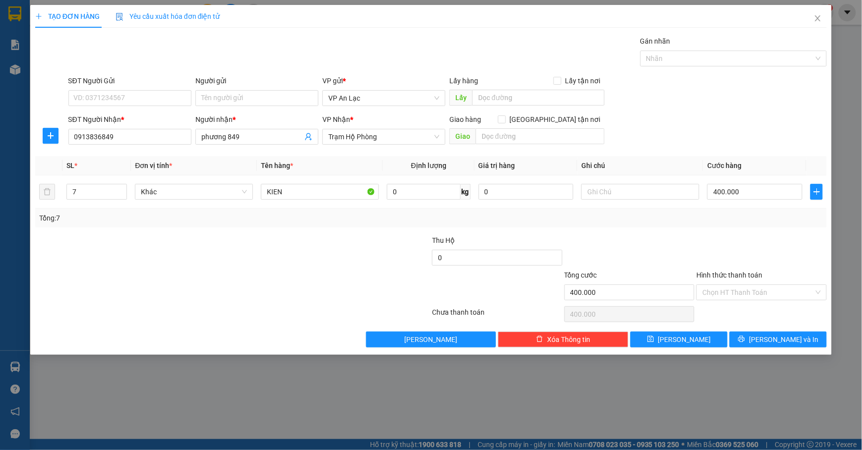
drag, startPoint x: 776, startPoint y: 90, endPoint x: 772, endPoint y: 131, distance: 41.8
click at [776, 85] on div "SĐT Người Gửi VD: 0371234567 Người gửi Tên người gửi VP gửi * VP An Lạc Lấy hàn…" at bounding box center [447, 92] width 762 height 35
click at [772, 335] on button "[PERSON_NAME] và In" at bounding box center [777, 340] width 97 height 16
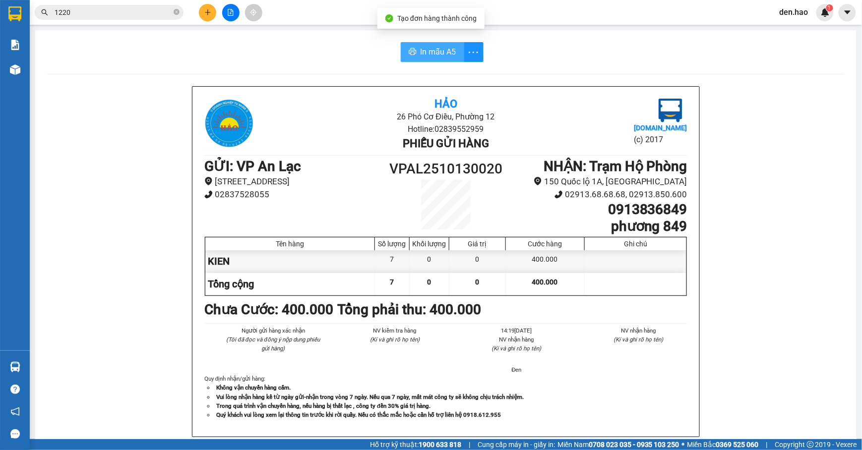
click at [435, 50] on span "In mẫu A5" at bounding box center [438, 52] width 36 height 12
click at [206, 8] on button at bounding box center [207, 12] width 17 height 17
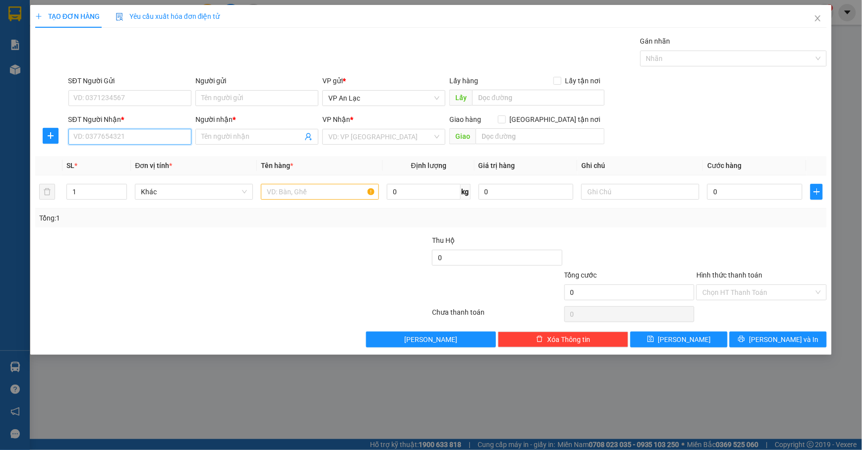
click at [160, 142] on input "SĐT Người Nhận *" at bounding box center [129, 137] width 123 height 16
click at [137, 156] on div "0939923545 - nguyện" at bounding box center [129, 157] width 111 height 11
type input "0939923545"
type input "nguyện"
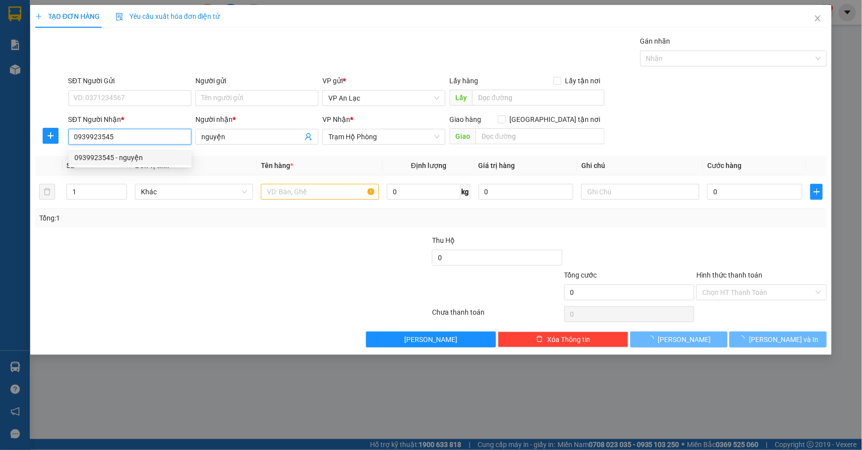
type input "30.000"
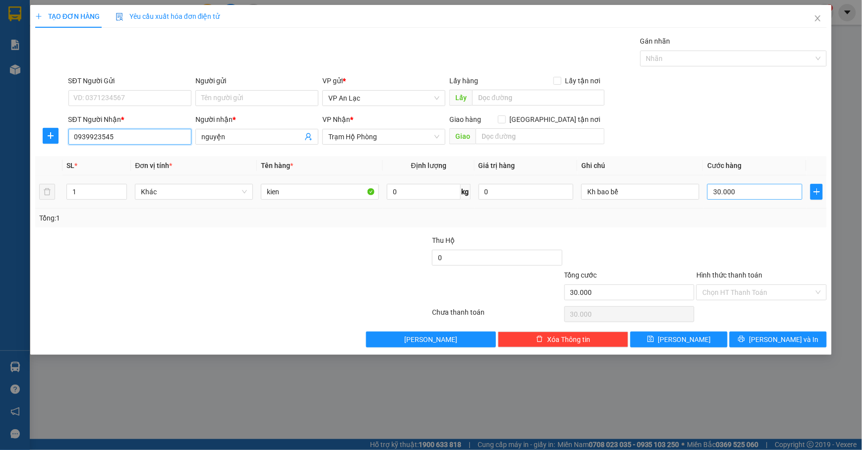
type input "0939923545"
click at [763, 197] on input "30.000" at bounding box center [754, 192] width 95 height 16
type input "0"
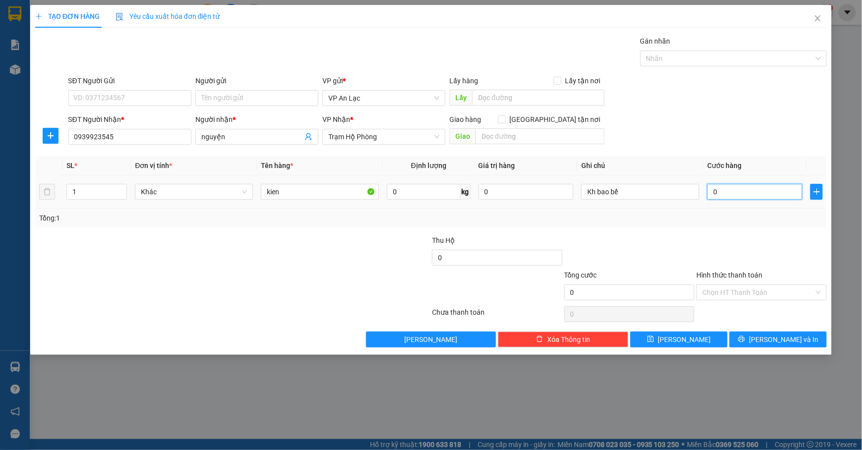
type input "9"
type input "09"
type input "90"
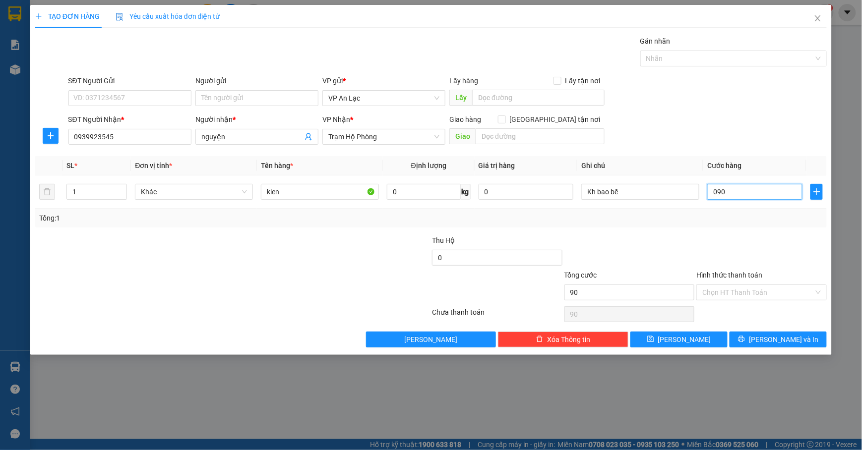
type input "090"
type input "90.000"
click at [748, 128] on div "SĐT Người Nhận * 0939923545 Người nhận * nguyện VP Nhận * Trạm Hộ Phòng Giao hà…" at bounding box center [447, 131] width 762 height 35
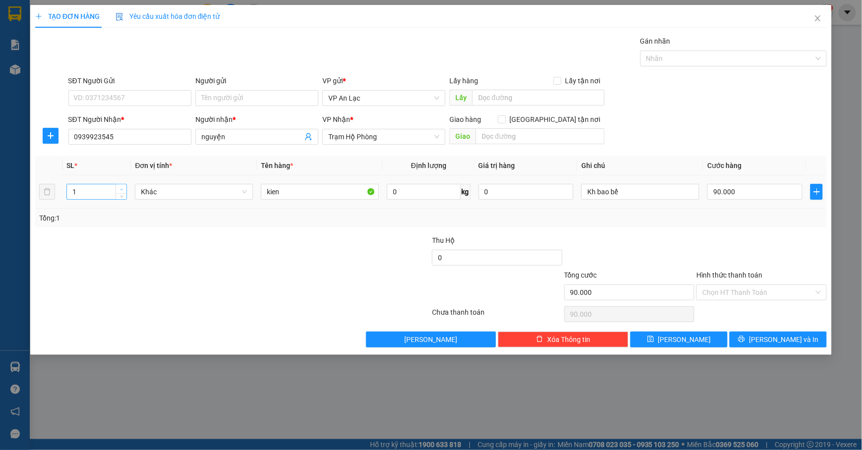
type input "2"
click at [120, 188] on icon "up" at bounding box center [121, 189] width 3 height 3
click at [324, 198] on input "kien" at bounding box center [320, 192] width 118 height 16
type input "k"
type input "tg"
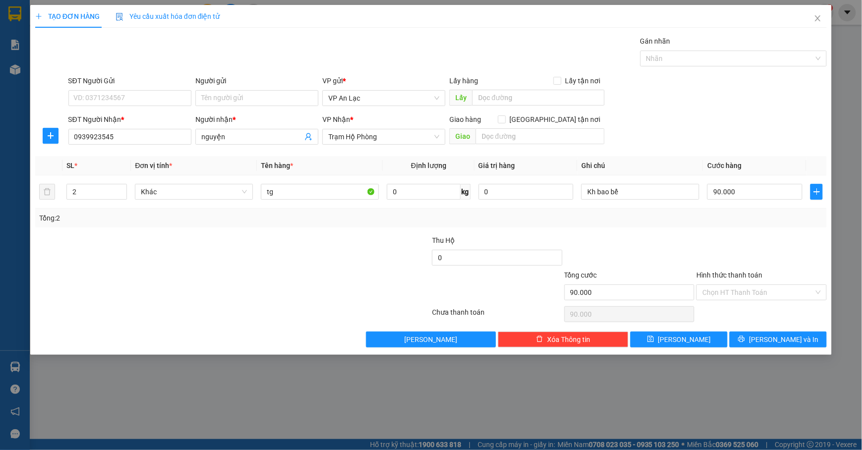
click at [736, 129] on div "SĐT Người Nhận * 0939923545 Người nhận * nguyện VP Nhận * Trạm Hộ Phòng Giao hà…" at bounding box center [447, 131] width 762 height 35
click at [770, 341] on span "[PERSON_NAME] và In" at bounding box center [783, 339] width 69 height 11
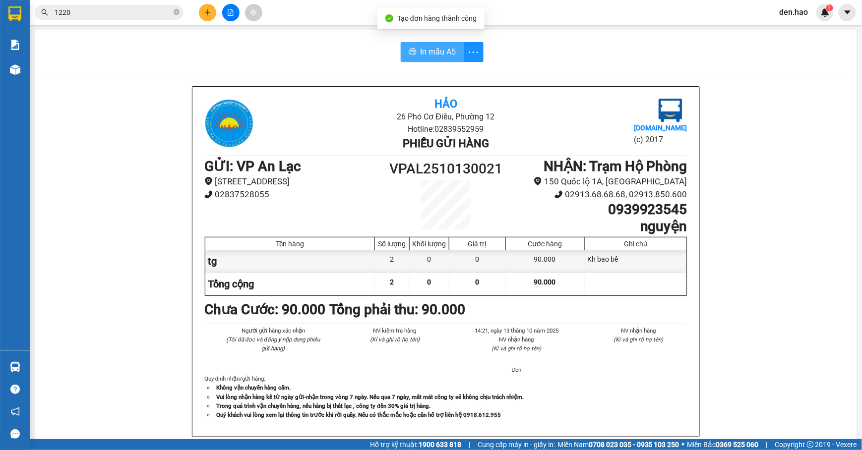
click at [442, 44] on button "In mẫu A5" at bounding box center [432, 52] width 63 height 20
click at [213, 11] on button at bounding box center [207, 12] width 17 height 17
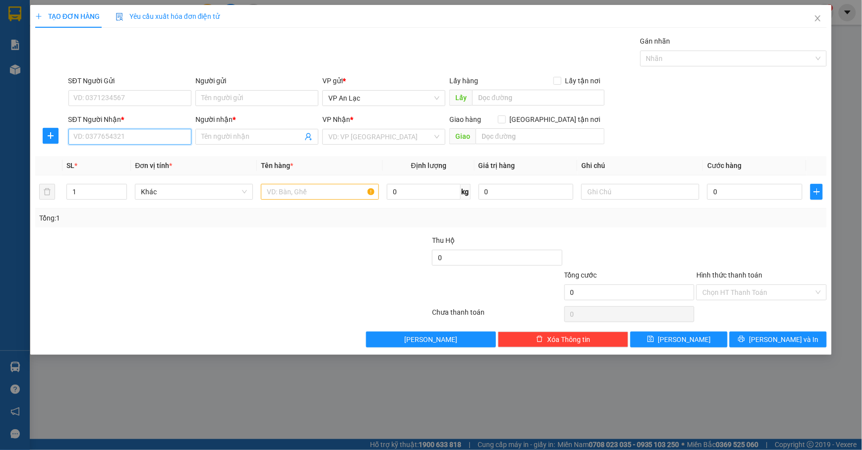
click at [143, 141] on input "SĐT Người Nhận *" at bounding box center [129, 137] width 123 height 16
click at [148, 154] on div "0916541538 - hoàng hà" at bounding box center [130, 157] width 112 height 11
type input "0916541538"
type input "hoàng hà"
type input "50.000"
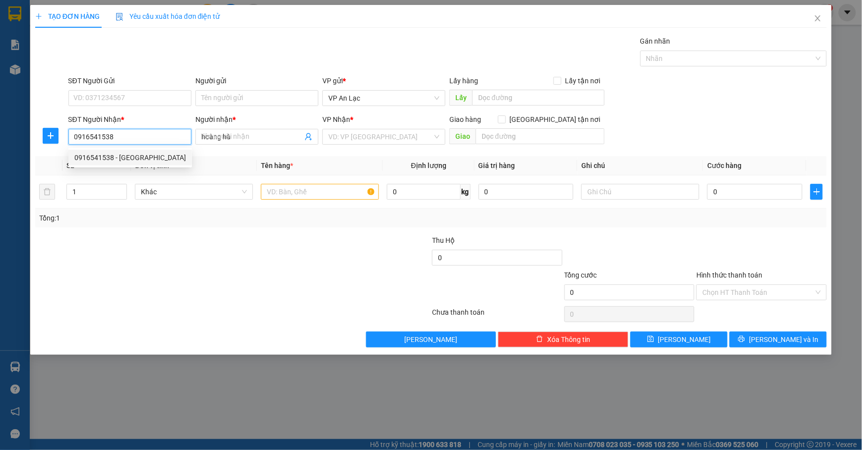
type input "50.000"
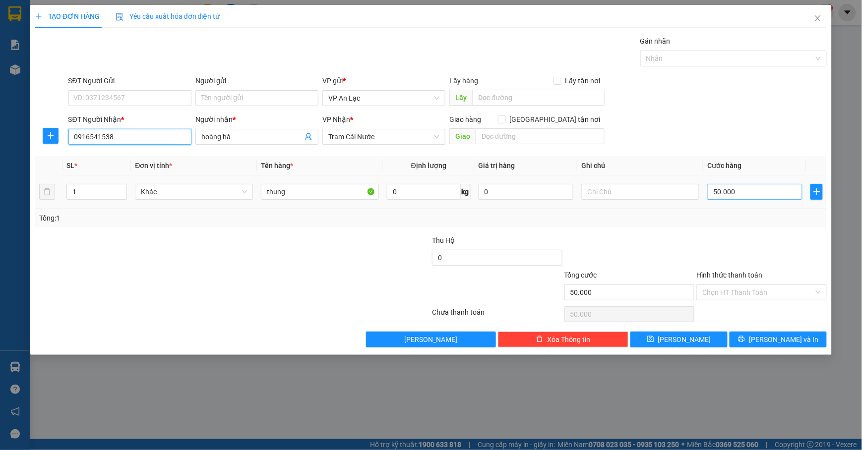
type input "0916541538"
click at [745, 197] on input "50.000" at bounding box center [754, 192] width 95 height 16
type input "0"
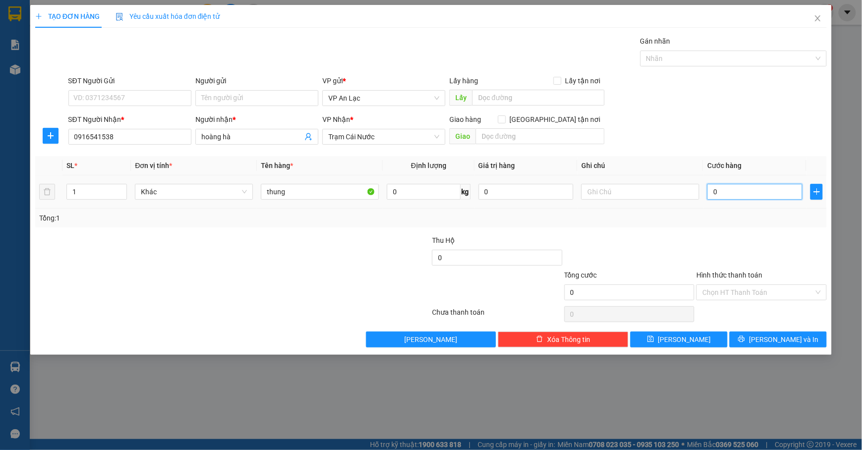
type input "4"
type input "04"
type input "40"
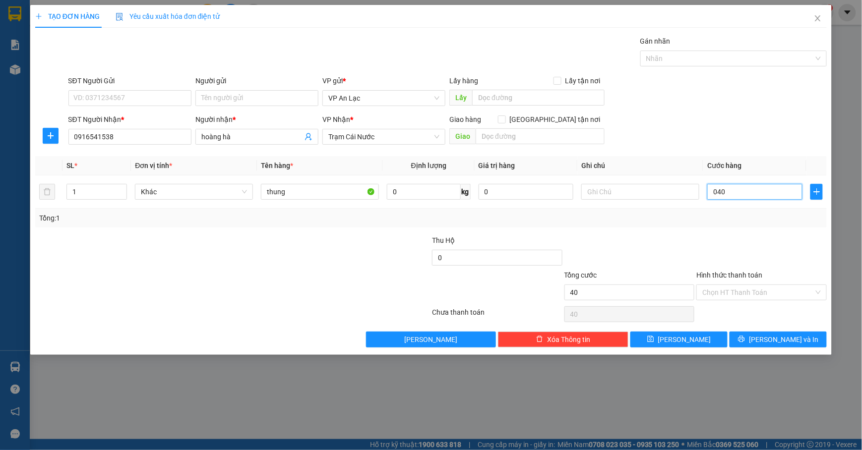
type input "040"
type input "40.000"
click at [733, 252] on div at bounding box center [761, 252] width 132 height 35
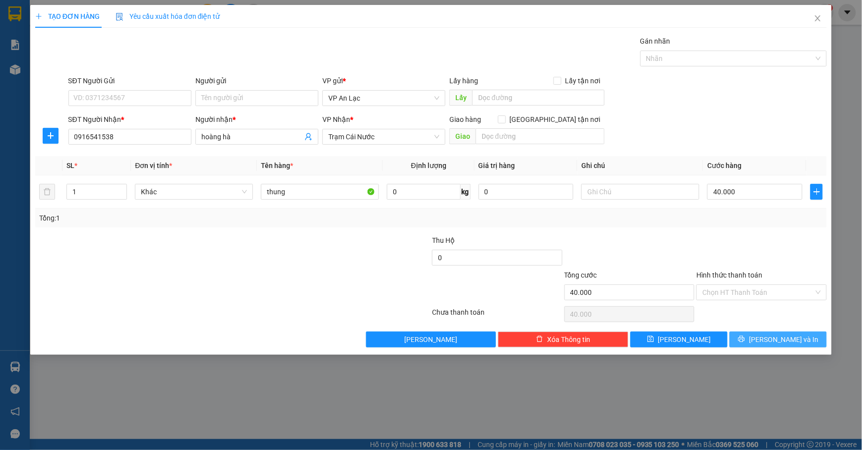
click at [777, 345] on span "[PERSON_NAME] và In" at bounding box center [783, 339] width 69 height 11
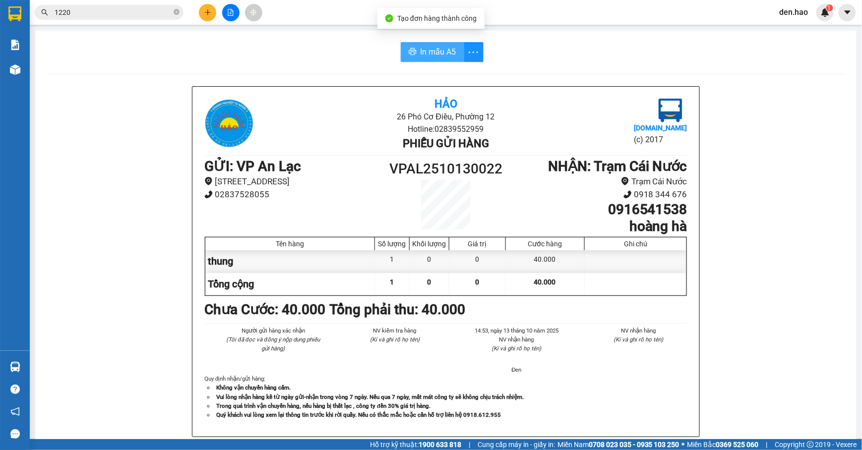
click at [401, 54] on button "In mẫu A5" at bounding box center [432, 52] width 63 height 20
click at [277, 176] on li "[STREET_ADDRESS]" at bounding box center [294, 181] width 181 height 13
click at [207, 11] on icon "plus" at bounding box center [207, 12] width 7 height 7
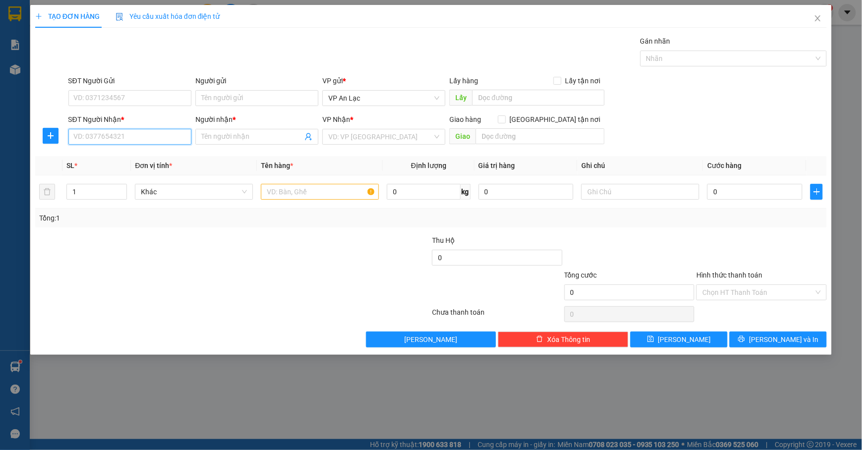
click at [109, 133] on input "SĐT Người Nhận *" at bounding box center [129, 137] width 123 height 16
type input "0000000000"
click at [251, 137] on input "Người nhận *" at bounding box center [251, 136] width 101 height 11
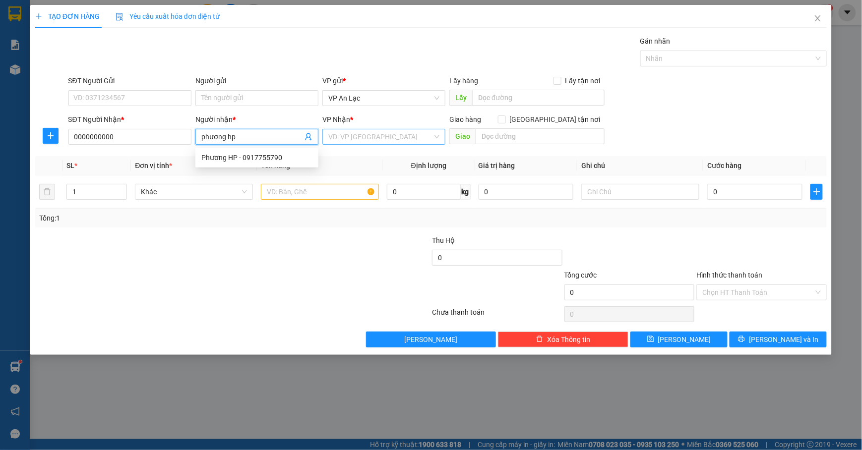
type input "phương hp"
click at [338, 141] on input "search" at bounding box center [380, 136] width 104 height 15
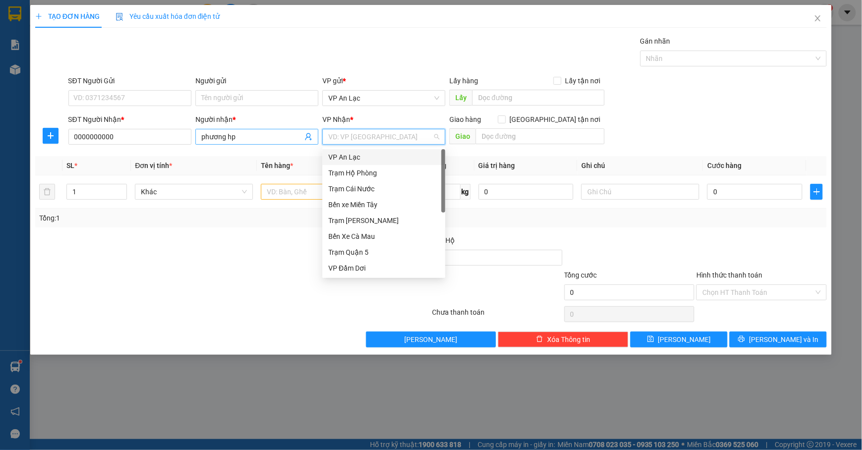
click at [294, 134] on input "phương hp" at bounding box center [251, 136] width 101 height 11
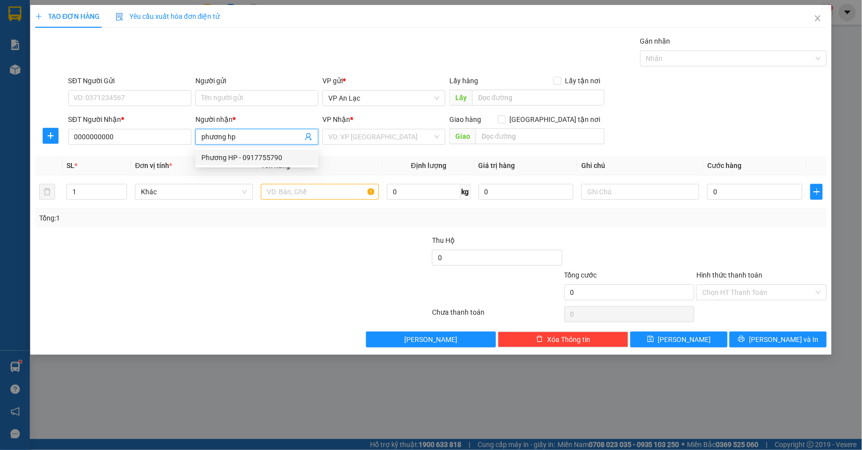
click at [286, 155] on div "Phương HP - 0917755790" at bounding box center [256, 157] width 111 height 11
type input "0917755790"
type input "Phương HP"
click at [387, 133] on input "search" at bounding box center [380, 136] width 104 height 15
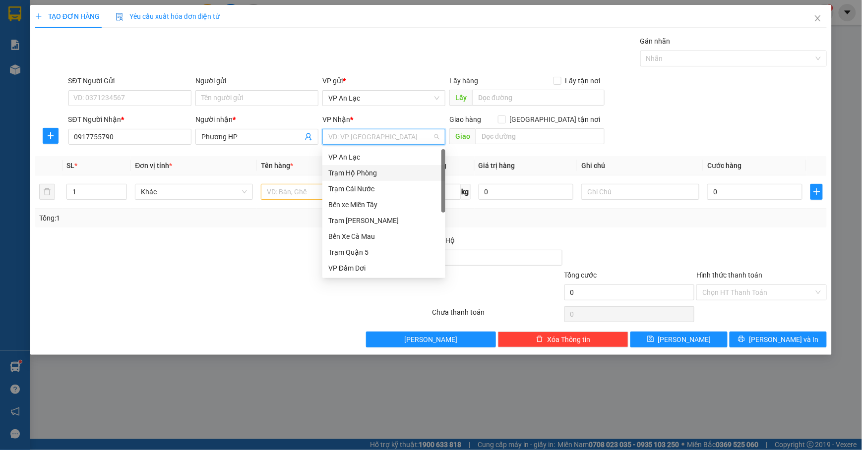
click at [392, 173] on div "Trạm Hộ Phòng" at bounding box center [383, 173] width 111 height 11
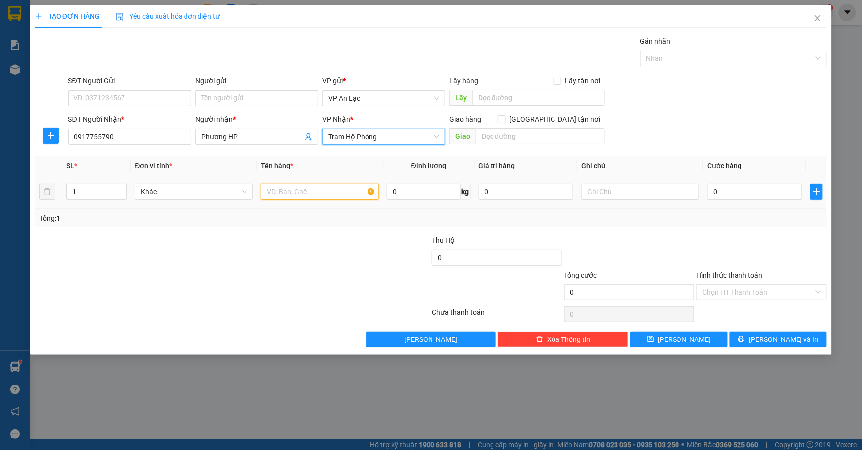
click at [329, 192] on input "text" at bounding box center [320, 192] width 118 height 16
type input "tg"
click at [122, 184] on div "2" at bounding box center [96, 192] width 60 height 16
click at [123, 184] on div "2" at bounding box center [96, 192] width 60 height 16
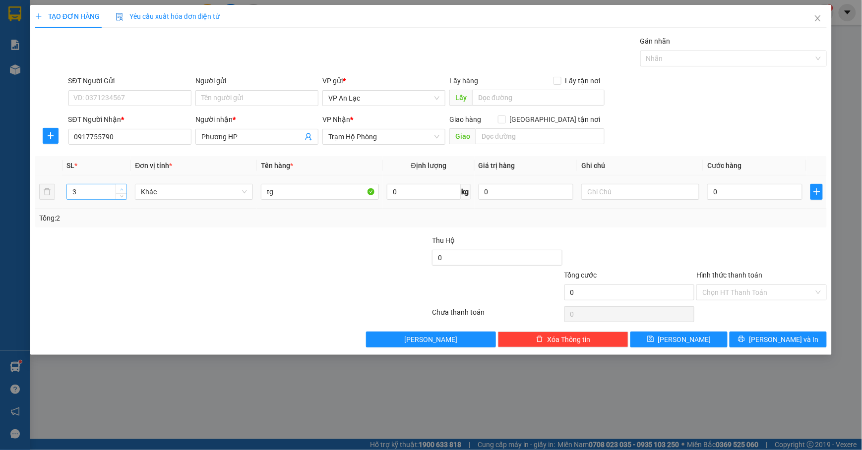
click at [122, 188] on icon "up" at bounding box center [121, 189] width 3 height 3
type input "4"
click at [122, 188] on icon "up" at bounding box center [121, 189] width 3 height 3
click at [764, 190] on input "0" at bounding box center [754, 192] width 95 height 16
type input "1"
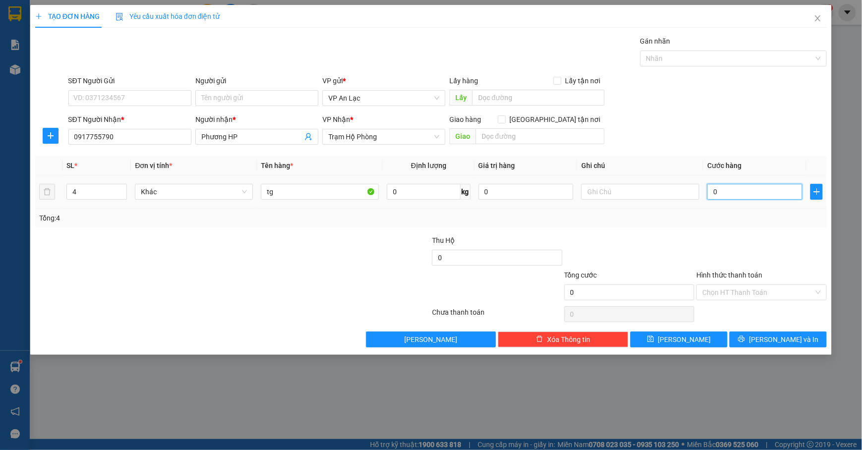
type input "1"
type input "15"
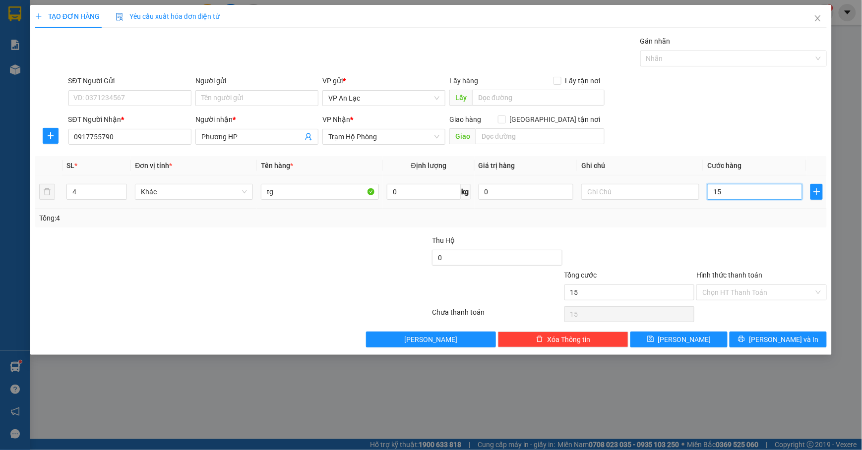
type input "150"
type input "15"
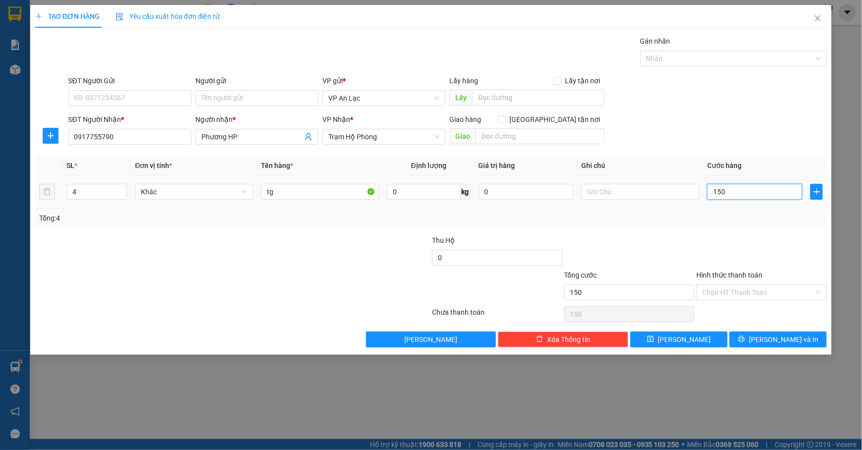
type input "15"
type input "1"
type input "0"
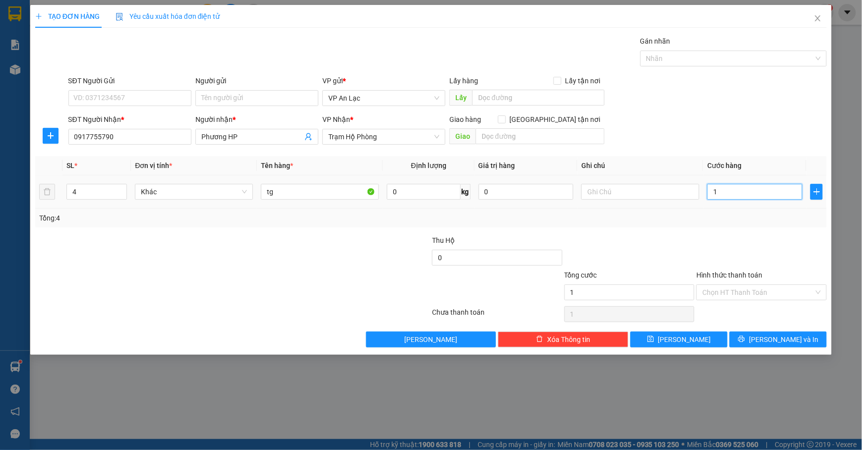
type input "0"
type input "02"
type input "2"
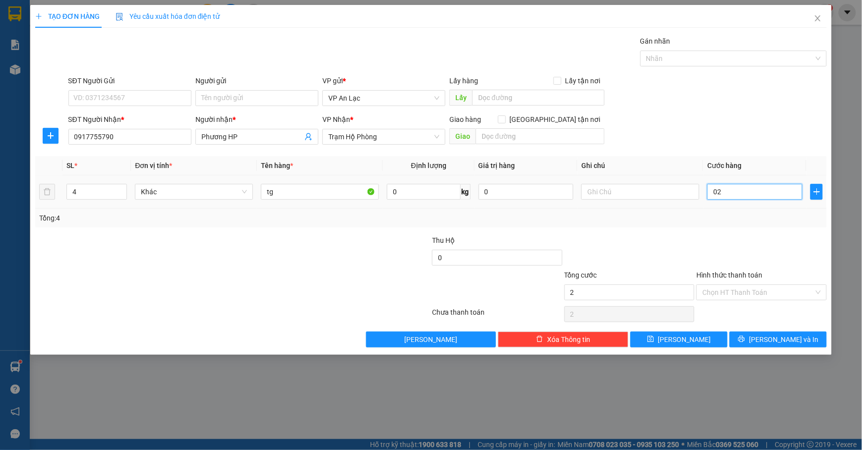
type input "025"
click at [730, 84] on div "SĐT Người Gửi VD: 0371234567 Người gửi Tên người gửi VP gửi * VP An Lạc Lấy hàn…" at bounding box center [447, 92] width 762 height 35
click at [608, 197] on input "text" at bounding box center [640, 192] width 118 height 16
click at [780, 343] on span "[PERSON_NAME] và In" at bounding box center [783, 339] width 69 height 11
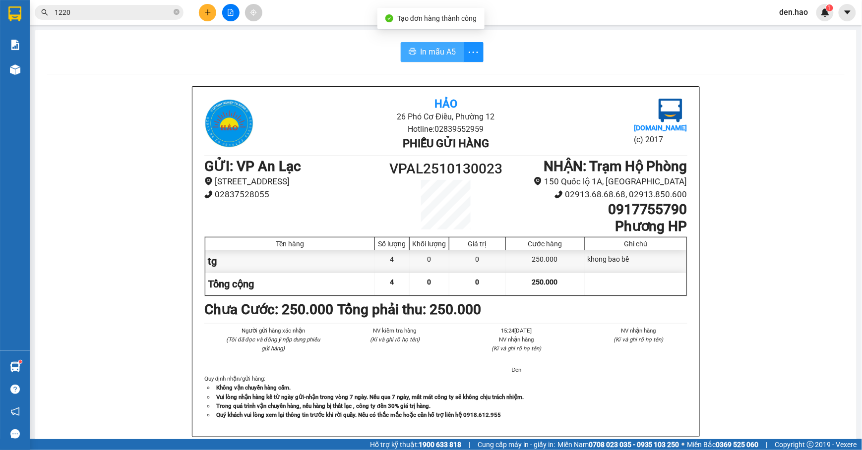
click at [404, 46] on button "In mẫu A5" at bounding box center [432, 52] width 63 height 20
click at [444, 48] on span "In mẫu A5" at bounding box center [438, 52] width 36 height 12
click at [204, 14] on icon "plus" at bounding box center [207, 12] width 7 height 7
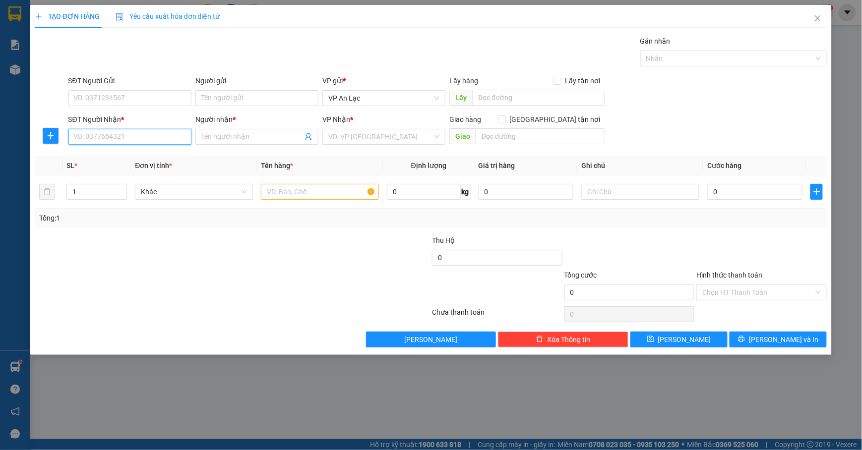
click at [155, 141] on input "SĐT Người Nhận *" at bounding box center [129, 137] width 123 height 16
click at [146, 163] on div "0945481071 - NAL" at bounding box center [129, 157] width 111 height 11
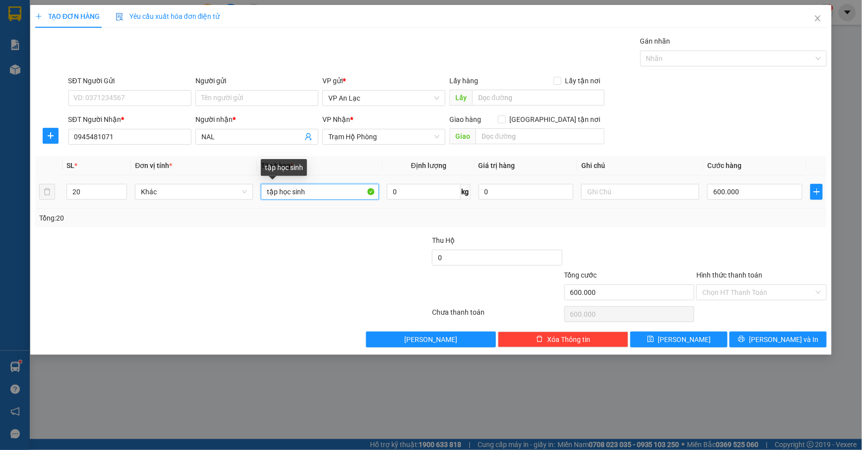
click at [326, 193] on input "tập học sinh" at bounding box center [320, 192] width 118 height 16
click at [762, 197] on input "600.000" at bounding box center [754, 192] width 95 height 16
click at [694, 131] on div "SĐT Người Nhận * 0945481071 Người nhận * NAL VP Nhận * Trạm Hộ Phòng Giao hàng …" at bounding box center [447, 131] width 762 height 35
click at [121, 197] on icon "down" at bounding box center [121, 194] width 3 height 3
click at [147, 272] on div at bounding box center [166, 287] width 264 height 35
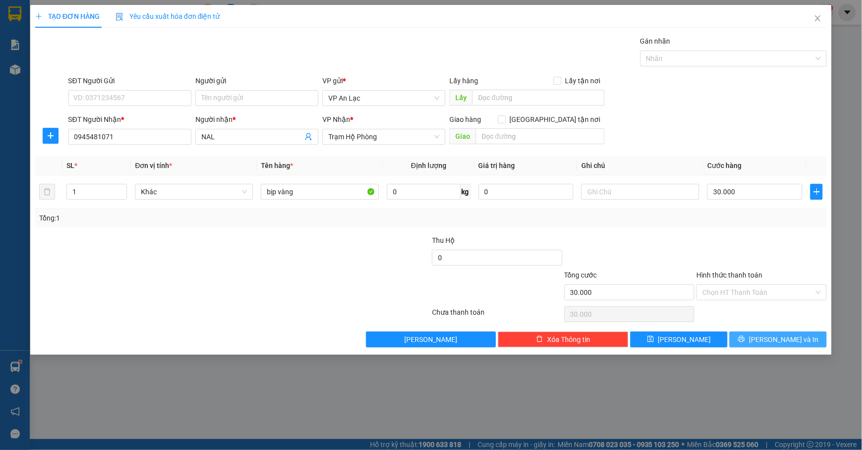
click at [786, 338] on span "[PERSON_NAME] và In" at bounding box center [783, 339] width 69 height 11
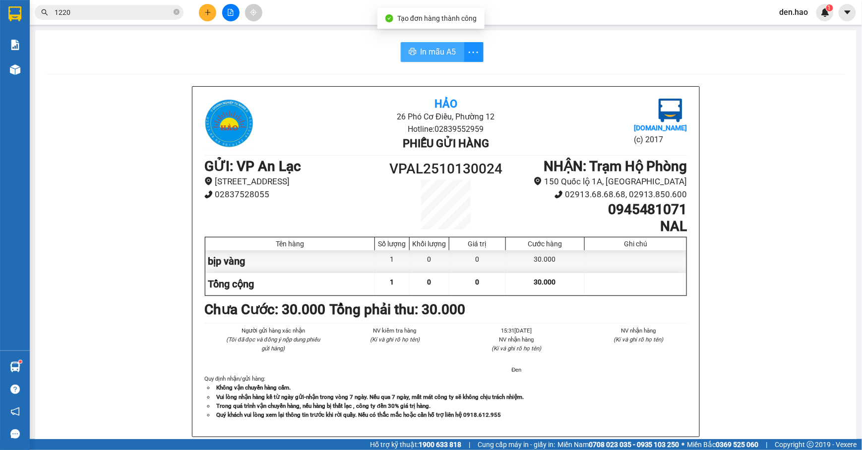
click at [412, 50] on button "In mẫu A5" at bounding box center [432, 52] width 63 height 20
drag, startPoint x: 729, startPoint y: 60, endPoint x: 676, endPoint y: 402, distance: 345.6
click at [676, 402] on li "Vui lòng nhận hàng kể từ ngày gửi-nhận trong vòng 7 ngày. Nếu qua 7 ngày, mất m…" at bounding box center [450, 397] width 473 height 9
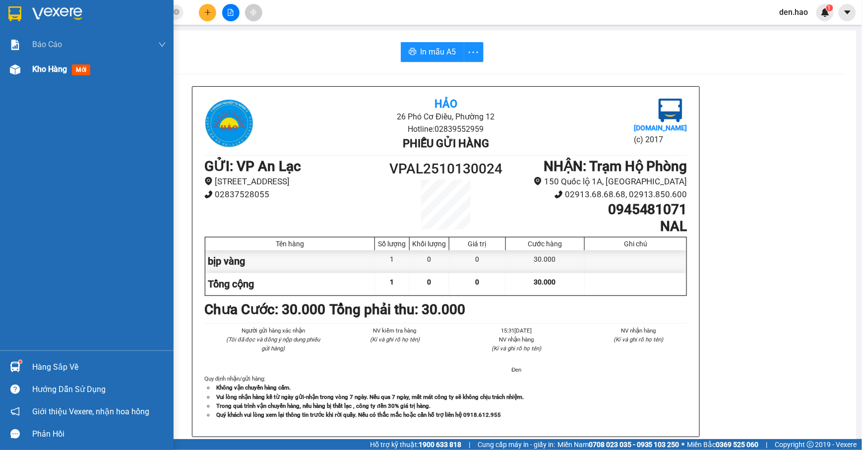
click at [21, 68] on div at bounding box center [14, 69] width 17 height 17
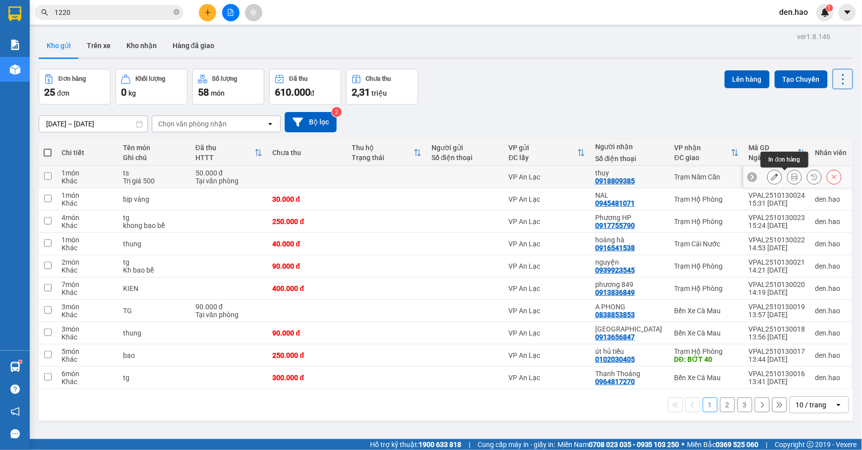
click at [791, 176] on icon at bounding box center [794, 177] width 7 height 7
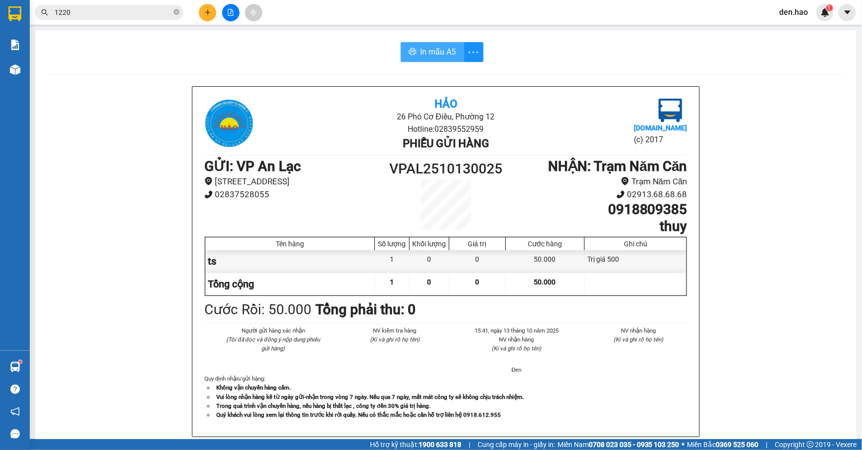
click at [443, 58] on span "In mẫu A5" at bounding box center [438, 52] width 36 height 12
click at [207, 9] on icon "plus" at bounding box center [207, 12] width 7 height 7
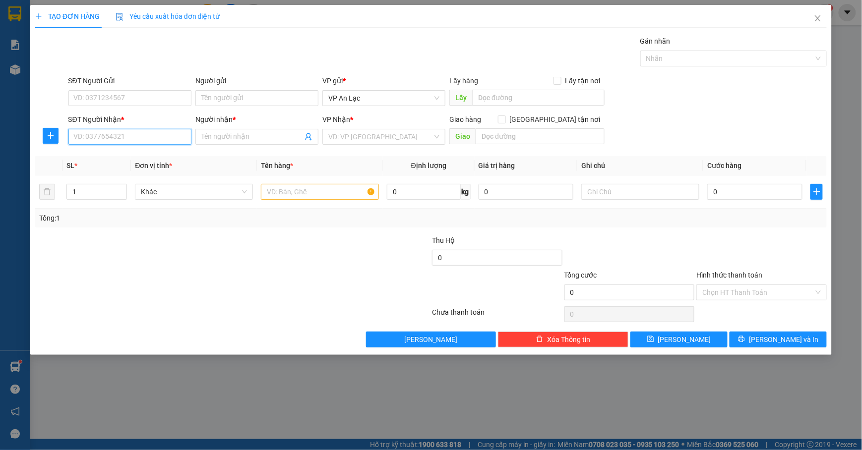
click at [127, 142] on input "SĐT Người Nhận *" at bounding box center [129, 137] width 123 height 16
click at [145, 158] on div "0908030999 - thùy" at bounding box center [129, 157] width 111 height 11
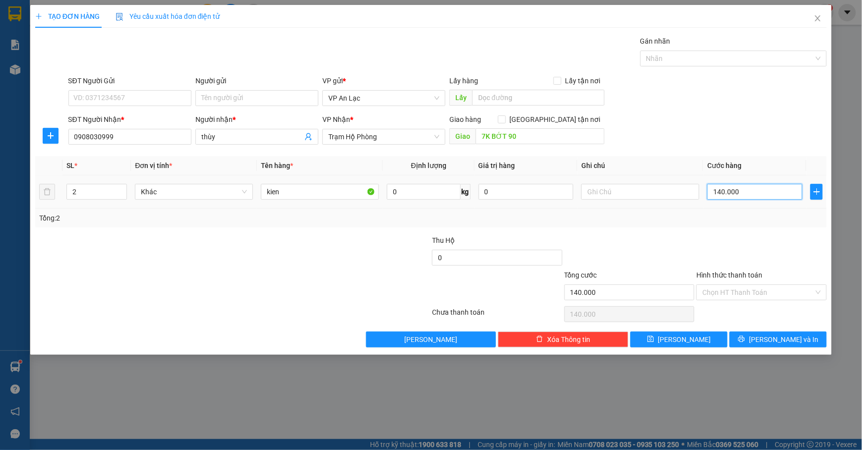
click at [752, 197] on input "140.000" at bounding box center [754, 192] width 95 height 16
click at [764, 246] on div at bounding box center [761, 252] width 132 height 35
click at [135, 139] on input "0908030999" at bounding box center [129, 137] width 123 height 16
click at [223, 138] on input "thùy" at bounding box center [251, 136] width 101 height 11
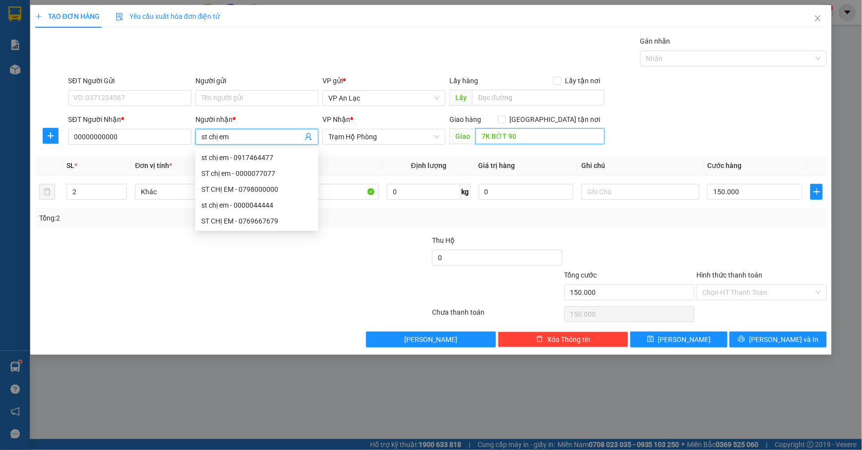
click at [528, 131] on input "7K BỚT 90" at bounding box center [539, 136] width 128 height 16
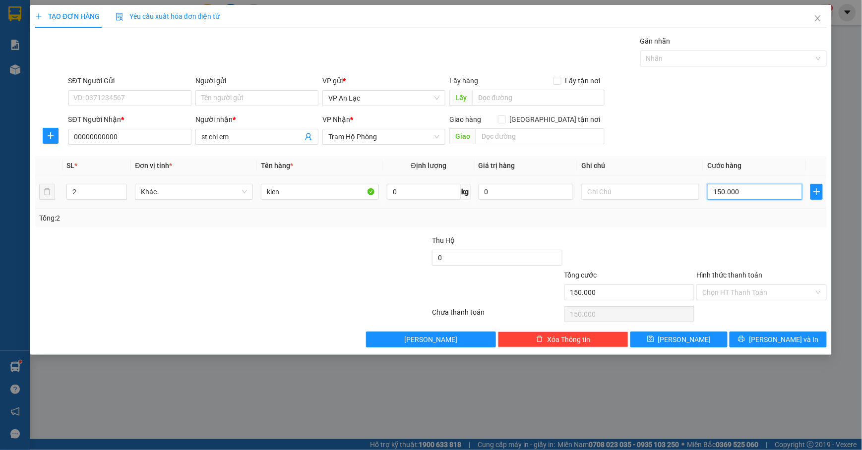
click at [773, 193] on input "150.000" at bounding box center [754, 192] width 95 height 16
click at [664, 90] on div "SĐT Người Gửi VD: 0371234567 Người gửi Tên người gửi VP gửi * VP An Lạc Lấy hàn…" at bounding box center [447, 92] width 762 height 35
drag, startPoint x: 767, startPoint y: 338, endPoint x: 750, endPoint y: 326, distance: 21.7
click at [765, 338] on button "[PERSON_NAME] và In" at bounding box center [777, 340] width 97 height 16
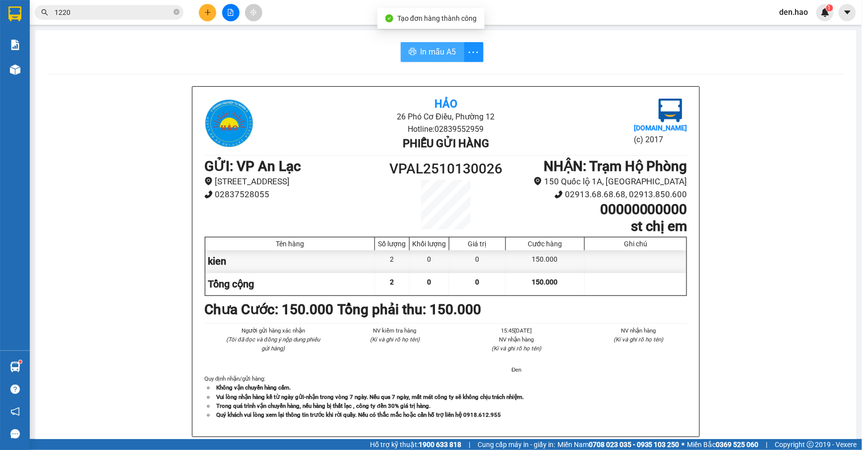
drag, startPoint x: 414, startPoint y: 56, endPoint x: 616, endPoint y: 167, distance: 229.6
click at [413, 58] on button "In mẫu A5" at bounding box center [432, 52] width 63 height 20
drag, startPoint x: 414, startPoint y: 52, endPoint x: 535, endPoint y: 110, distance: 133.9
click at [415, 54] on button "In mẫu A5" at bounding box center [432, 52] width 63 height 20
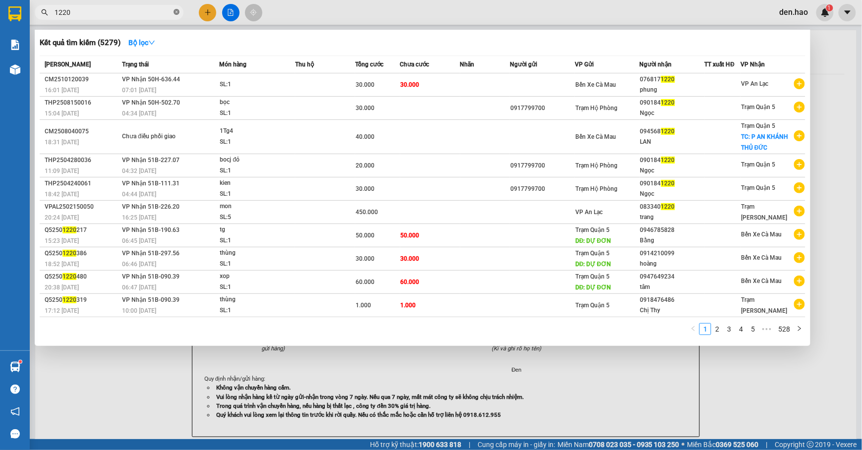
click at [174, 12] on icon "close-circle" at bounding box center [177, 12] width 6 height 6
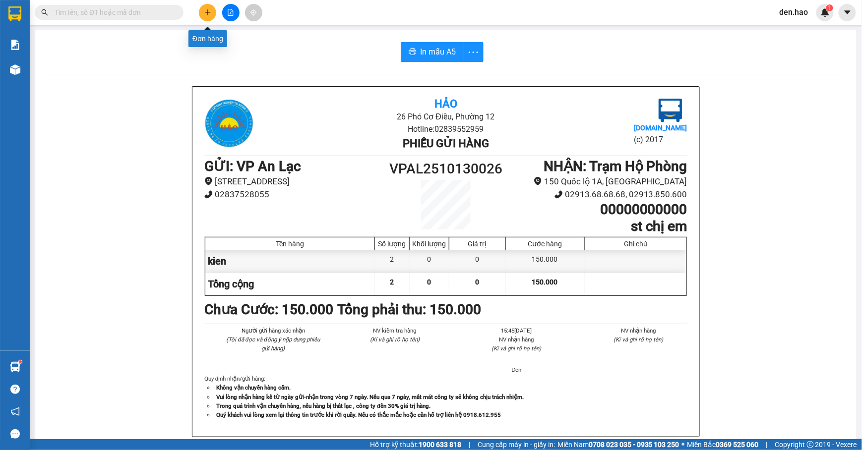
click at [205, 14] on icon "plus" at bounding box center [207, 12] width 7 height 7
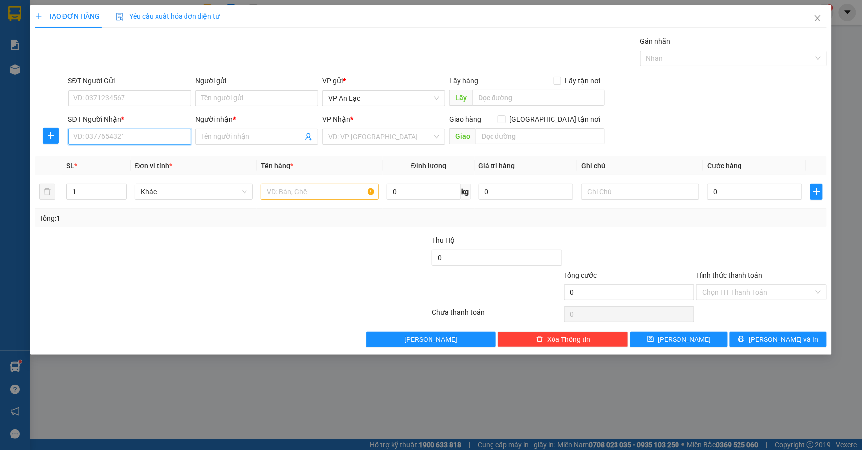
click at [144, 131] on input "SĐT Người Nhận *" at bounding box center [129, 137] width 123 height 16
click at [138, 155] on div "0948224133 - lâm đồ lạn" at bounding box center [129, 157] width 111 height 11
click at [844, 226] on div "TẠO ĐƠN HÀNG Yêu cầu xuất hóa đơn điện tử Transit Pickup Surcharge Ids Transit …" at bounding box center [431, 225] width 862 height 450
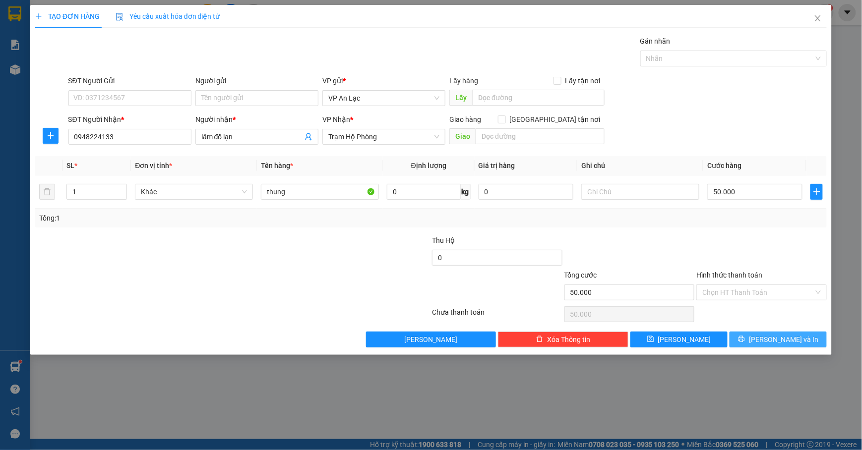
click at [745, 340] on icon "printer" at bounding box center [741, 339] width 6 height 6
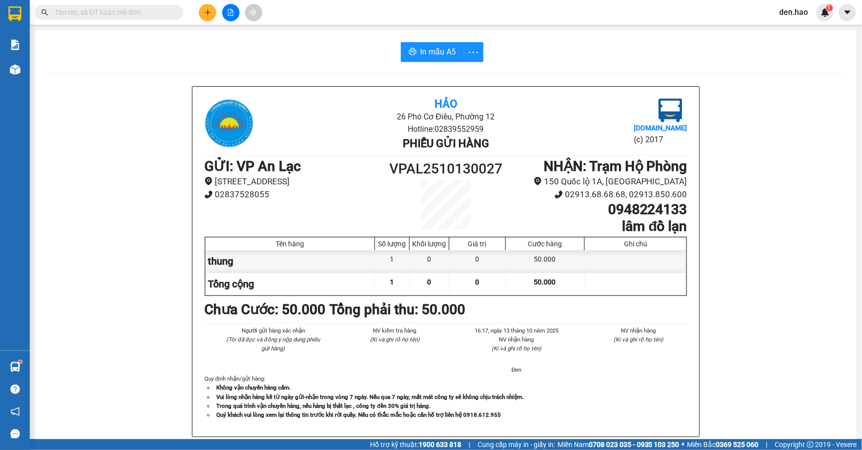
click at [427, 42] on div "In mẫu A5 Hảo 26 Phó Cơ Điều, Phường 12 Hotline: 02839552959 Phiếu gửi hàng Vex…" at bounding box center [445, 412] width 821 height 765
click at [426, 50] on span "In mẫu A5" at bounding box center [438, 52] width 36 height 12
click at [423, 51] on span "In mẫu A5" at bounding box center [438, 52] width 36 height 12
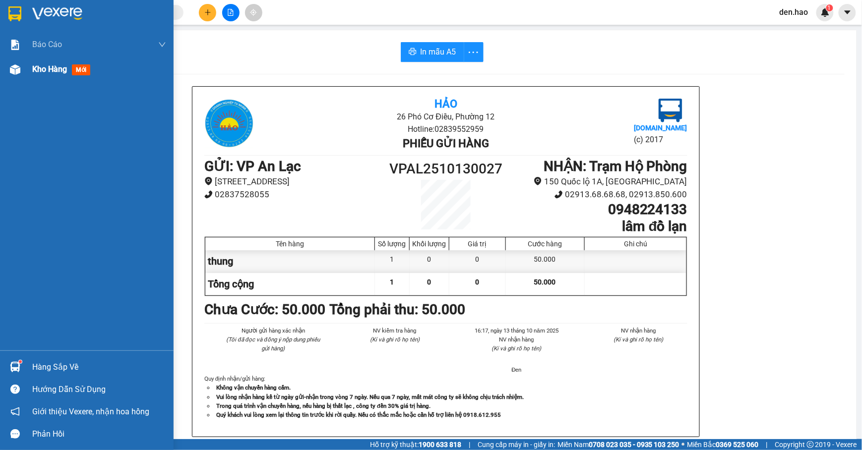
click at [82, 71] on span "mới" at bounding box center [81, 69] width 18 height 11
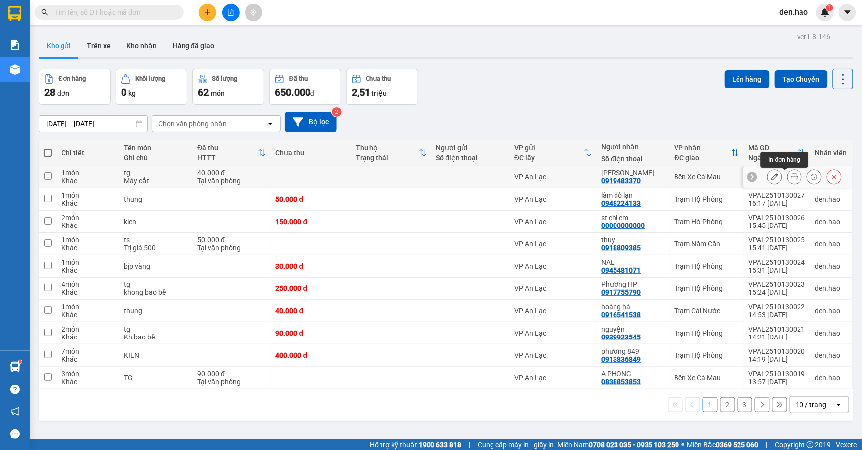
click at [787, 176] on button at bounding box center [794, 177] width 14 height 17
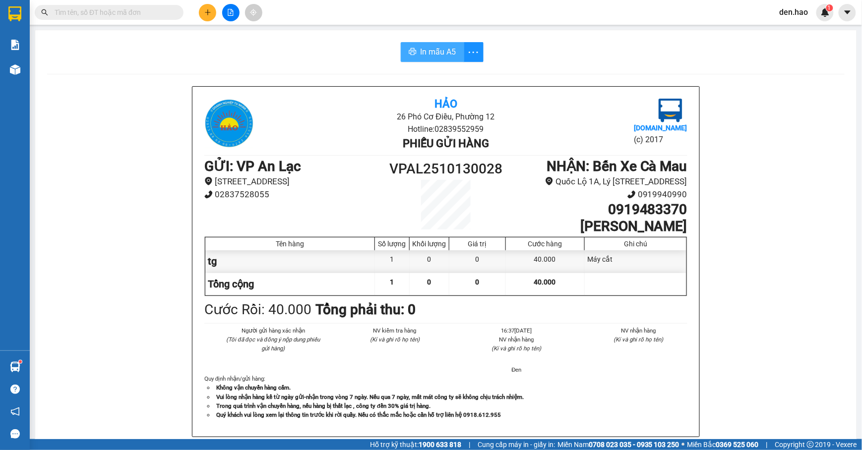
click at [403, 52] on button "In mẫu A5" at bounding box center [432, 52] width 63 height 20
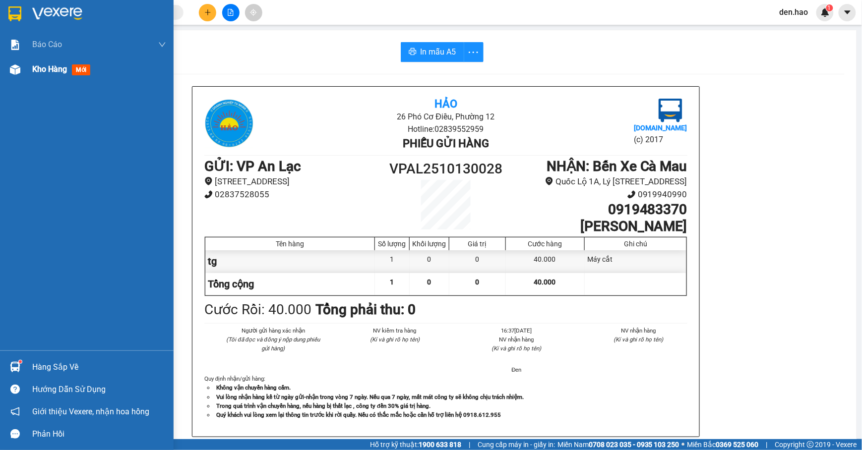
click at [59, 64] on span "Kho hàng" at bounding box center [49, 68] width 35 height 9
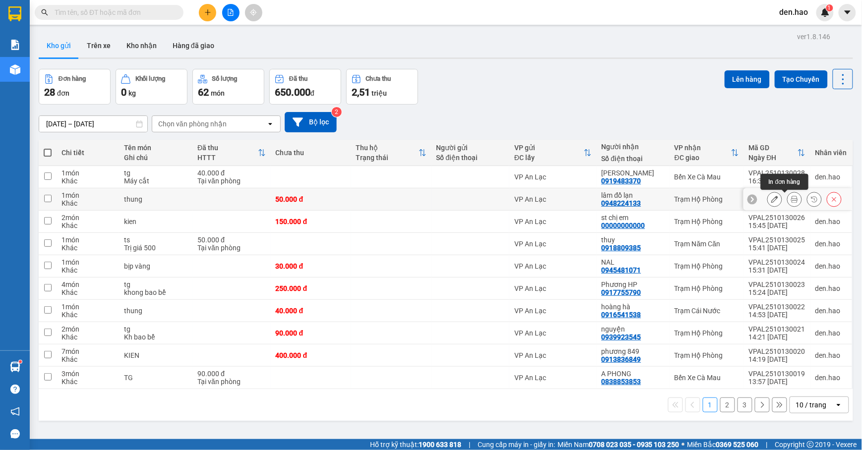
click at [787, 199] on button at bounding box center [794, 199] width 14 height 17
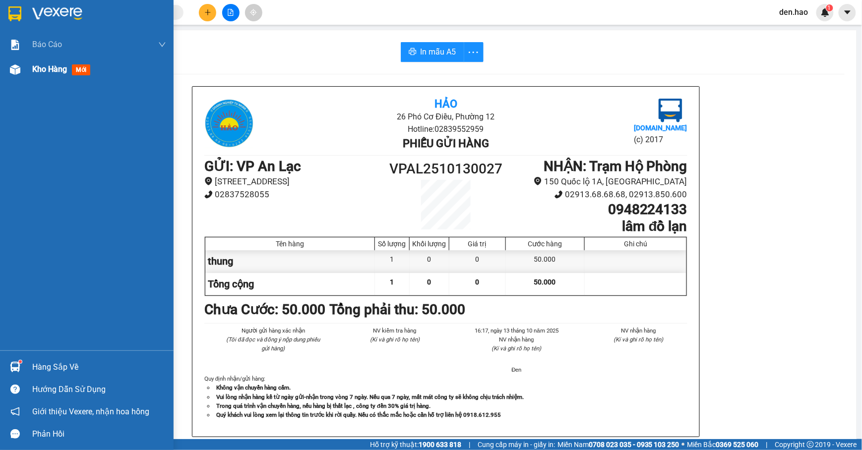
click at [10, 70] on img at bounding box center [15, 69] width 10 height 10
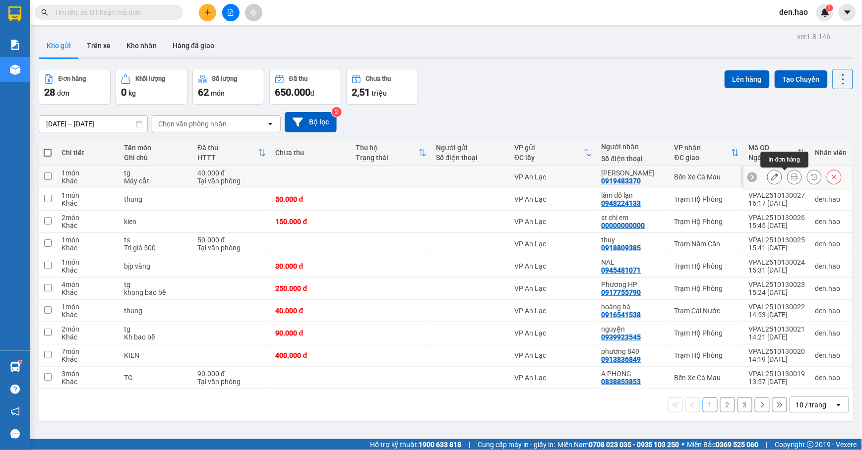
click at [788, 181] on button at bounding box center [794, 177] width 14 height 17
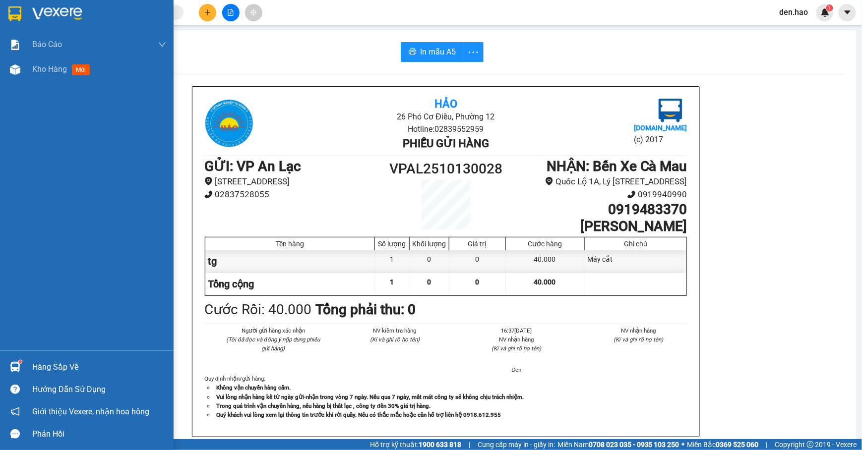
click at [22, 70] on div at bounding box center [14, 69] width 17 height 17
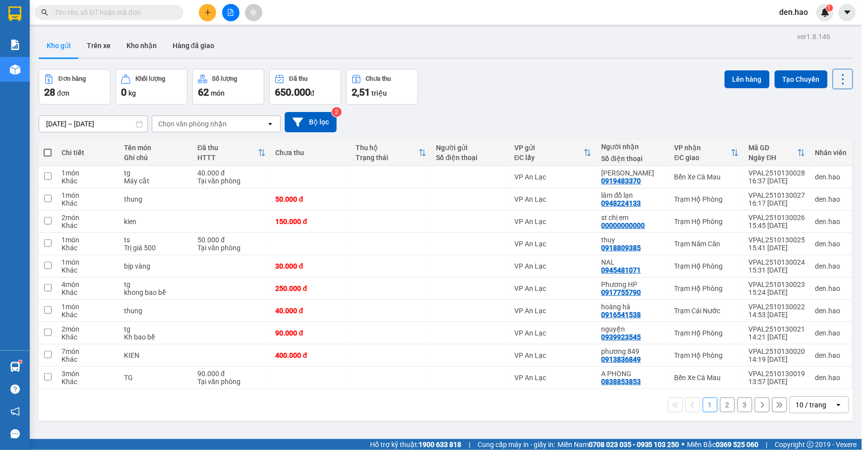
drag, startPoint x: 50, startPoint y: 147, endPoint x: 78, endPoint y: 119, distance: 38.9
click at [58, 137] on div "ver 1.8.146 Kho gửi Trên xe Kho nhận Hàng đã giao Đơn hàng 28 đơn Khối lượng 0 …" at bounding box center [446, 255] width 822 height 450
click at [48, 150] on span at bounding box center [48, 153] width 8 height 8
click at [48, 148] on input "checkbox" at bounding box center [48, 148] width 0 height 0
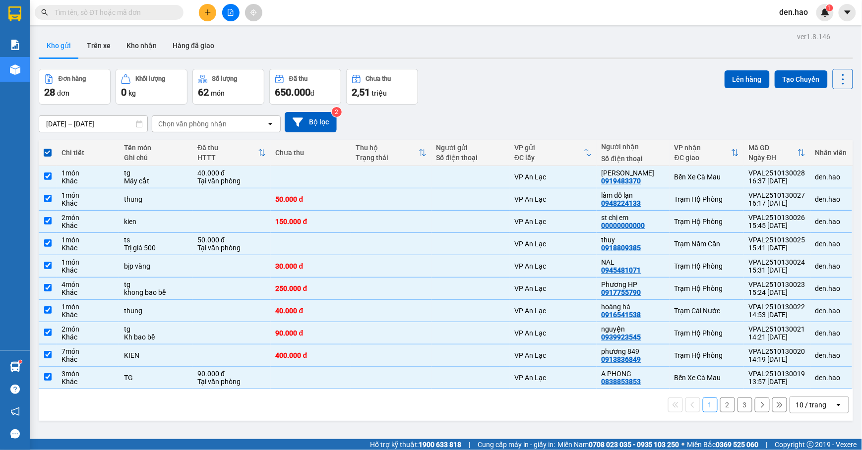
click at [804, 412] on div "10 / trang" at bounding box center [812, 405] width 45 height 16
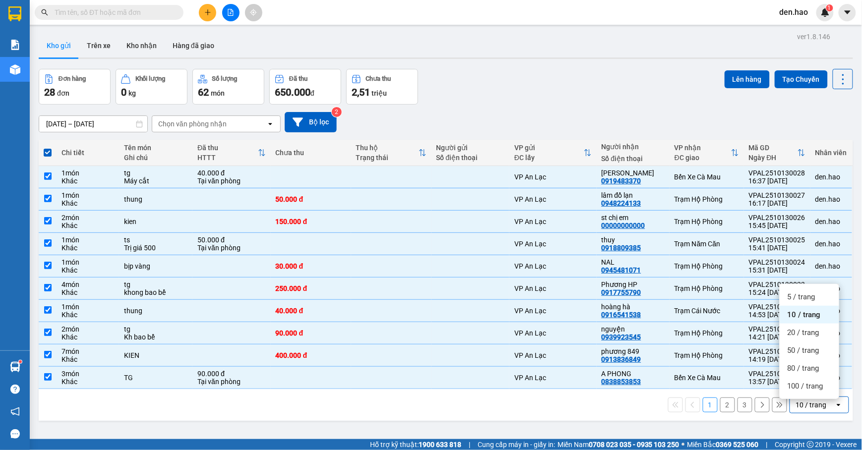
click at [809, 395] on ul "5 / trang 10 / trang 20 / trang 50 / trang 80 / trang 100 / trang" at bounding box center [808, 341] width 59 height 115
click at [816, 389] on span "100 / trang" at bounding box center [805, 386] width 36 height 10
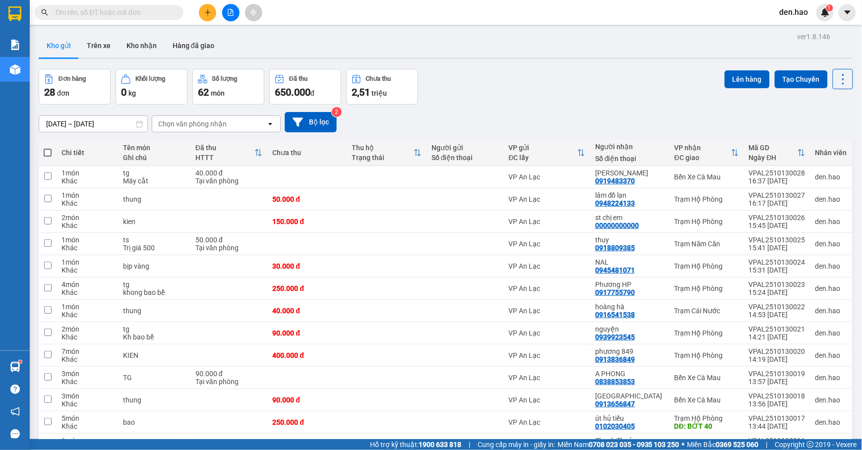
click at [51, 151] on span at bounding box center [48, 153] width 8 height 8
click at [48, 148] on input "checkbox" at bounding box center [48, 148] width 0 height 0
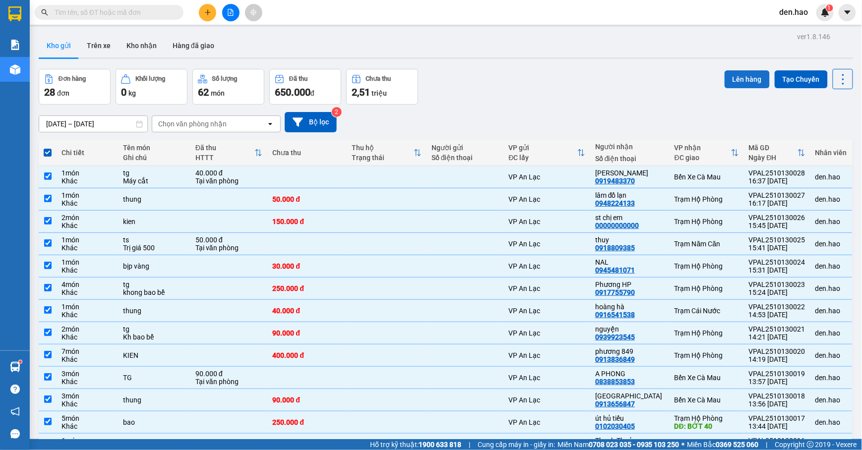
click at [733, 81] on button "Lên hàng" at bounding box center [746, 79] width 45 height 18
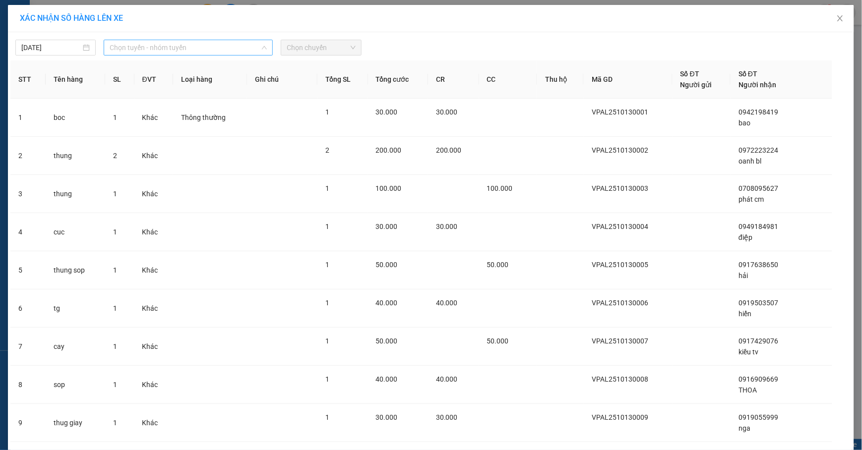
click at [202, 52] on span "Chọn tuyến - nhóm tuyến" at bounding box center [188, 47] width 157 height 15
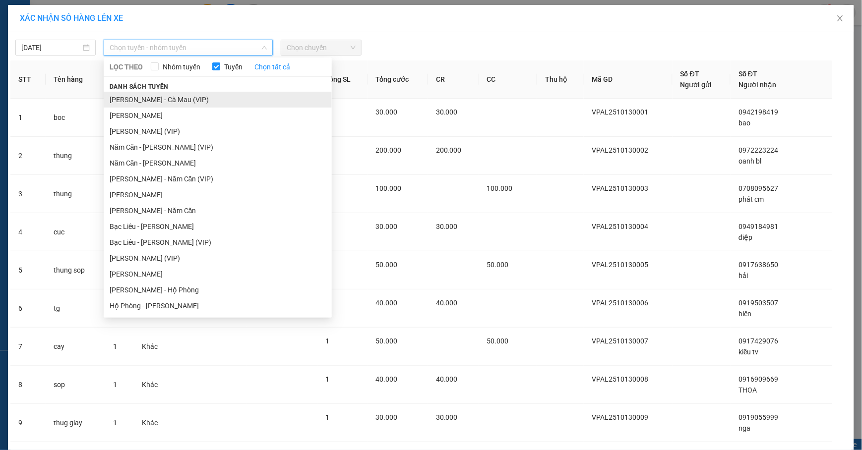
click at [184, 97] on li "[PERSON_NAME] - Cà Mau (VIP)" at bounding box center [218, 100] width 228 height 16
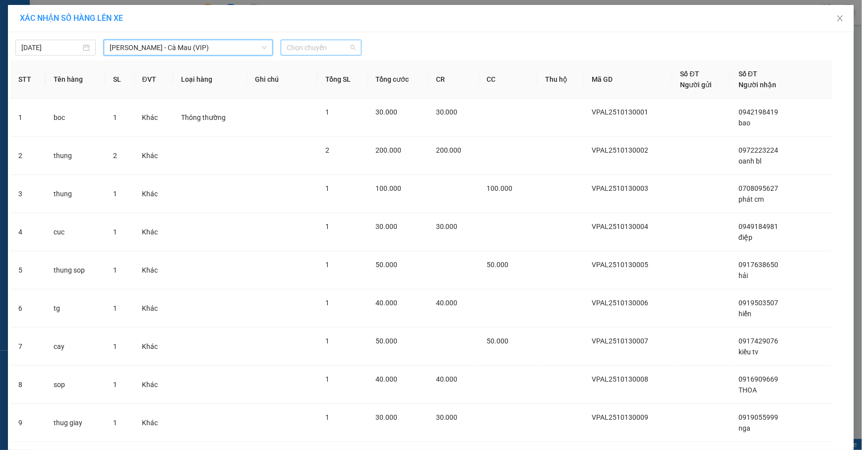
click at [306, 40] on div "Chọn chuyến" at bounding box center [321, 48] width 80 height 16
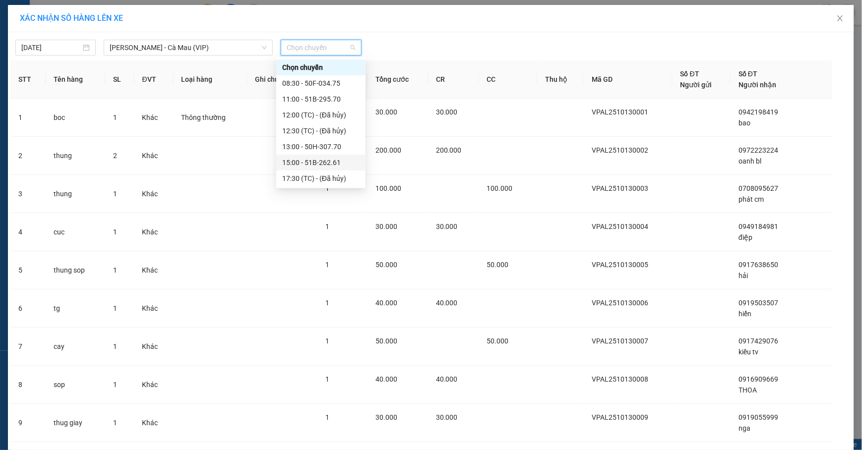
click at [307, 163] on div "15:00 - 51B-262.61" at bounding box center [320, 162] width 77 height 11
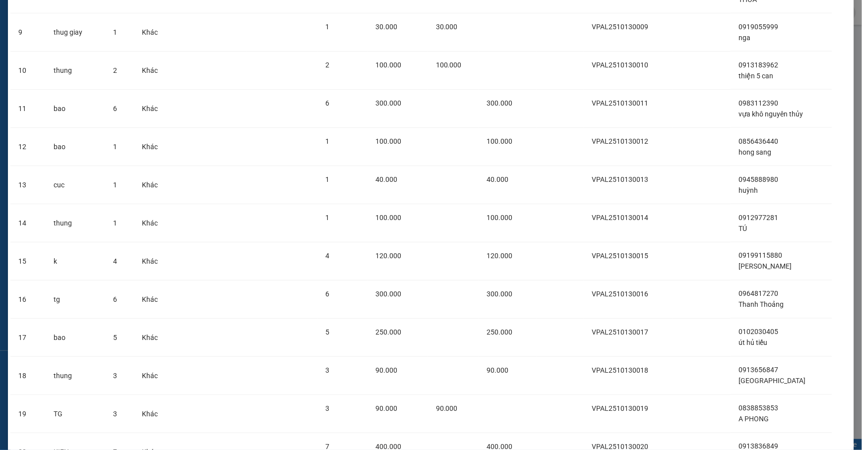
scroll to position [793, 0]
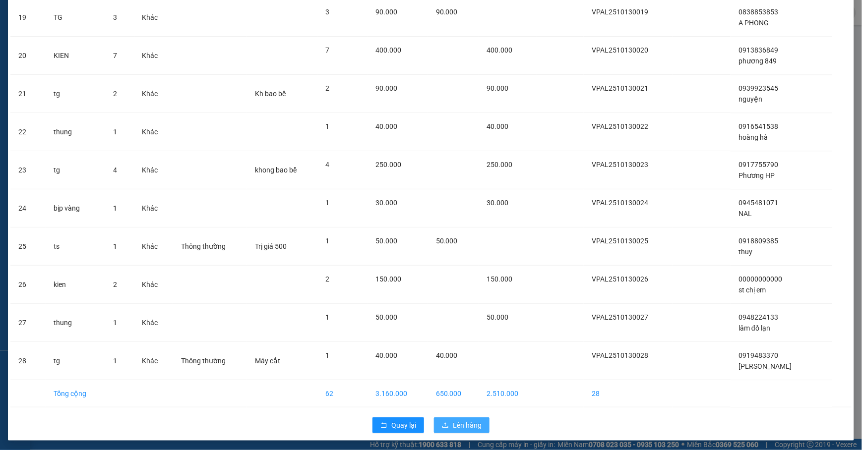
click at [445, 423] on button "Lên hàng" at bounding box center [462, 425] width 56 height 16
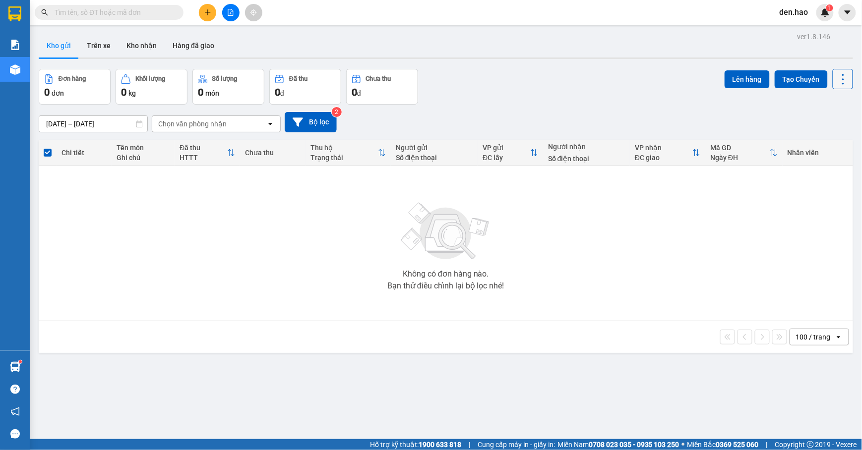
click at [836, 74] on icon at bounding box center [843, 79] width 14 height 14
click at [821, 143] on span "Làm mới" at bounding box center [818, 141] width 27 height 10
click at [145, 44] on button "Kho nhận" at bounding box center [141, 46] width 46 height 24
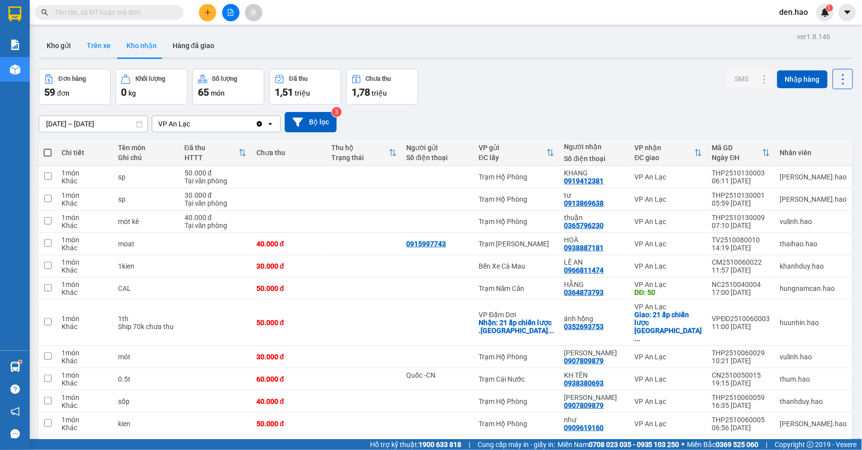
click at [97, 40] on button "Trên xe" at bounding box center [99, 46] width 40 height 24
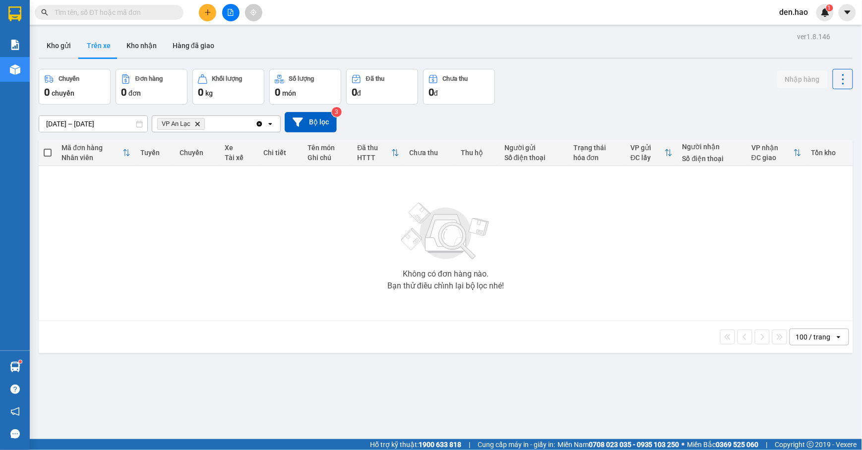
click at [130, 125] on input "[DATE] – [DATE]" at bounding box center [93, 124] width 108 height 16
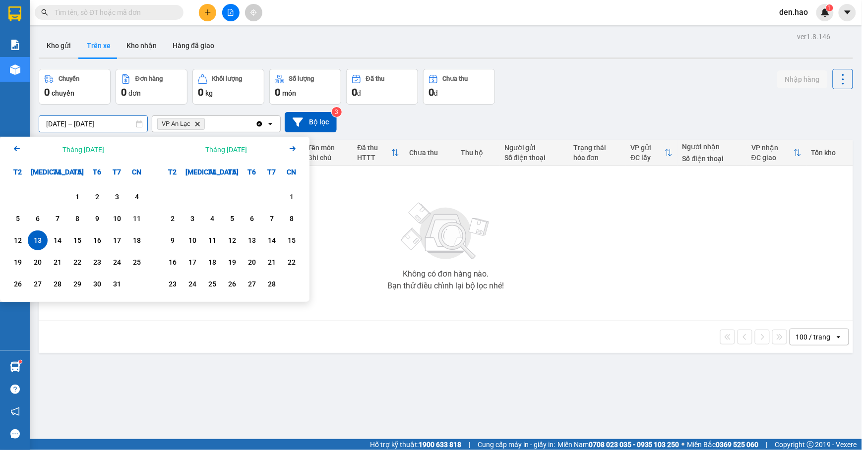
click at [109, 122] on input "13/01/2026 – 13/01/2025" at bounding box center [93, 124] width 108 height 16
click at [104, 125] on input "13/01/2026 – 13/01/2025" at bounding box center [93, 124] width 108 height 16
click at [169, 247] on div "9" at bounding box center [173, 241] width 20 height 20
click at [174, 239] on div "9" at bounding box center [173, 240] width 14 height 12
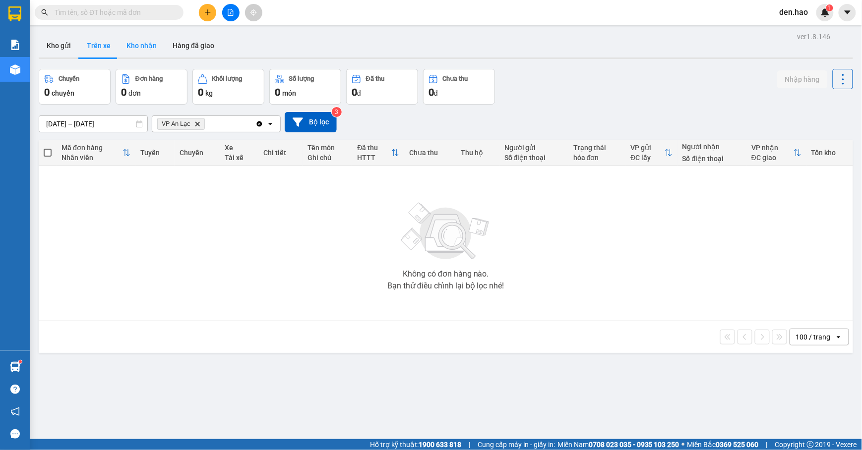
click at [139, 41] on button "Kho nhận" at bounding box center [141, 46] width 46 height 24
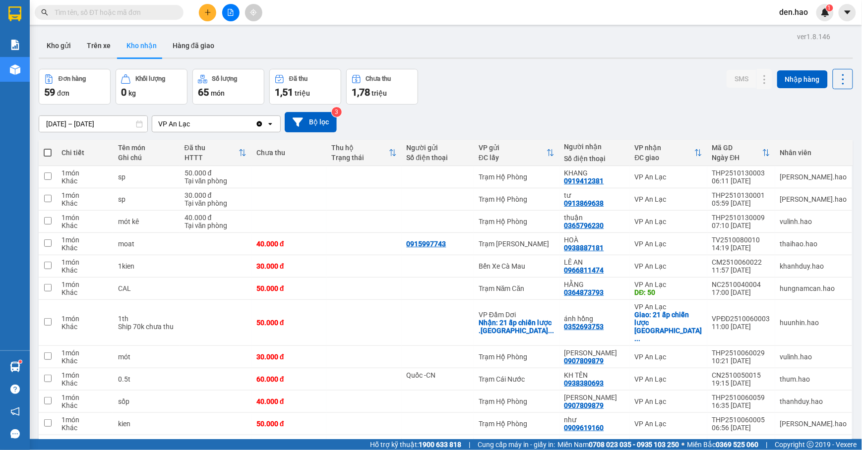
click at [133, 17] on input "text" at bounding box center [113, 12] width 117 height 11
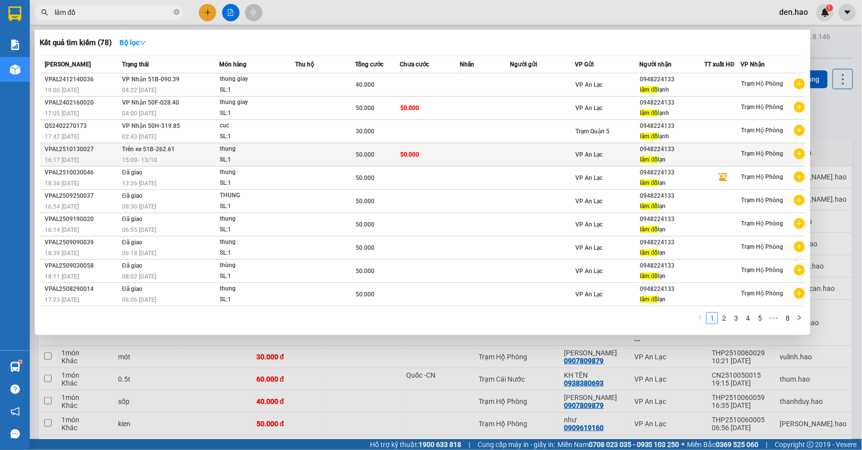
click at [309, 149] on td at bounding box center [325, 154] width 60 height 23
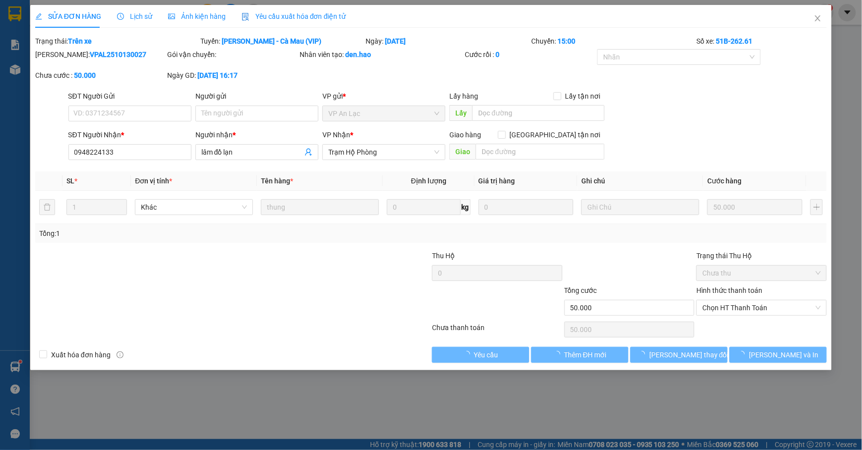
click at [181, 12] on span "Ảnh kiện hàng" at bounding box center [197, 16] width 58 height 8
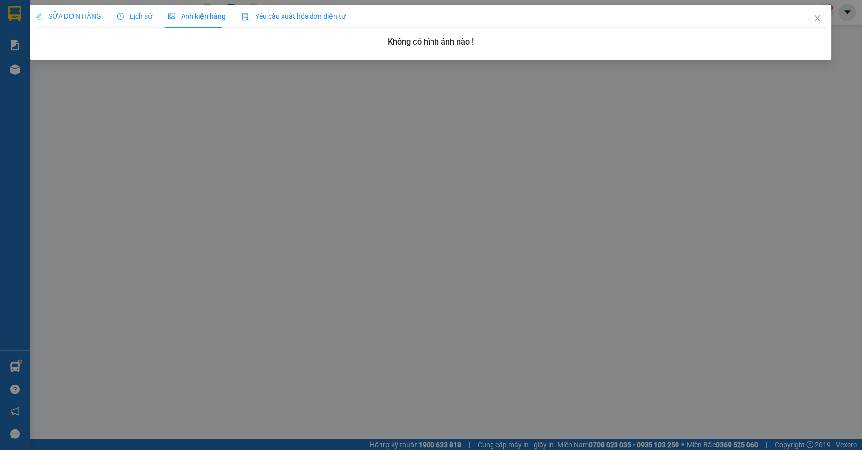
drag, startPoint x: 90, startPoint y: 20, endPoint x: 204, endPoint y: 60, distance: 121.1
click at [92, 16] on span "SỬA ĐƠN HÀNG" at bounding box center [68, 16] width 66 height 8
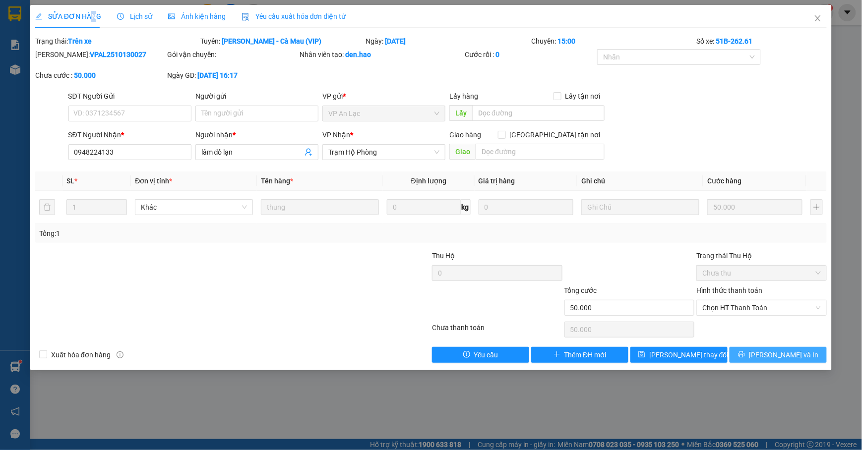
click at [785, 360] on span "[PERSON_NAME] và In" at bounding box center [783, 355] width 69 height 11
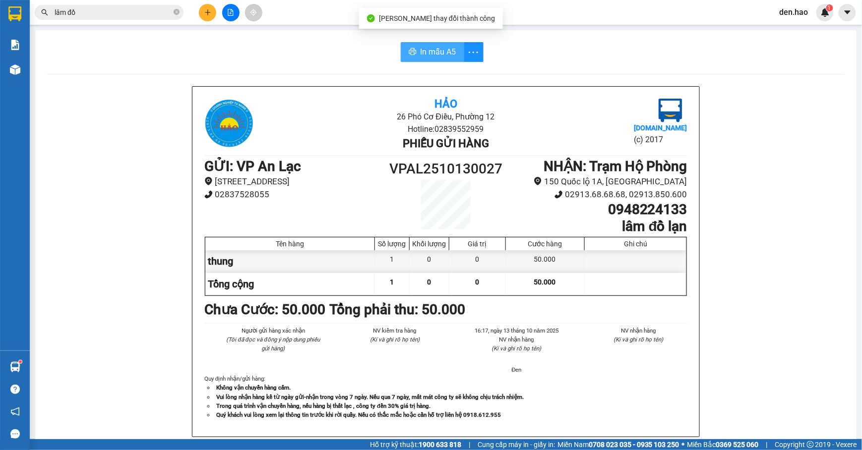
click at [410, 48] on button "In mẫu A5" at bounding box center [432, 52] width 63 height 20
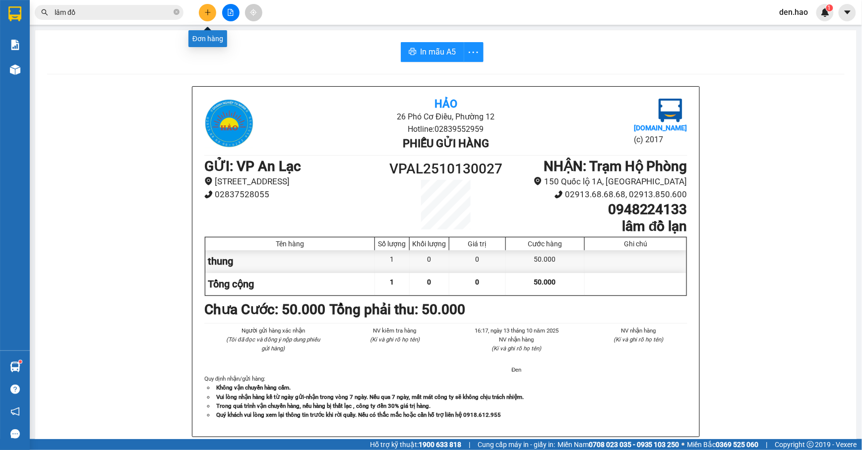
click at [204, 12] on icon "plus" at bounding box center [207, 12] width 7 height 7
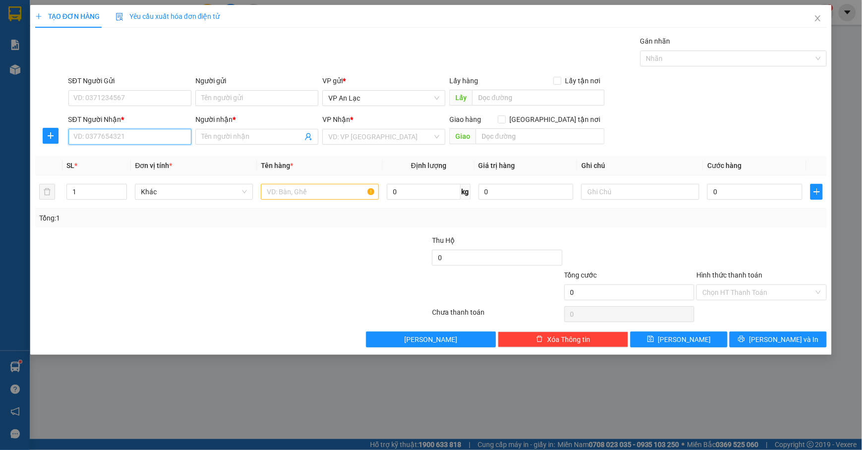
click at [110, 133] on input "SĐT Người Nhận *" at bounding box center [129, 137] width 123 height 16
click at [102, 135] on input "SĐT Người Nhận *" at bounding box center [129, 137] width 123 height 16
click at [138, 161] on div "0949739022 - thông" at bounding box center [129, 157] width 111 height 11
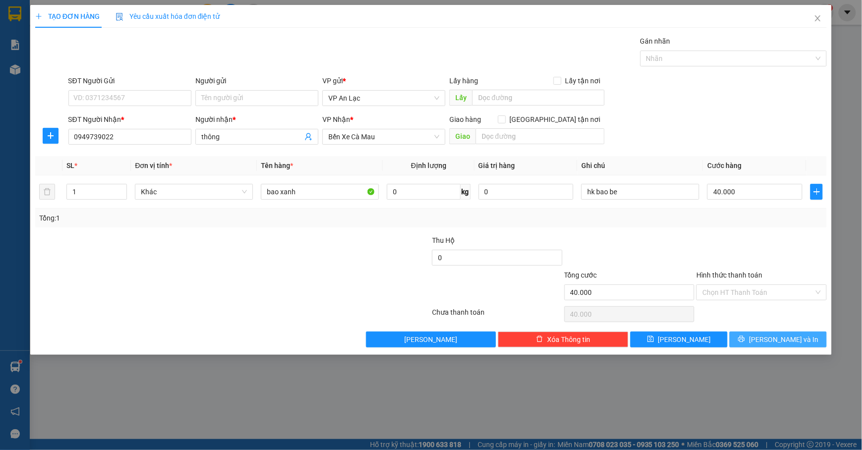
click at [780, 337] on span "[PERSON_NAME] và In" at bounding box center [783, 339] width 69 height 11
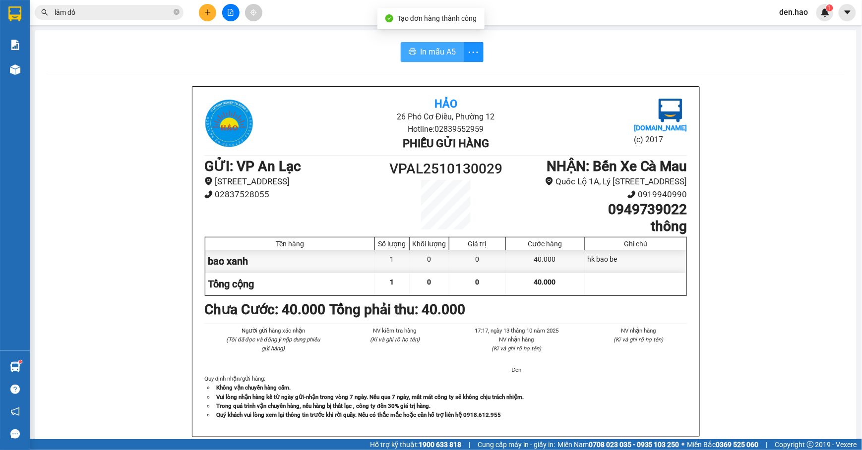
click at [420, 45] on button "In mẫu A5" at bounding box center [432, 52] width 63 height 20
